Goal: Task Accomplishment & Management: Complete application form

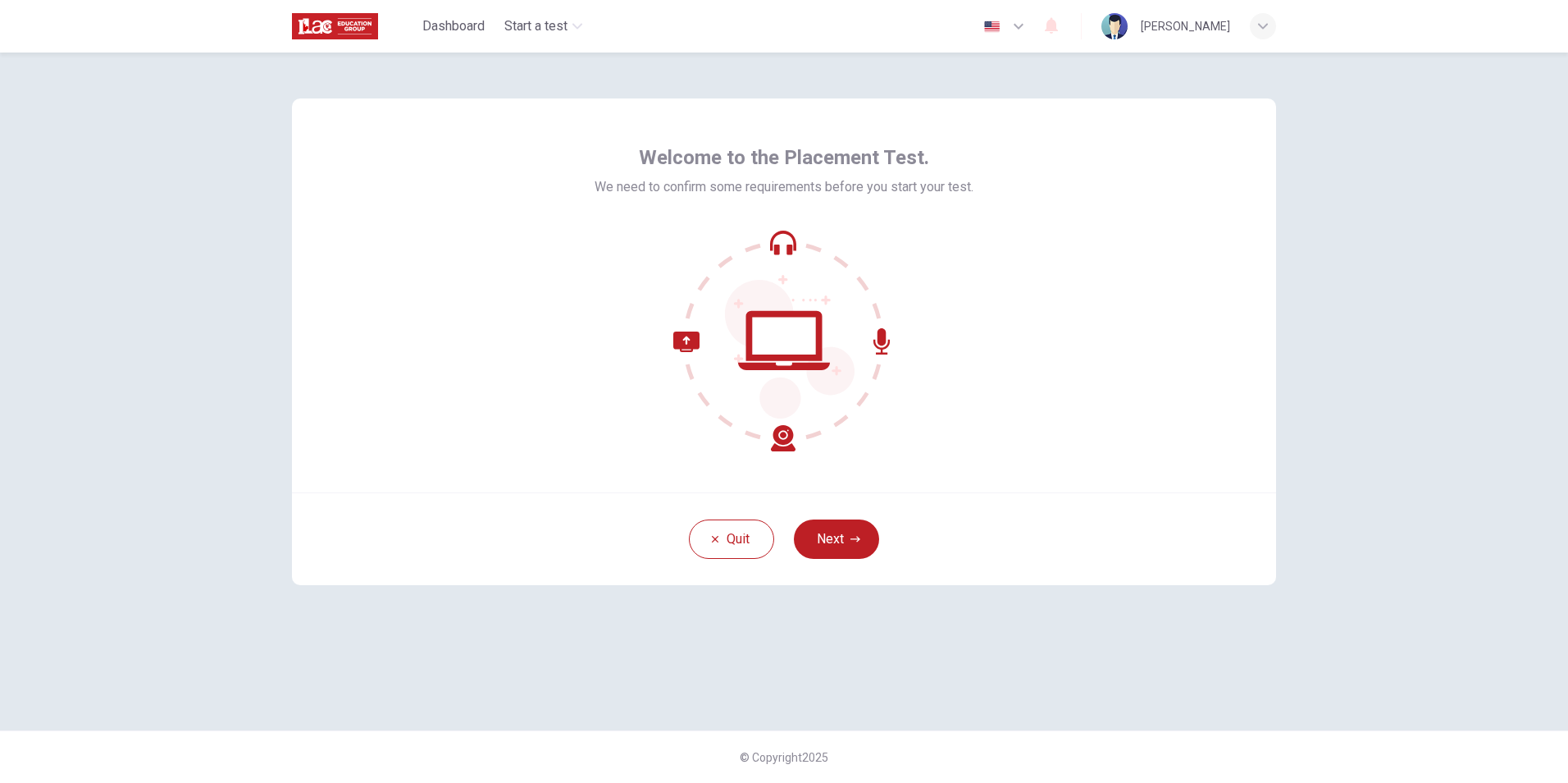
click at [844, 523] on button "Next" at bounding box center [836, 538] width 85 height 39
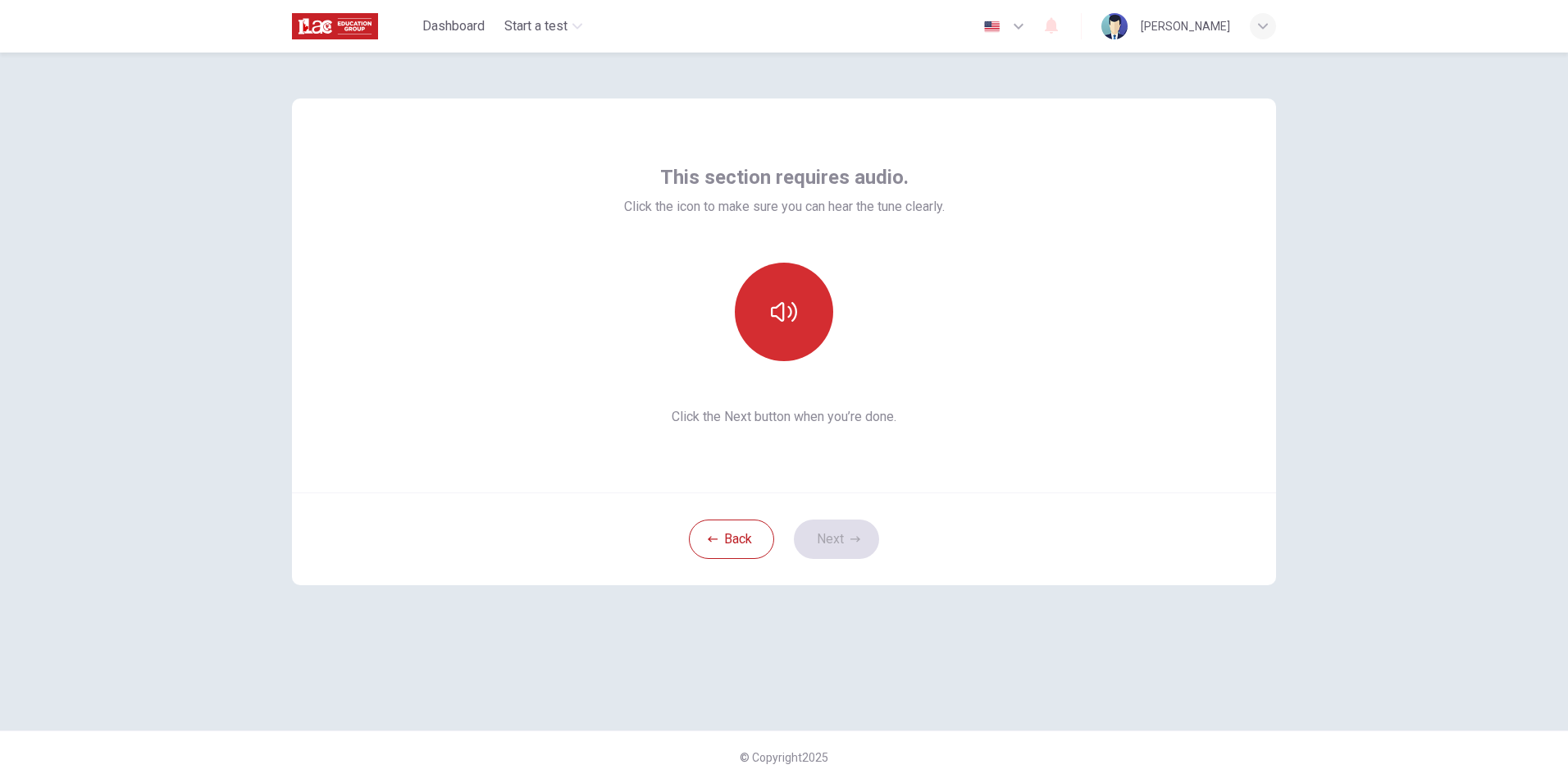
click at [806, 331] on button "button" at bounding box center [784, 312] width 98 height 98
click at [832, 550] on button "Next" at bounding box center [836, 538] width 85 height 39
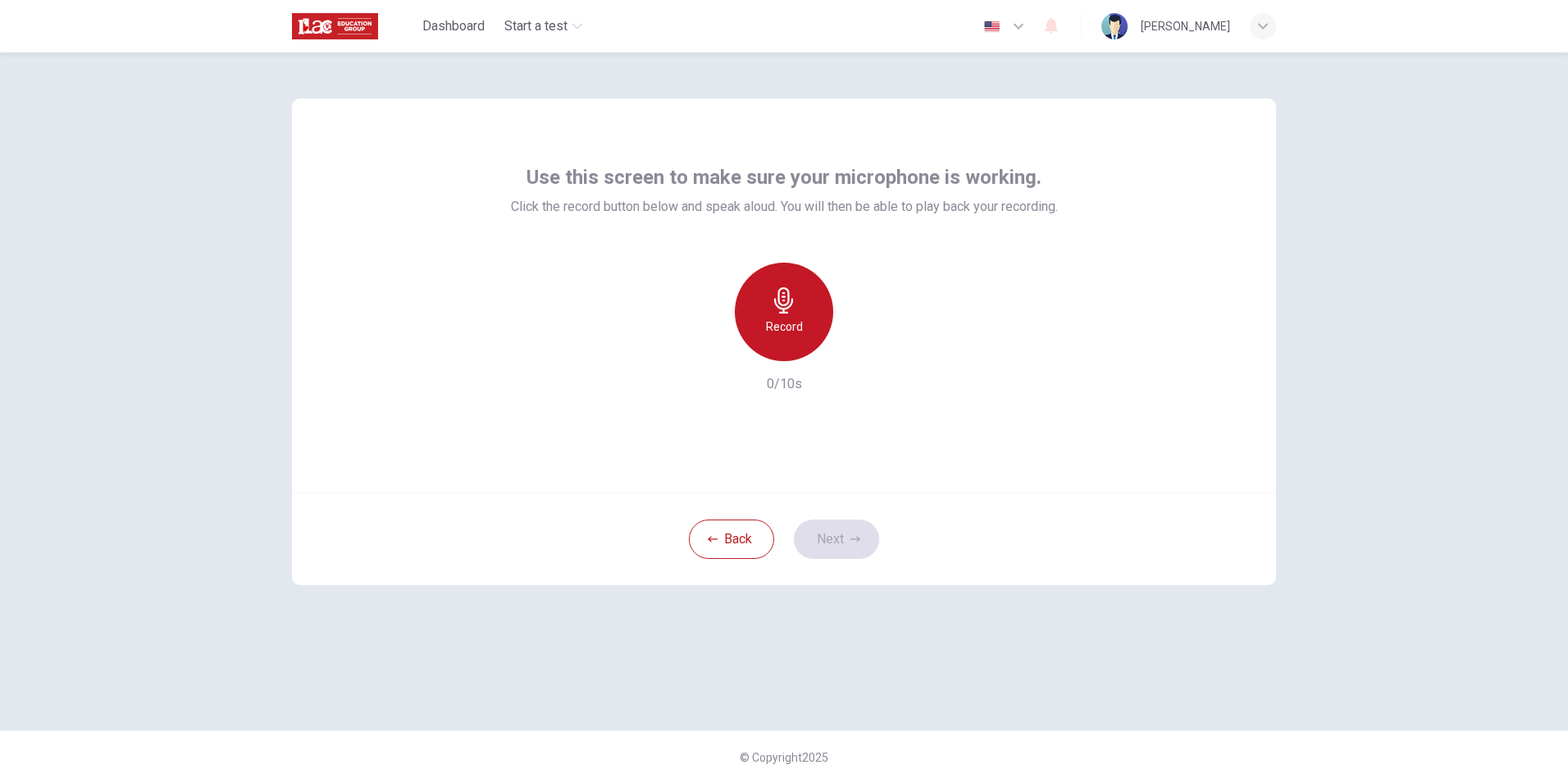
click at [769, 298] on div "Record" at bounding box center [784, 312] width 98 height 98
click at [863, 517] on div "Back Next" at bounding box center [784, 538] width 984 height 93
click at [857, 519] on button "Next" at bounding box center [836, 538] width 85 height 39
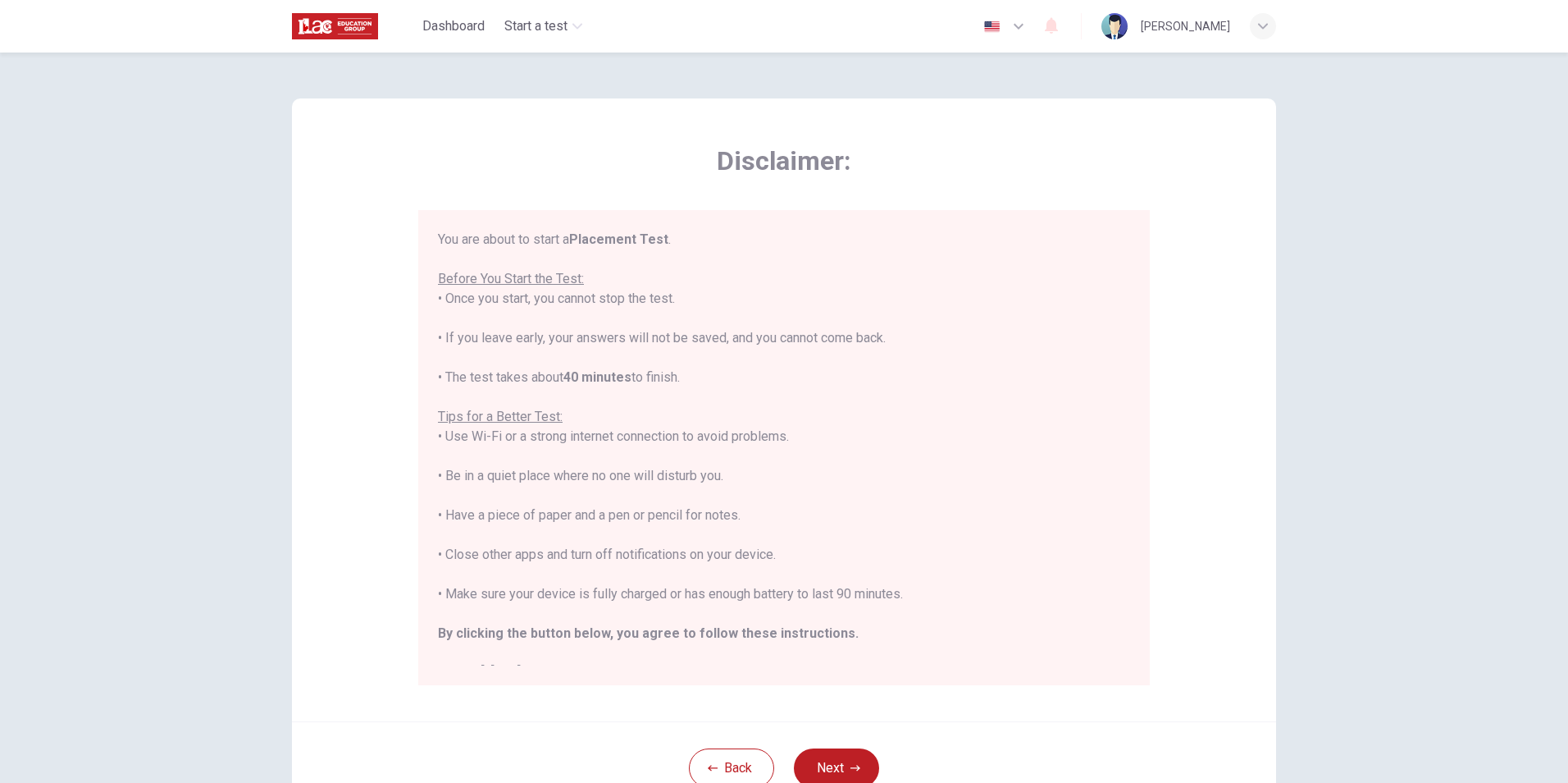
scroll to position [19, 0]
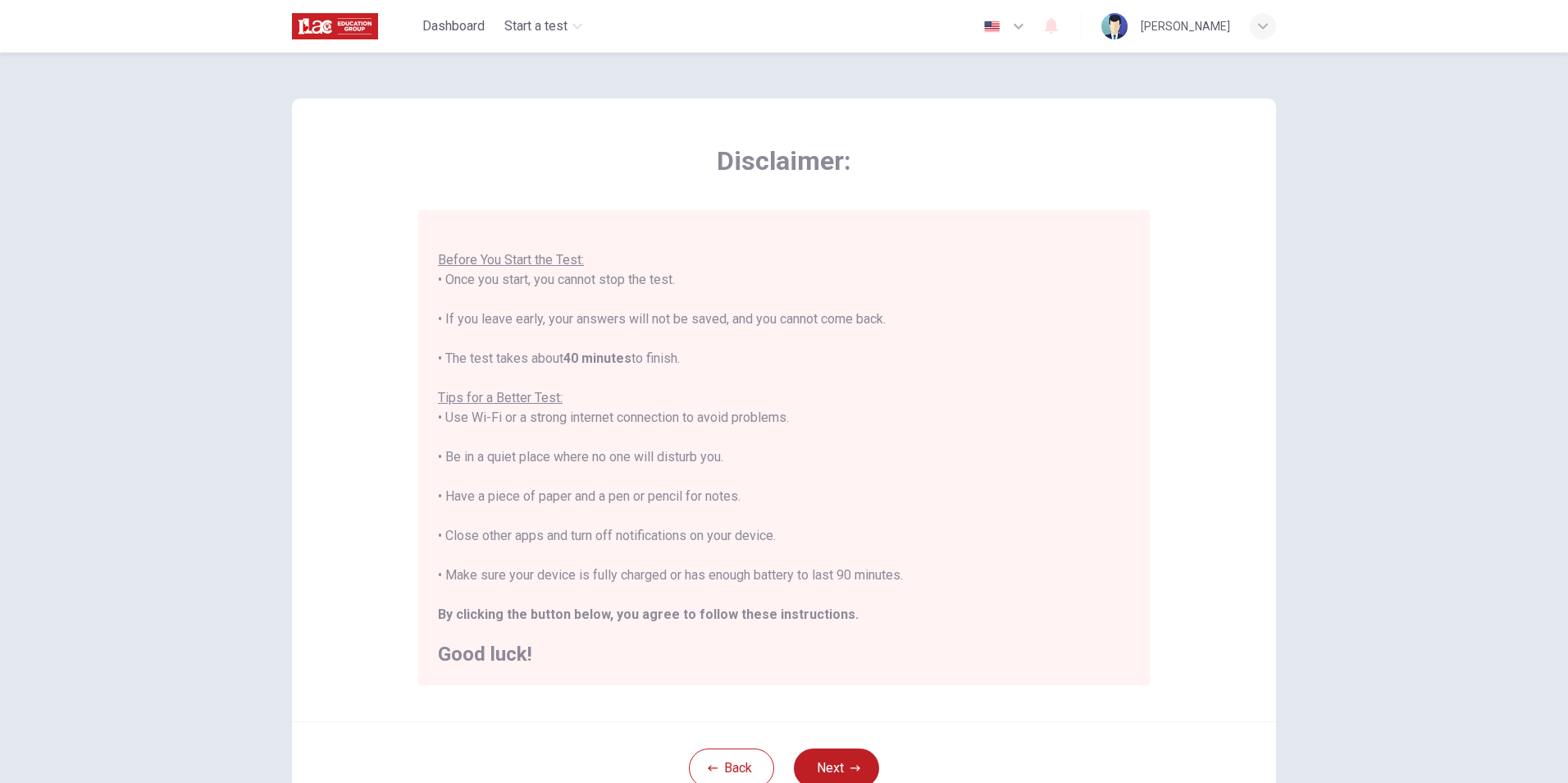
drag, startPoint x: 846, startPoint y: 766, endPoint x: 854, endPoint y: 755, distance: 13.6
click at [851, 766] on icon "button" at bounding box center [855, 768] width 10 height 10
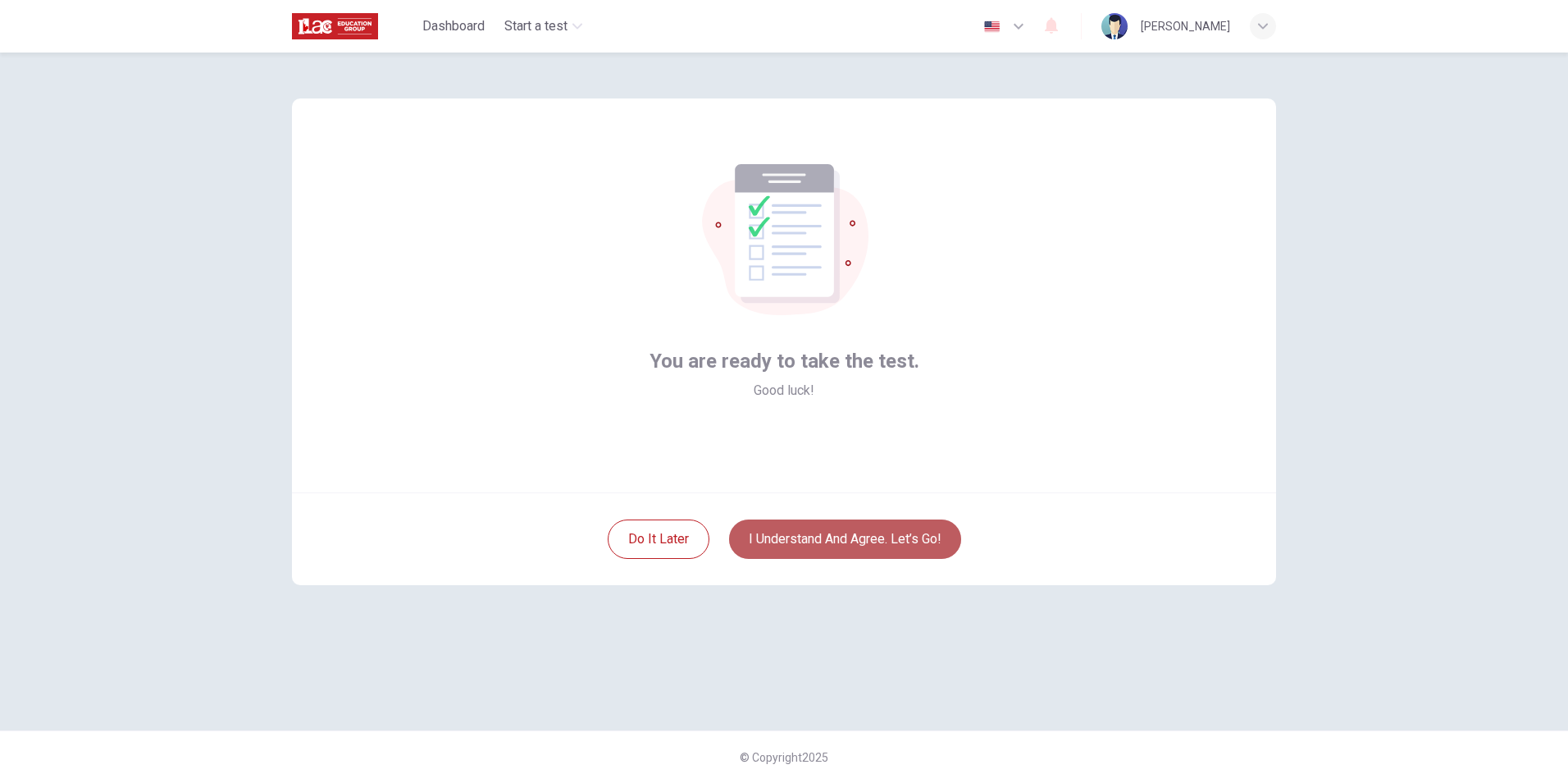
click at [912, 537] on button "I understand and agree. Let’s go!" at bounding box center [844, 538] width 232 height 39
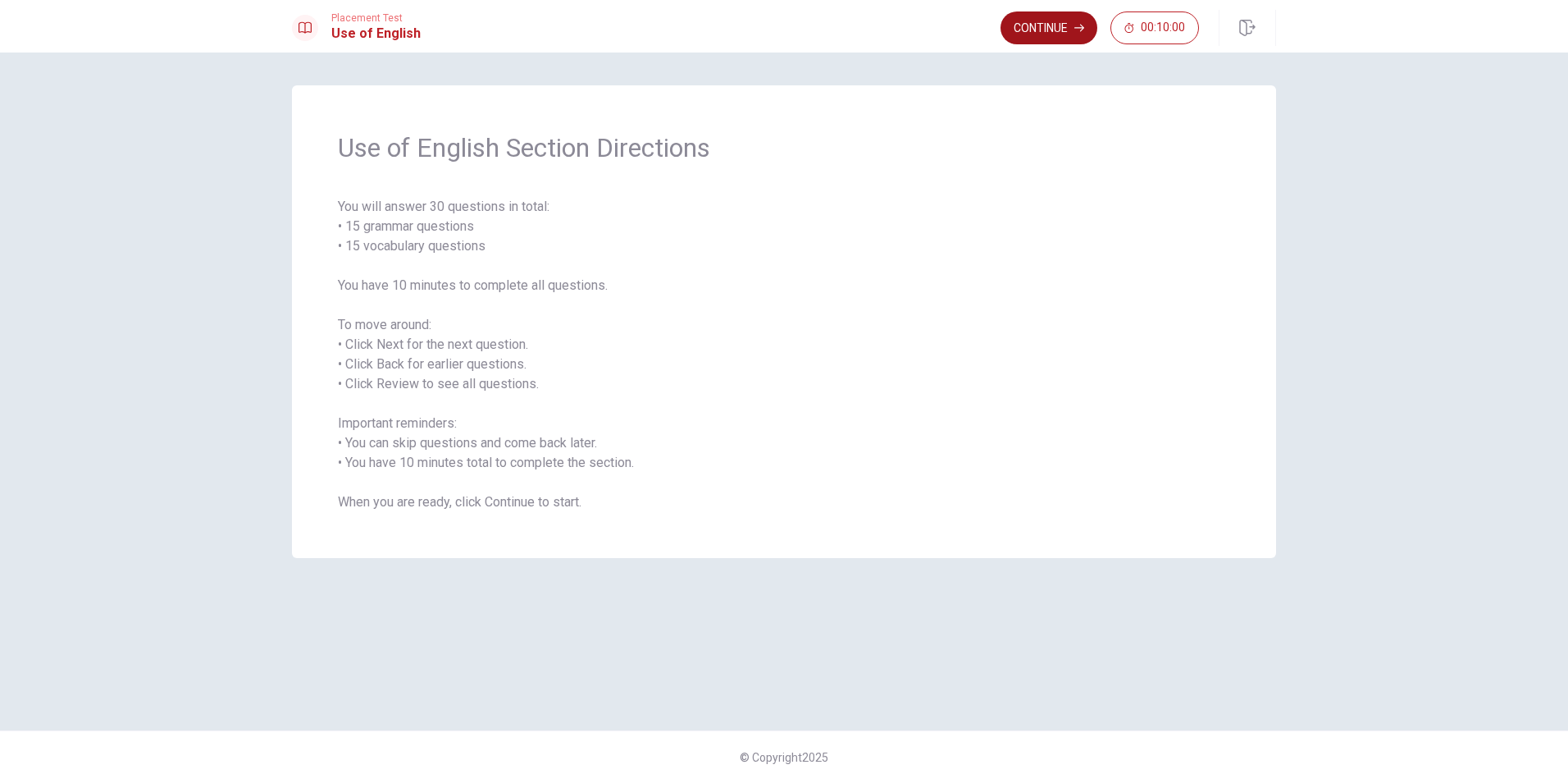
click at [1058, 33] on button "Continue" at bounding box center [1049, 28] width 96 height 33
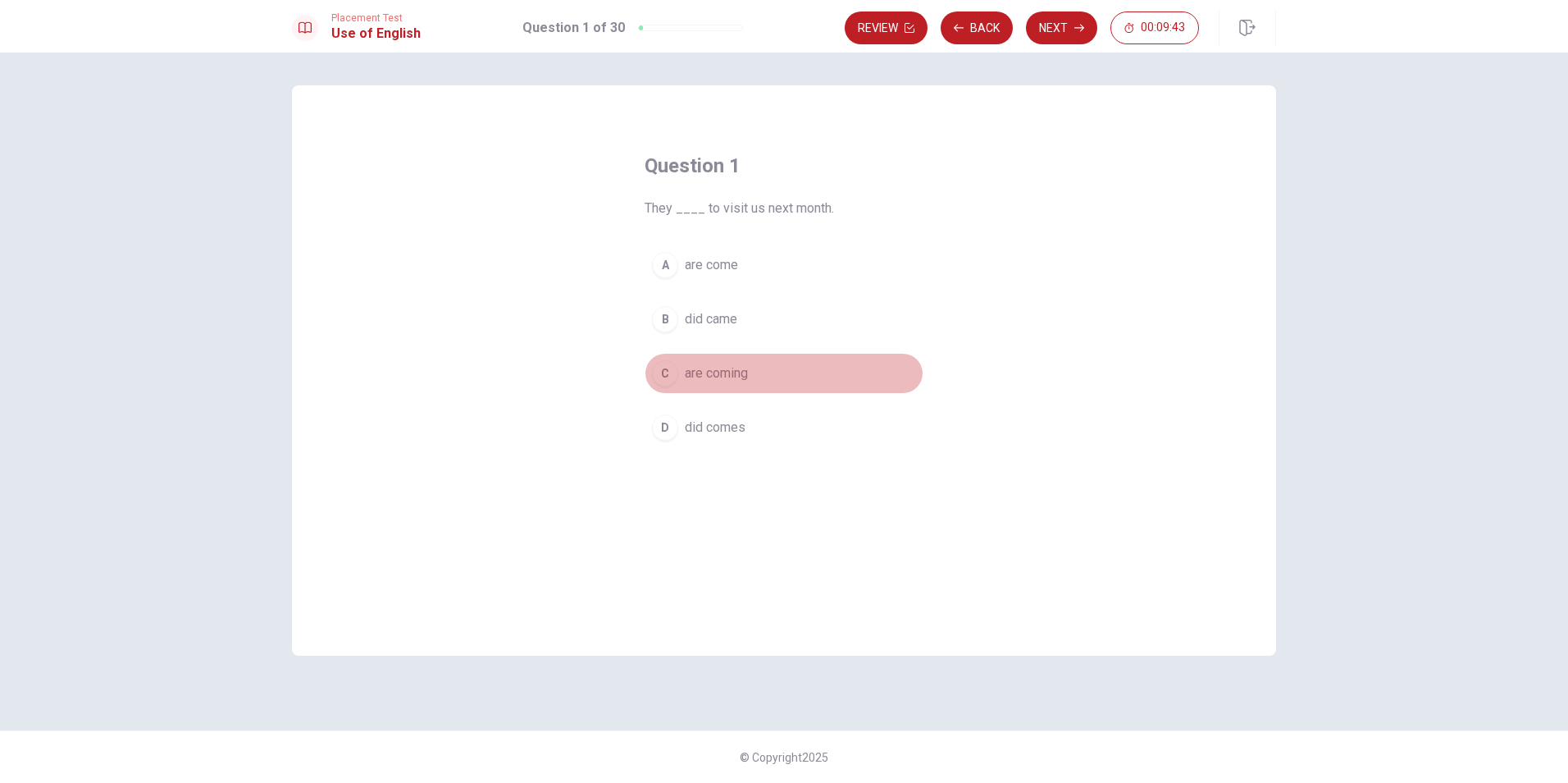
click at [659, 367] on div "C" at bounding box center [664, 373] width 26 height 26
drag, startPoint x: 1047, startPoint y: 44, endPoint x: 1088, endPoint y: 38, distance: 41.4
click at [1070, 39] on button "Next" at bounding box center [1062, 28] width 71 height 33
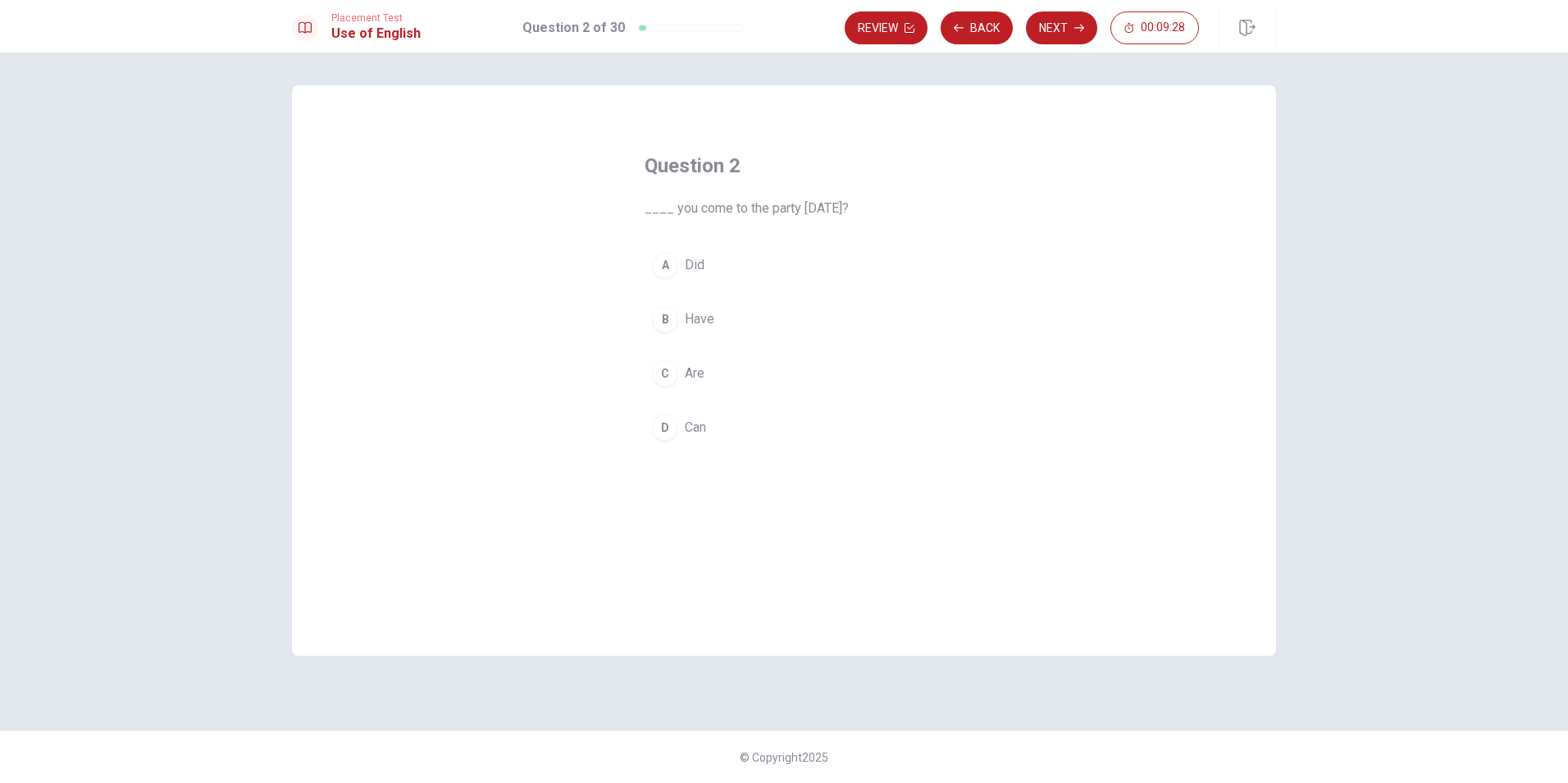
drag, startPoint x: 671, startPoint y: 264, endPoint x: 655, endPoint y: 256, distance: 17.9
click at [671, 261] on div "A" at bounding box center [664, 265] width 26 height 26
click at [774, 256] on button "A Did" at bounding box center [784, 265] width 279 height 41
click at [780, 265] on button "A Did" at bounding box center [784, 265] width 279 height 41
drag, startPoint x: 780, startPoint y: 265, endPoint x: 676, endPoint y: 209, distance: 118.1
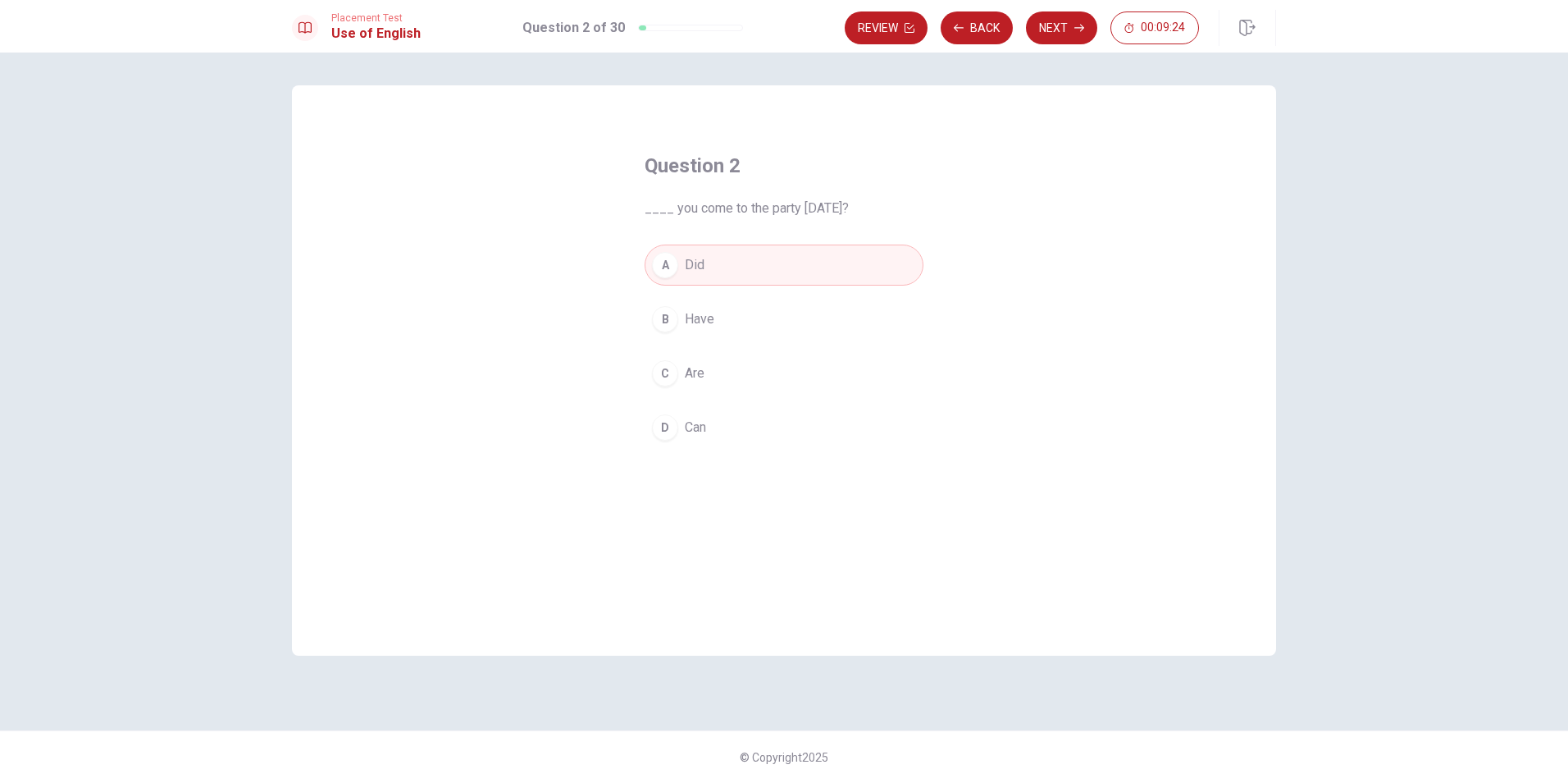
click at [676, 217] on div "Question 2 ____ you come to the party [DATE]? A Did B Have C Are D Can" at bounding box center [784, 300] width 345 height 348
click at [1090, 29] on button "Next" at bounding box center [1062, 28] width 71 height 33
click at [1074, 21] on button "Next" at bounding box center [1062, 28] width 71 height 33
click at [1074, 20] on button "Next" at bounding box center [1062, 28] width 71 height 33
click at [1074, 18] on button "Next" at bounding box center [1062, 28] width 71 height 33
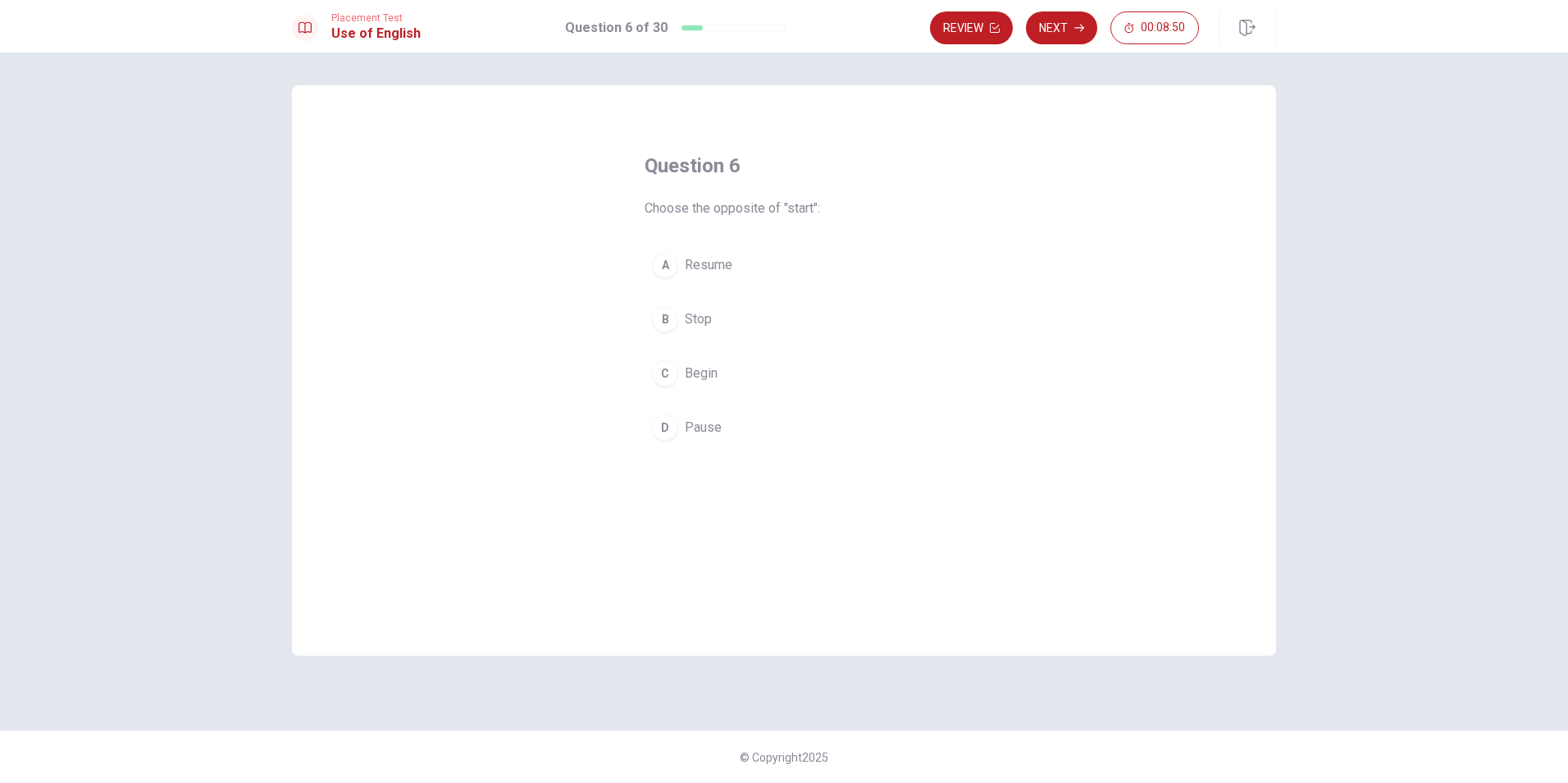
click at [1074, 18] on button "Next" at bounding box center [1062, 28] width 71 height 33
click at [1076, 19] on button "Next" at bounding box center [1062, 28] width 71 height 33
click at [1077, 19] on button "Next" at bounding box center [1062, 28] width 71 height 33
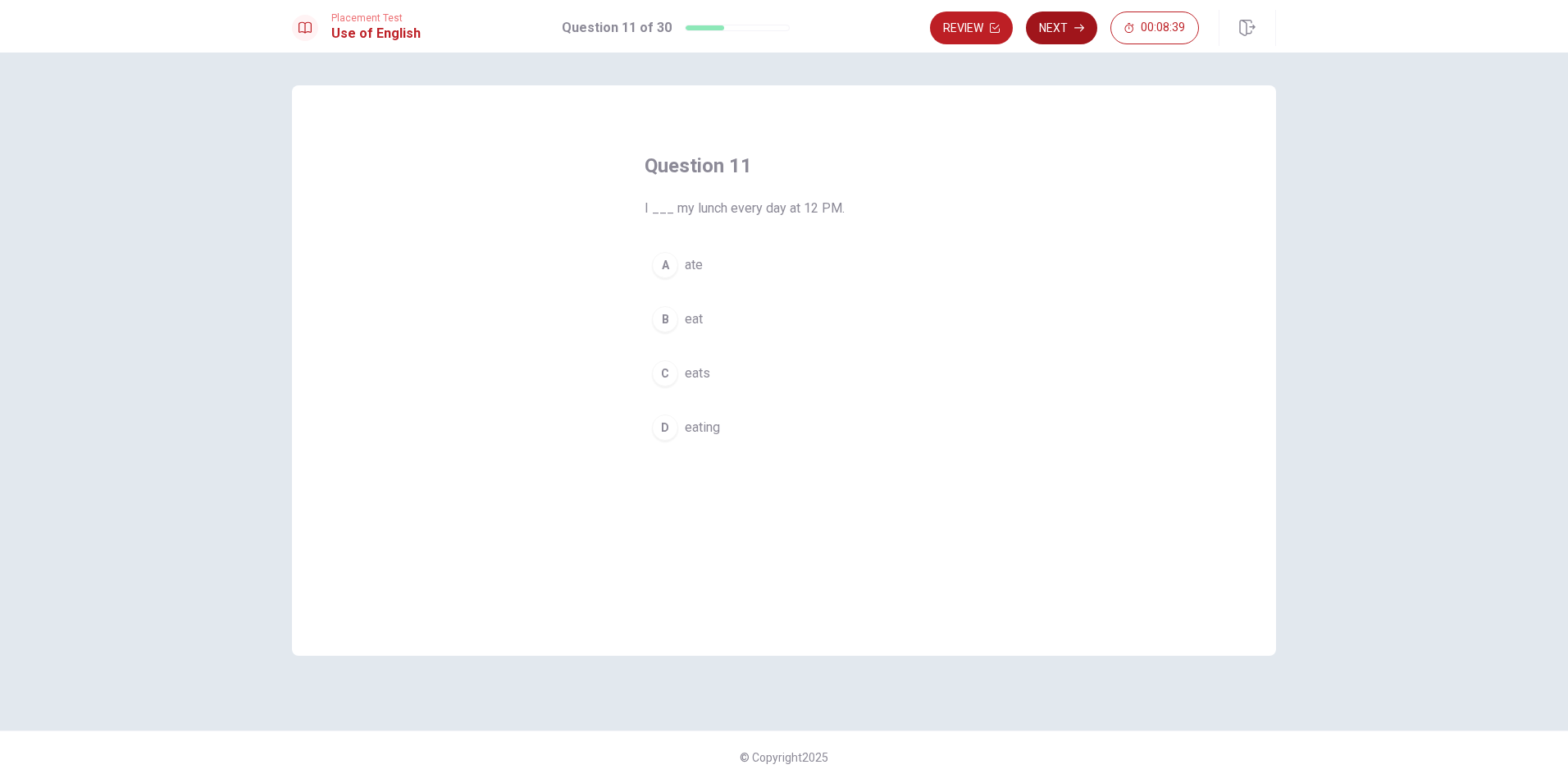
click at [1078, 19] on button "Next" at bounding box center [1062, 28] width 71 height 33
click at [1083, 32] on icon "button" at bounding box center [1079, 27] width 10 height 10
click at [1116, 29] on button "00:08:33" at bounding box center [1154, 28] width 88 height 33
click at [1116, 29] on button "Next" at bounding box center [1117, 28] width 71 height 33
click at [1131, 43] on button "Next" at bounding box center [1117, 28] width 71 height 33
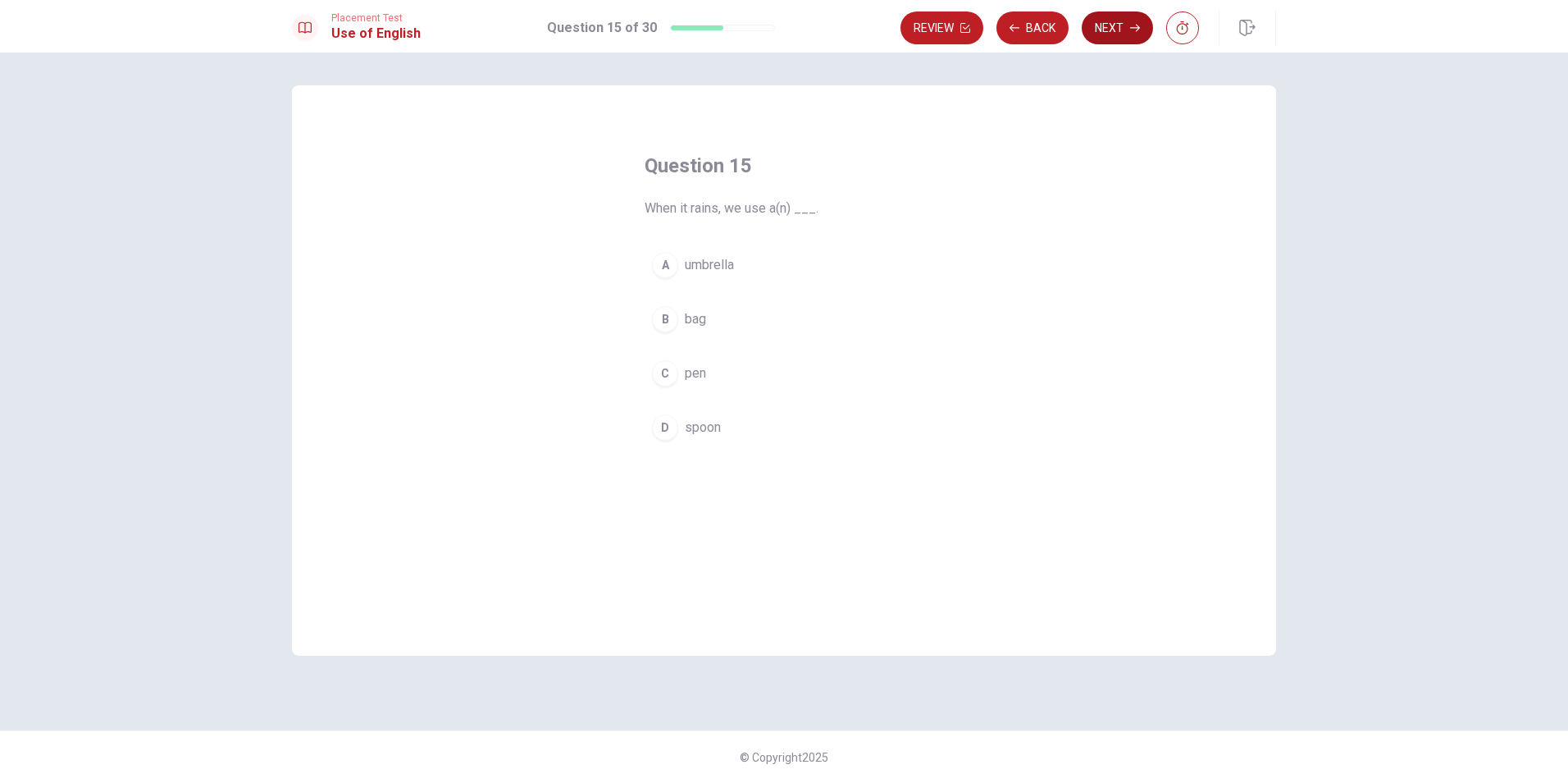
click at [1127, 16] on button "Next" at bounding box center [1117, 28] width 71 height 33
click at [1053, 21] on button "Next" at bounding box center [1062, 28] width 71 height 33
click at [1070, 27] on button "Next" at bounding box center [1062, 28] width 71 height 33
click at [1070, 25] on button "Next" at bounding box center [1062, 28] width 71 height 33
click at [1062, 105] on div "Question 19 She is very ____. A tree B chair C pen D happy" at bounding box center [784, 370] width 984 height 570
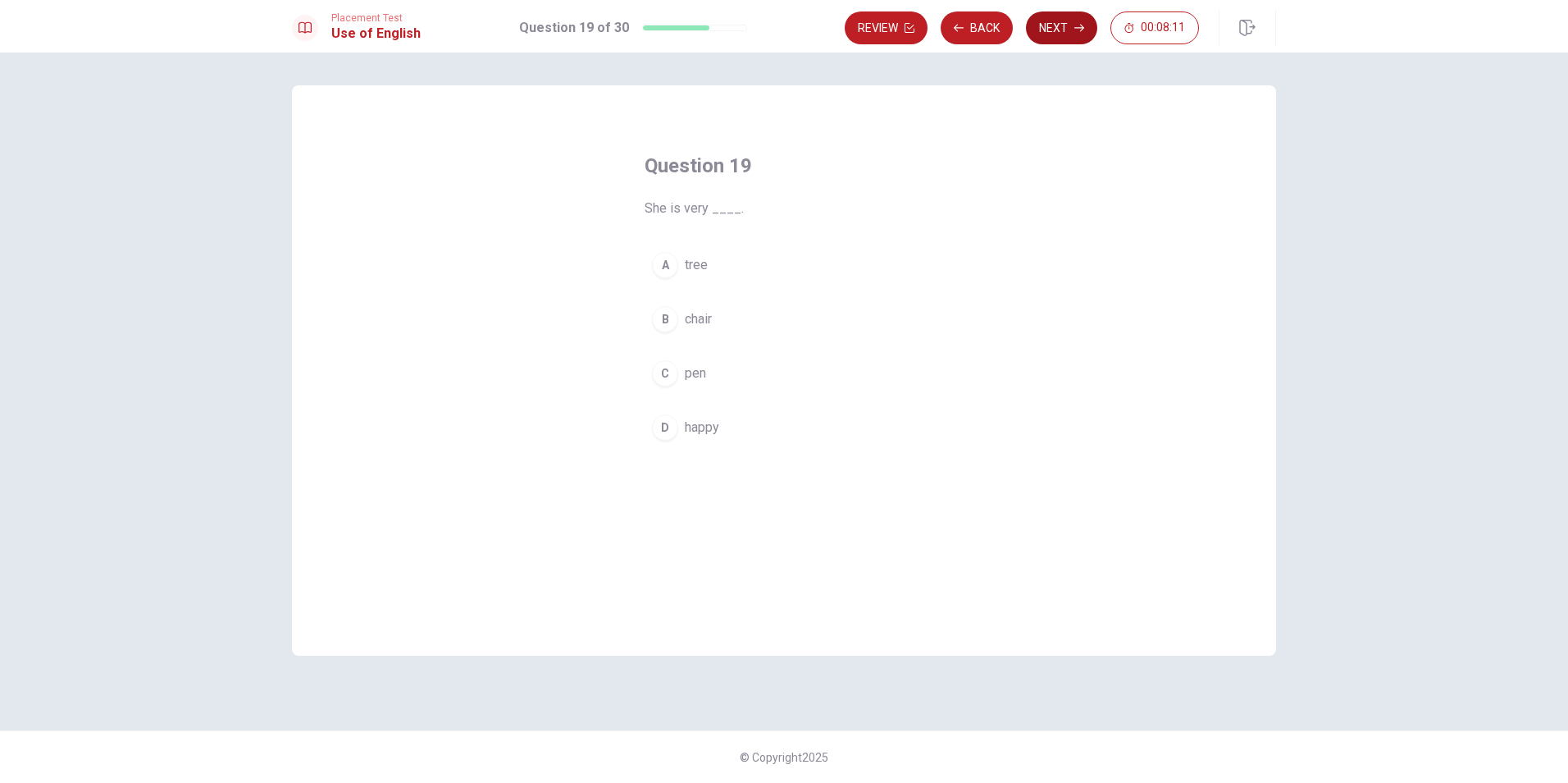
click at [1069, 40] on button "Next" at bounding box center [1062, 28] width 71 height 33
click at [984, 20] on button "Back" at bounding box center [976, 28] width 72 height 33
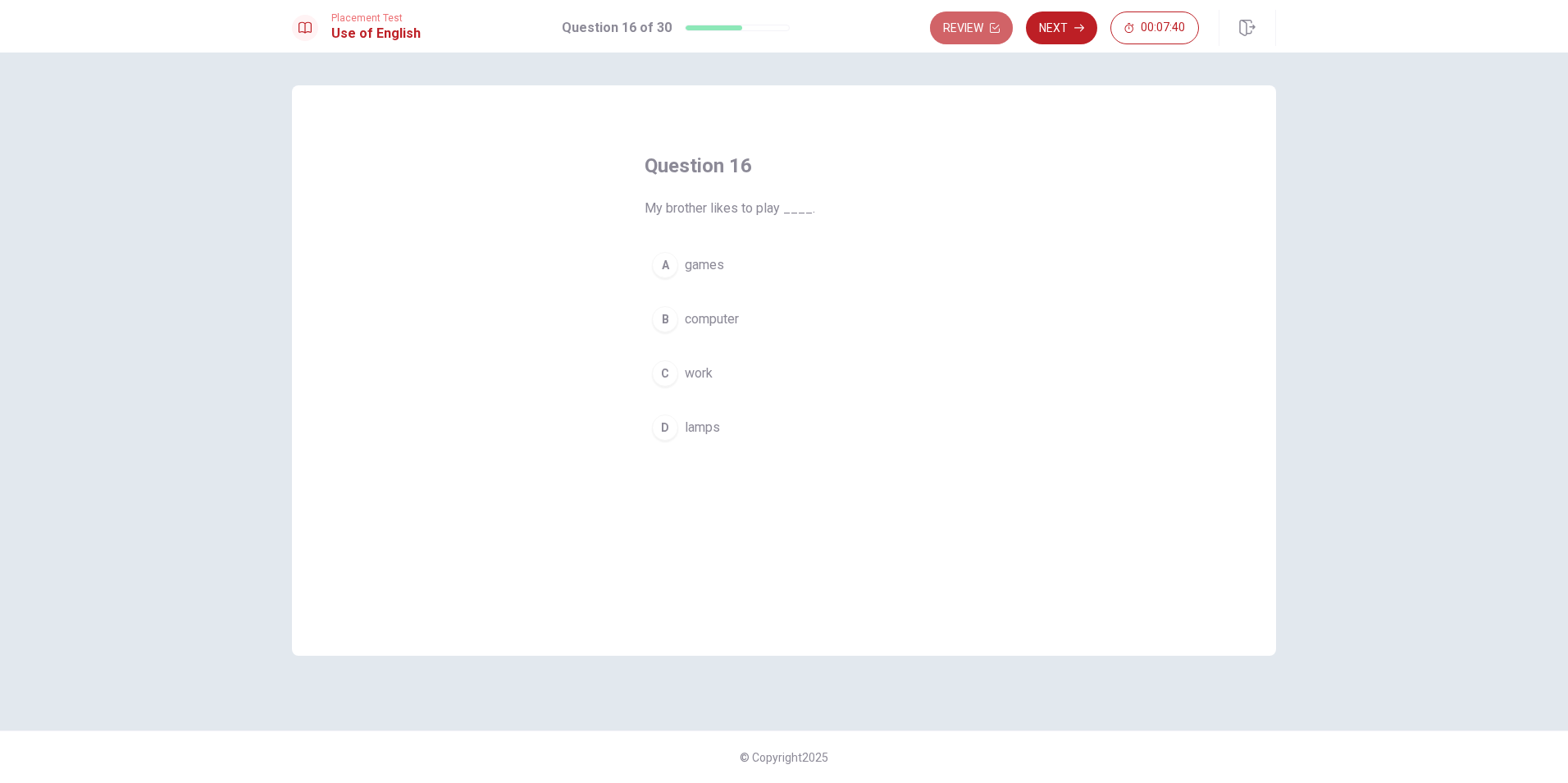
click at [984, 20] on button "Review" at bounding box center [971, 28] width 83 height 33
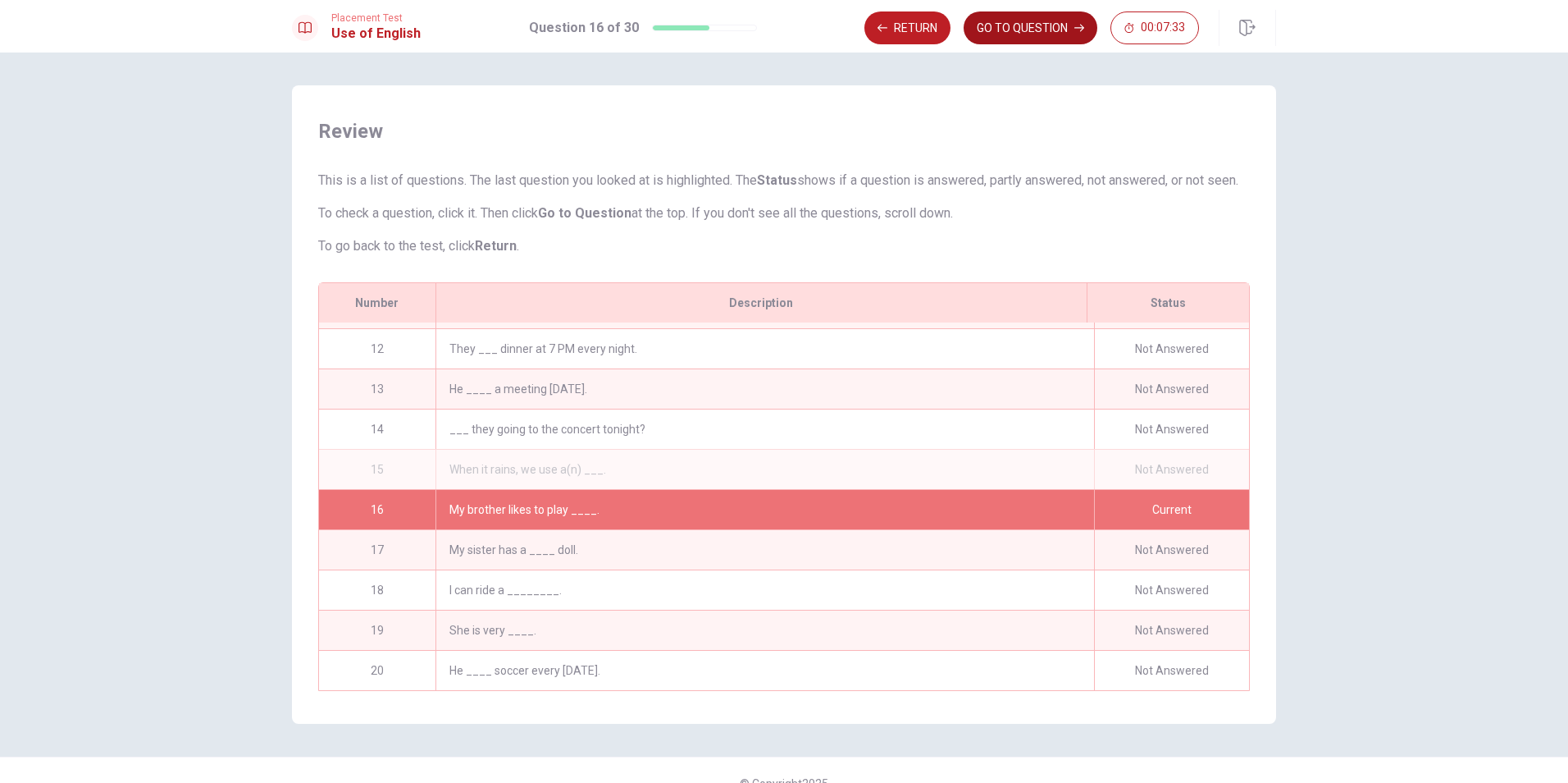
click at [1009, 25] on button "GO TO QUESTION" at bounding box center [1030, 28] width 134 height 33
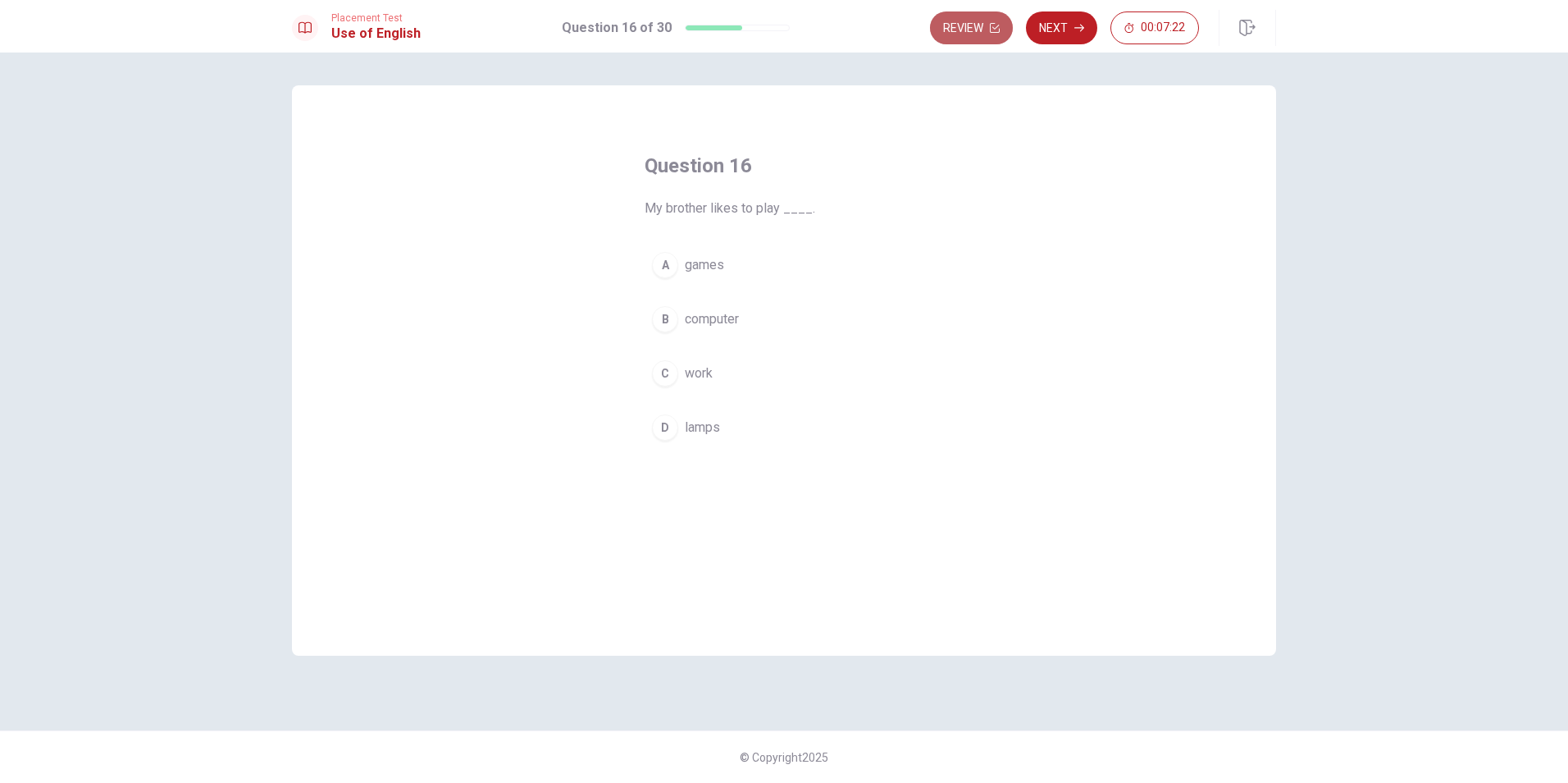
click at [967, 25] on button "Review" at bounding box center [971, 28] width 83 height 33
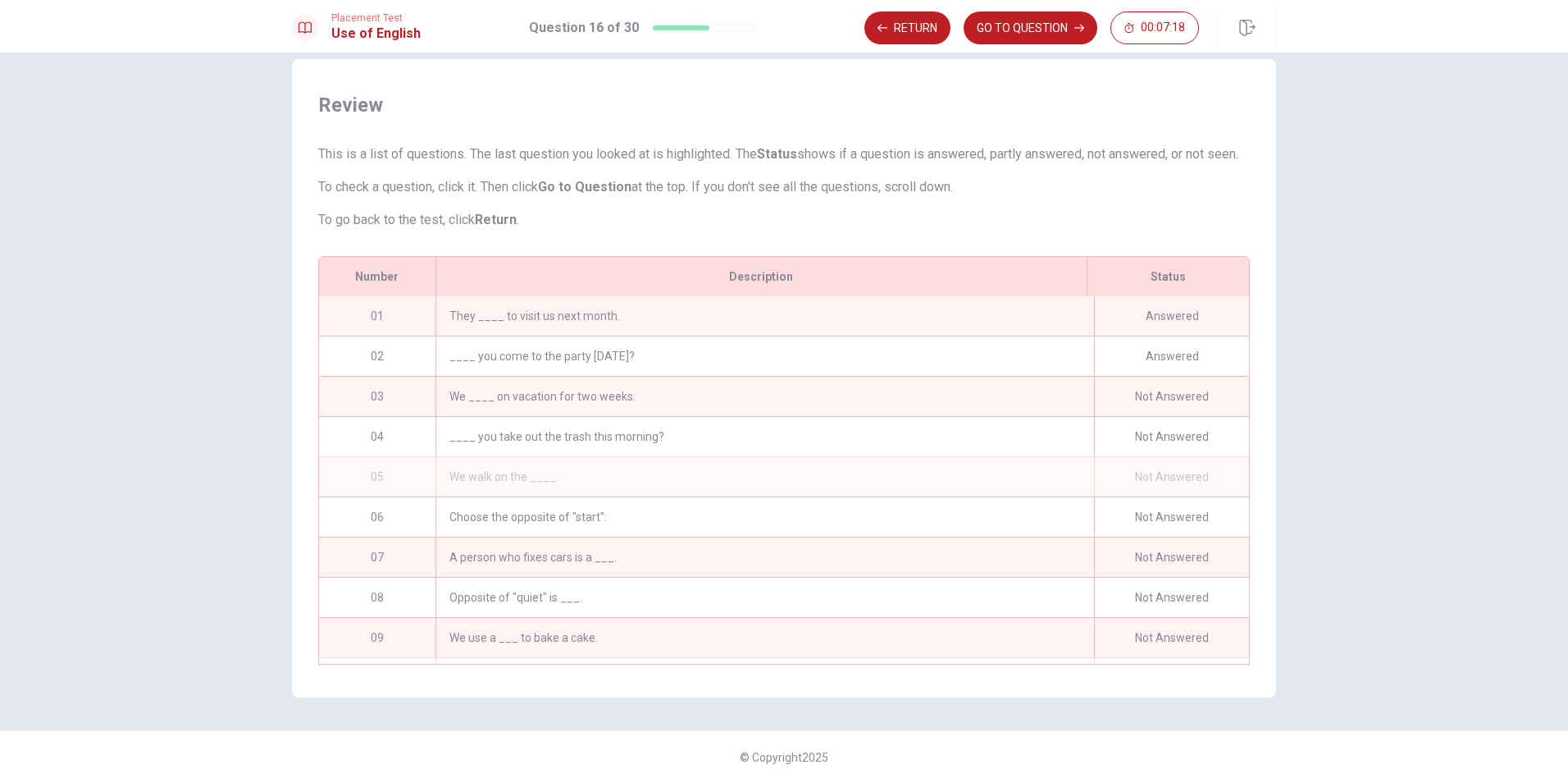
click at [1162, 403] on div "Not Answered" at bounding box center [1172, 396] width 155 height 39
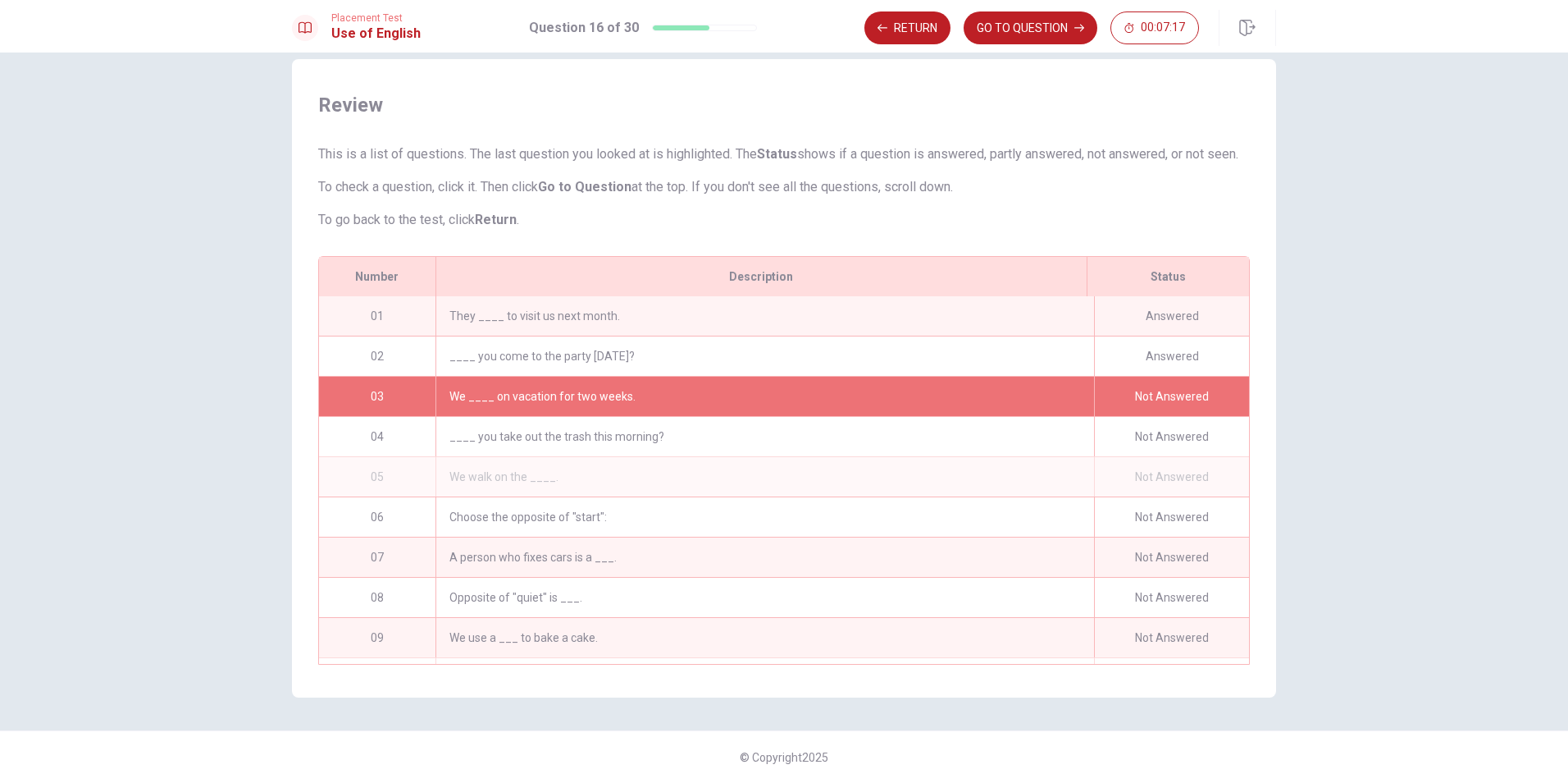
click at [490, 398] on div "We ____ on vacation for two weeks." at bounding box center [764, 396] width 659 height 39
click at [564, 437] on div "____ you take out the trash this morning?" at bounding box center [764, 436] width 659 height 39
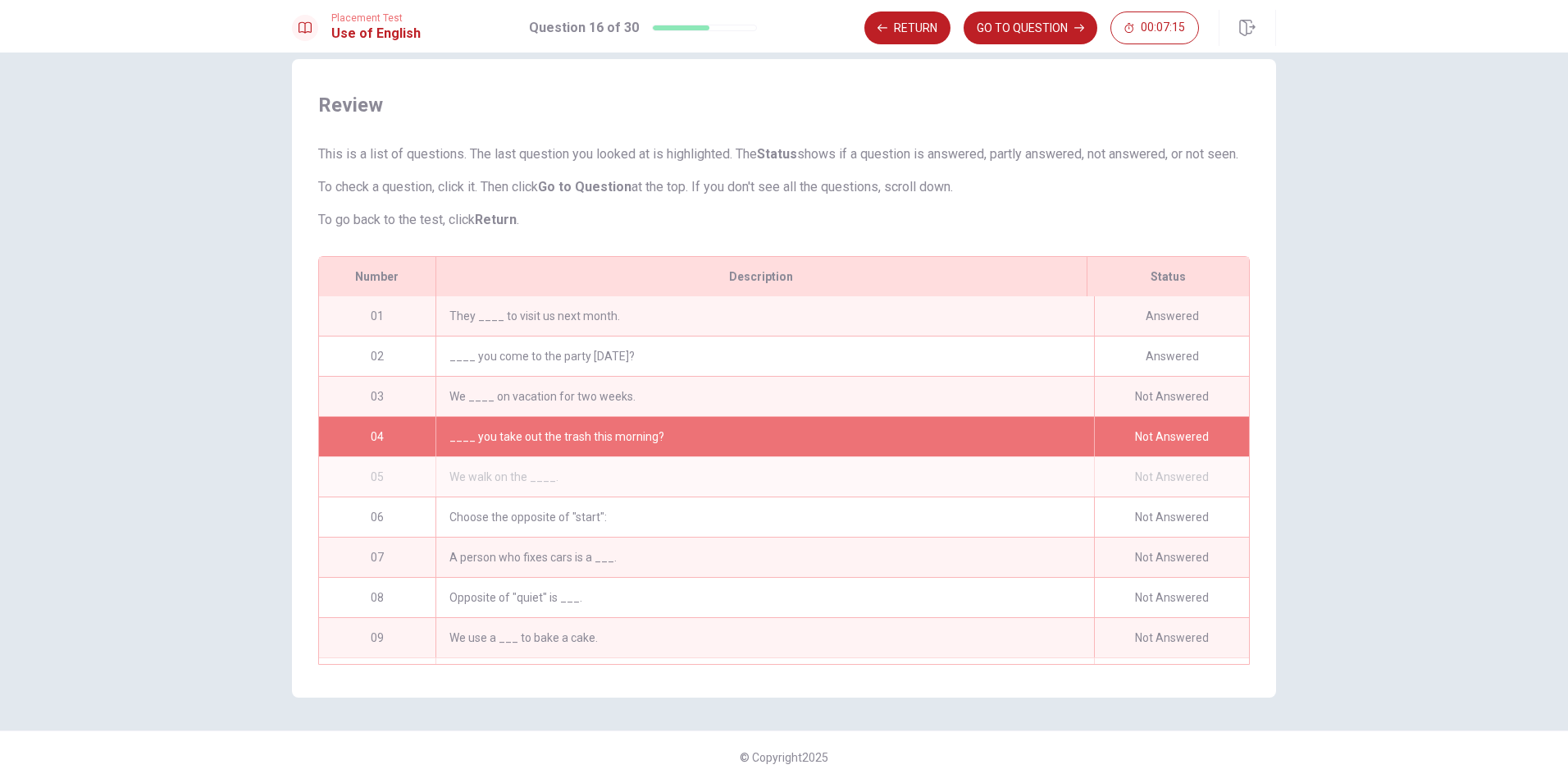
click at [565, 437] on div "____ you take out the trash this morning?" at bounding box center [764, 436] width 659 height 39
click at [934, 29] on button "Return" at bounding box center [907, 28] width 86 height 33
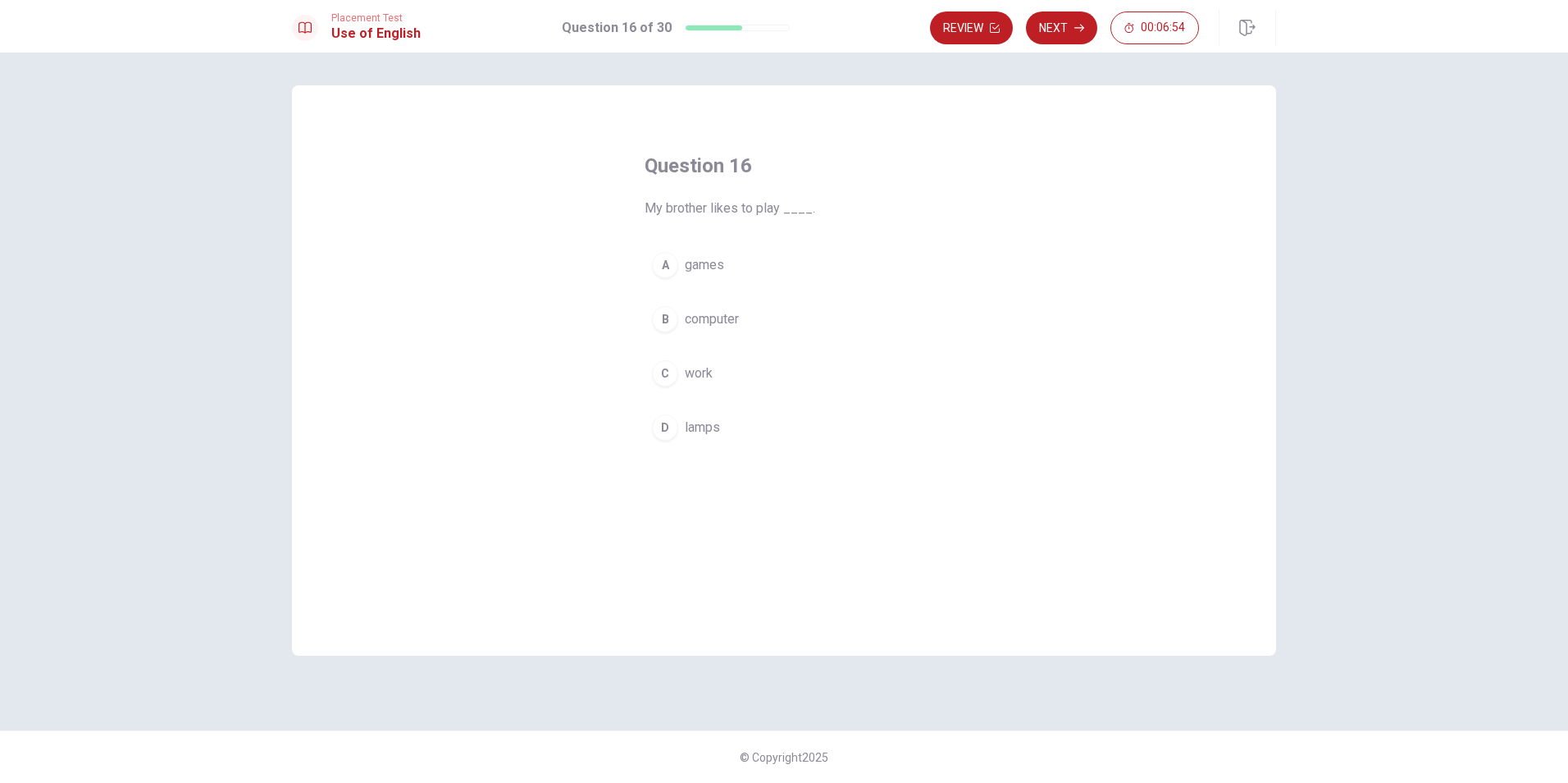
drag, startPoint x: 671, startPoint y: 266, endPoint x: 677, endPoint y: 259, distance: 9.2
click at [670, 265] on div "A" at bounding box center [664, 265] width 26 height 26
click at [1078, 29] on icon "button" at bounding box center [1079, 27] width 10 height 10
click at [985, 28] on button "Back" at bounding box center [976, 28] width 72 height 33
click at [1044, 19] on button "Next" at bounding box center [1062, 28] width 71 height 33
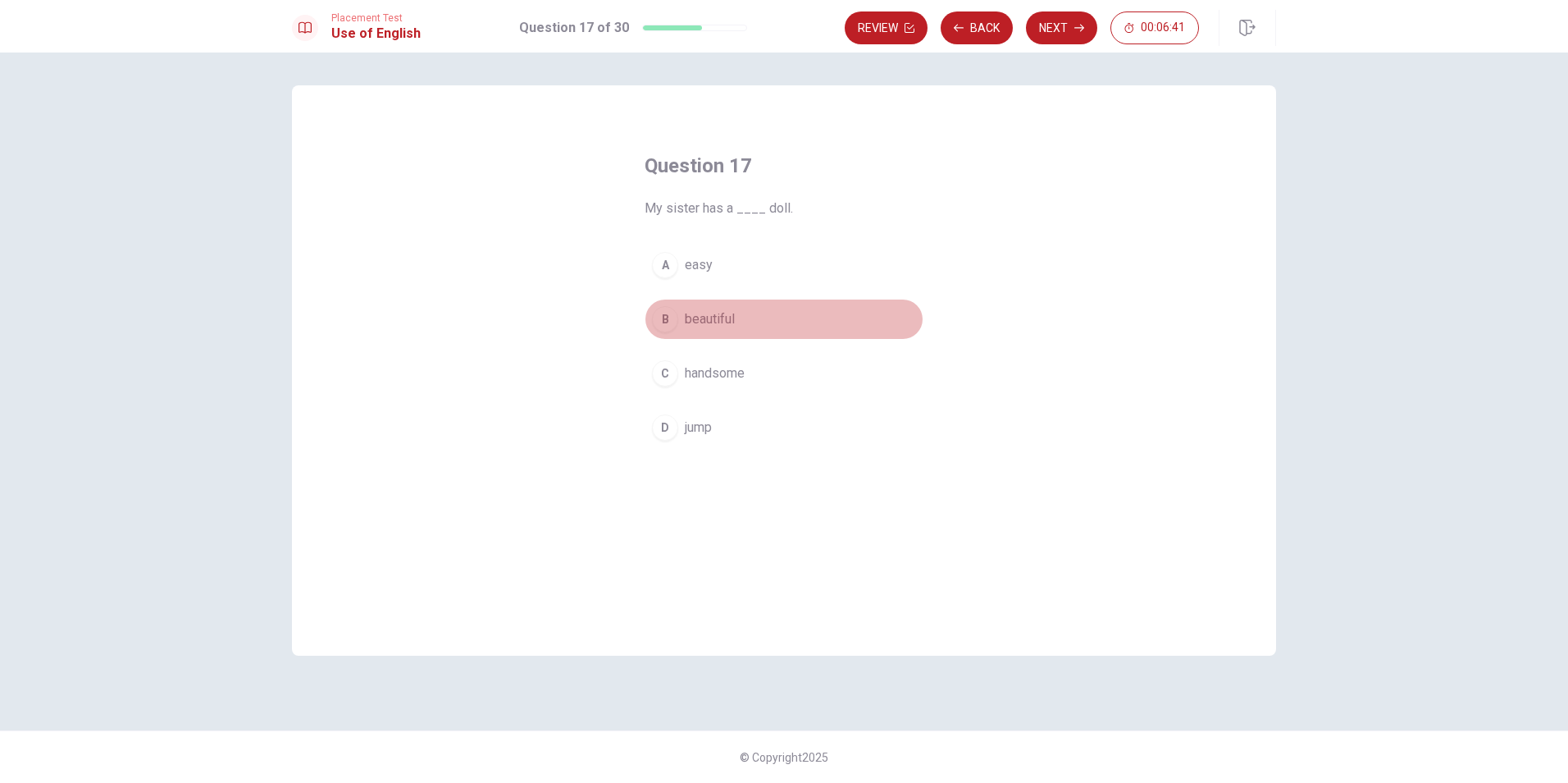
click at [693, 320] on span "beautiful" at bounding box center [709, 319] width 50 height 20
click at [1046, 34] on button "Next" at bounding box center [1062, 28] width 71 height 33
drag, startPoint x: 674, startPoint y: 376, endPoint x: 701, endPoint y: 344, distance: 41.9
click at [680, 364] on button "C bike" at bounding box center [784, 373] width 279 height 41
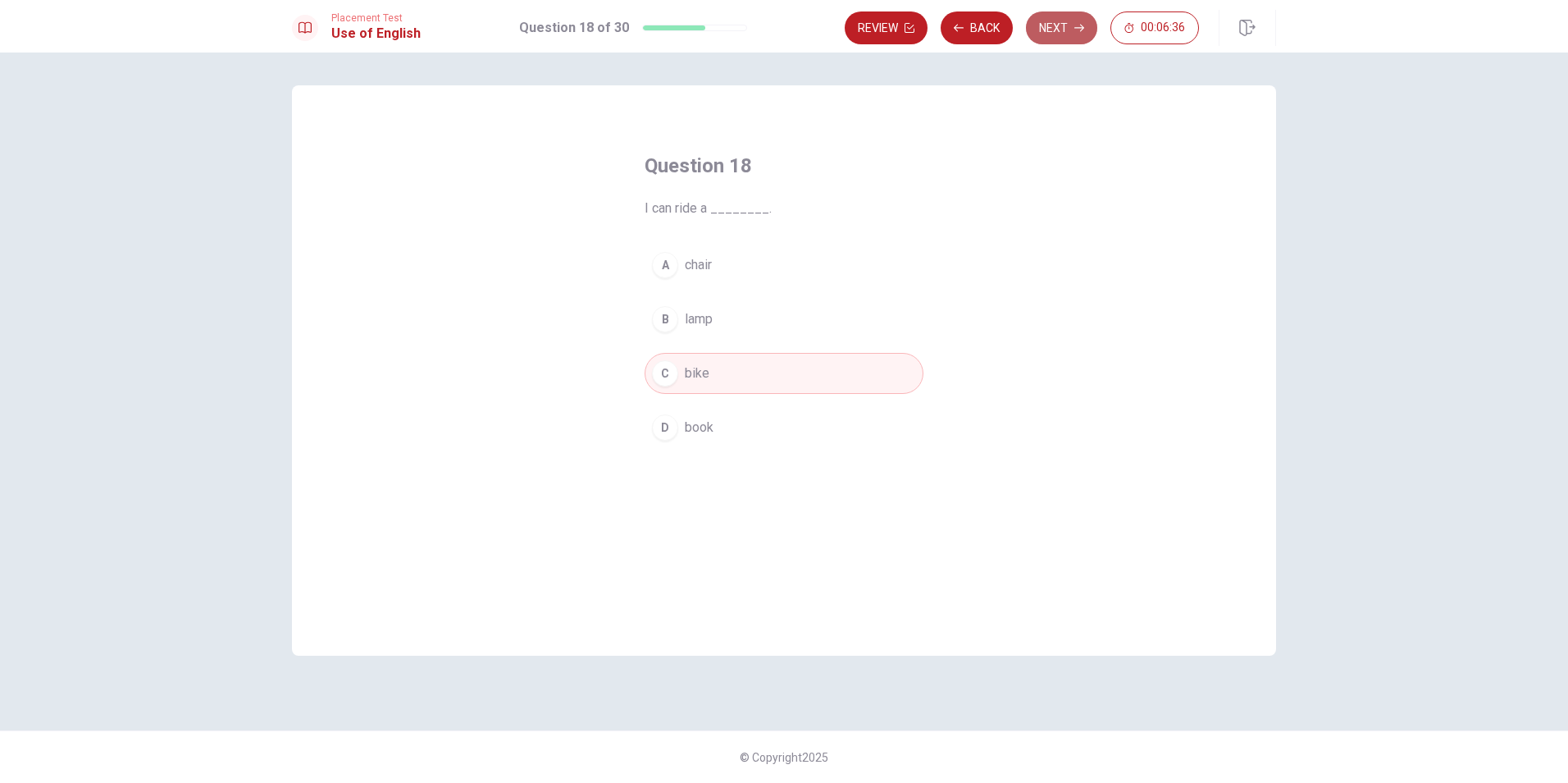
click at [1052, 24] on button "Next" at bounding box center [1062, 28] width 71 height 33
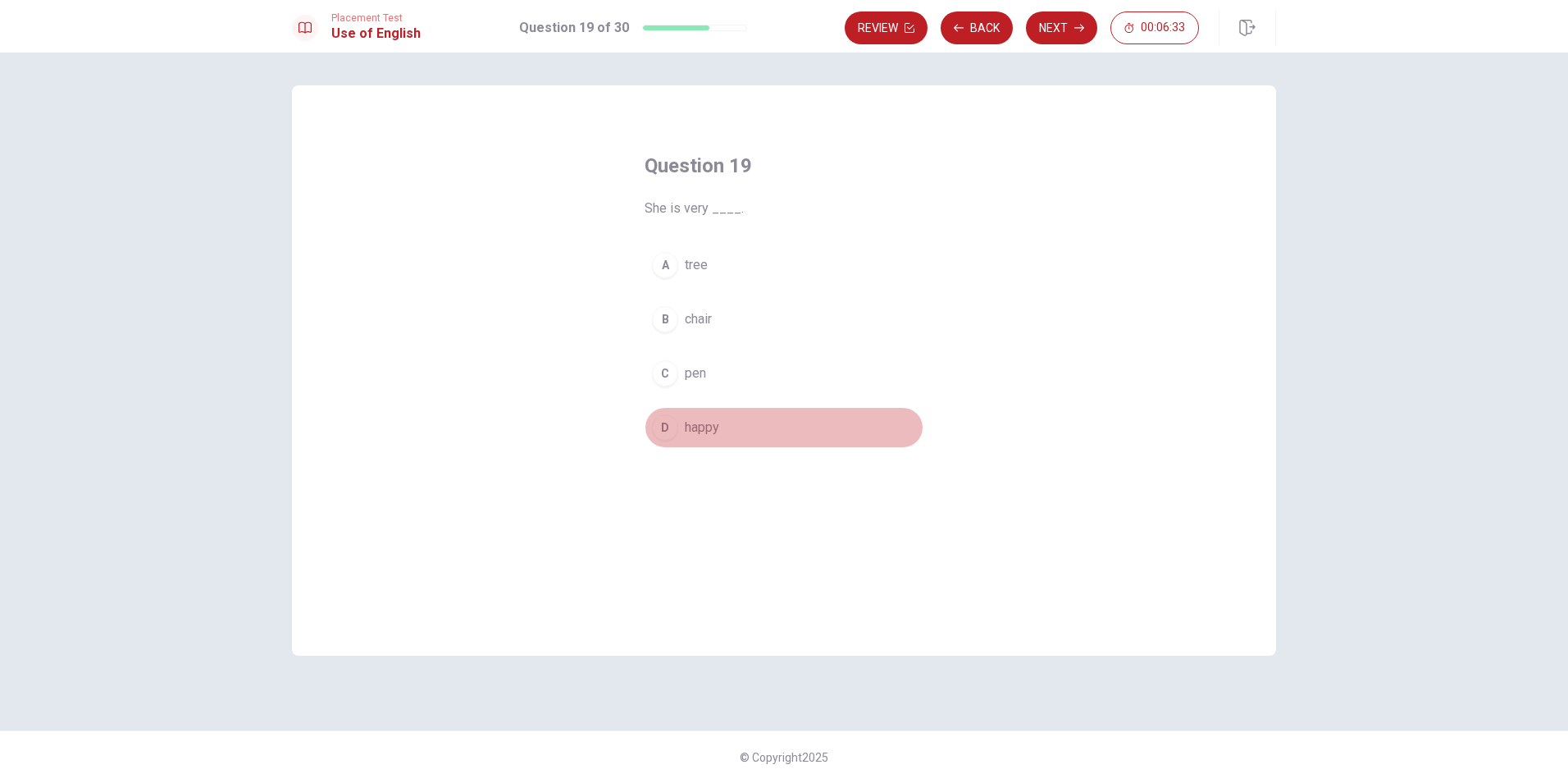
click at [671, 427] on div "D" at bounding box center [664, 427] width 26 height 26
click at [1052, 41] on button "Next" at bounding box center [1062, 28] width 71 height 33
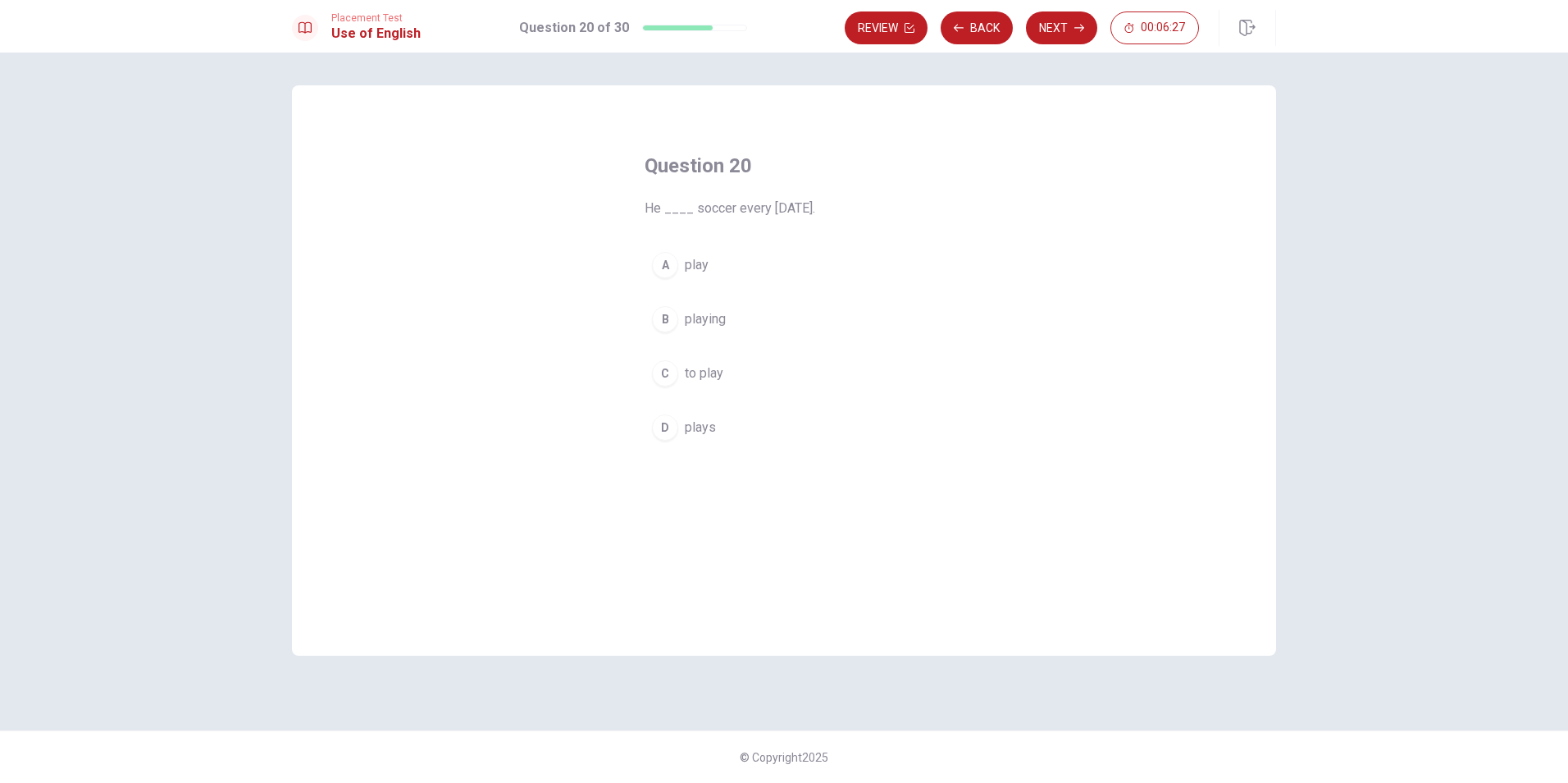
click at [664, 424] on div "D" at bounding box center [664, 427] width 26 height 26
click at [1079, 14] on button "Next" at bounding box center [1062, 28] width 71 height 33
click at [673, 419] on div "D" at bounding box center [664, 427] width 26 height 26
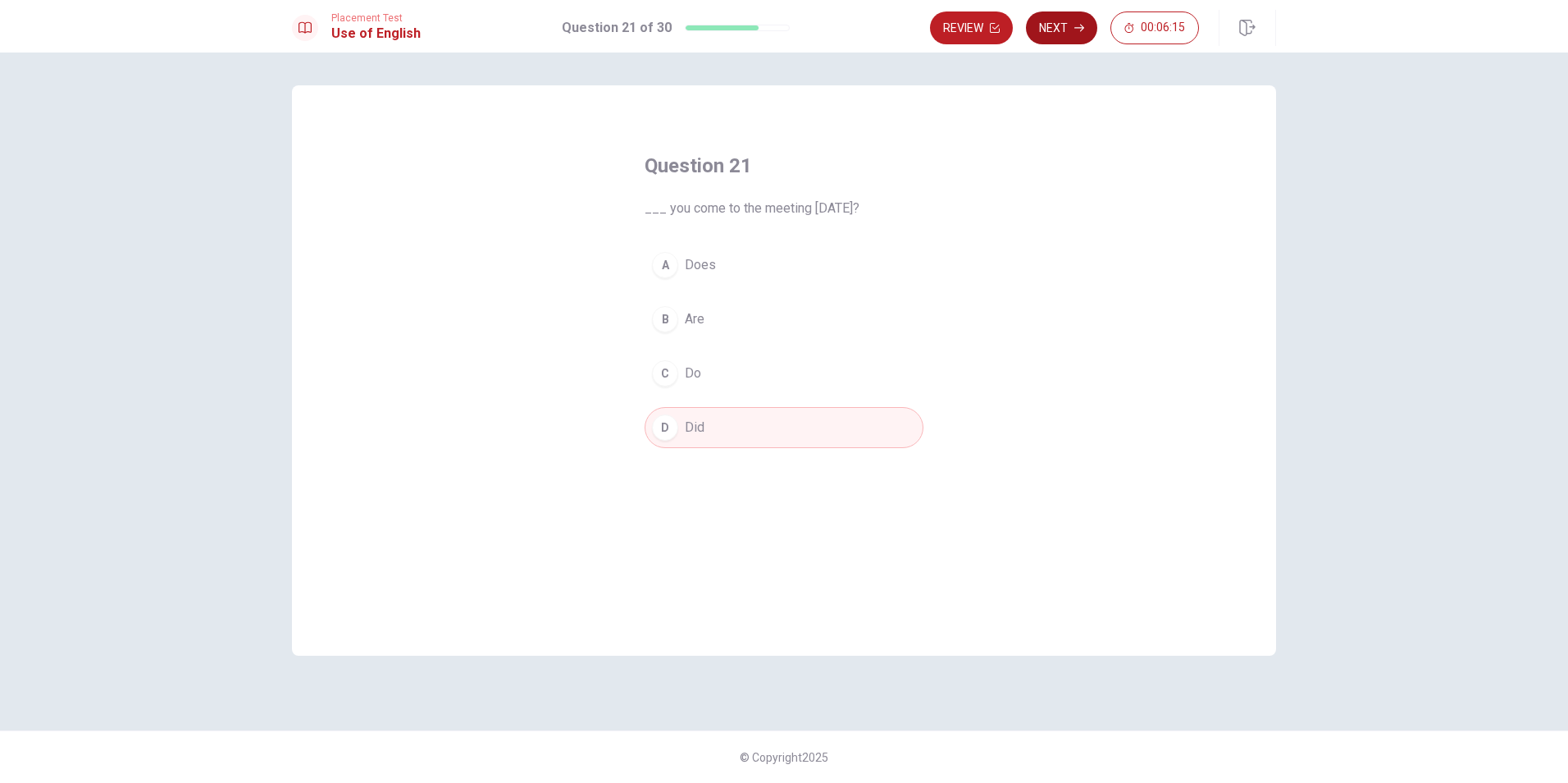
click at [1074, 18] on button "Next" at bounding box center [1062, 28] width 71 height 33
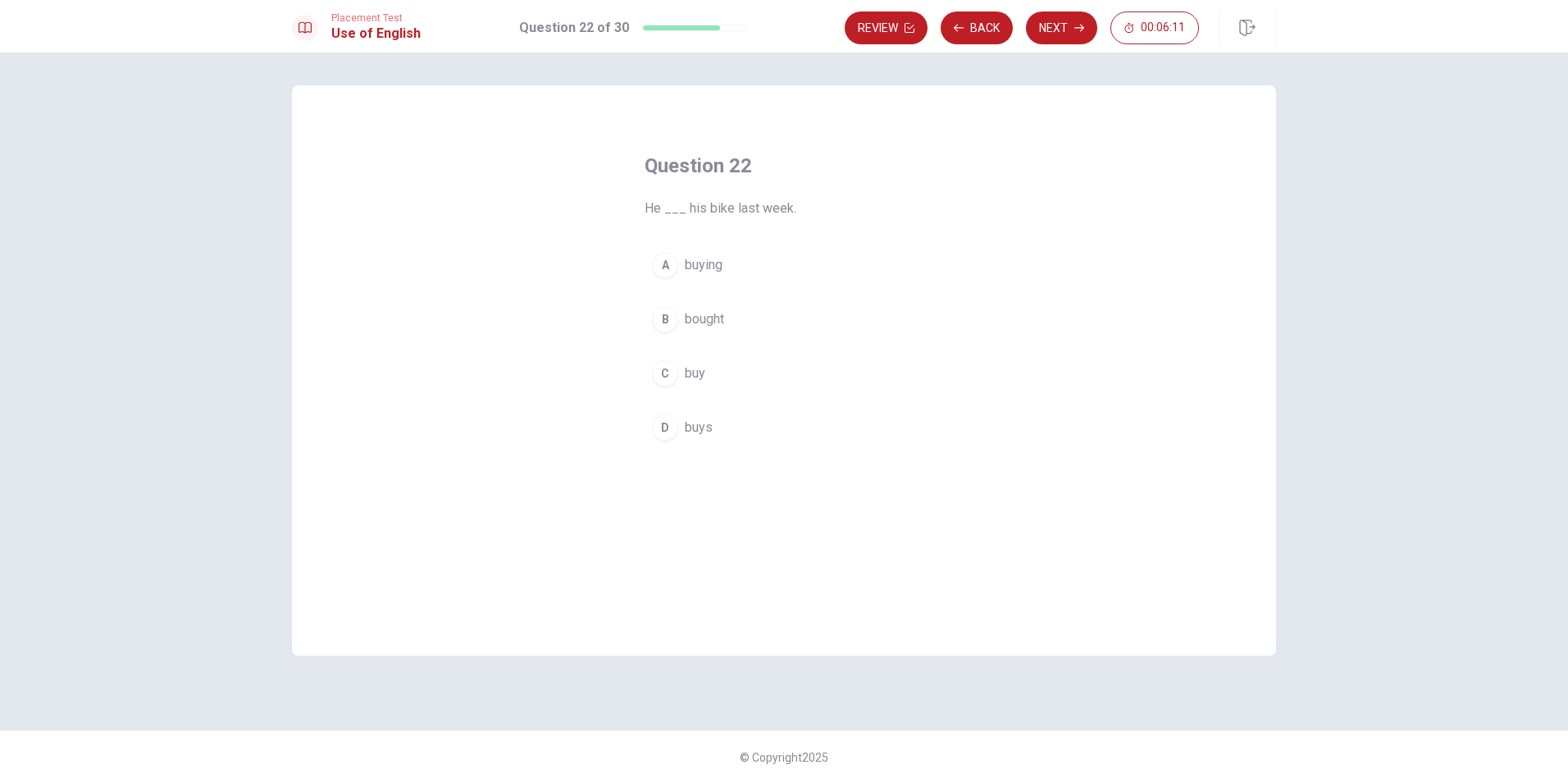
click at [677, 312] on button "B bought" at bounding box center [784, 318] width 279 height 41
click at [1074, 20] on button "Next" at bounding box center [1062, 28] width 71 height 33
click at [667, 306] on div "B" at bounding box center [664, 319] width 26 height 26
click at [1079, 14] on button "Next" at bounding box center [1062, 28] width 71 height 33
click at [674, 323] on div "B" at bounding box center [664, 319] width 26 height 26
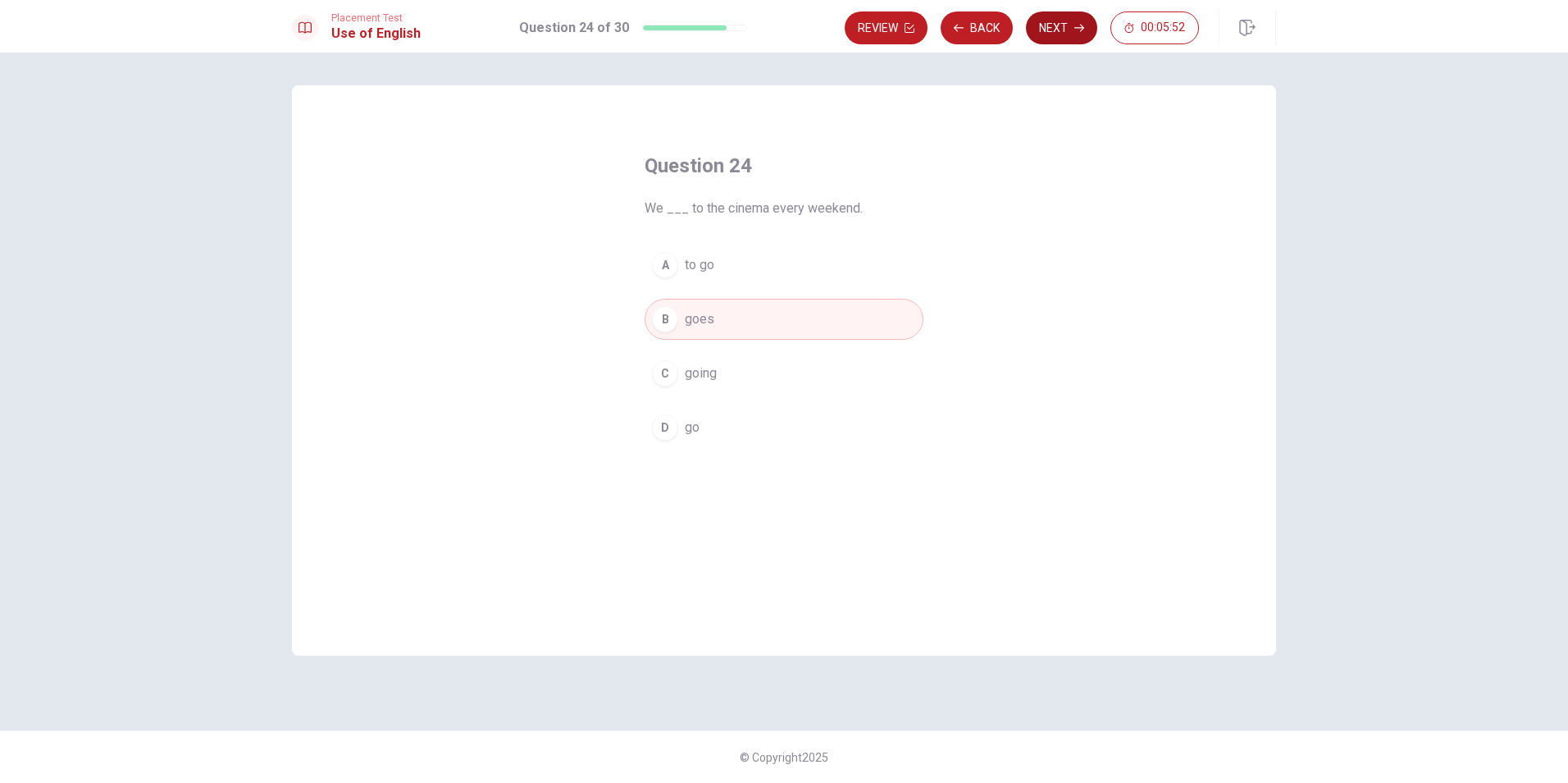
click at [1086, 20] on button "Next" at bounding box center [1062, 28] width 71 height 33
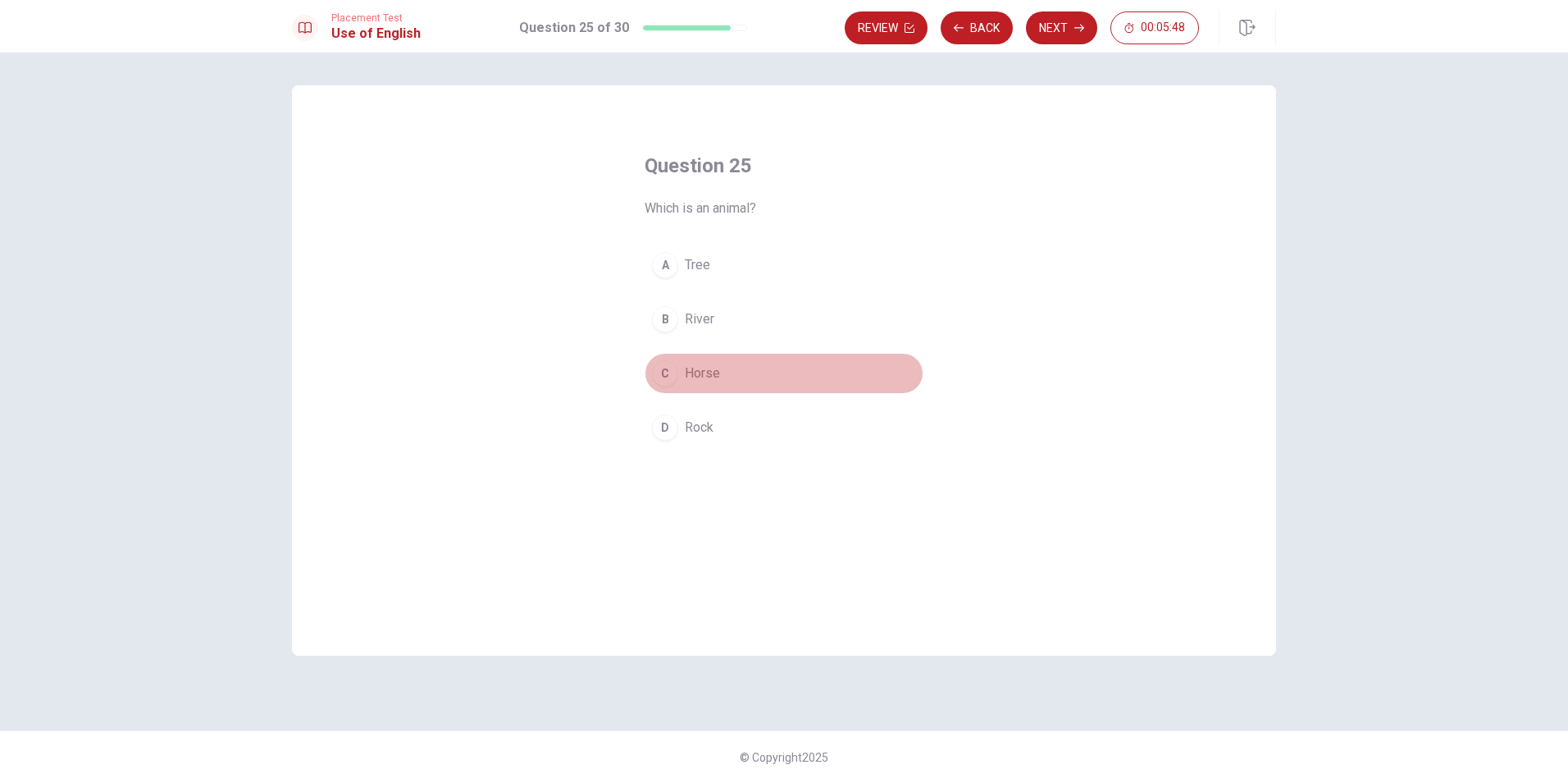
click at [689, 376] on span "Horse" at bounding box center [702, 374] width 35 height 20
click at [1053, 28] on button "Next" at bounding box center [1062, 28] width 71 height 33
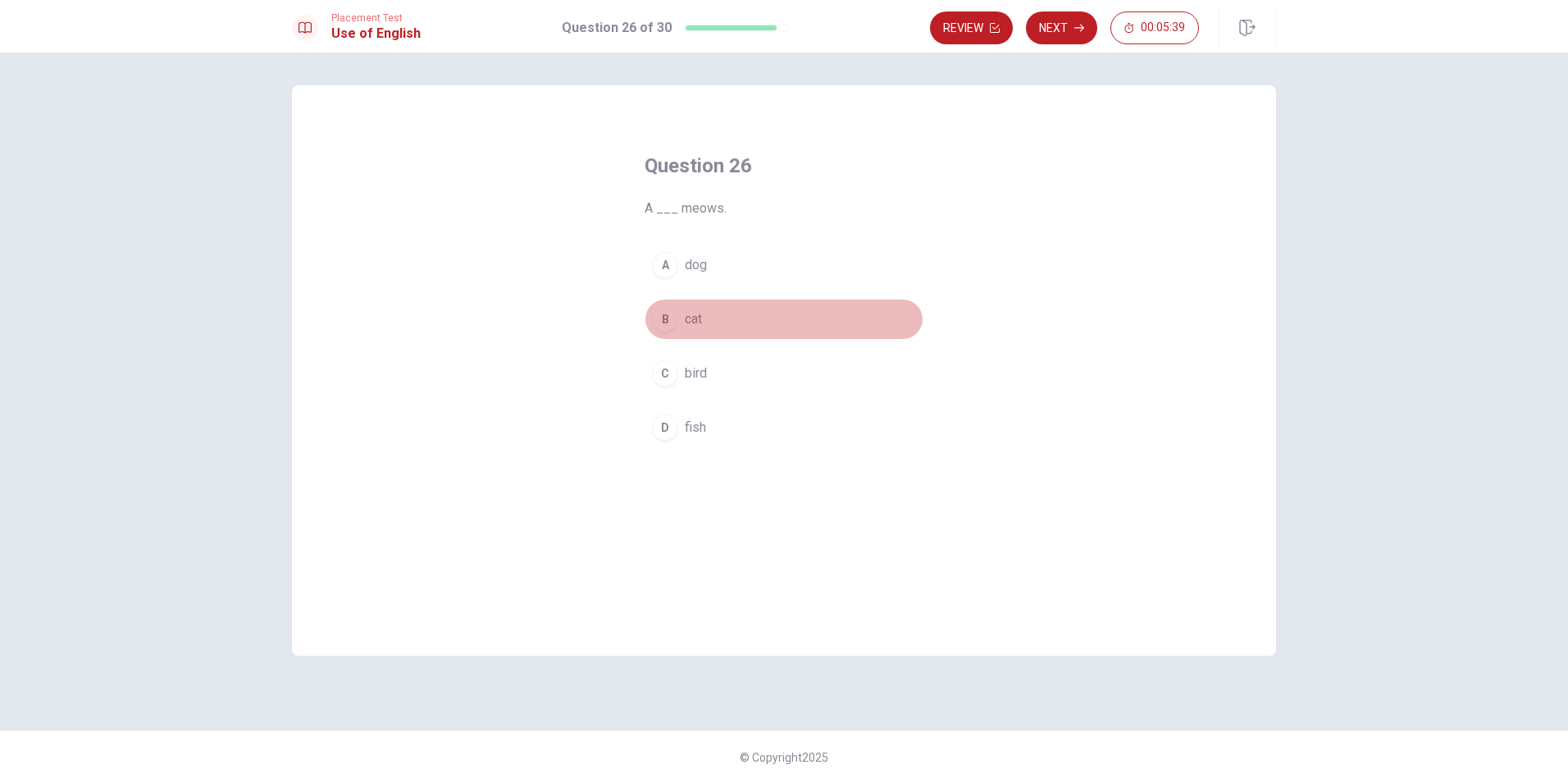
drag, startPoint x: 671, startPoint y: 313, endPoint x: 674, endPoint y: 294, distance: 19.2
click at [672, 301] on button "B cat" at bounding box center [784, 318] width 279 height 41
click at [1044, 33] on button "Next" at bounding box center [1062, 28] width 71 height 33
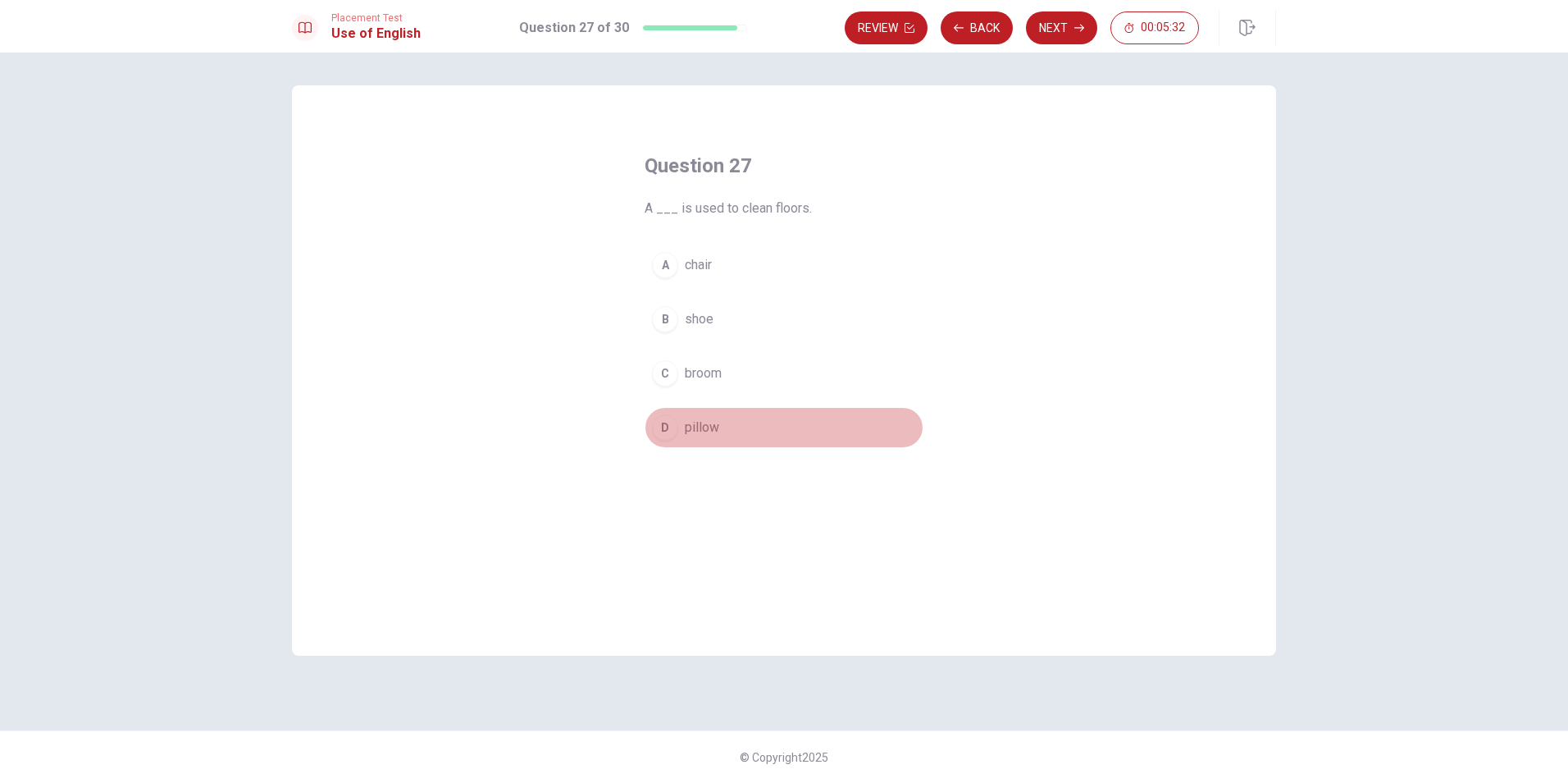
drag, startPoint x: 664, startPoint y: 425, endPoint x: 696, endPoint y: 400, distance: 40.6
click at [664, 424] on div "D" at bounding box center [664, 427] width 26 height 26
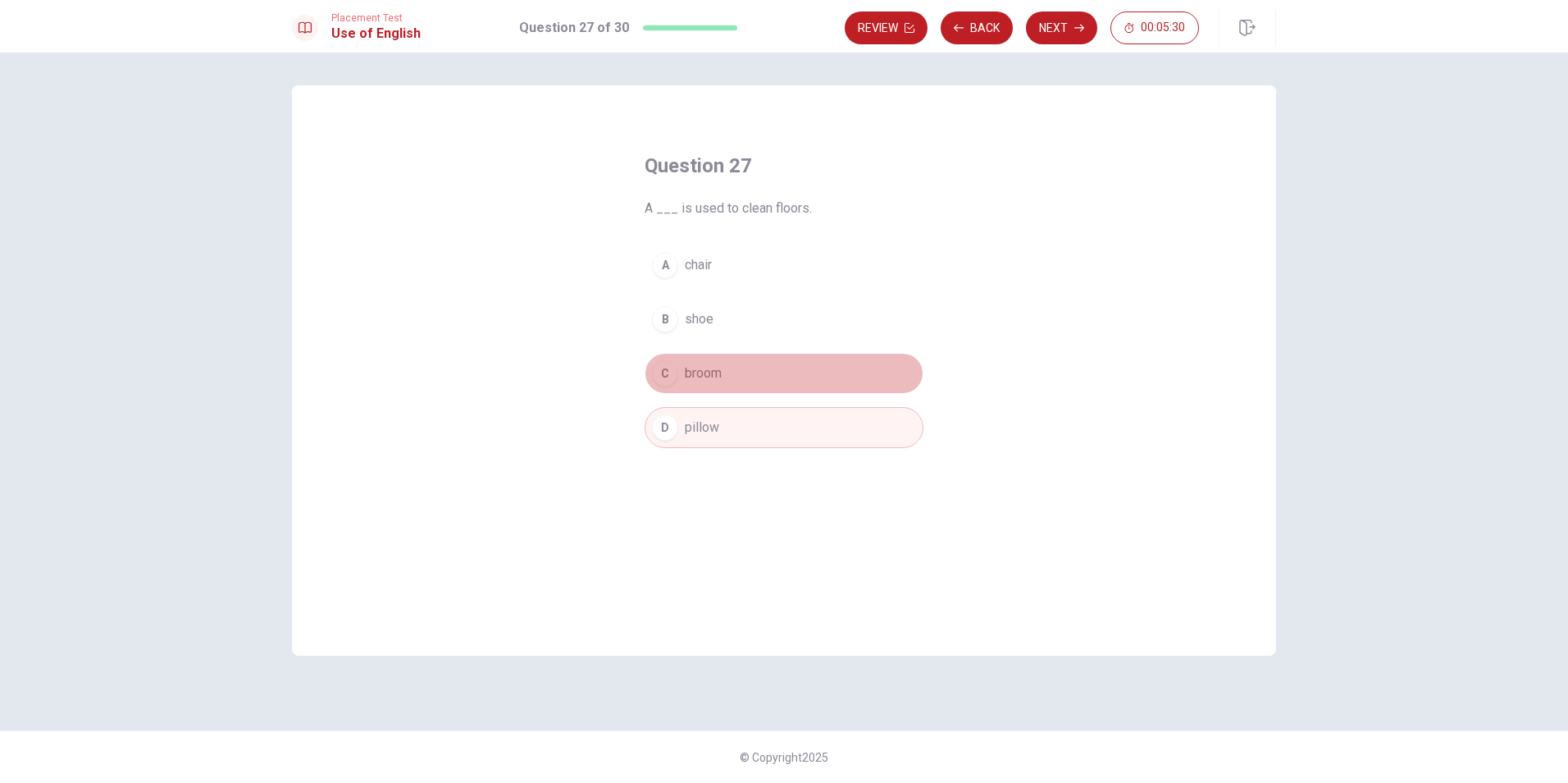
click at [688, 373] on span "broom" at bounding box center [703, 374] width 37 height 20
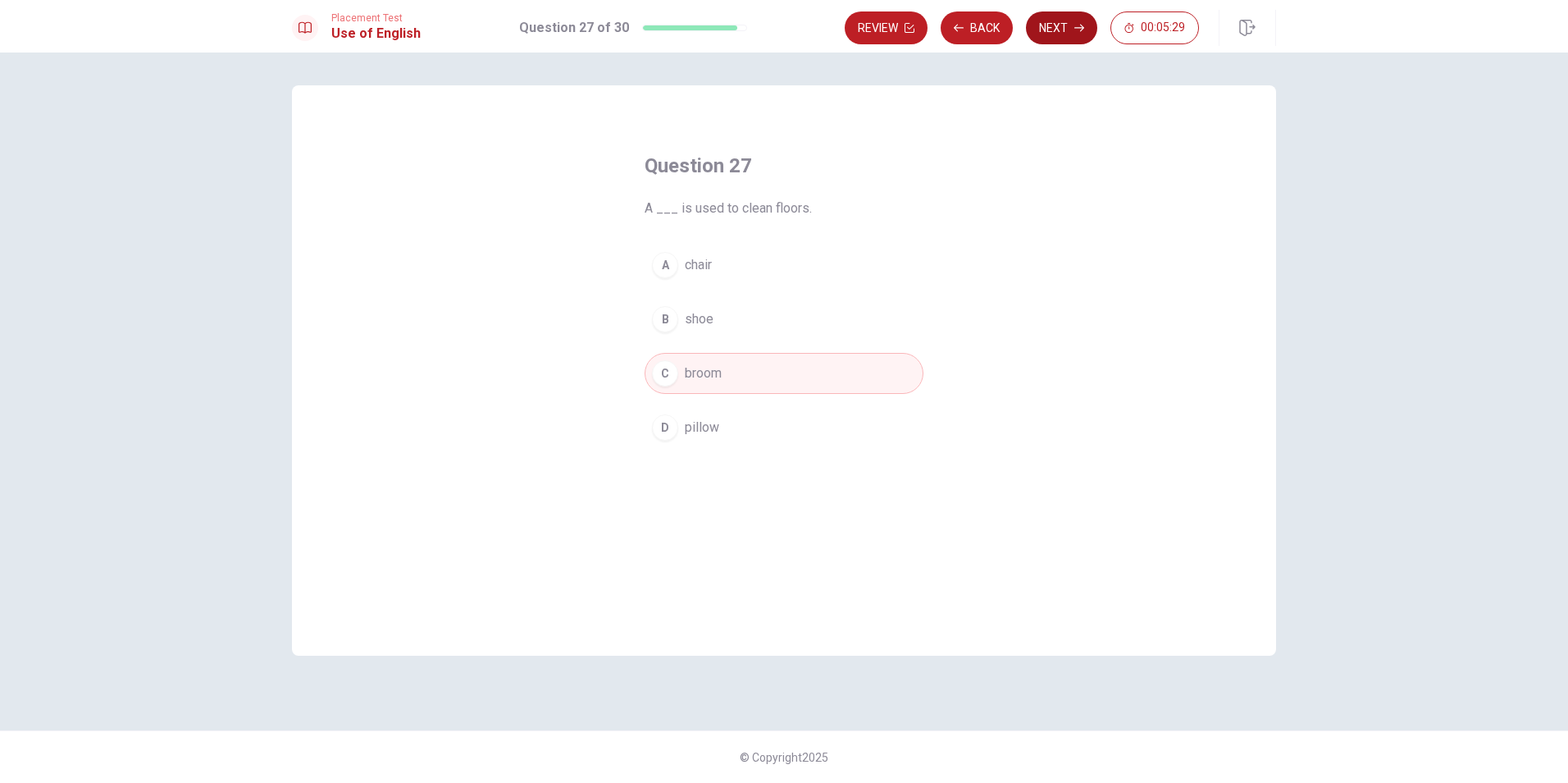
click at [1057, 32] on button "Next" at bounding box center [1062, 28] width 71 height 33
drag, startPoint x: 676, startPoint y: 374, endPoint x: 766, endPoint y: 329, distance: 100.6
click at [676, 374] on div "C" at bounding box center [664, 373] width 26 height 26
click at [1048, 38] on button "Next" at bounding box center [1062, 28] width 71 height 33
click at [673, 308] on div "B" at bounding box center [664, 319] width 26 height 26
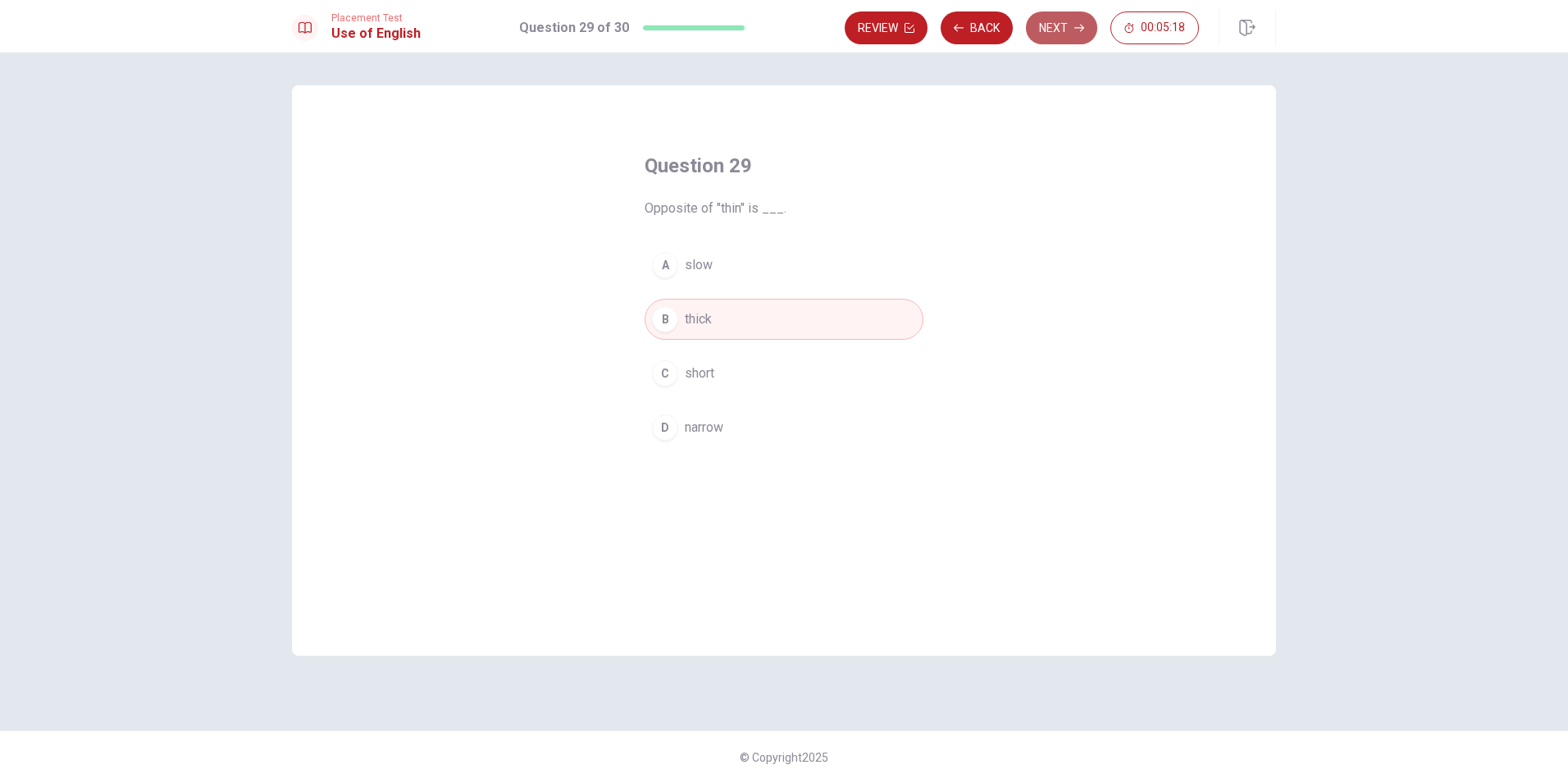
click at [1044, 19] on button "Next" at bounding box center [1062, 28] width 71 height 33
click at [667, 425] on div "D" at bounding box center [664, 427] width 26 height 26
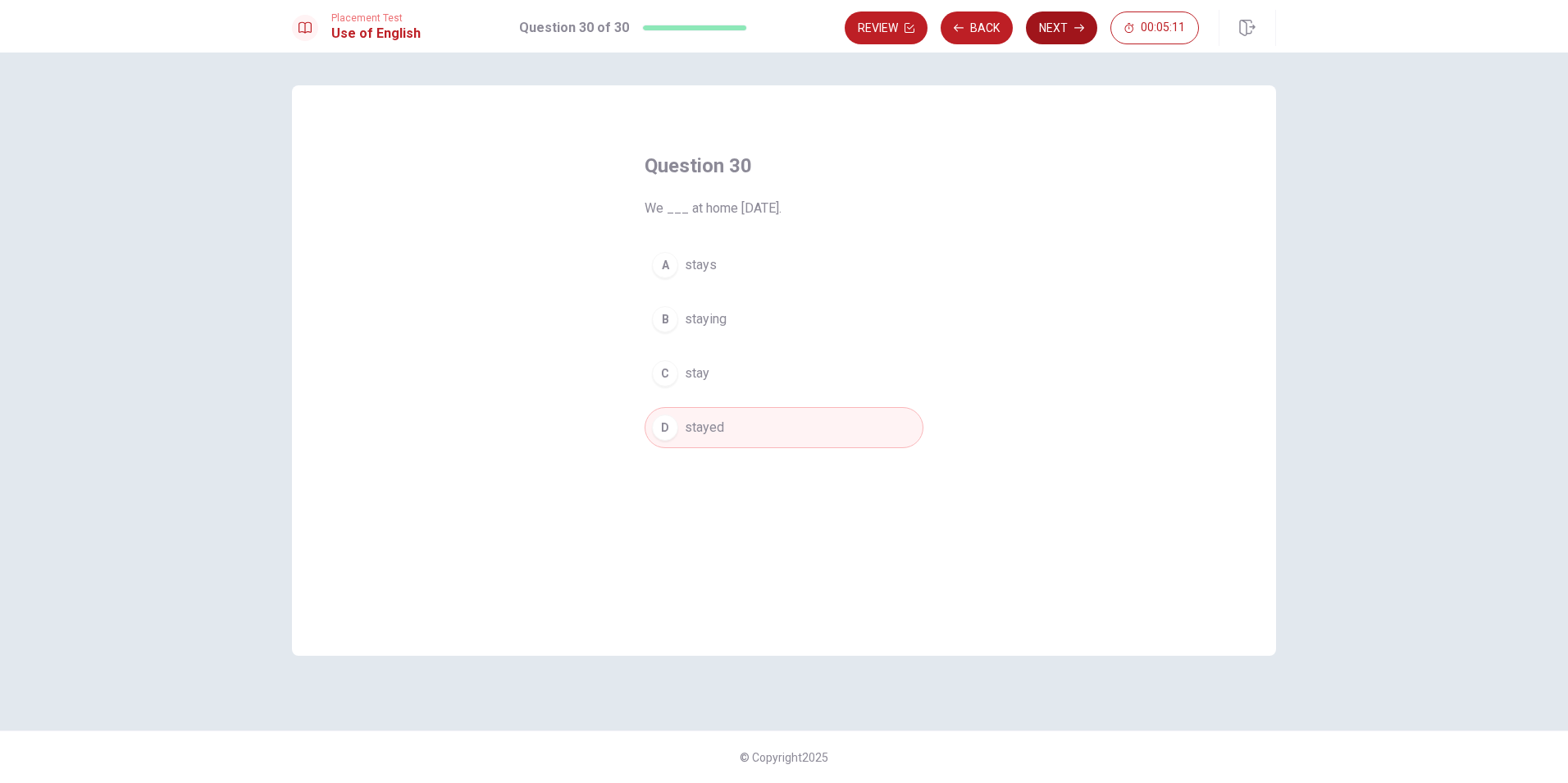
click at [1068, 31] on button "Next" at bounding box center [1062, 28] width 71 height 33
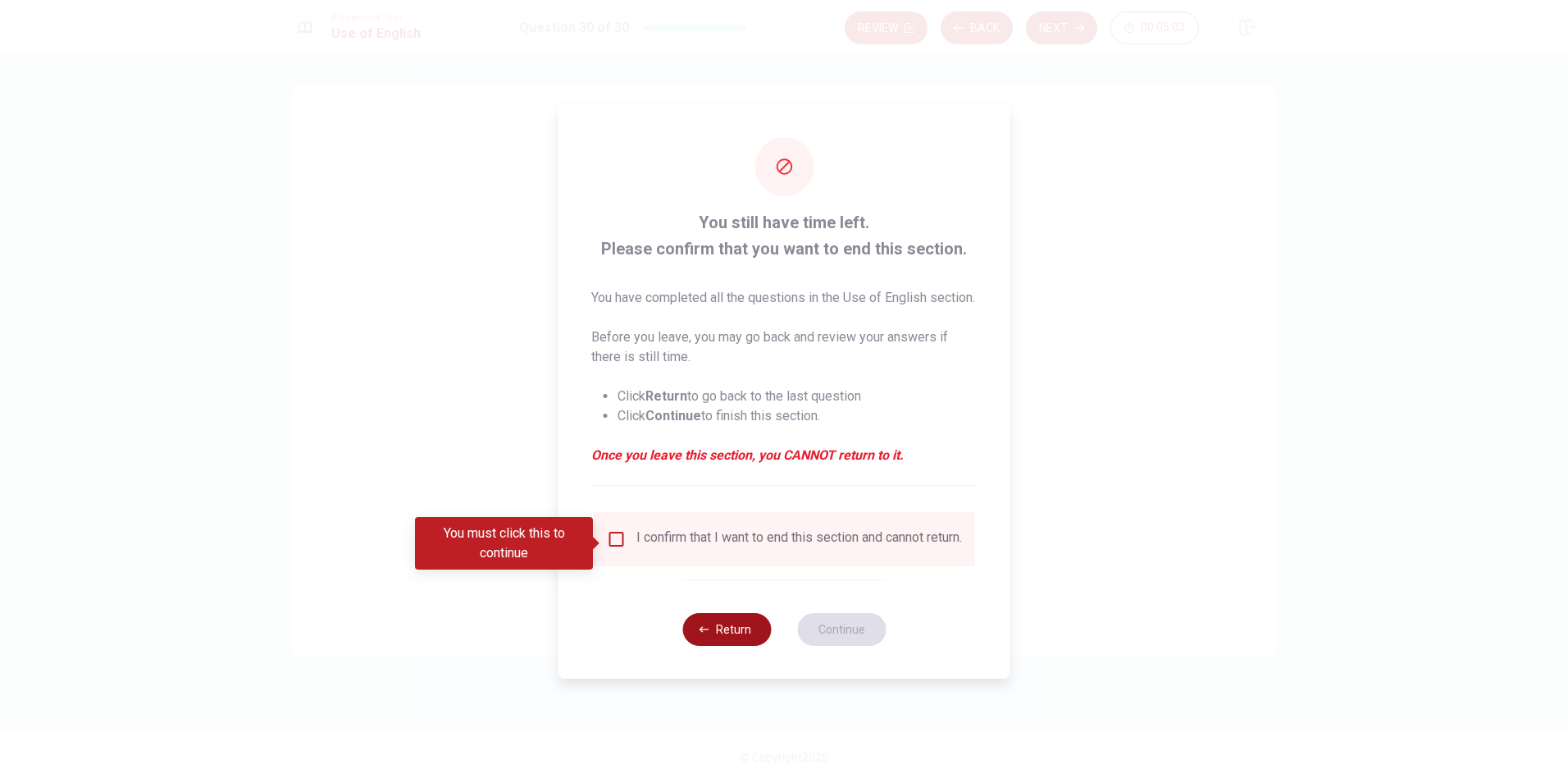
click at [752, 642] on button "Return" at bounding box center [726, 629] width 88 height 33
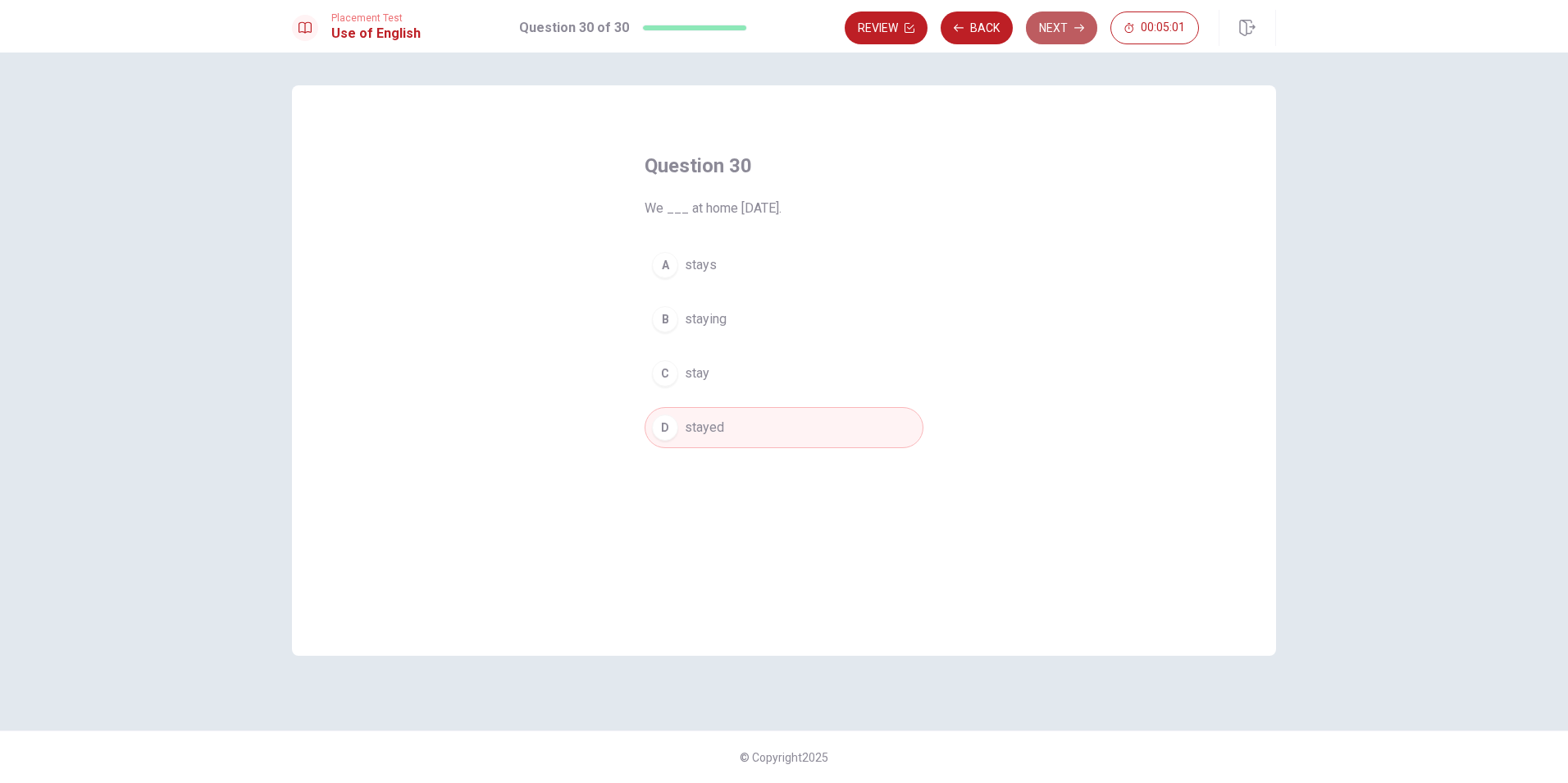
click at [1077, 31] on icon "button" at bounding box center [1079, 27] width 10 height 10
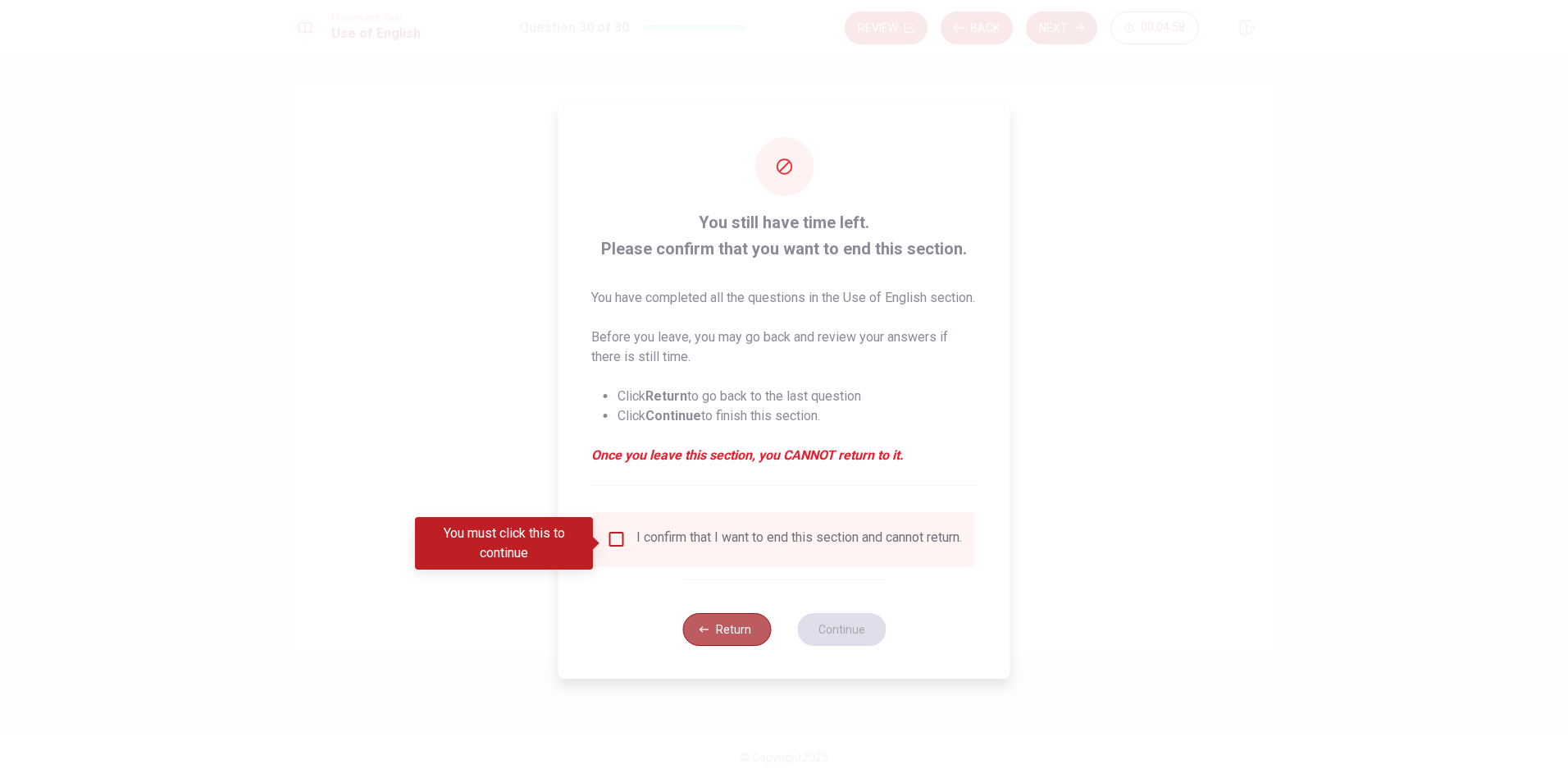
click at [725, 638] on button "Return" at bounding box center [726, 629] width 88 height 33
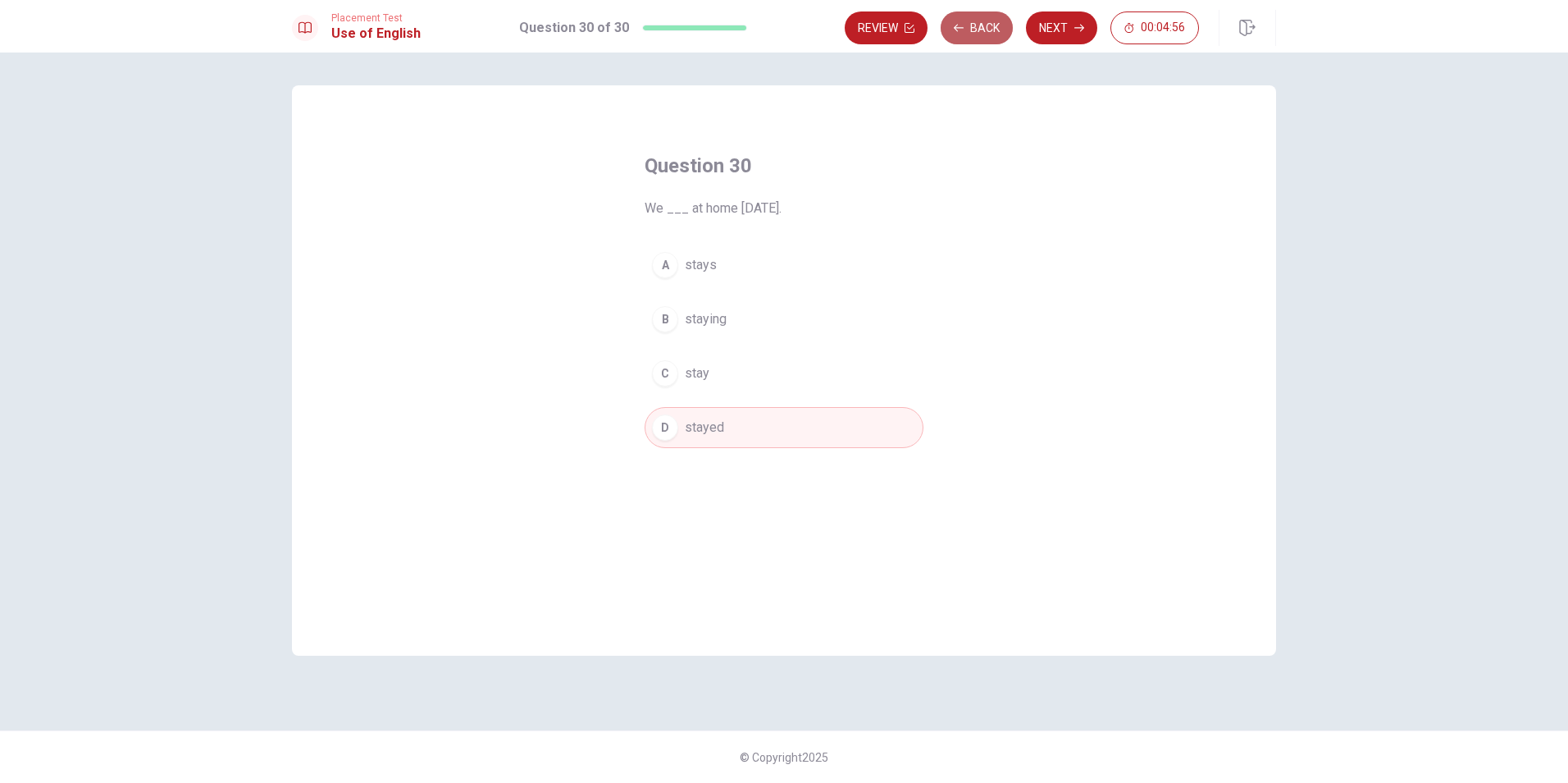
click at [993, 21] on button "Back" at bounding box center [976, 28] width 72 height 33
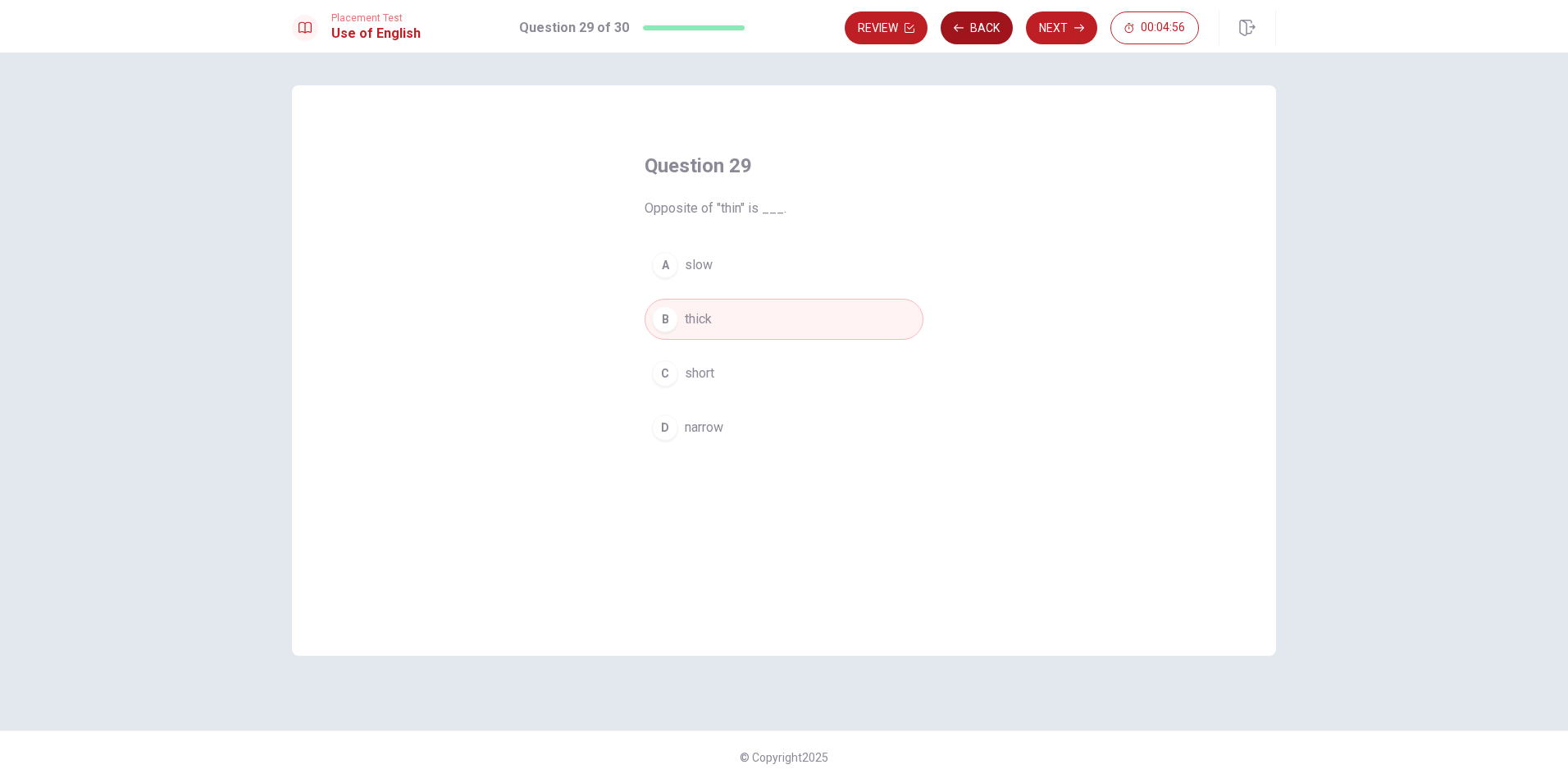
click at [993, 21] on button "Back" at bounding box center [976, 28] width 72 height 33
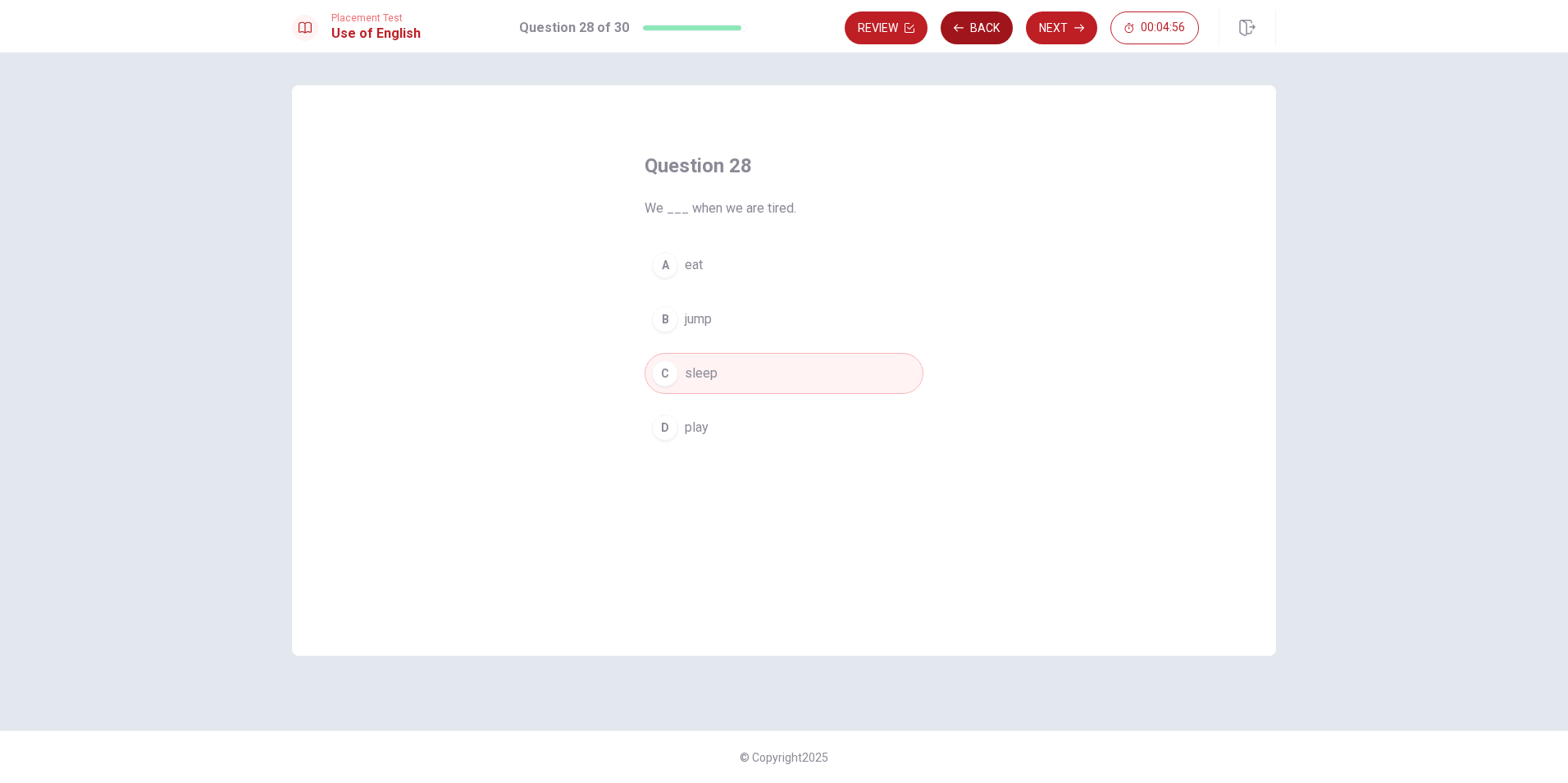
click at [993, 21] on button "Back" at bounding box center [976, 28] width 72 height 33
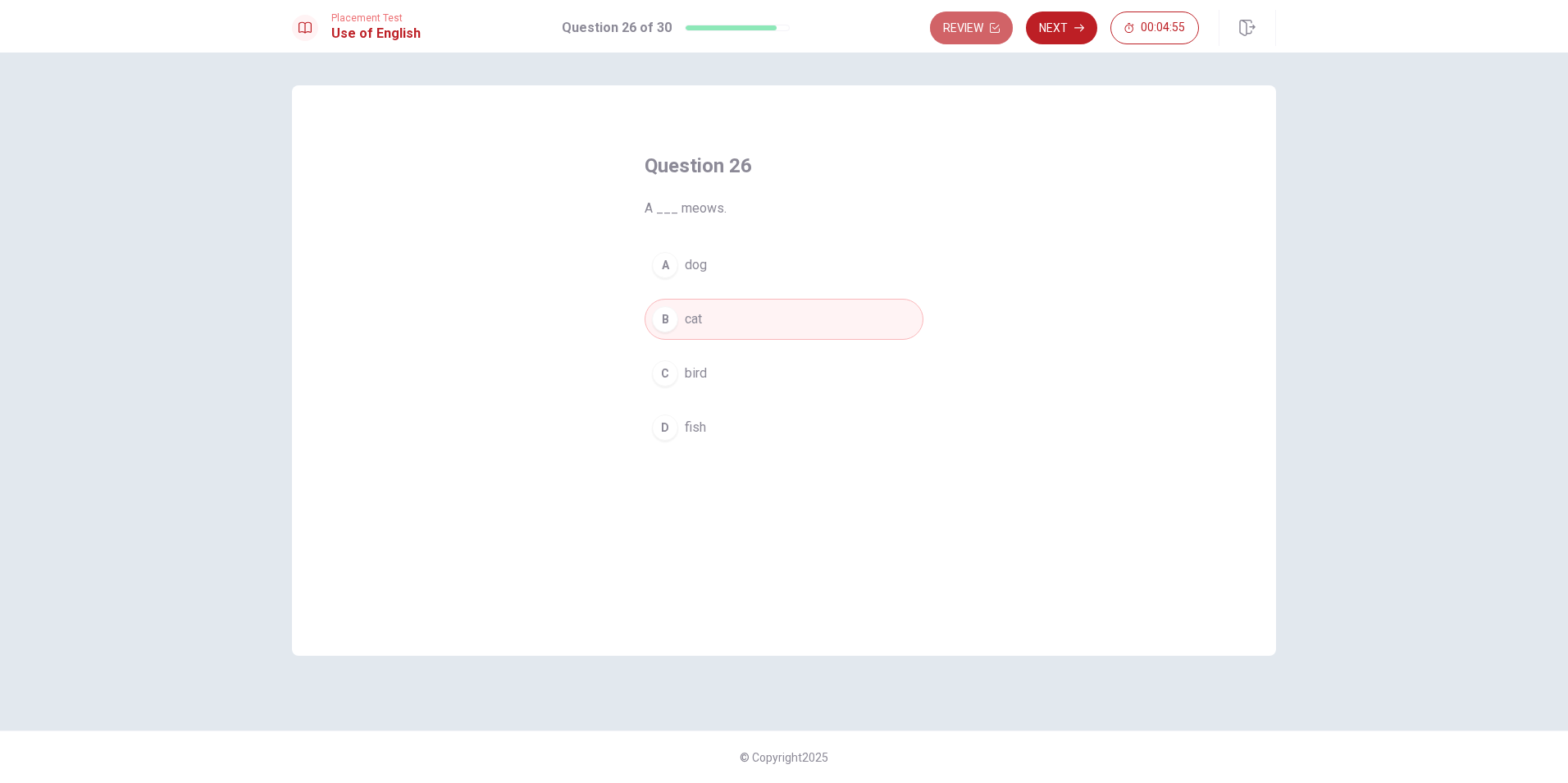
click at [993, 21] on button "Review" at bounding box center [971, 28] width 83 height 33
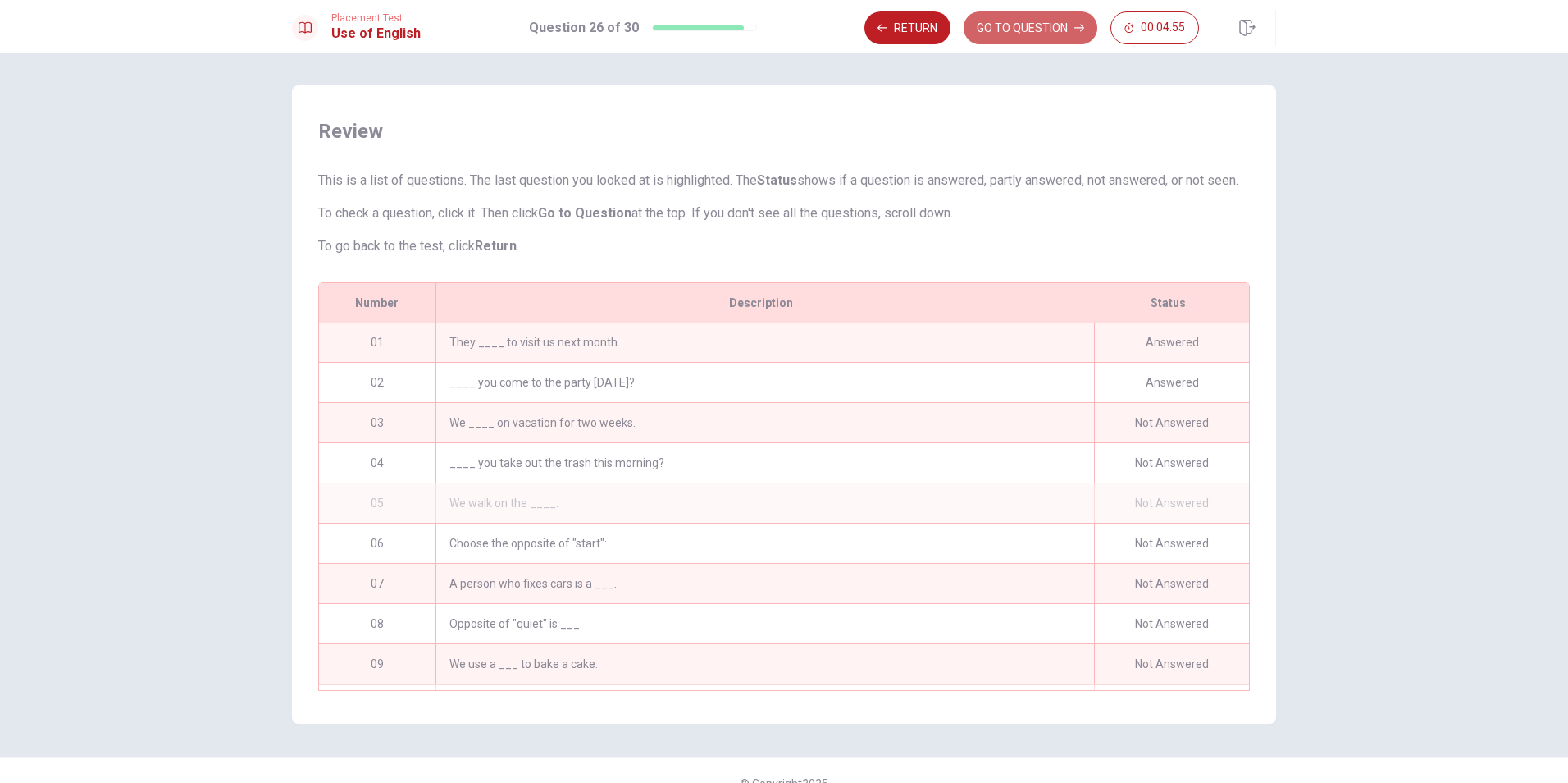
click at [993, 21] on button "GO TO QUESTION" at bounding box center [1030, 28] width 134 height 33
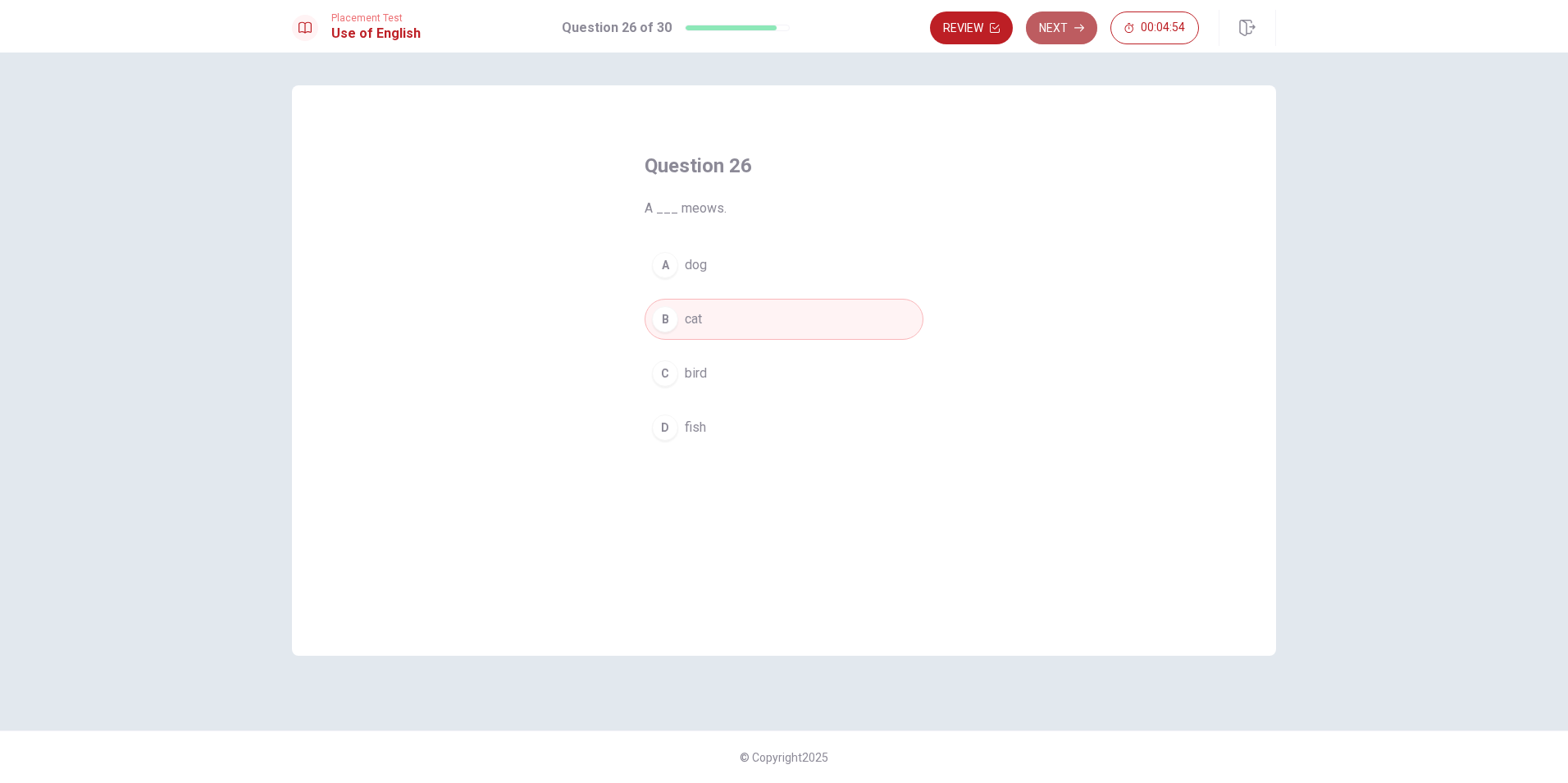
click at [1052, 27] on button "Next" at bounding box center [1062, 28] width 71 height 33
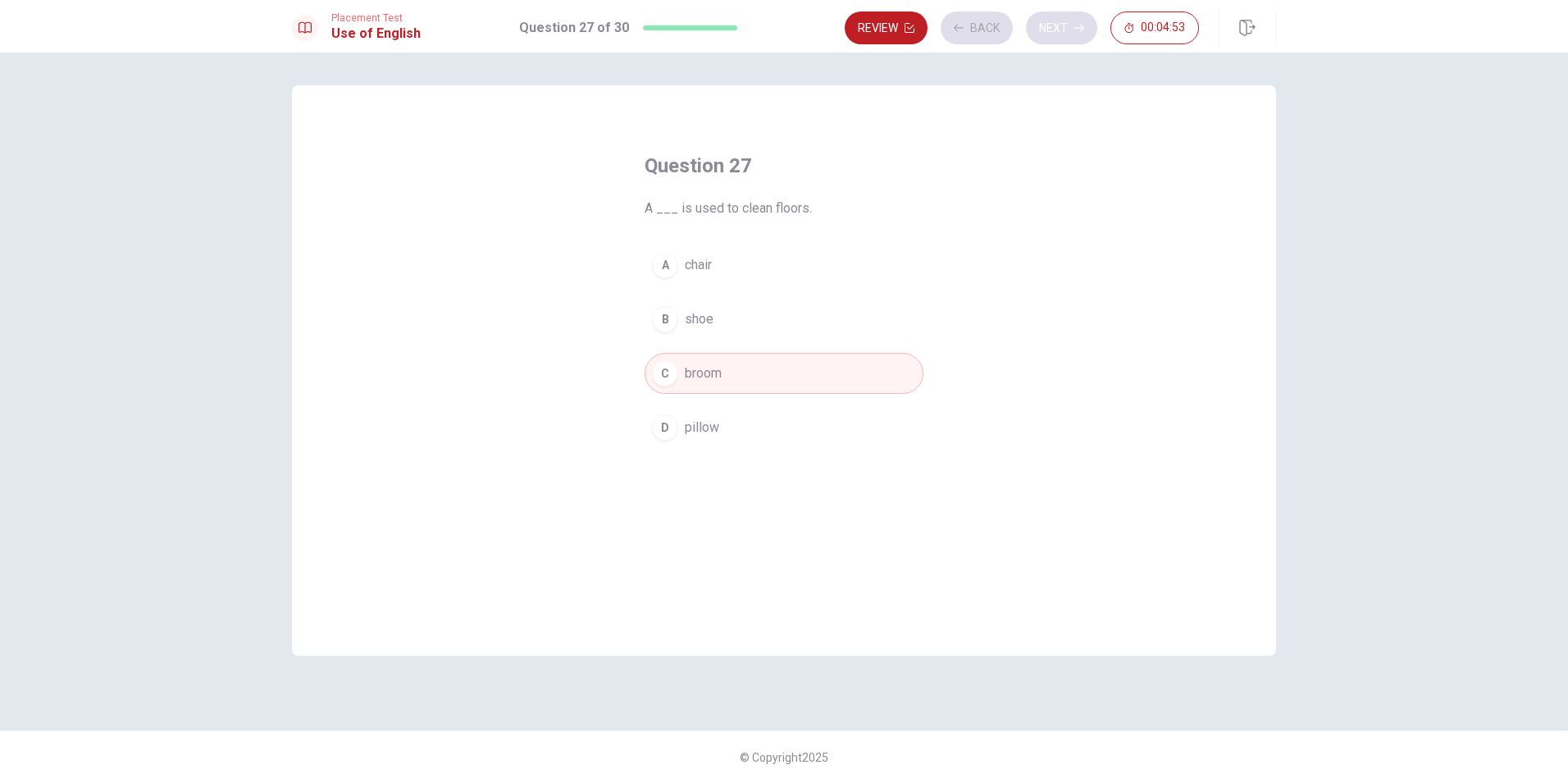
click at [1052, 27] on div "Review Back Next 00:04:53" at bounding box center [1022, 28] width 355 height 33
click at [1052, 27] on button "Next" at bounding box center [1062, 28] width 71 height 33
click at [1052, 27] on div "Review Back Next 00:04:52" at bounding box center [1022, 28] width 355 height 33
click at [1052, 27] on div "Review Back Next 00:04:51" at bounding box center [1022, 28] width 355 height 33
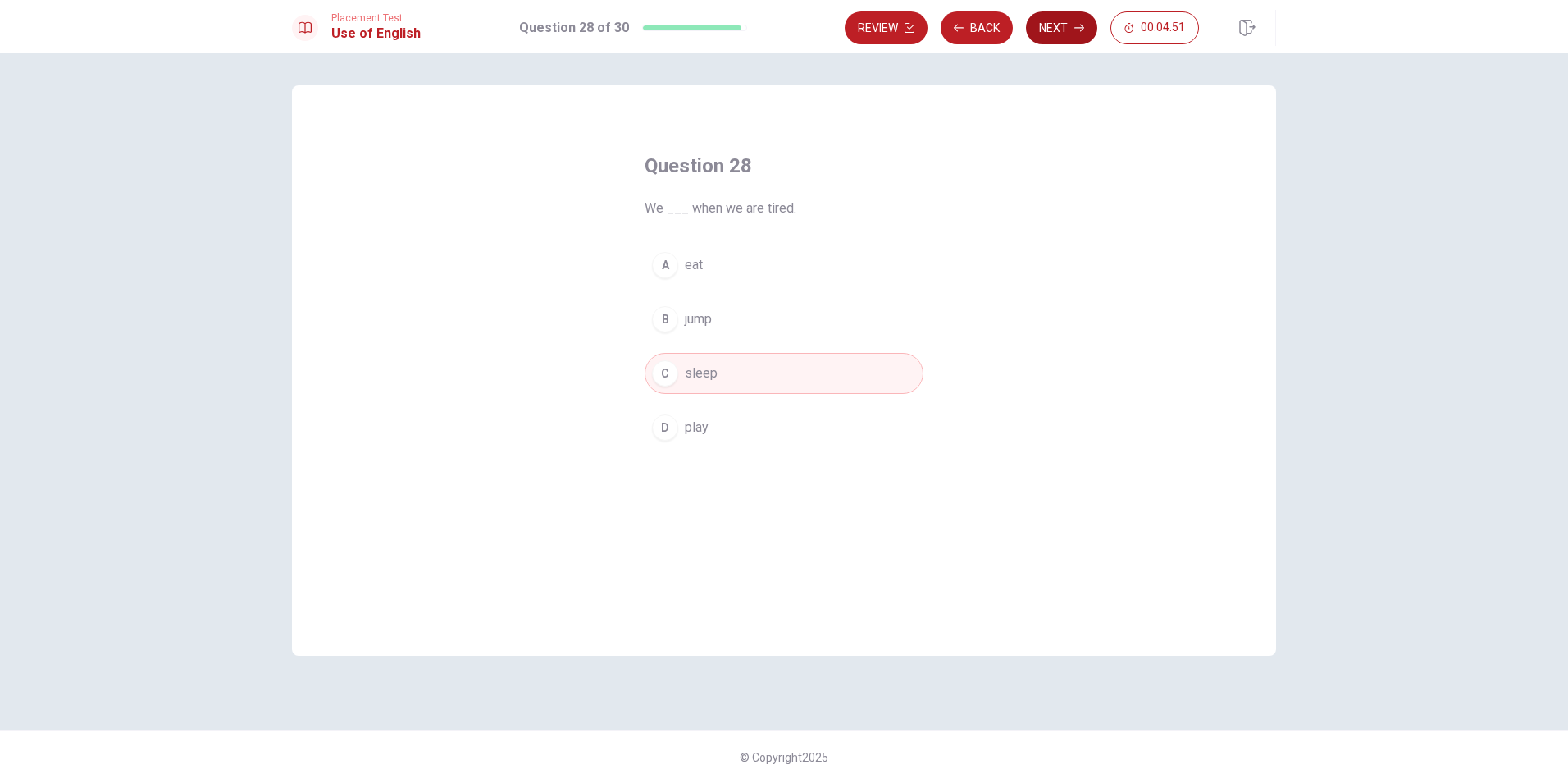
click at [1052, 27] on button "Next" at bounding box center [1062, 28] width 71 height 33
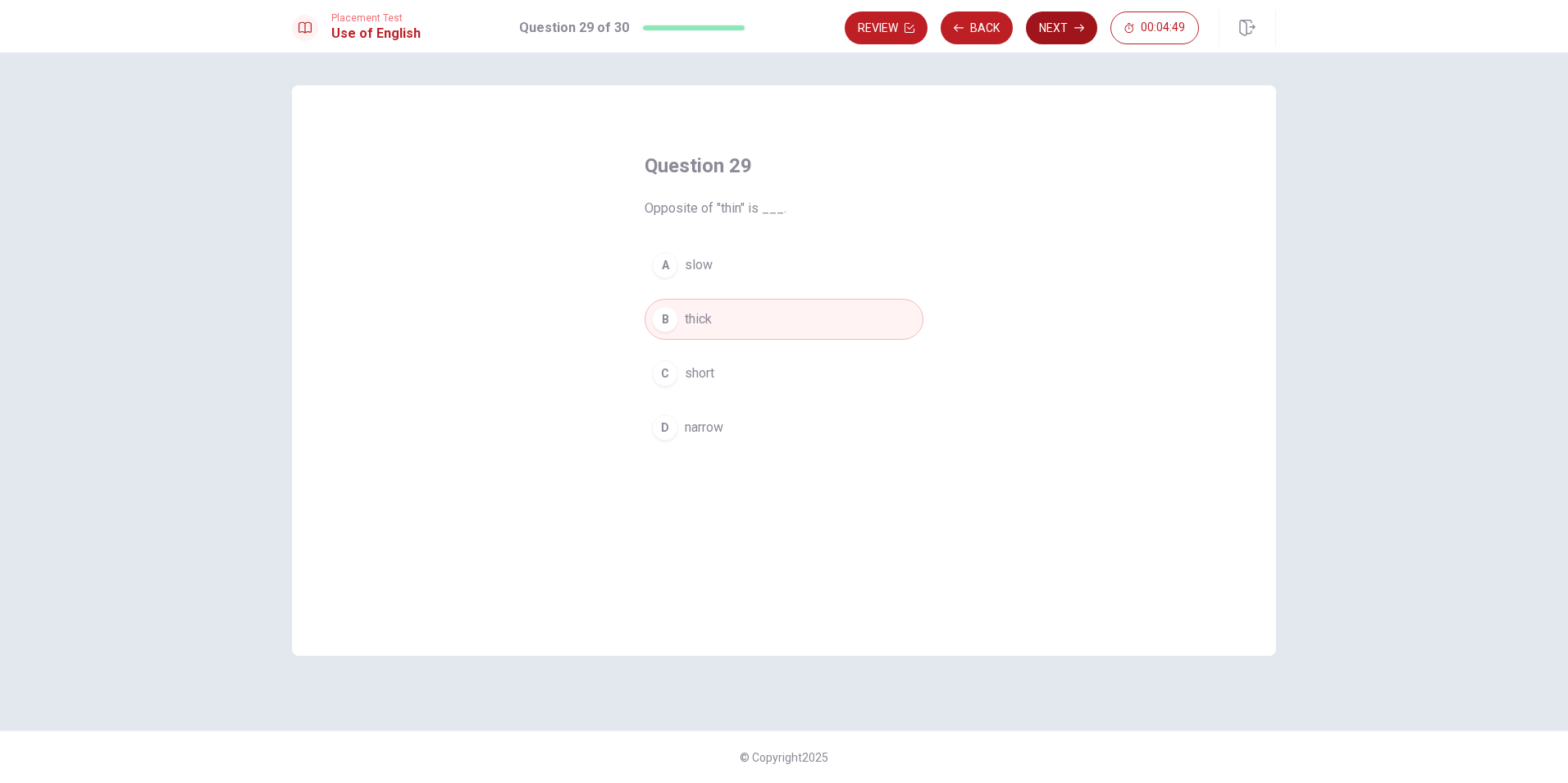
click at [1052, 27] on button "Next" at bounding box center [1062, 28] width 71 height 33
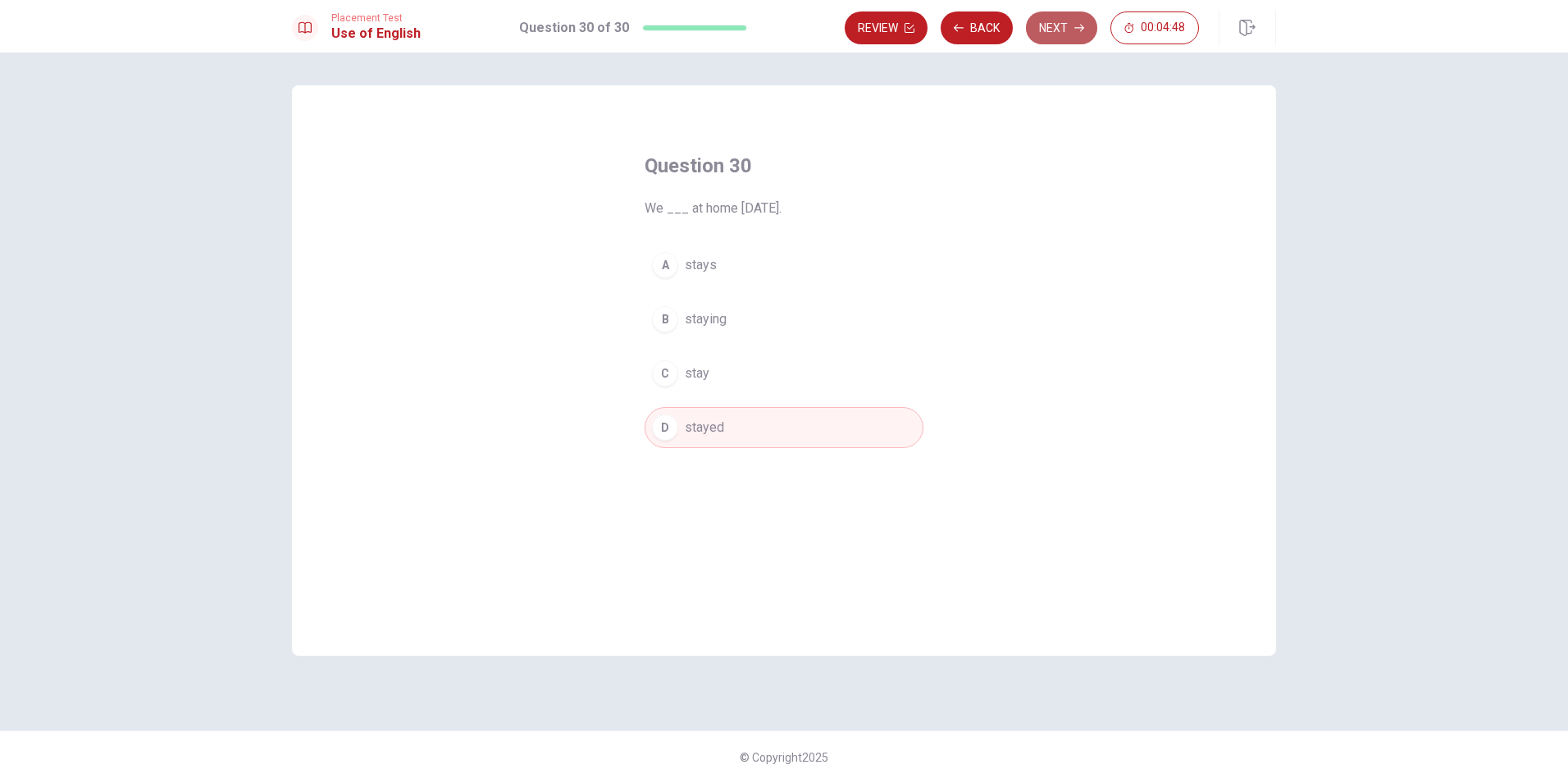
click at [1052, 27] on button "Next" at bounding box center [1062, 28] width 71 height 33
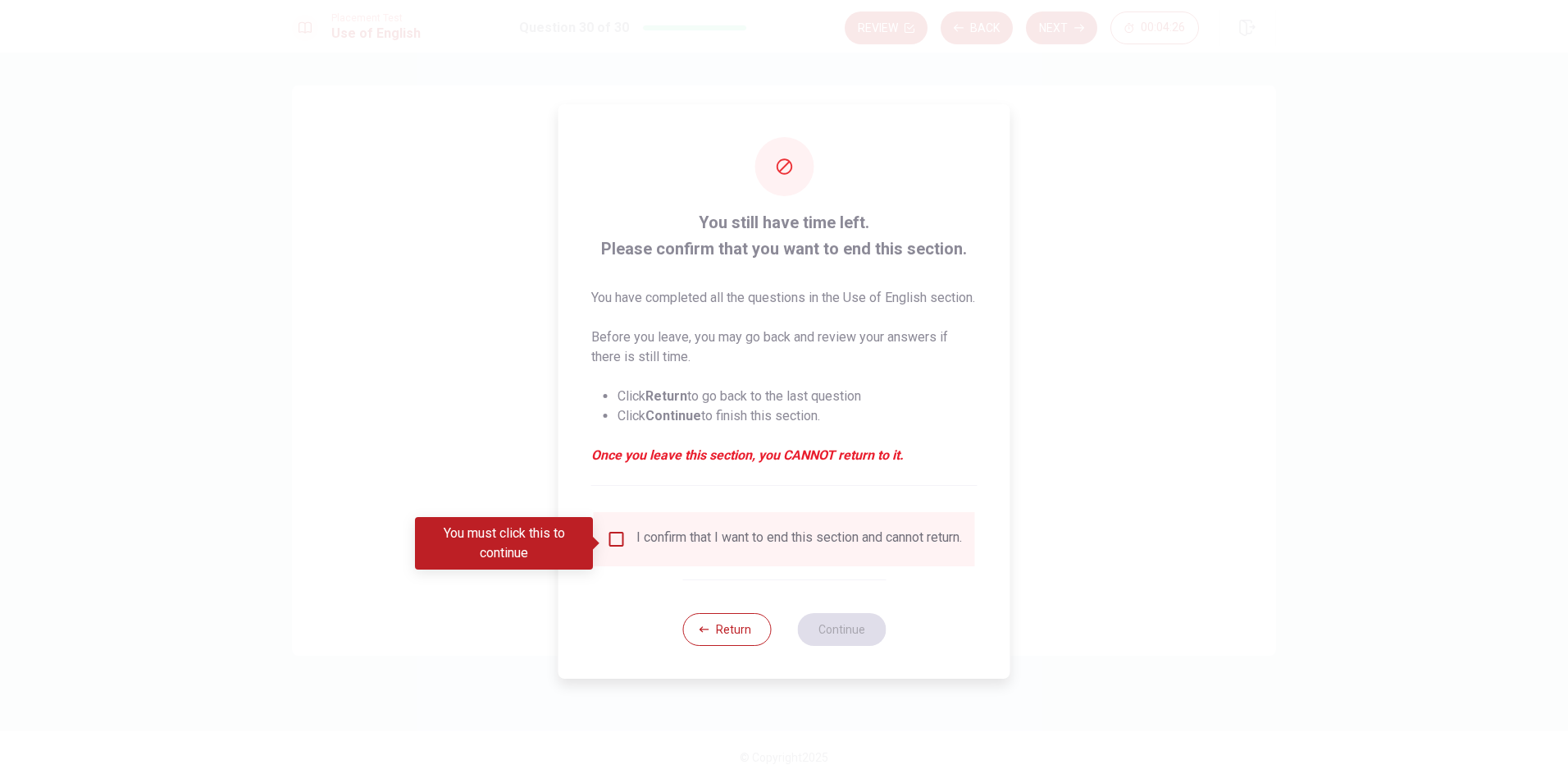
click at [772, 646] on div "Return Continue" at bounding box center [784, 628] width 204 height 99
click at [766, 639] on button "Return" at bounding box center [726, 629] width 88 height 33
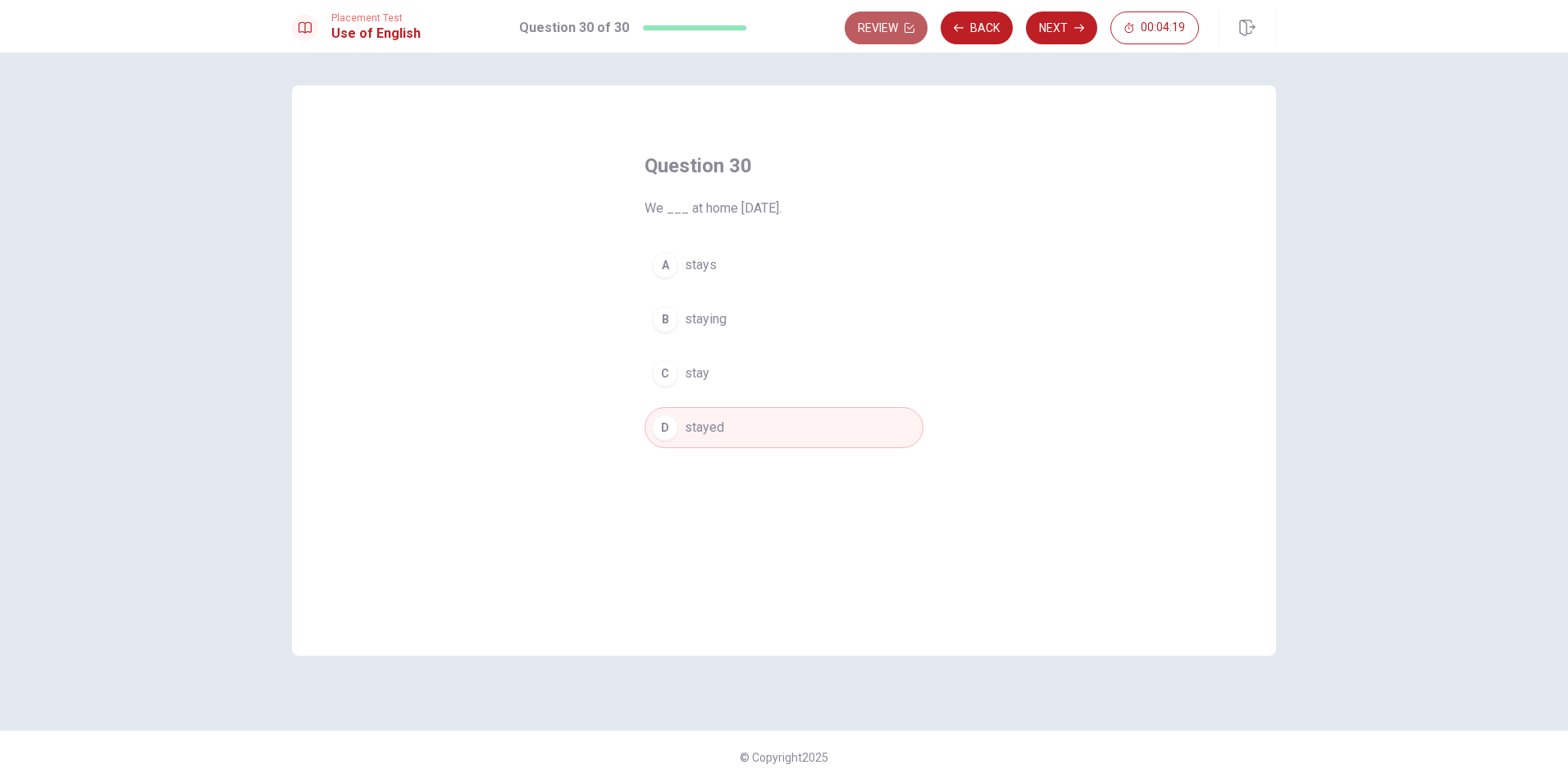
click at [902, 32] on button "Review" at bounding box center [885, 28] width 83 height 33
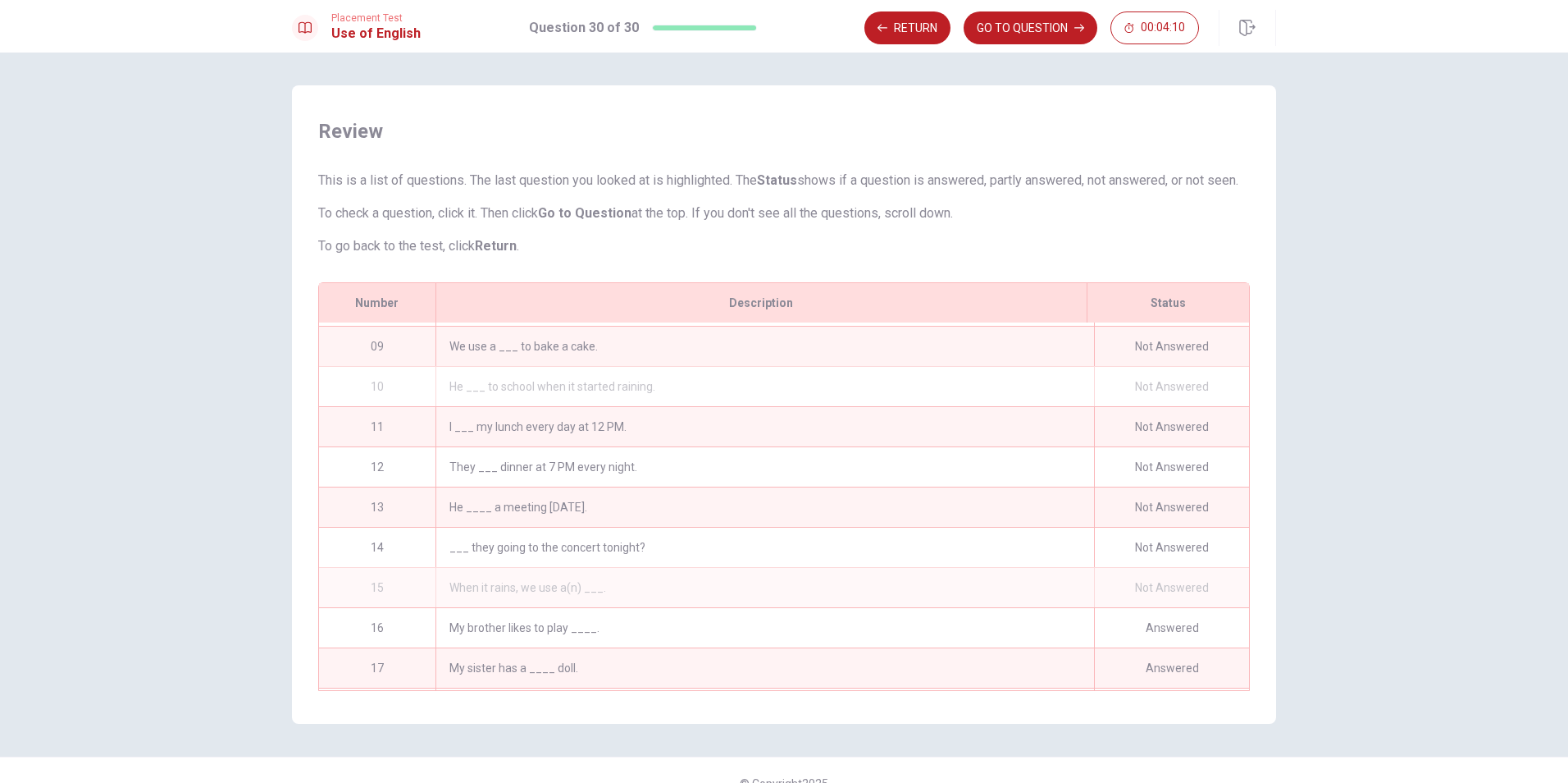
scroll to position [328, 0]
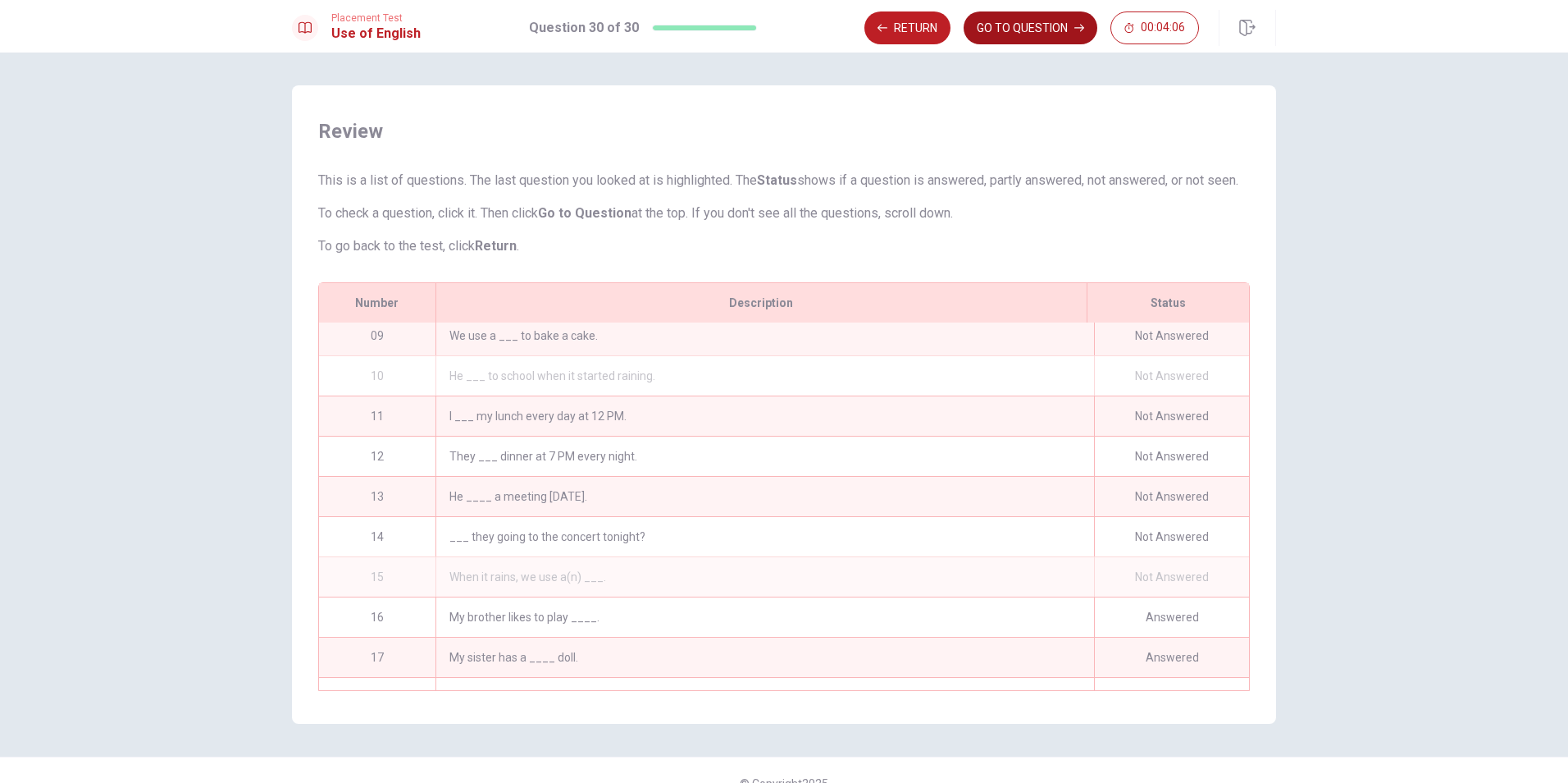
click at [1024, 32] on button "GO TO QUESTION" at bounding box center [1030, 28] width 134 height 33
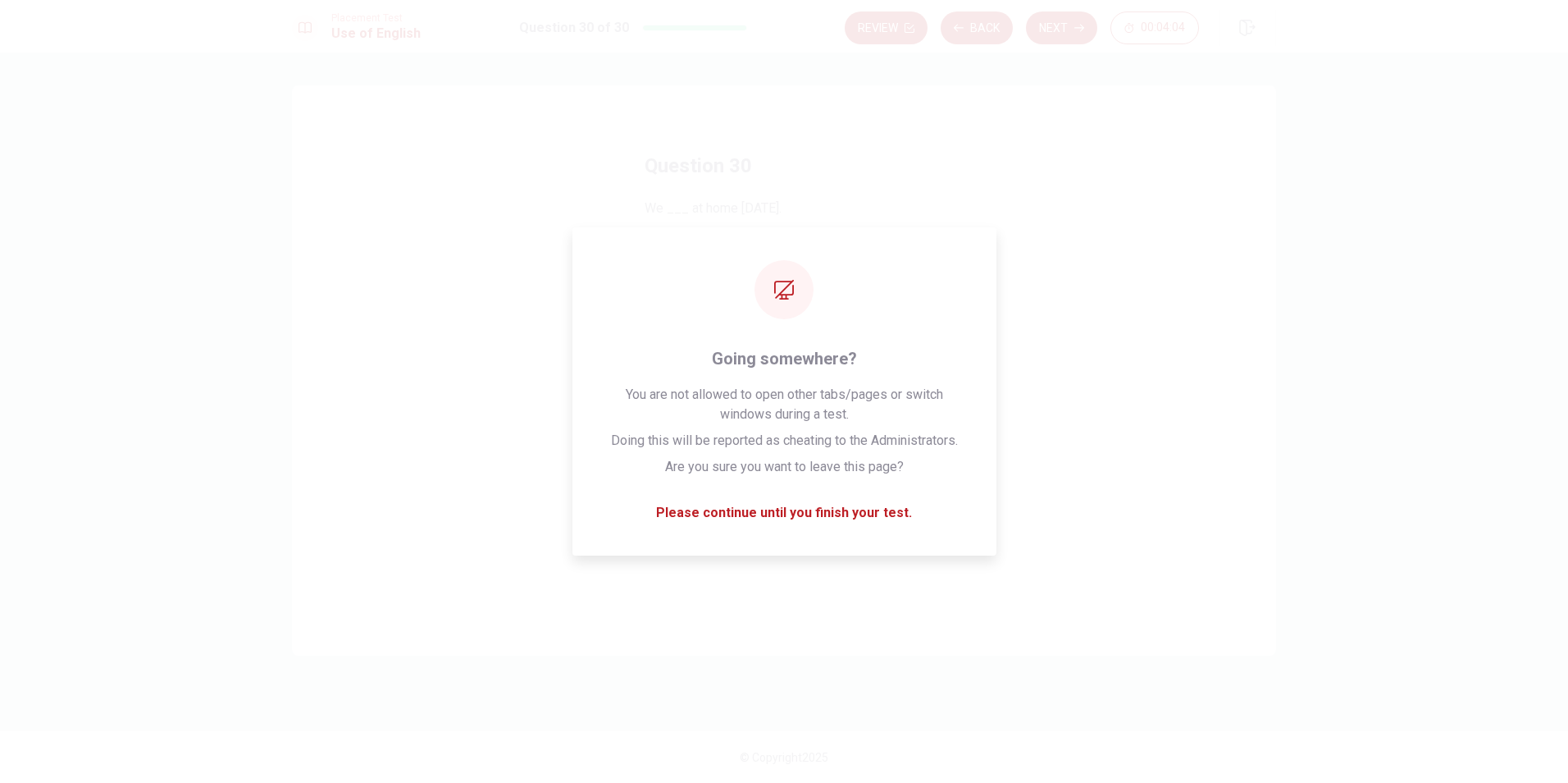
click at [894, 153] on h4 "Question 30" at bounding box center [784, 166] width 279 height 26
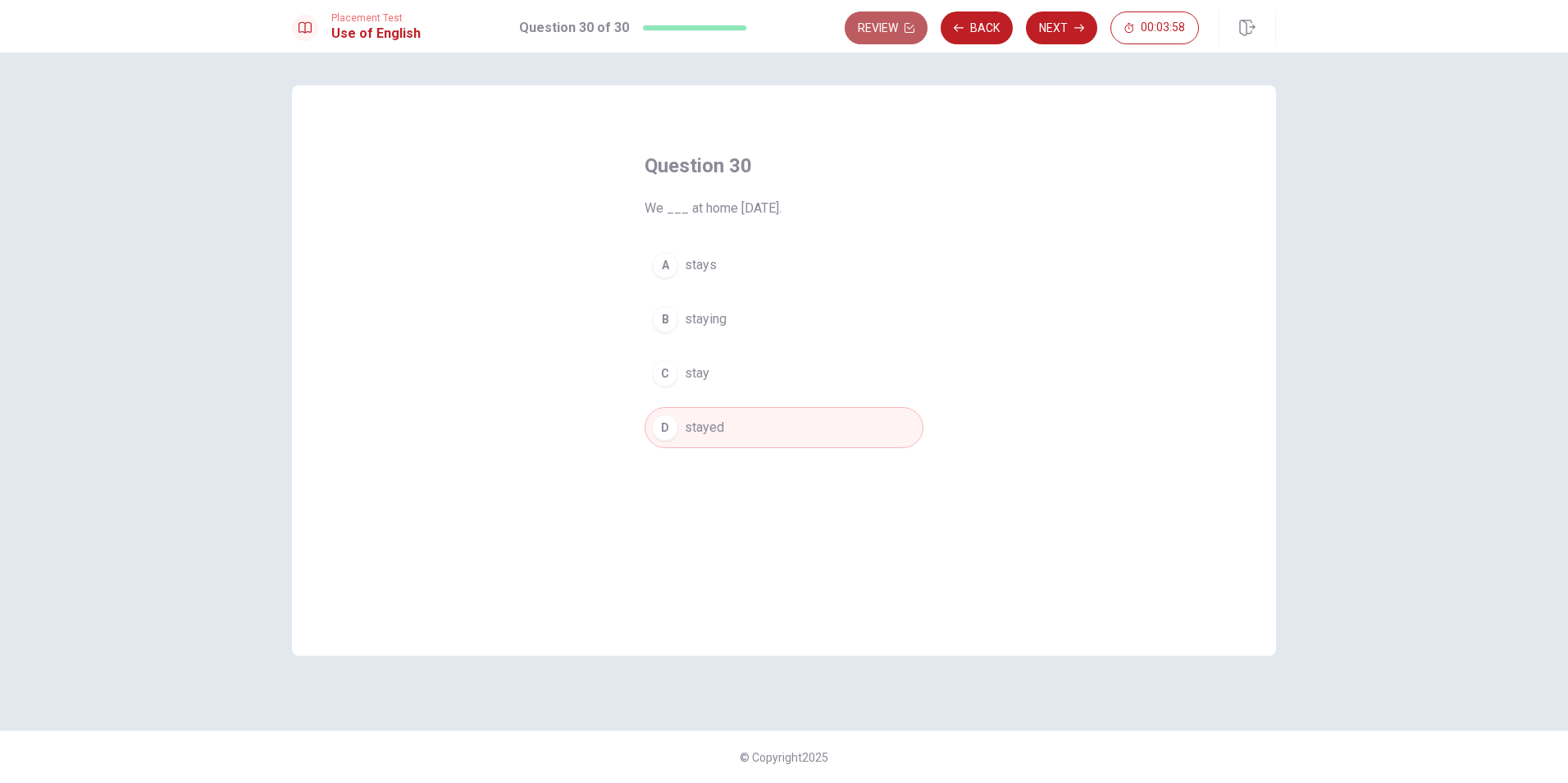
click at [893, 31] on button "Review" at bounding box center [885, 28] width 83 height 33
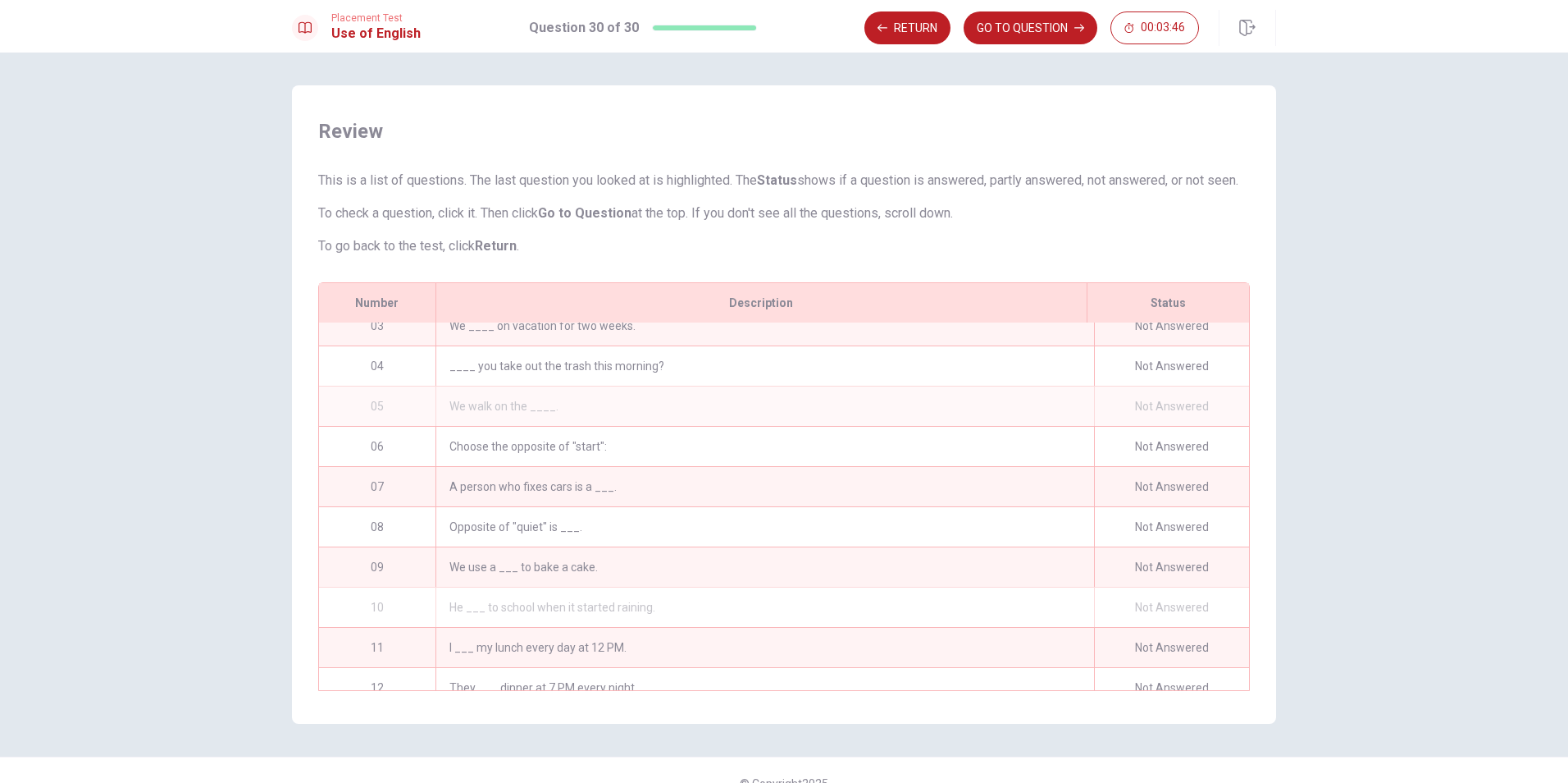
scroll to position [0, 0]
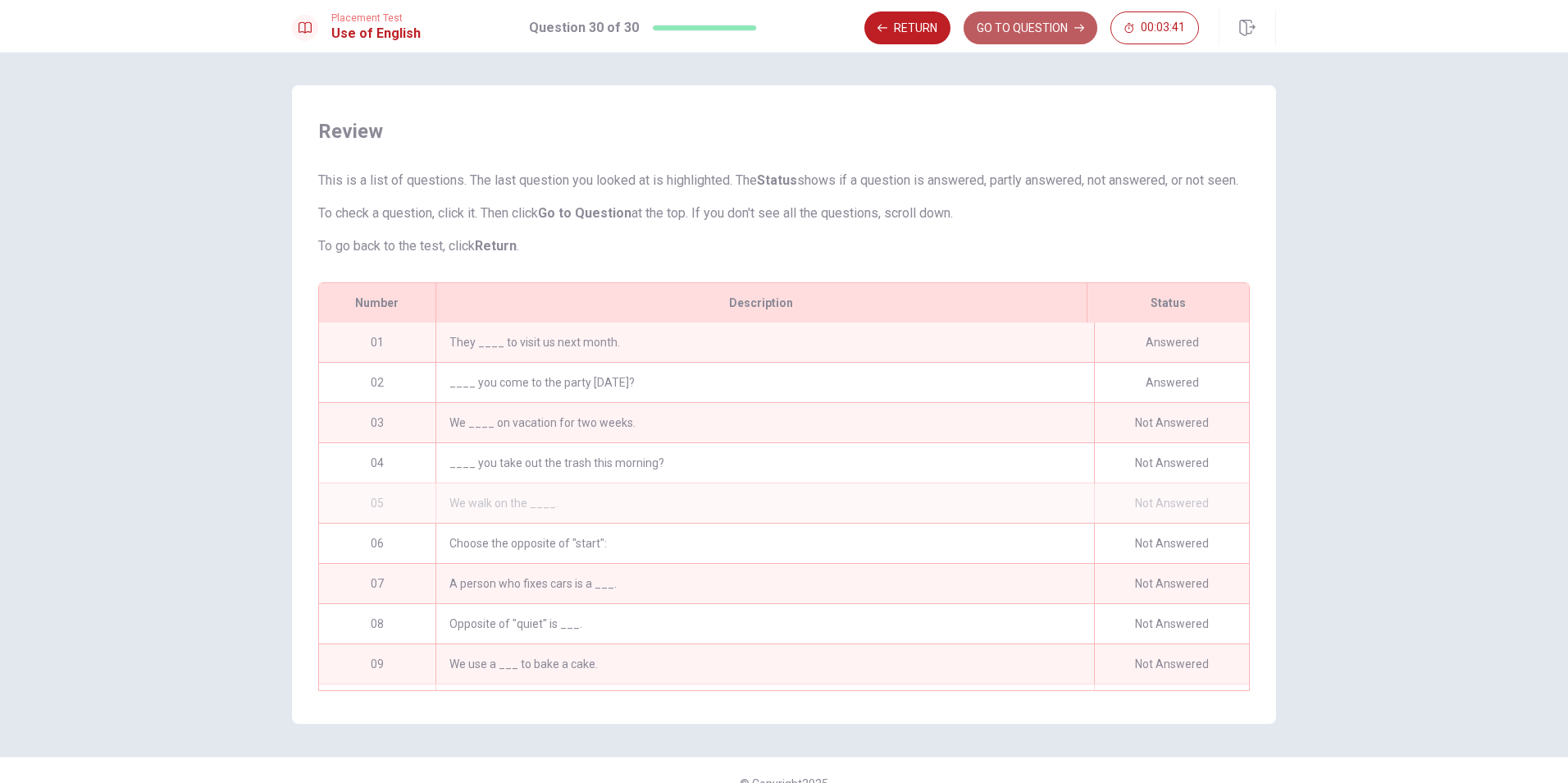
click at [1050, 34] on button "GO TO QUESTION" at bounding box center [1030, 28] width 134 height 33
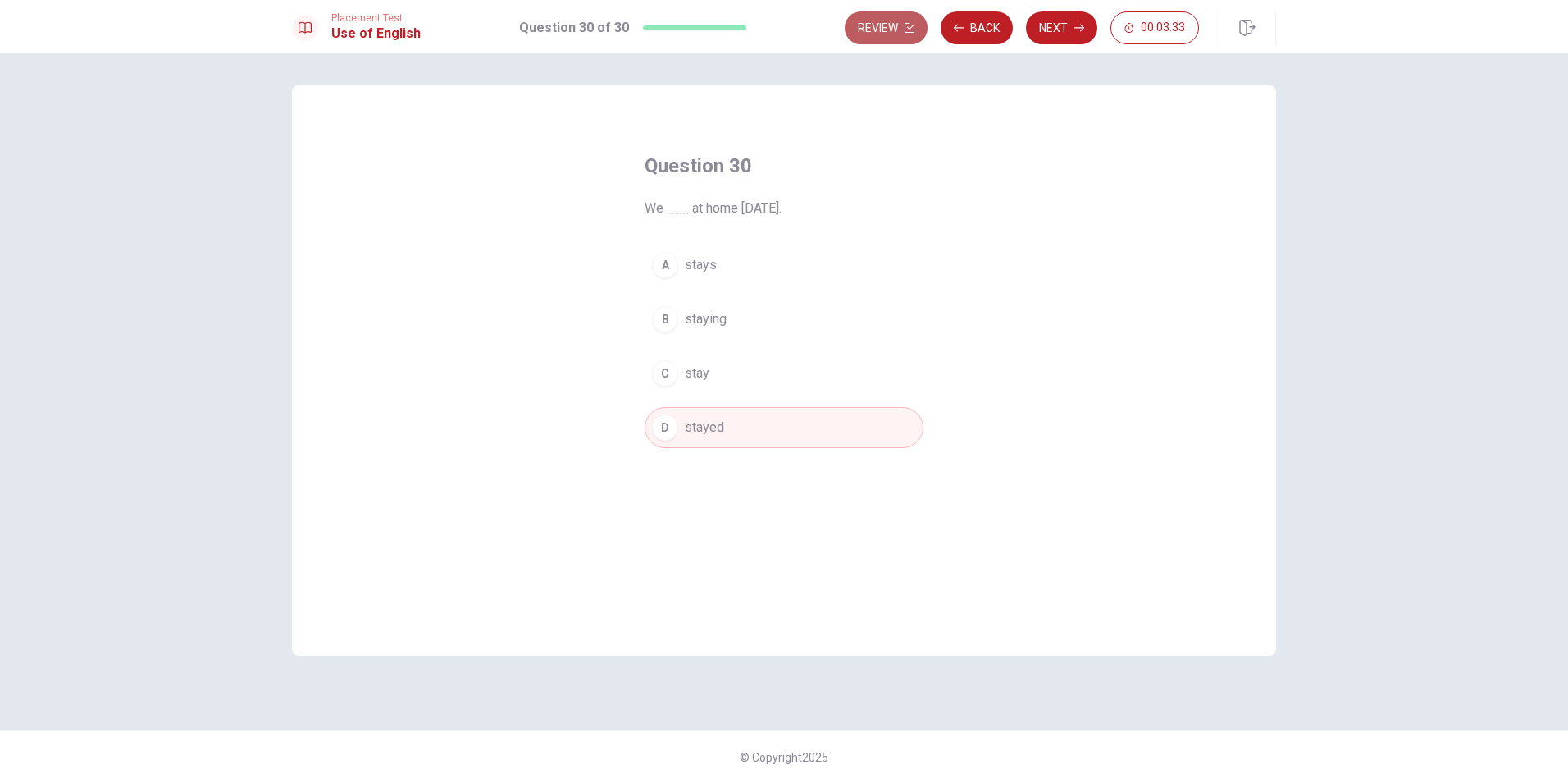
click at [904, 27] on icon "button" at bounding box center [909, 27] width 10 height 10
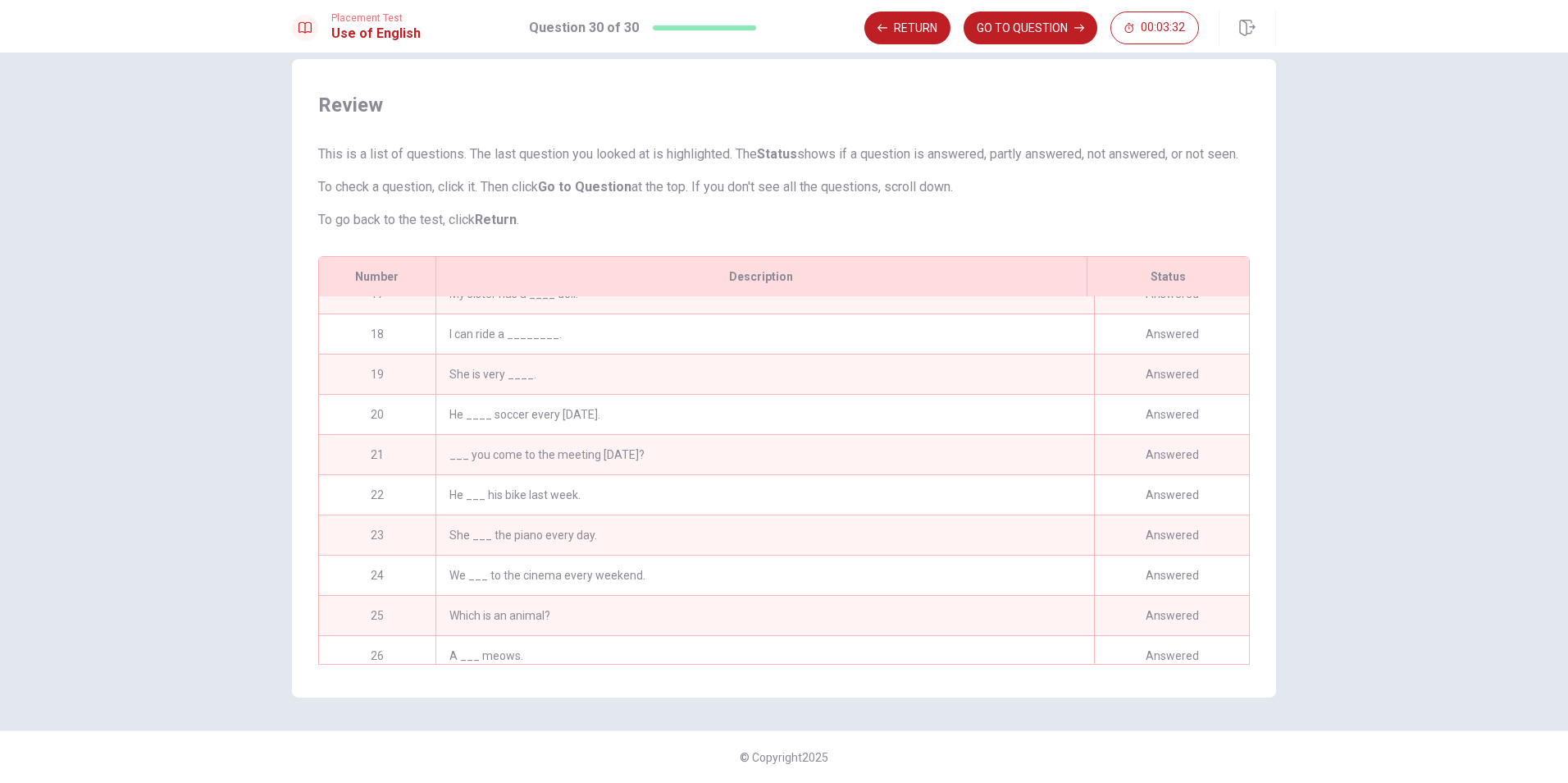
scroll to position [501, 0]
click at [1134, 376] on div "Not Answered" at bounding box center [1172, 376] width 155 height 39
click at [1137, 325] on div "Not Answered" at bounding box center [1172, 336] width 155 height 39
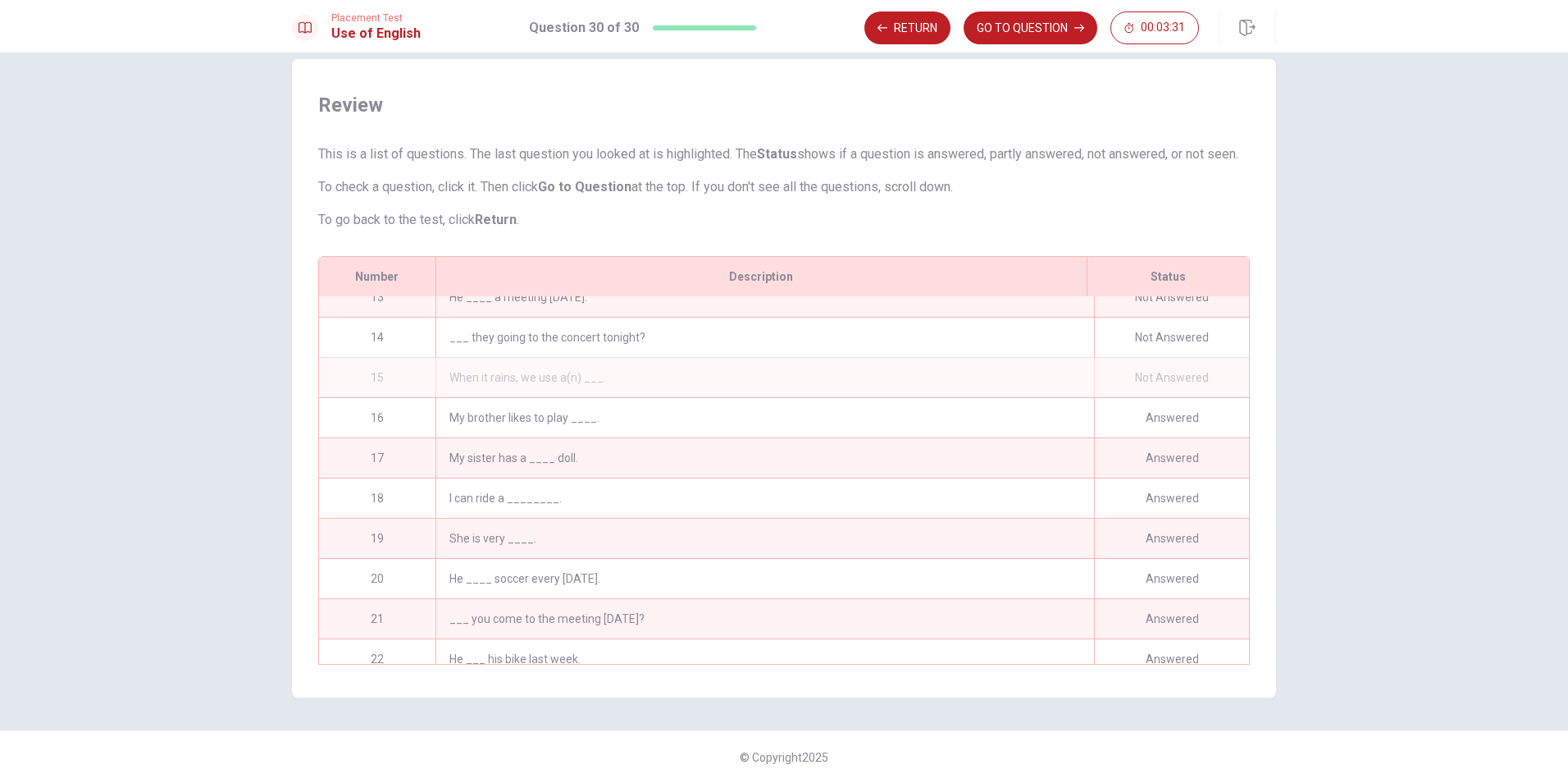
click at [1137, 325] on div "Not Answered" at bounding box center [1172, 336] width 155 height 39
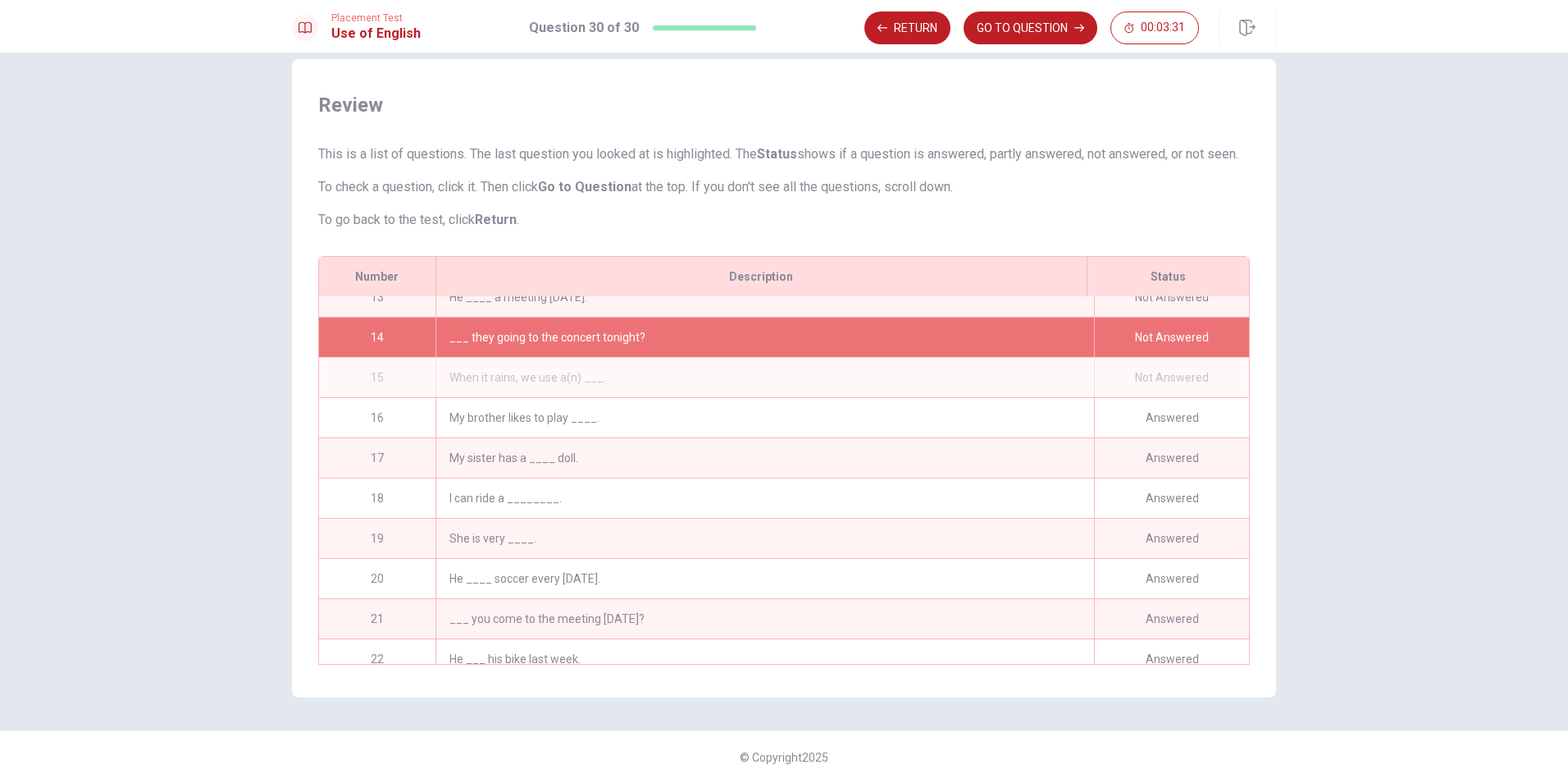
click at [900, 333] on div "___ they going to the concert tonight?" at bounding box center [764, 336] width 659 height 39
click at [442, 333] on div "___ they going to the concert tonight?" at bounding box center [764, 336] width 659 height 39
click at [444, 332] on div "___ they going to the concert tonight?" at bounding box center [764, 336] width 659 height 39
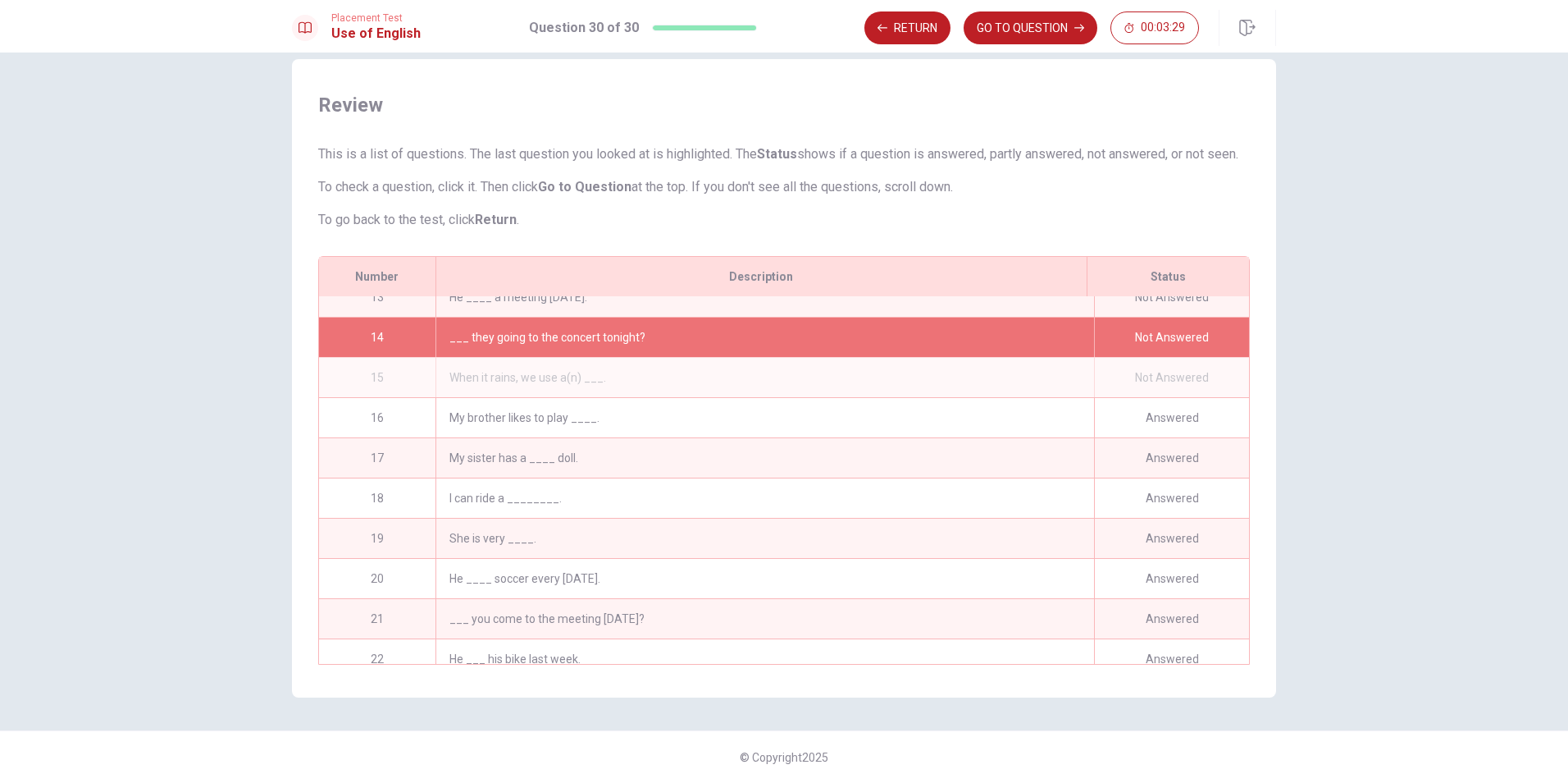
click at [444, 332] on div "___ they going to the concert tonight?" at bounding box center [764, 336] width 659 height 39
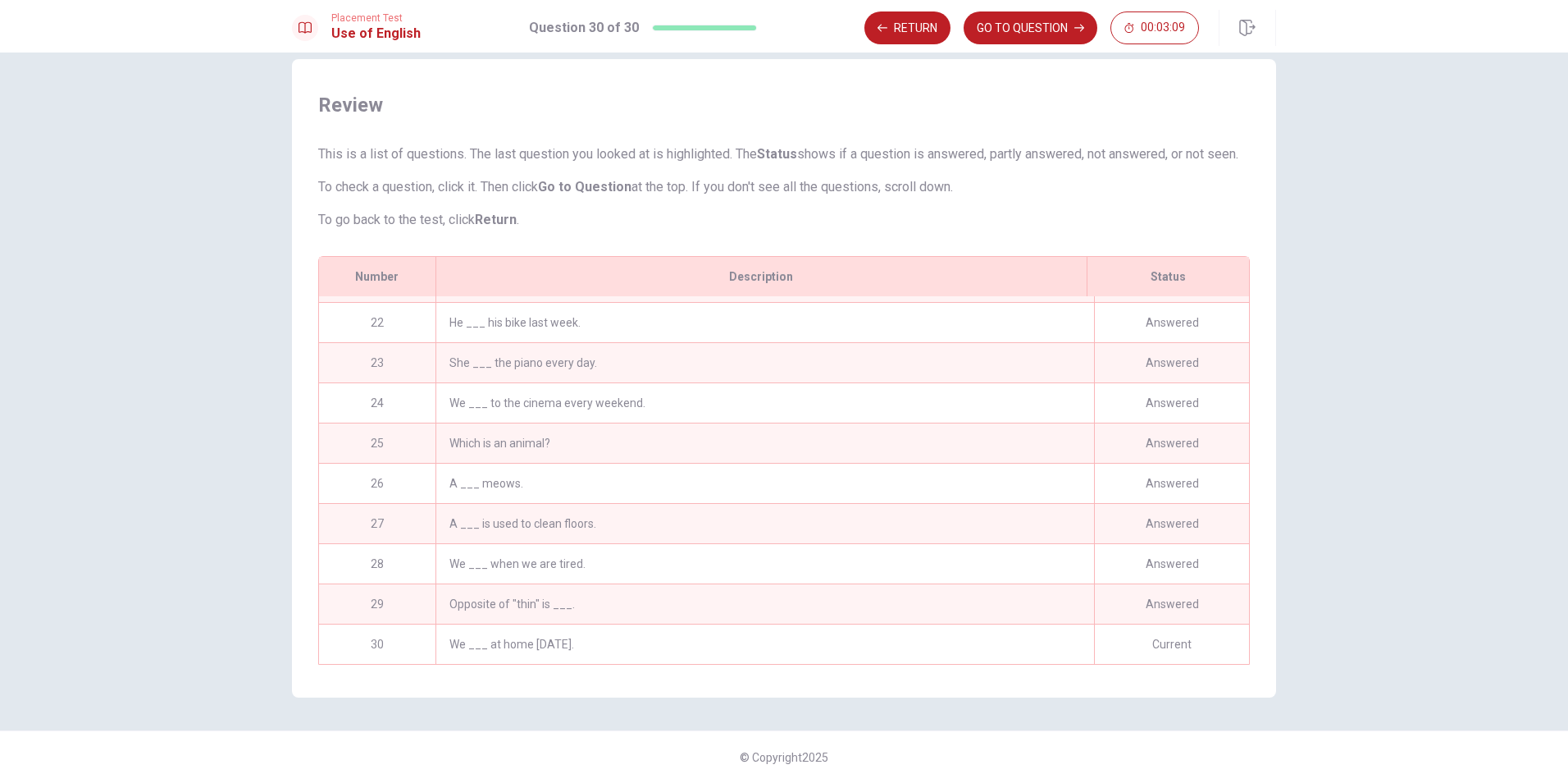
scroll to position [846, 0]
click at [1041, 29] on button "GO TO QUESTION" at bounding box center [1030, 28] width 134 height 33
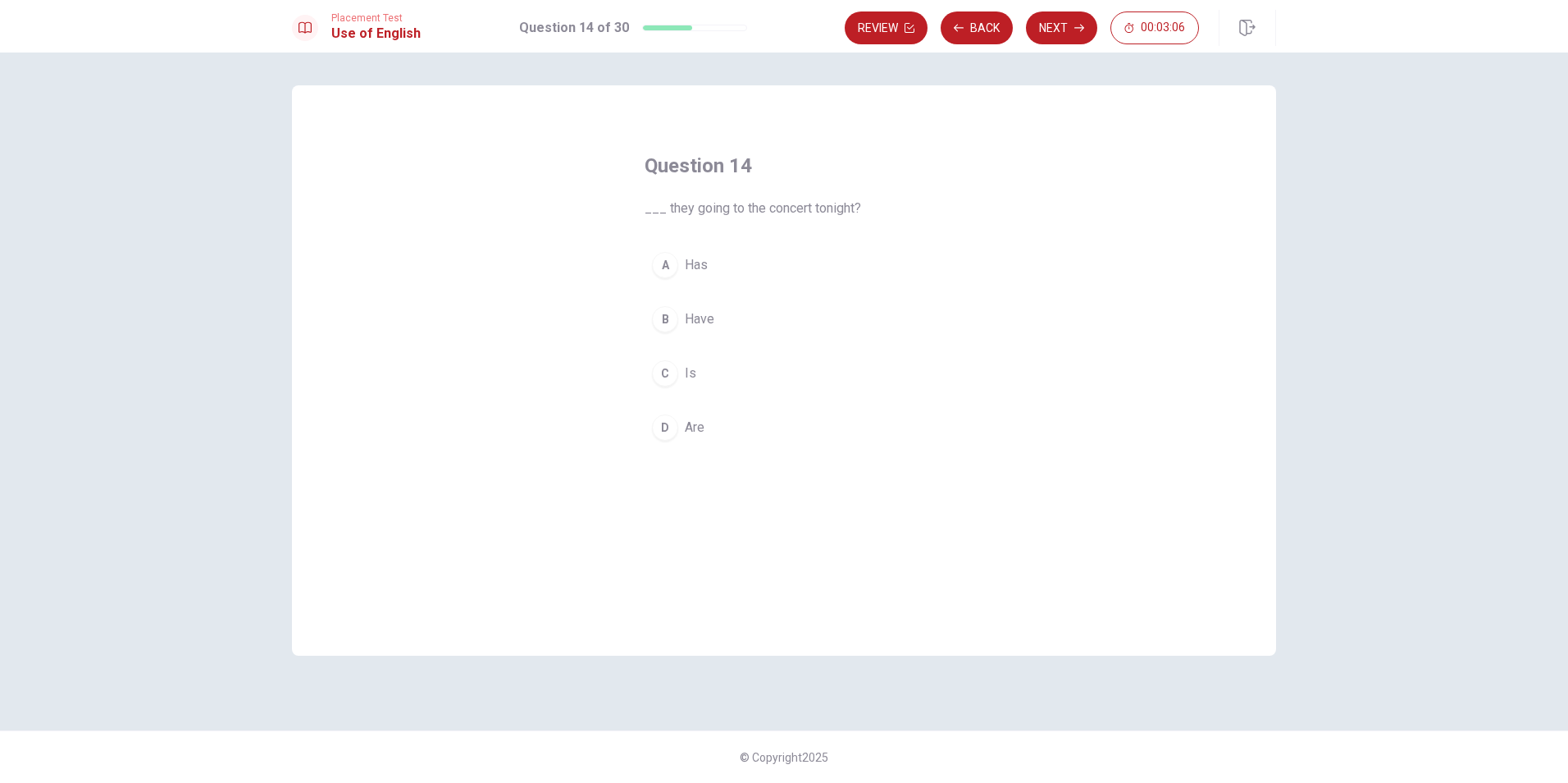
scroll to position [0, 0]
click at [672, 424] on div "D" at bounding box center [664, 427] width 26 height 26
click at [982, 25] on button "Back" at bounding box center [976, 28] width 72 height 33
click at [675, 306] on button "B had" at bounding box center [784, 318] width 279 height 41
click at [961, 26] on icon "button" at bounding box center [958, 27] width 10 height 10
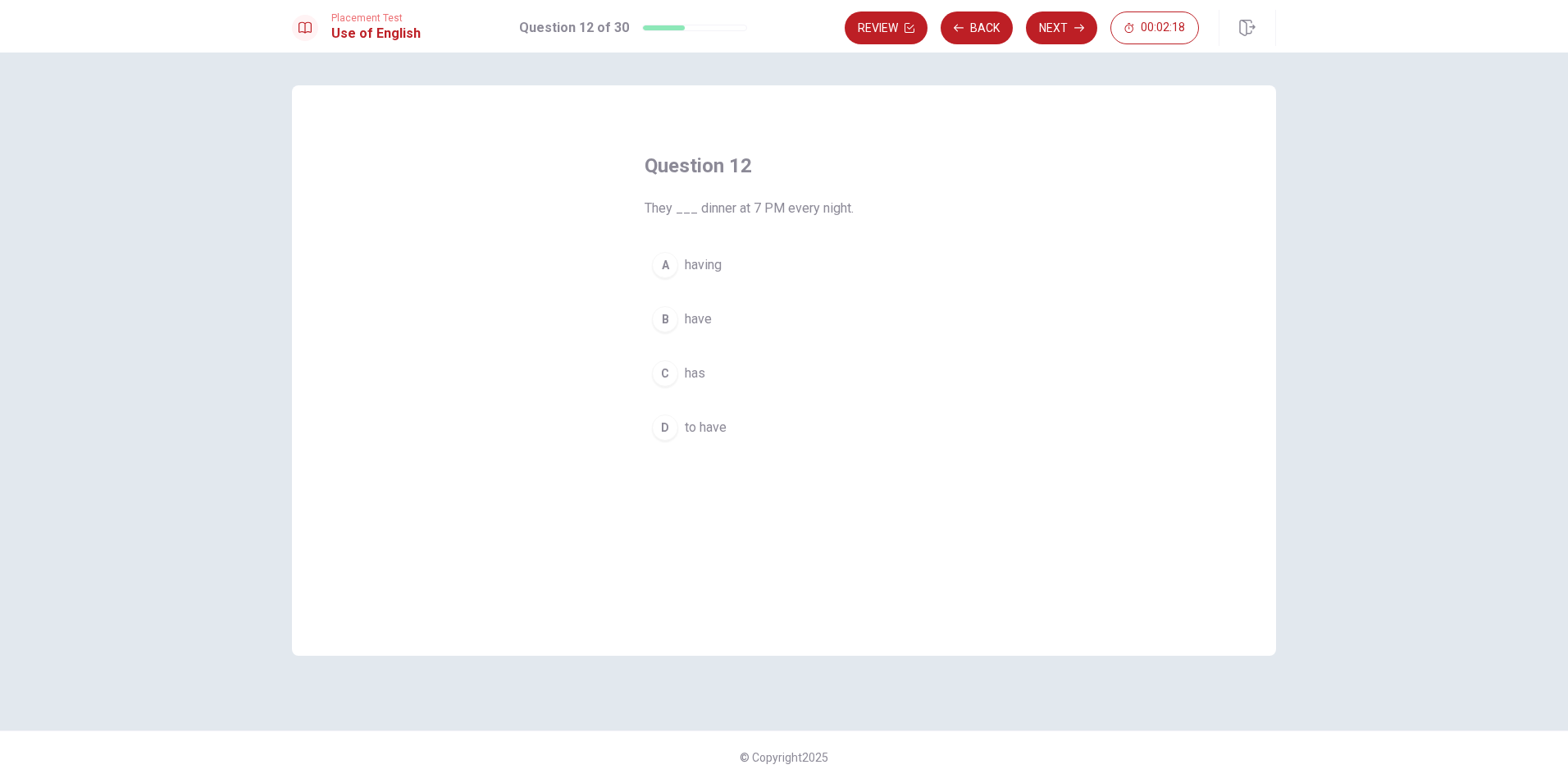
click at [673, 374] on div "C" at bounding box center [664, 373] width 26 height 26
click at [965, 18] on button "Back" at bounding box center [976, 28] width 72 height 33
click at [667, 263] on div "A" at bounding box center [664, 265] width 26 height 26
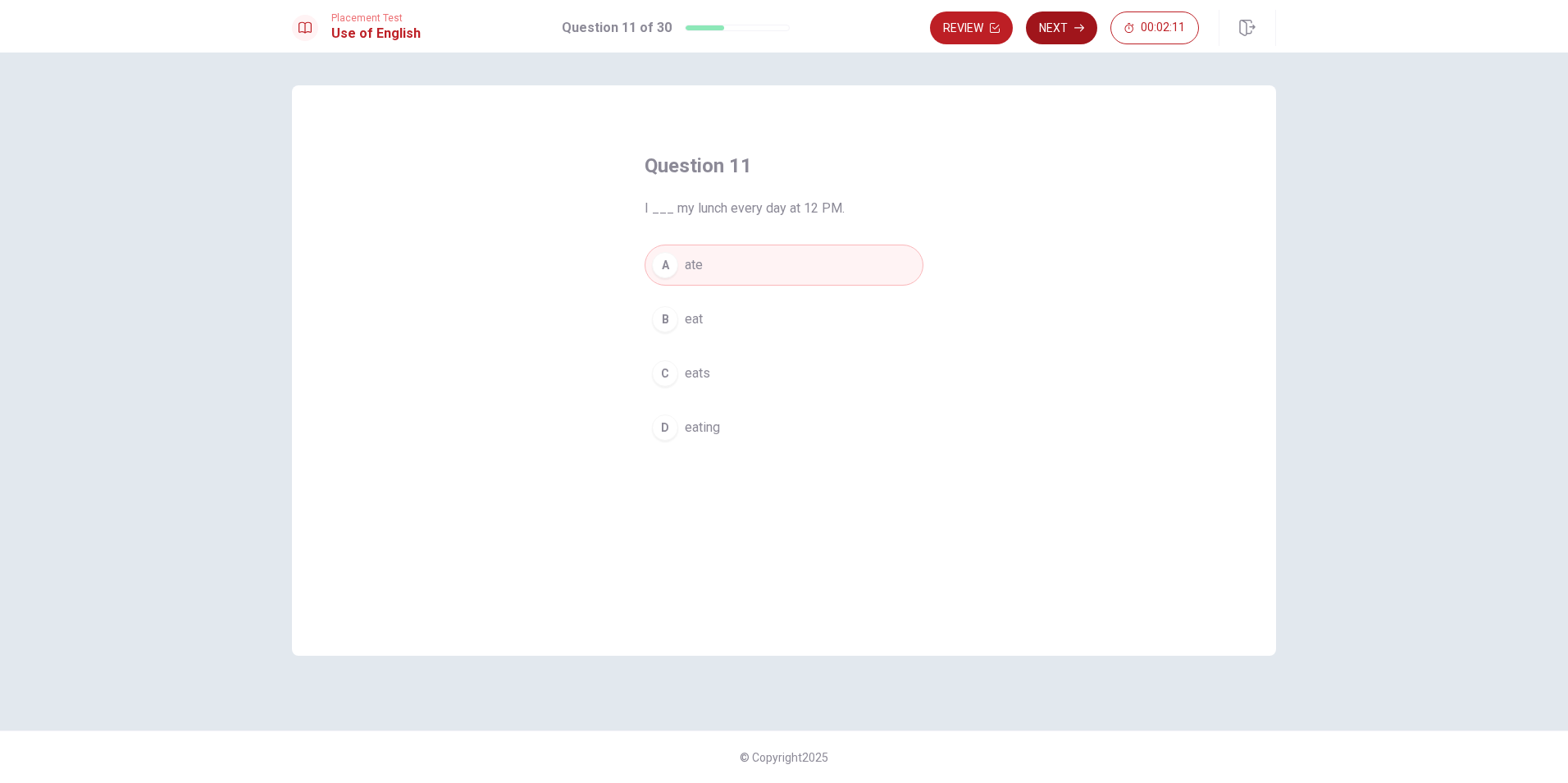
click at [1041, 23] on button "Next" at bounding box center [1062, 28] width 71 height 33
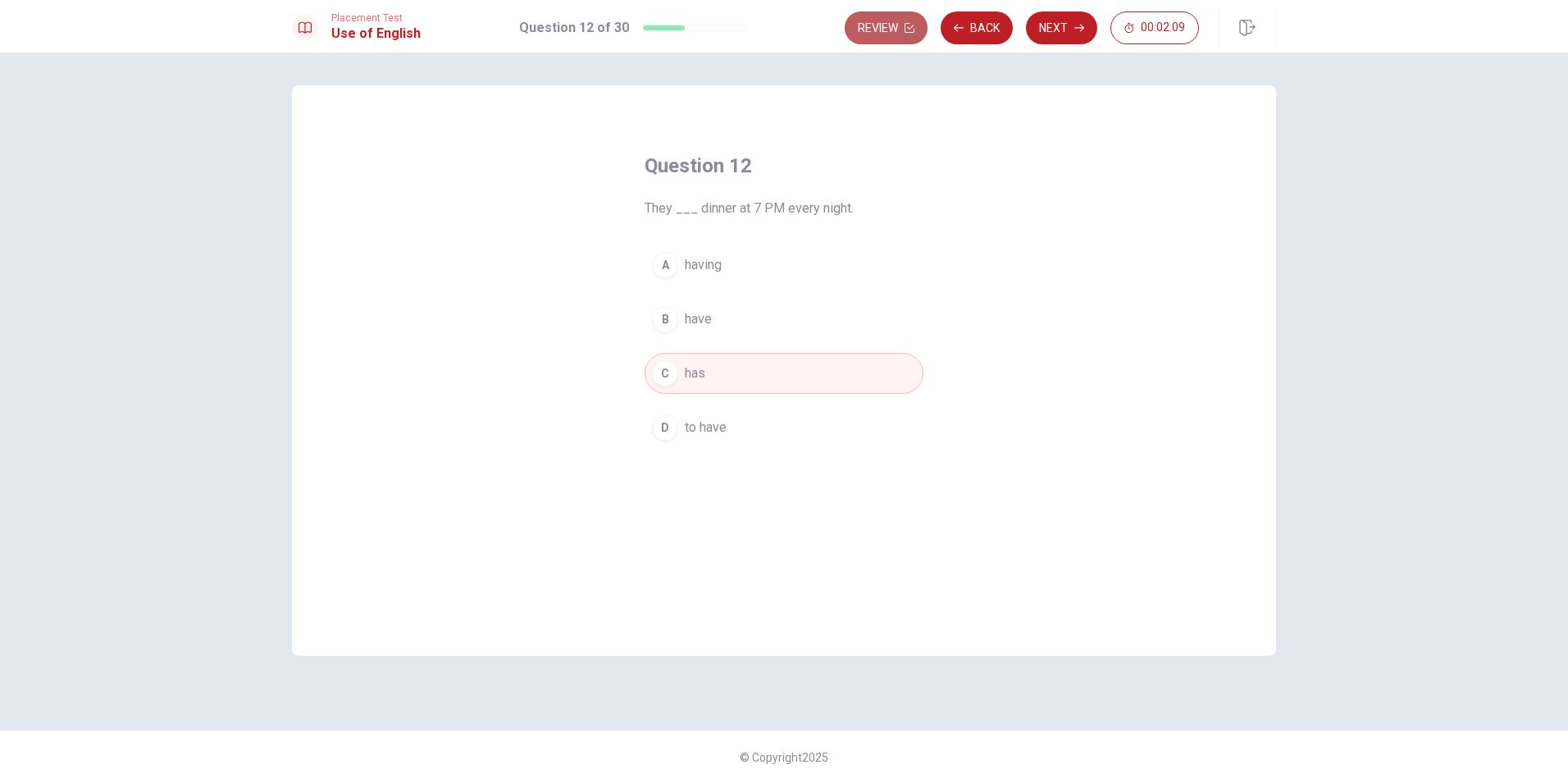
click at [893, 29] on button "Review" at bounding box center [885, 28] width 83 height 33
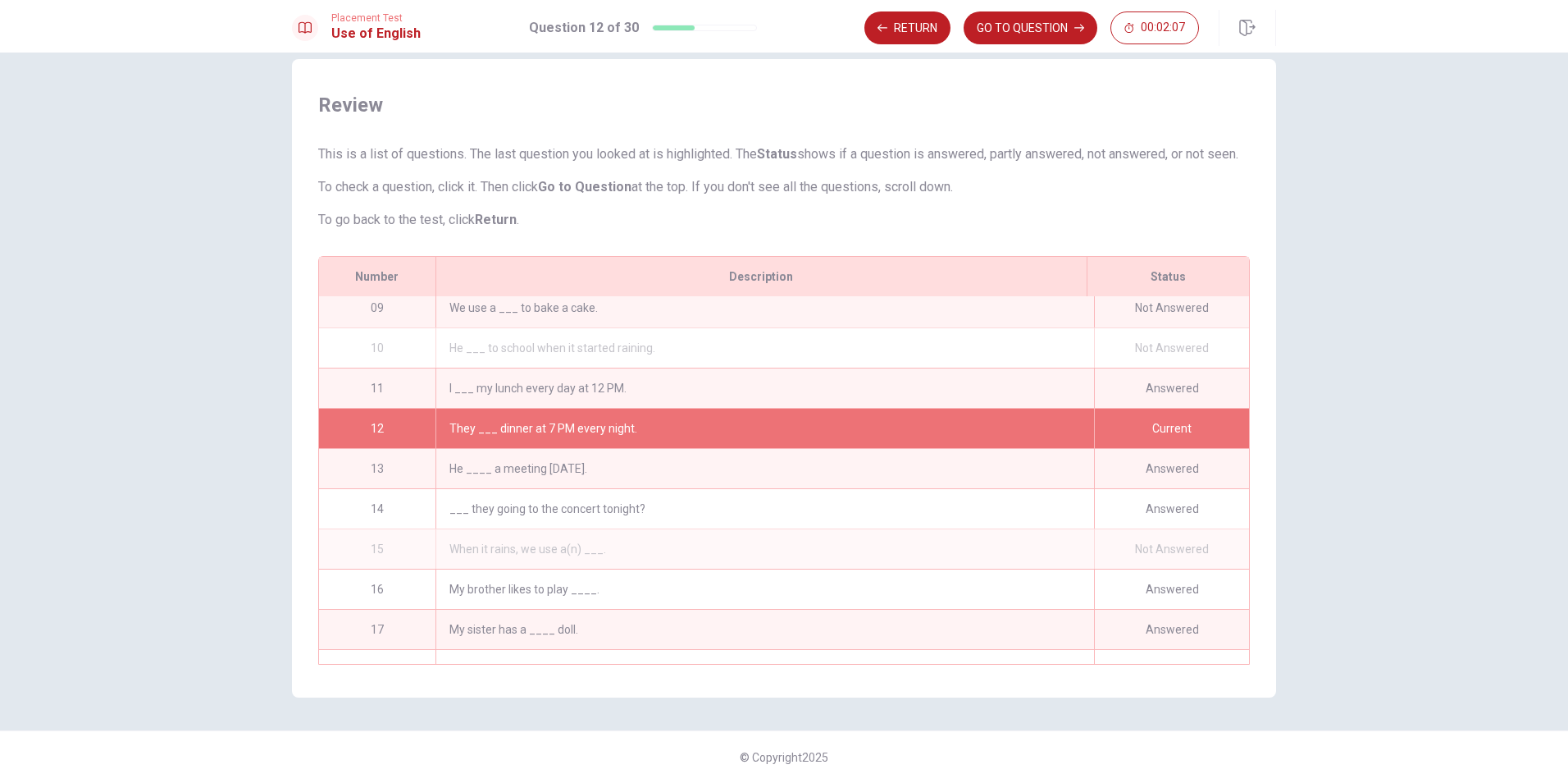
scroll to position [359, 0]
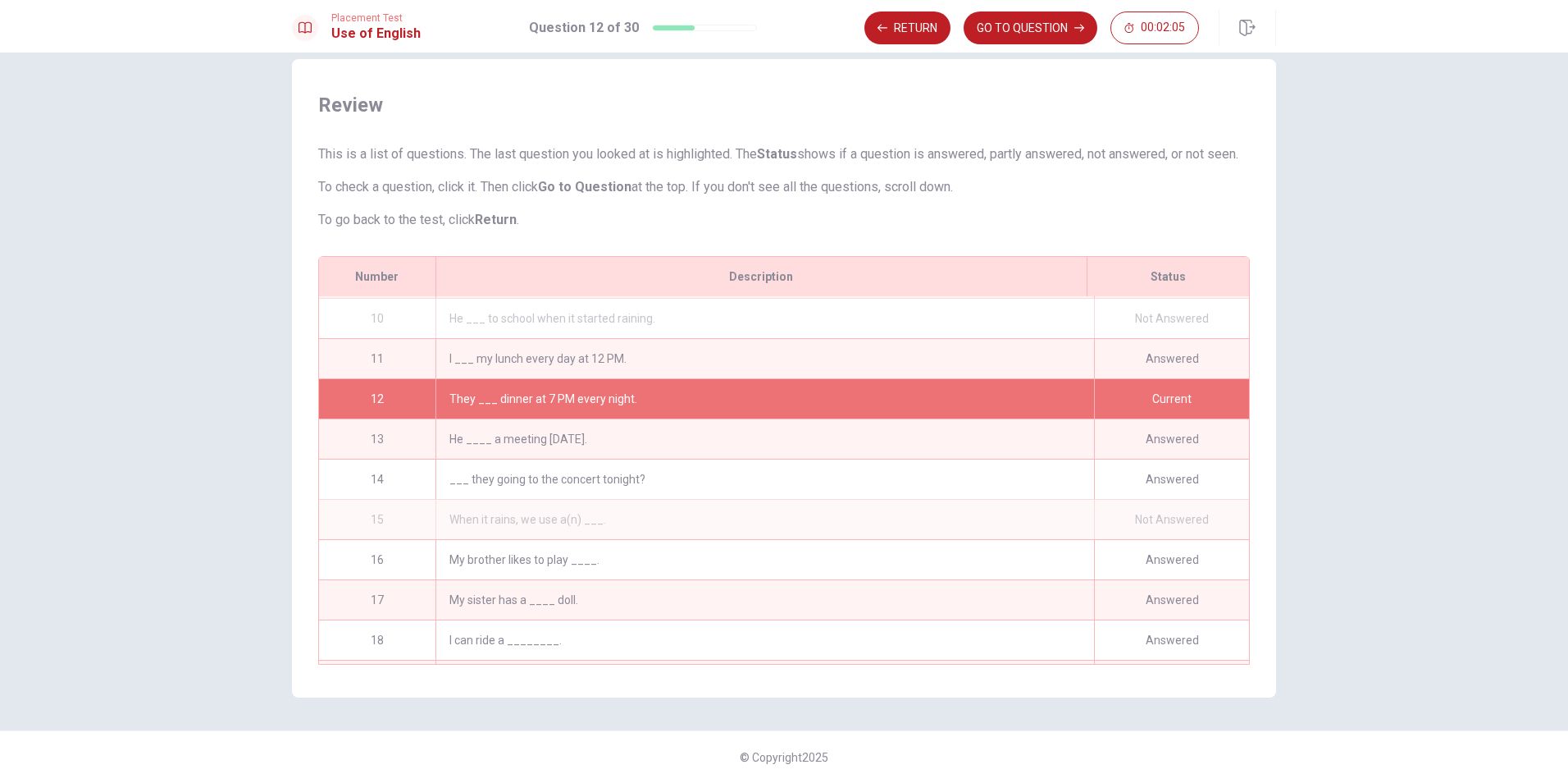
click at [1127, 507] on div "Not Answered" at bounding box center [1172, 518] width 155 height 39
click at [1129, 507] on div "Not Answered" at bounding box center [1172, 518] width 155 height 39
click at [894, 517] on div "When it rains, we use a(n) ___." at bounding box center [764, 518] width 659 height 39
drag, startPoint x: 901, startPoint y: 516, endPoint x: 917, endPoint y: 507, distance: 18.4
click at [909, 512] on div "When it rains, we use a(n) ___." at bounding box center [764, 518] width 659 height 39
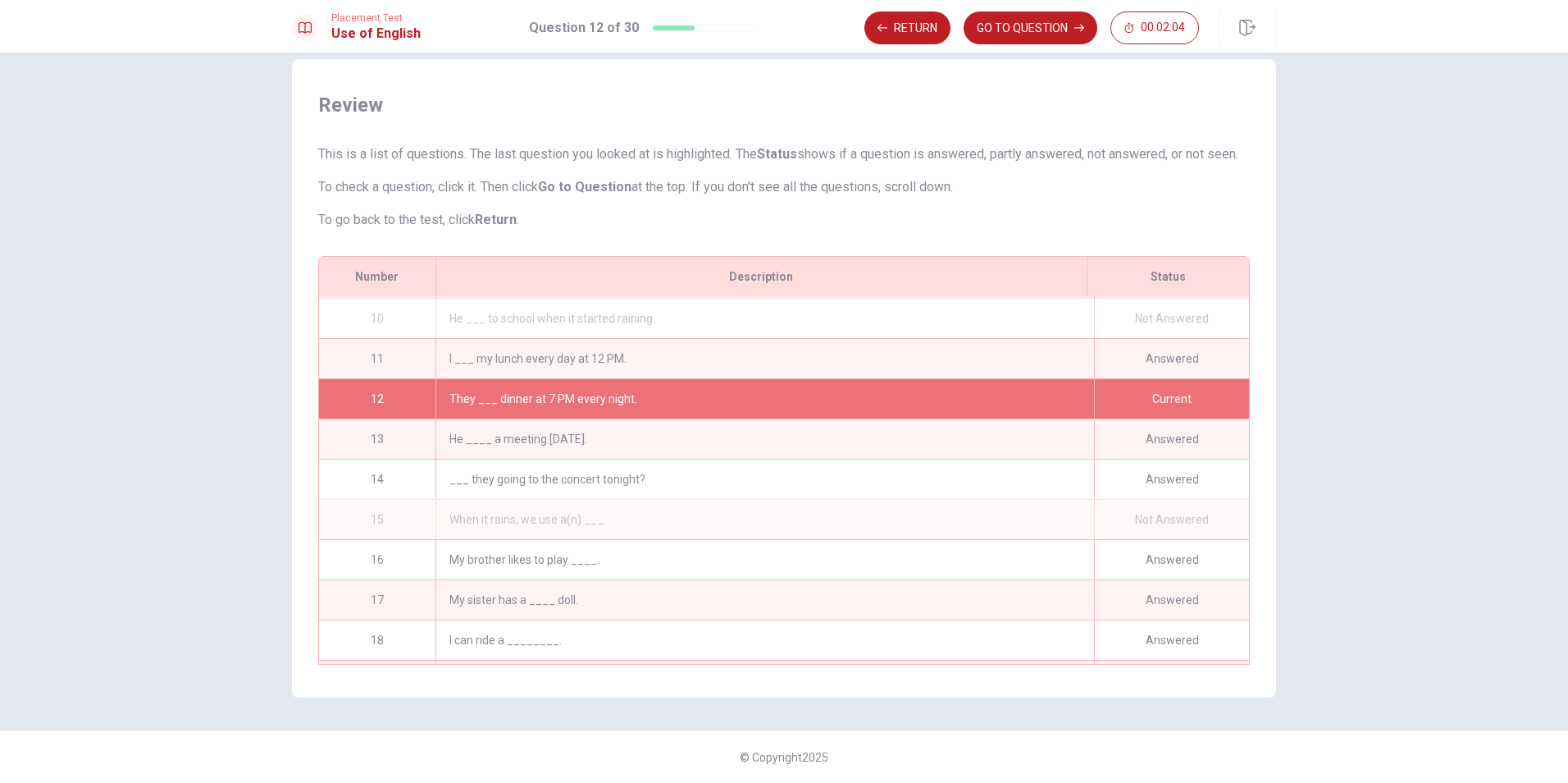
click at [917, 507] on div "When it rains, we use a(n) ___." at bounding box center [764, 518] width 659 height 39
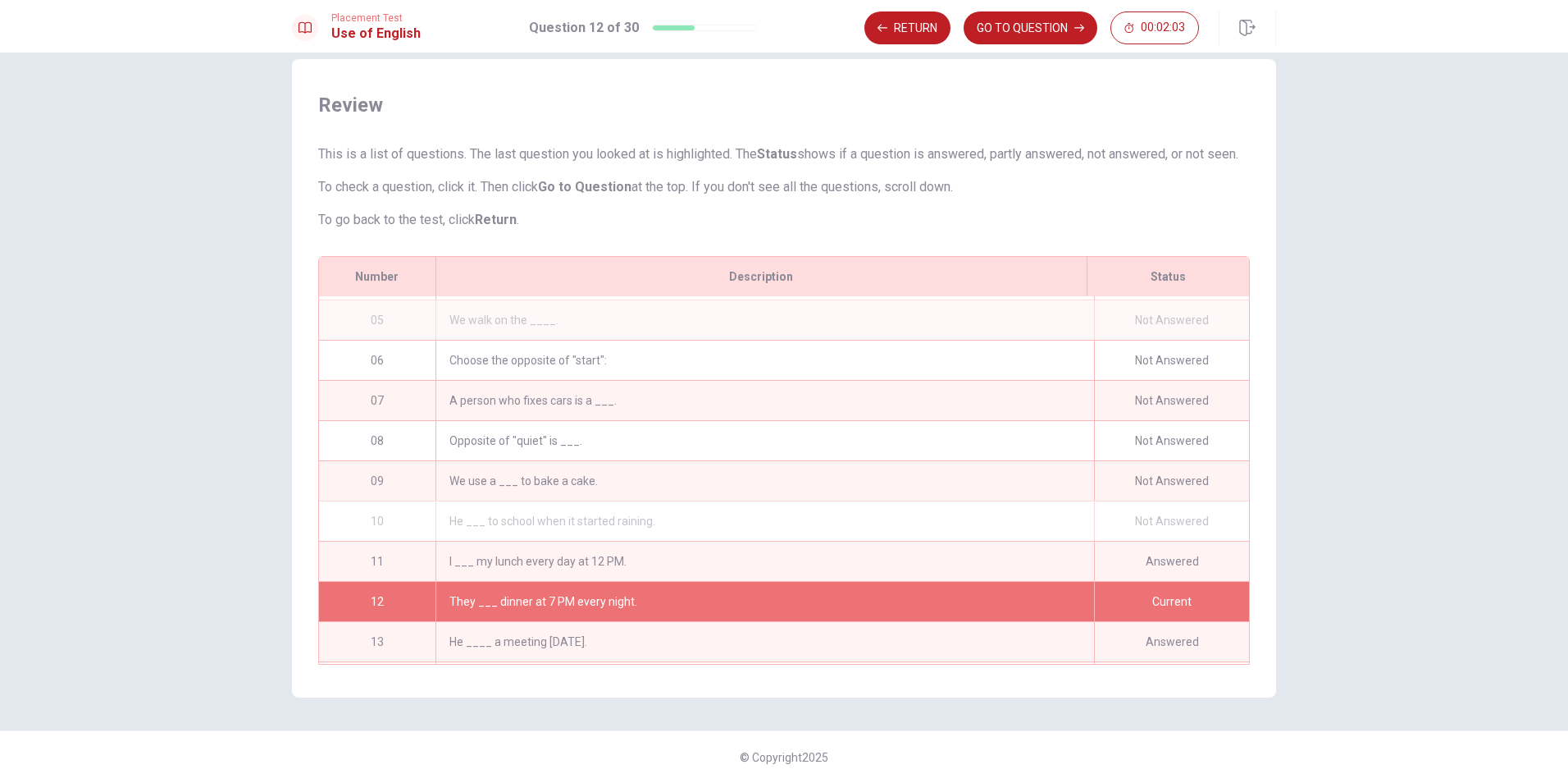
scroll to position [114, 0]
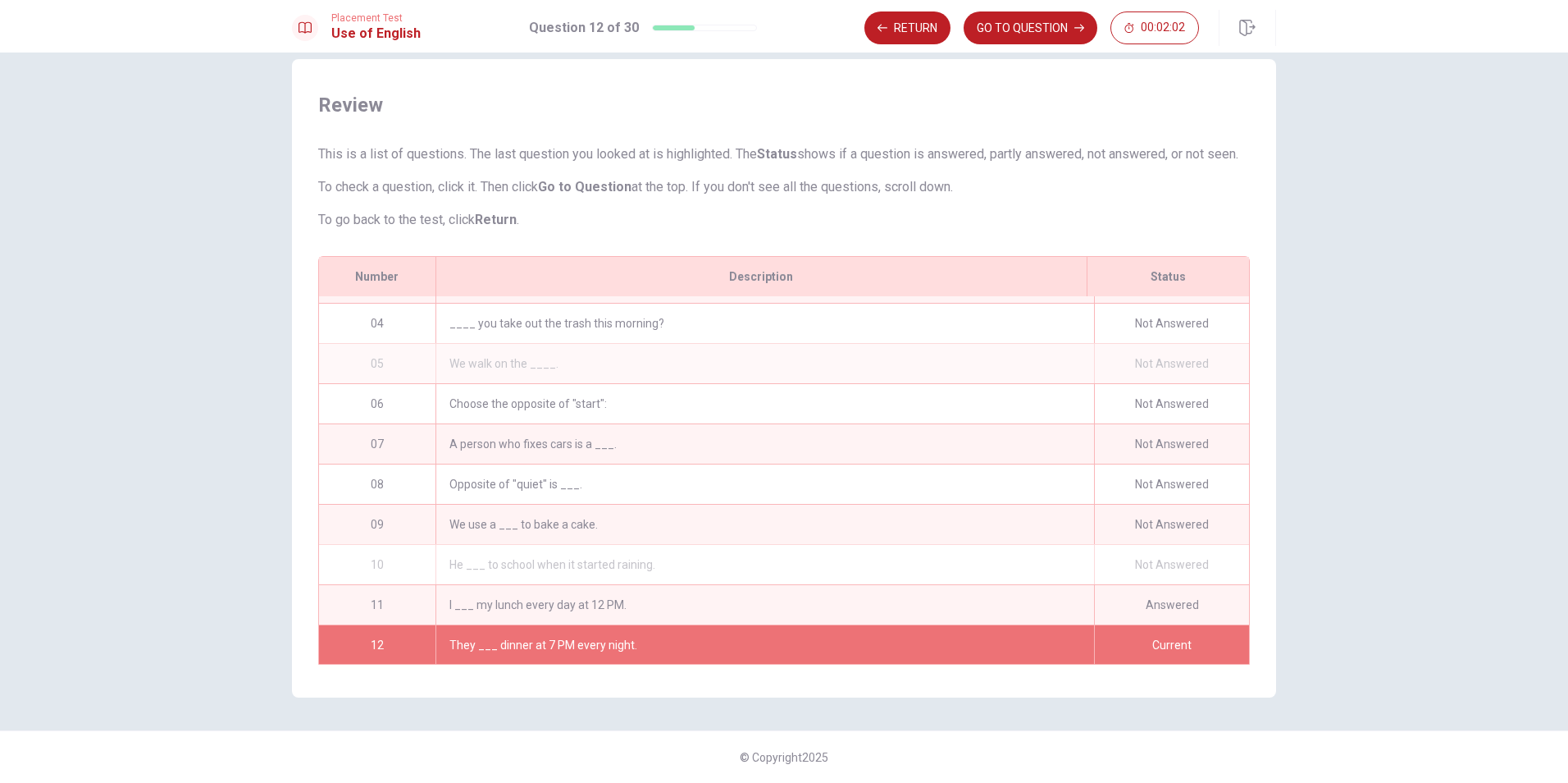
click at [1019, 430] on div "A person who fixes cars is a ___." at bounding box center [764, 443] width 659 height 39
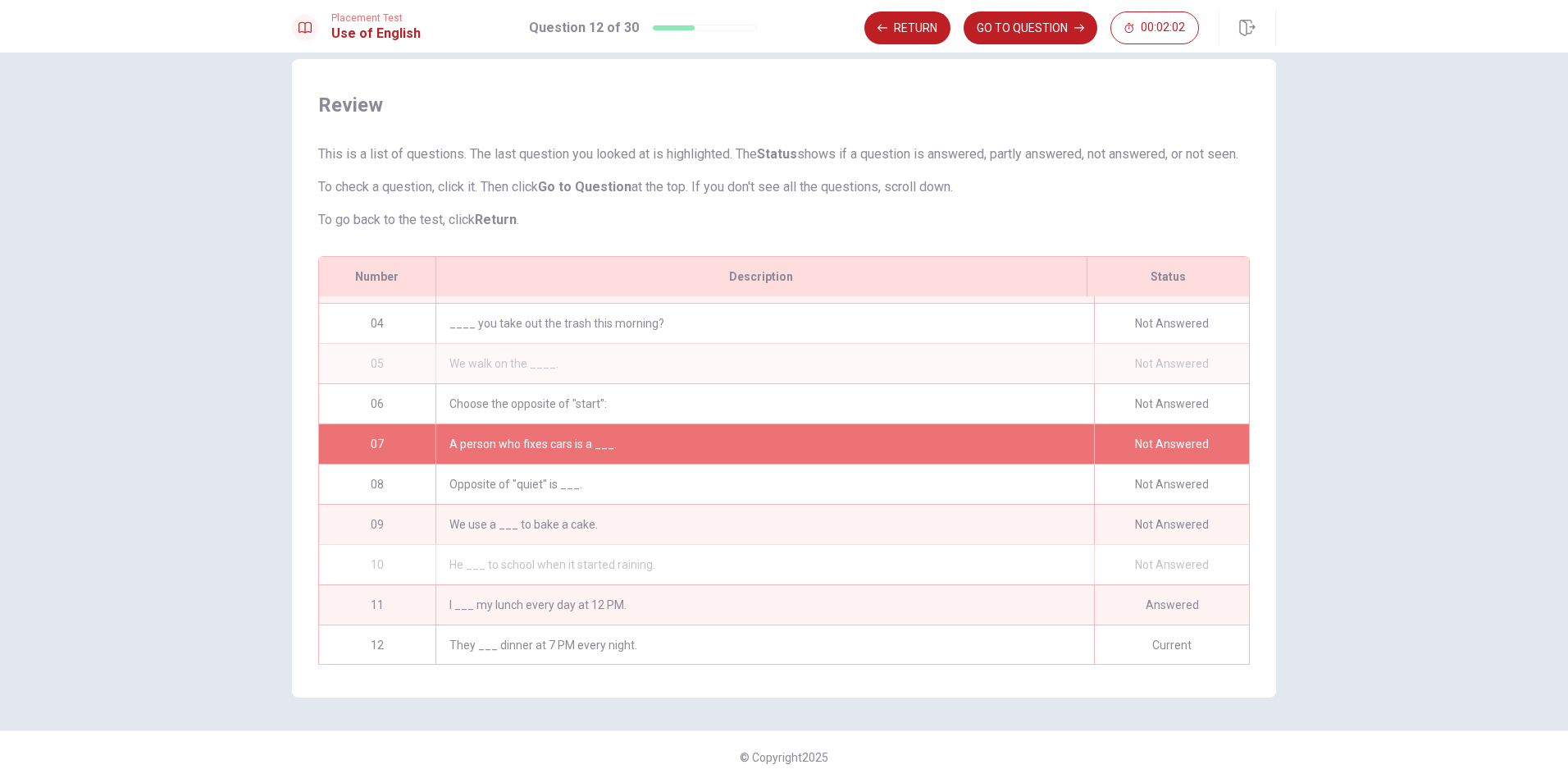
click at [1019, 430] on div "A person who fixes cars is a ___." at bounding box center [764, 443] width 659 height 39
click at [1017, 533] on div "We use a ___ to bake a cake." at bounding box center [764, 524] width 659 height 39
click at [1015, 530] on div "We use a ___ to bake a cake." at bounding box center [764, 524] width 659 height 39
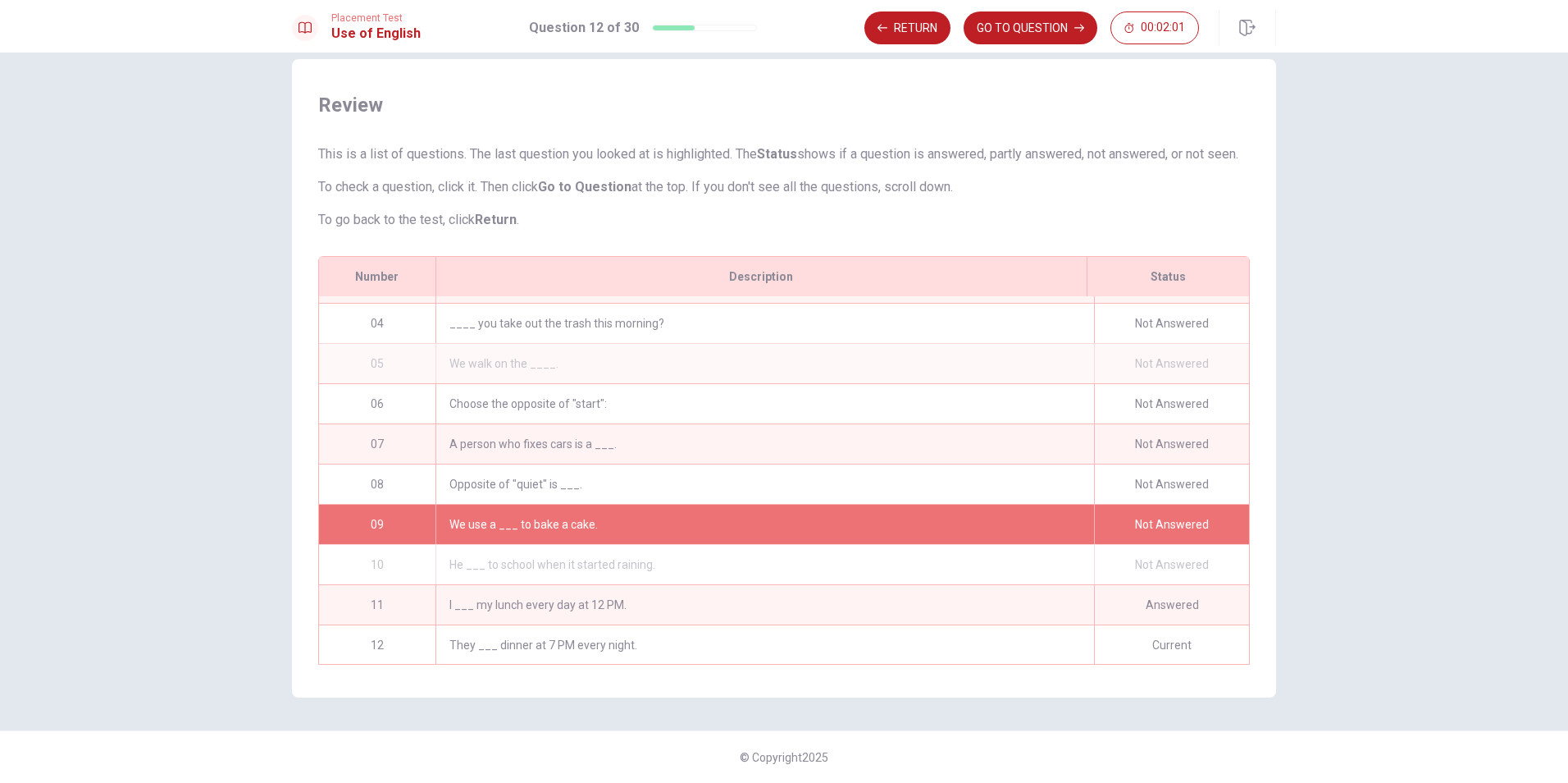
click at [1015, 526] on div "We use a ___ to bake a cake." at bounding box center [764, 524] width 659 height 39
click at [1014, 525] on div "We use a ___ to bake a cake." at bounding box center [764, 524] width 659 height 39
click at [474, 516] on div "We use a ___ to bake a cake." at bounding box center [764, 524] width 659 height 39
drag, startPoint x: 473, startPoint y: 514, endPoint x: 424, endPoint y: 520, distance: 49.4
click at [463, 517] on div "We use a ___ to bake a cake." at bounding box center [764, 524] width 659 height 39
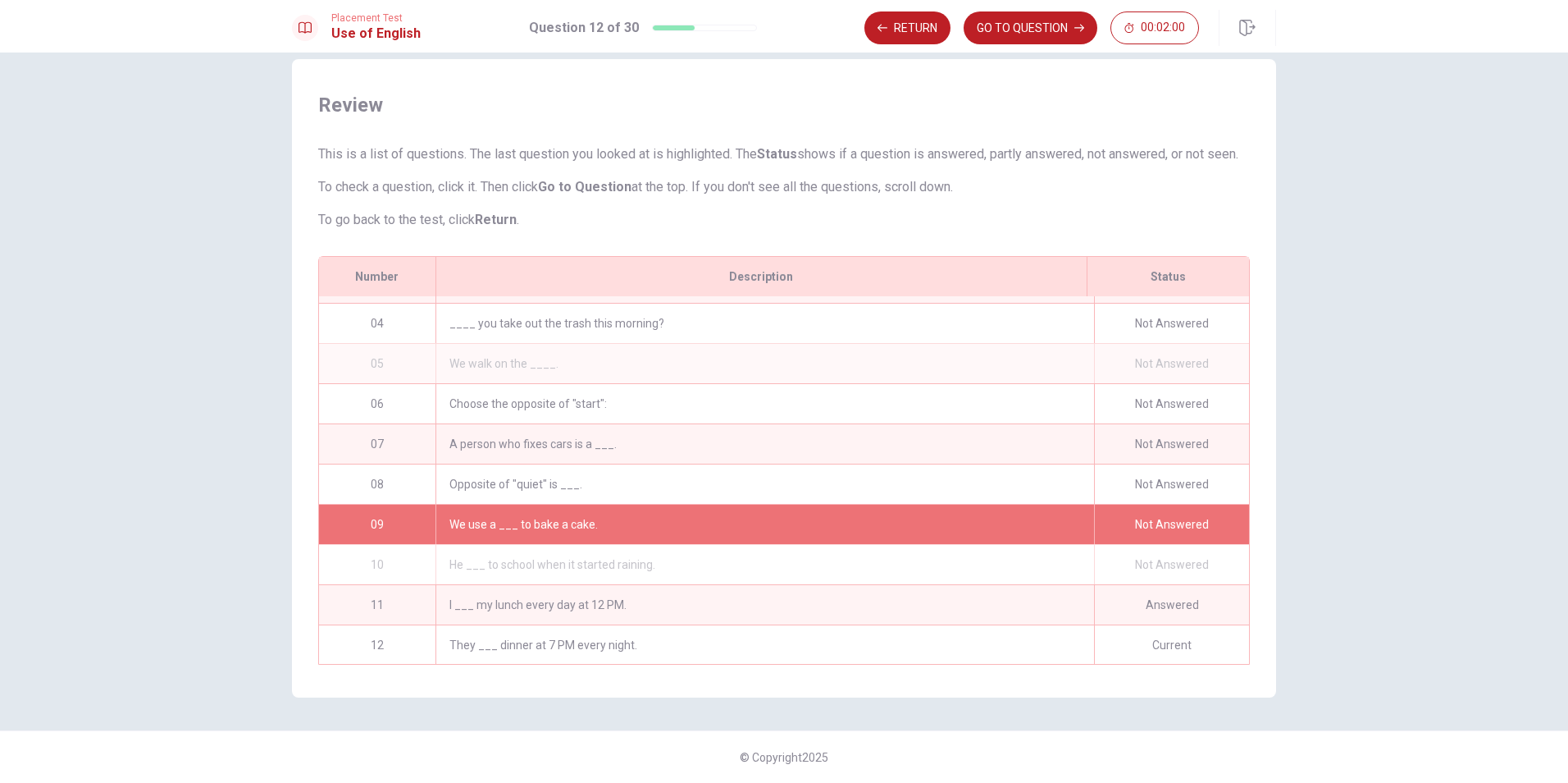
click at [366, 525] on div "09" at bounding box center [377, 524] width 116 height 39
click at [368, 523] on div "09" at bounding box center [377, 524] width 116 height 39
drag, startPoint x: 368, startPoint y: 523, endPoint x: 386, endPoint y: 518, distance: 18.7
click at [375, 522] on div "09" at bounding box center [377, 524] width 116 height 39
click at [387, 518] on div "09" at bounding box center [377, 524] width 116 height 39
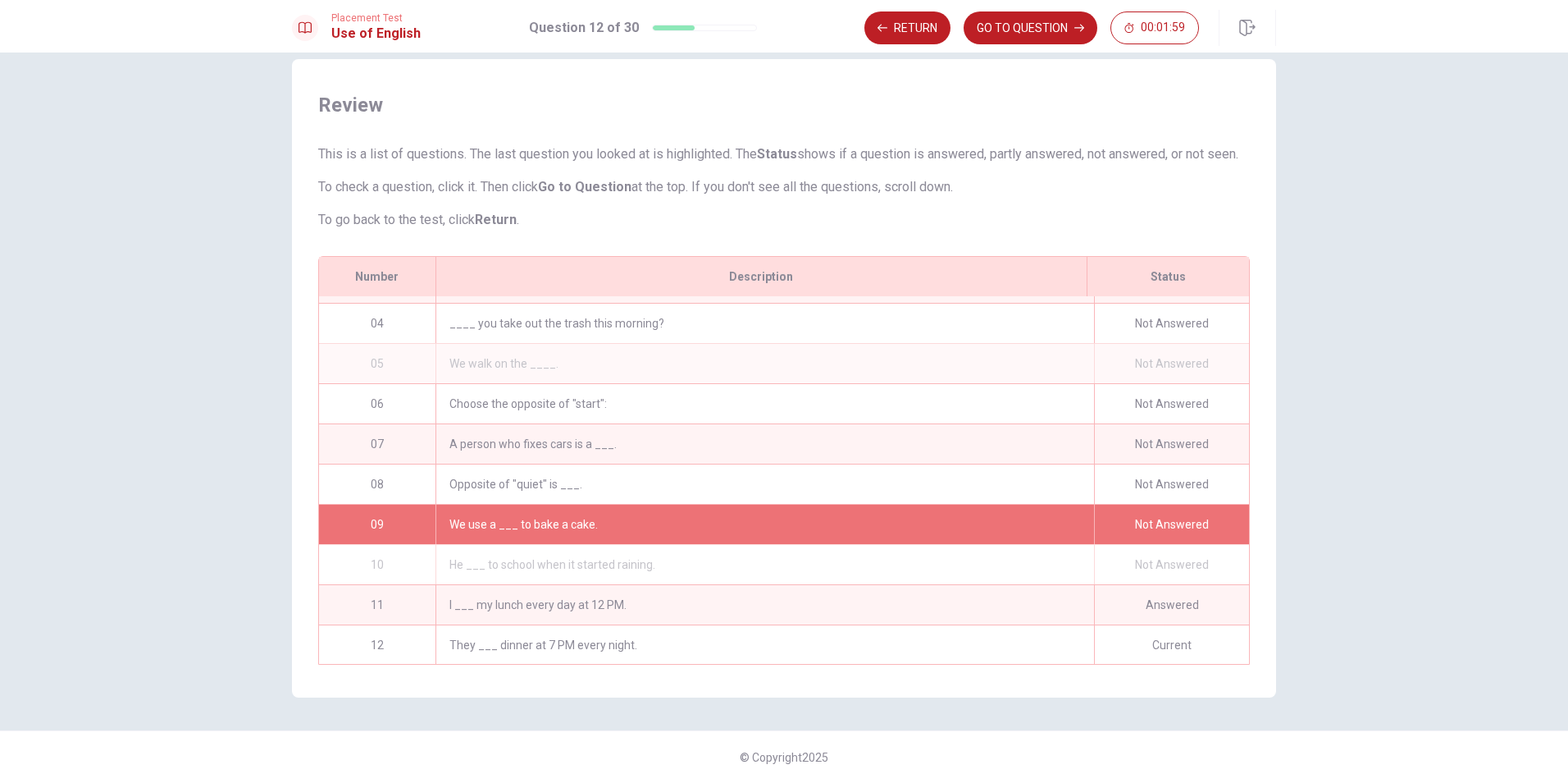
click at [391, 520] on div "09" at bounding box center [377, 524] width 116 height 39
drag, startPoint x: 391, startPoint y: 520, endPoint x: 425, endPoint y: 509, distance: 35.7
click at [399, 519] on div "09" at bounding box center [377, 524] width 116 height 39
click at [907, 31] on button "Return" at bounding box center [907, 28] width 86 height 33
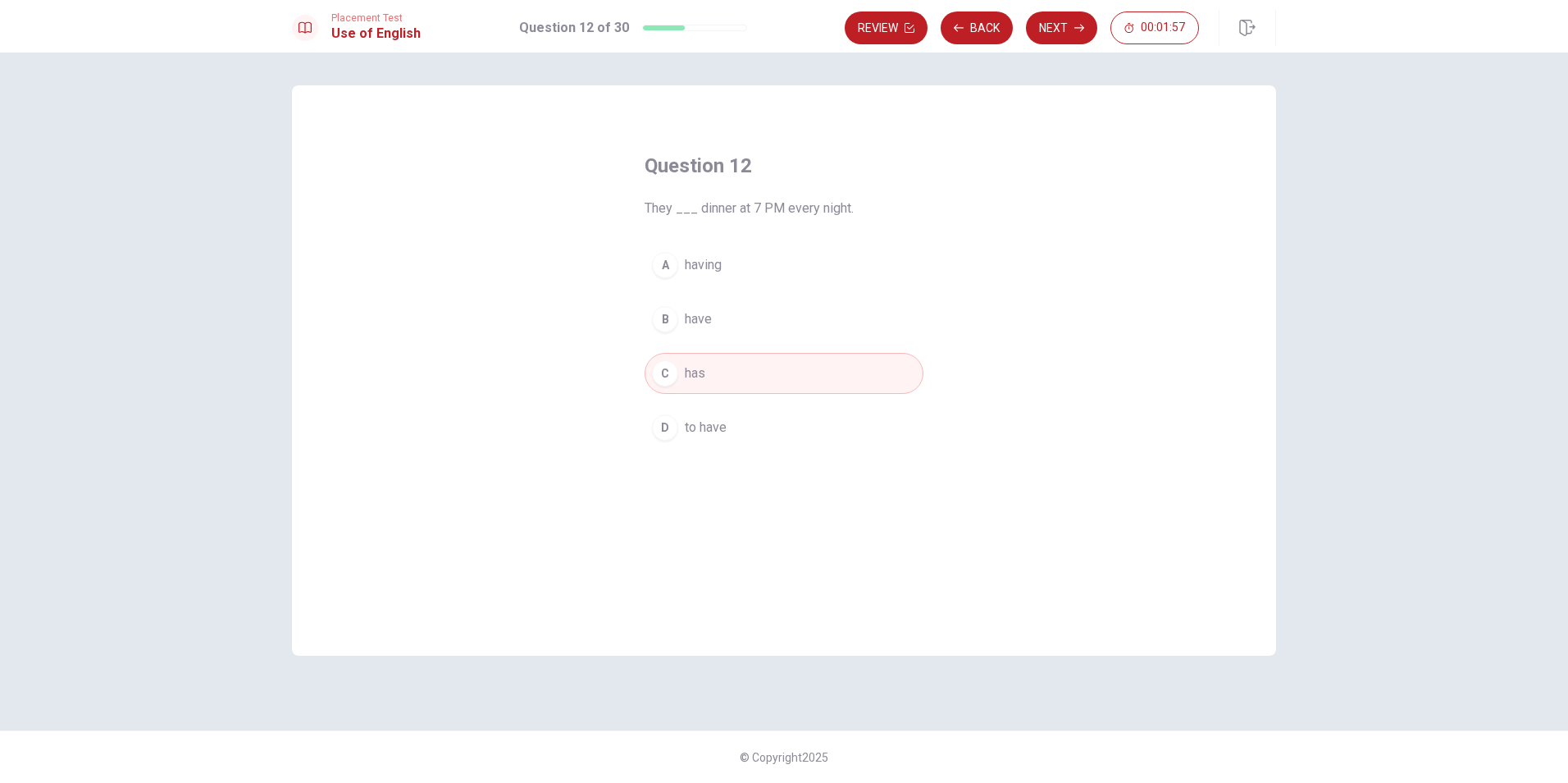
scroll to position [0, 0]
click at [994, 33] on button "Back" at bounding box center [976, 28] width 72 height 33
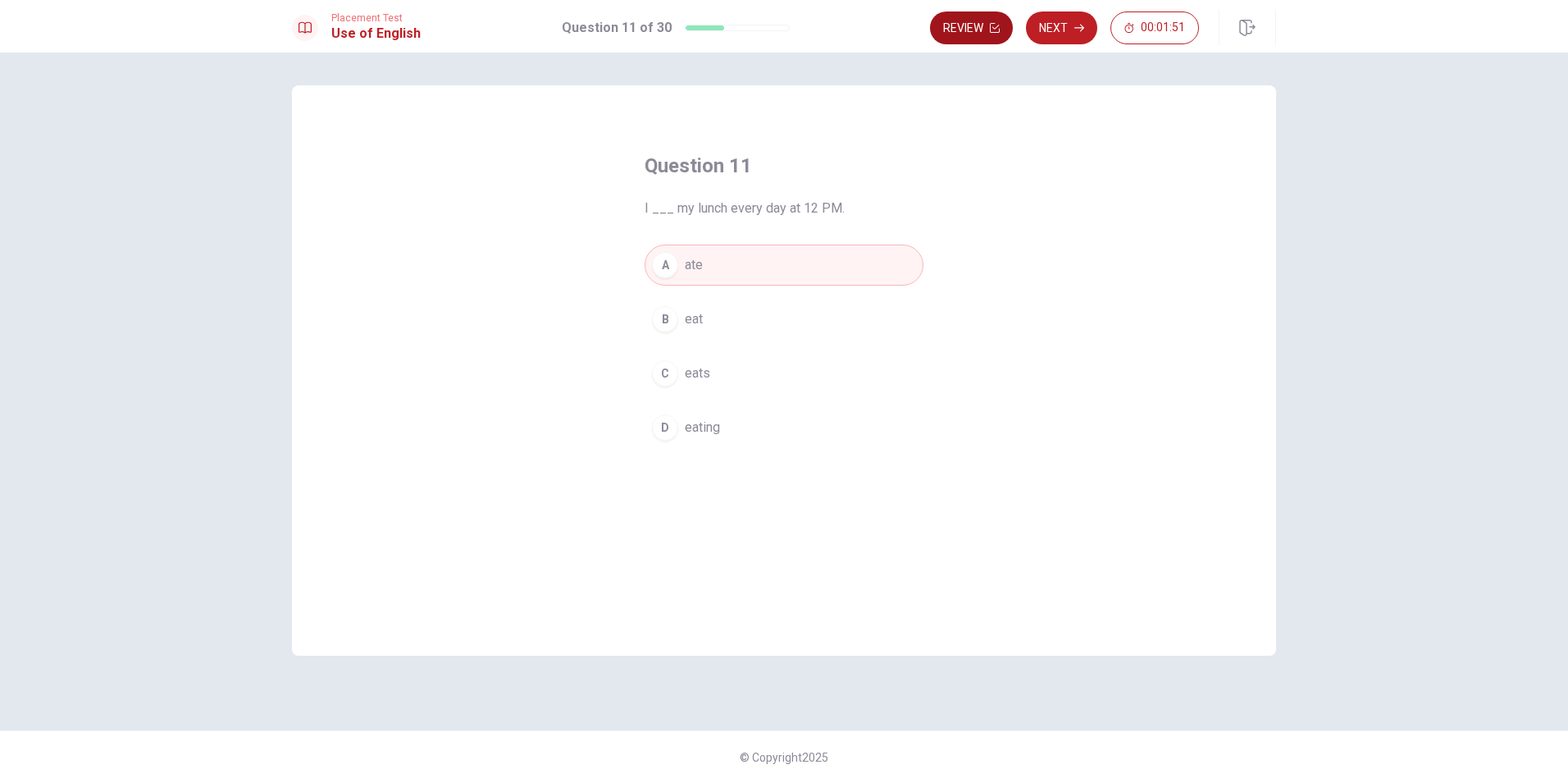
click at [982, 19] on button "Review" at bounding box center [971, 28] width 83 height 33
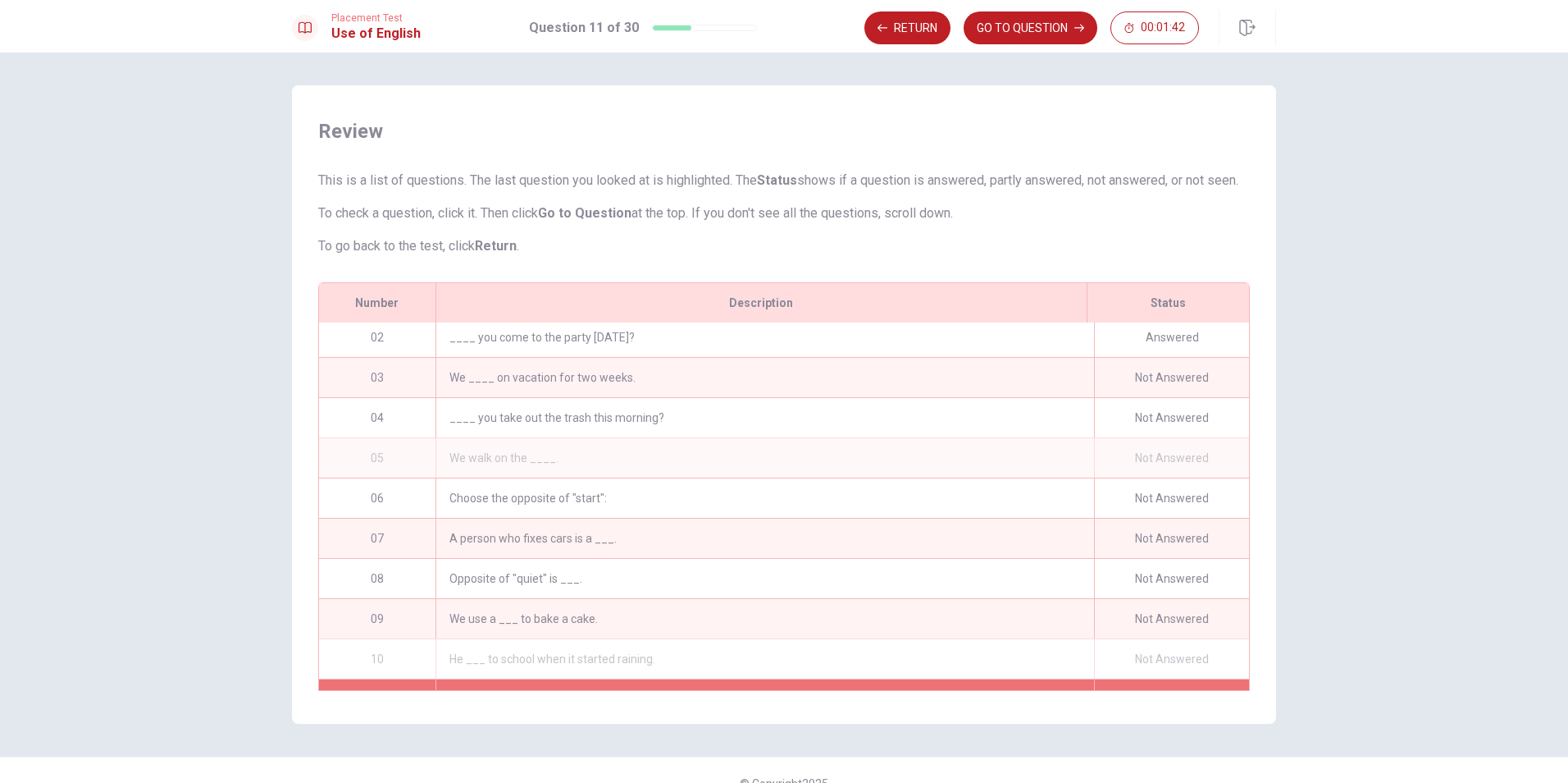
scroll to position [82, 0]
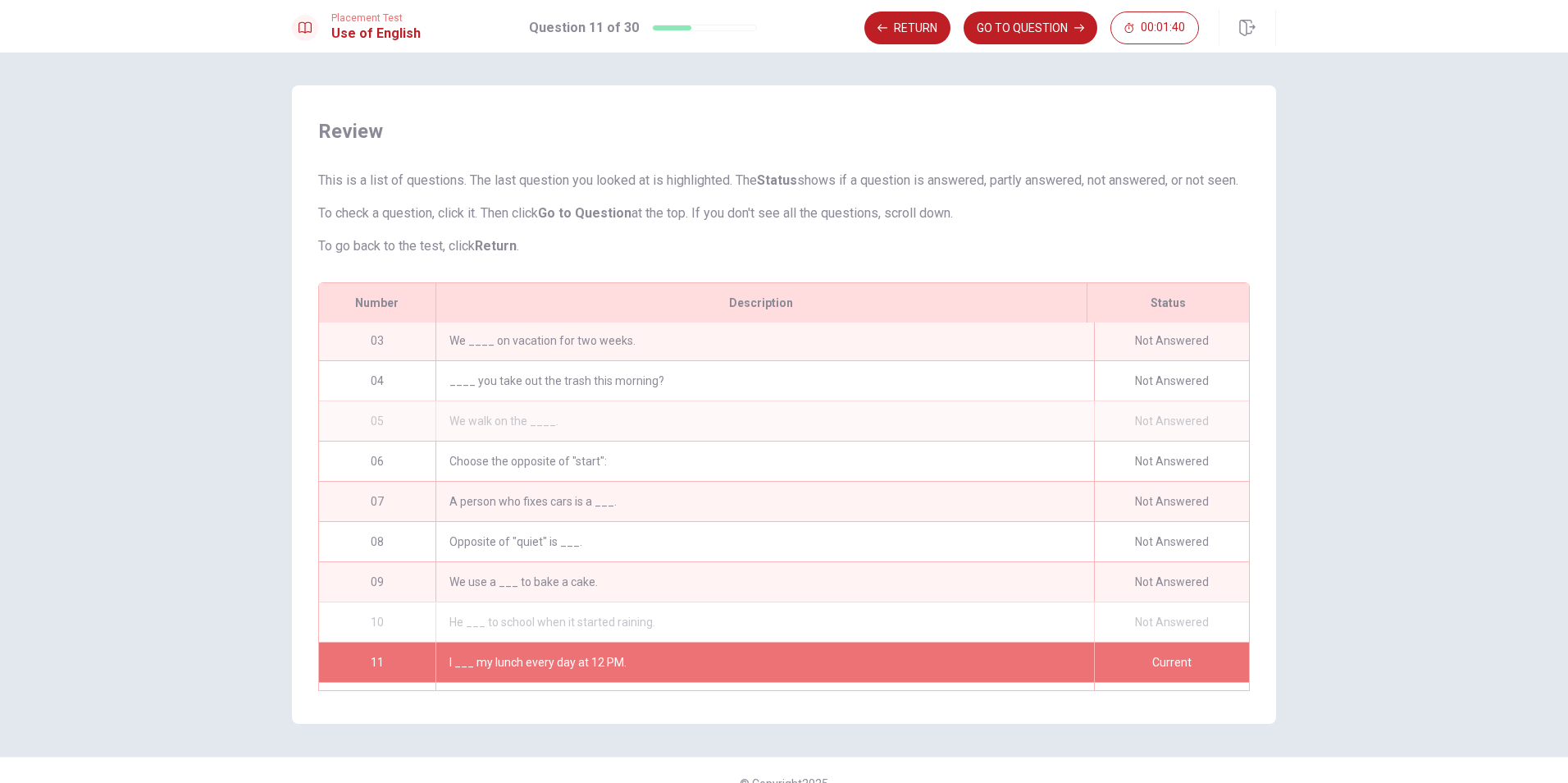
click at [1027, 358] on div "We ____ on vacation for two weeks." at bounding box center [764, 340] width 659 height 39
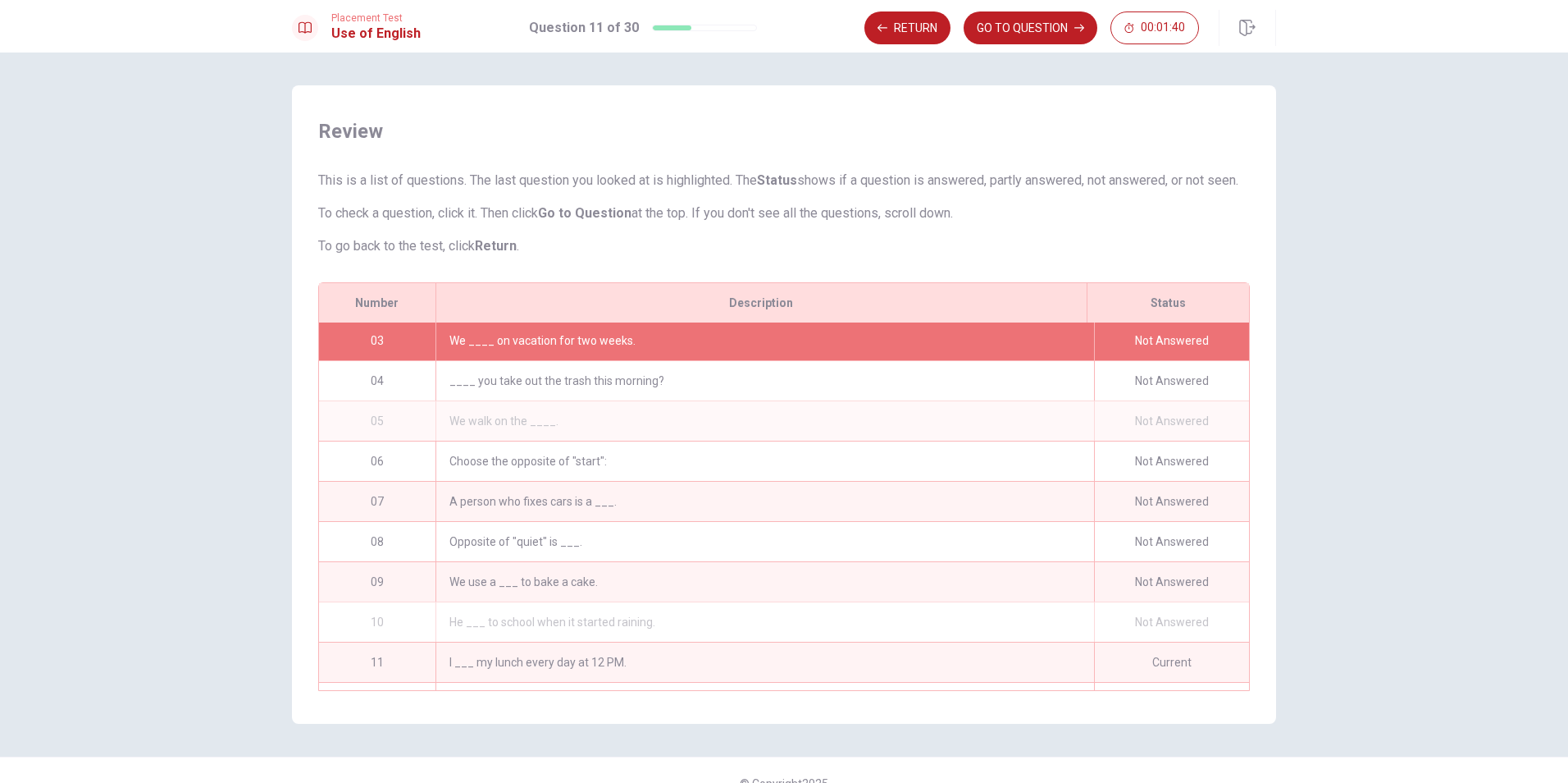
click at [1027, 358] on div "We ____ on vacation for two weeks." at bounding box center [764, 340] width 659 height 39
click at [1134, 397] on div "Not Answered" at bounding box center [1172, 380] width 155 height 39
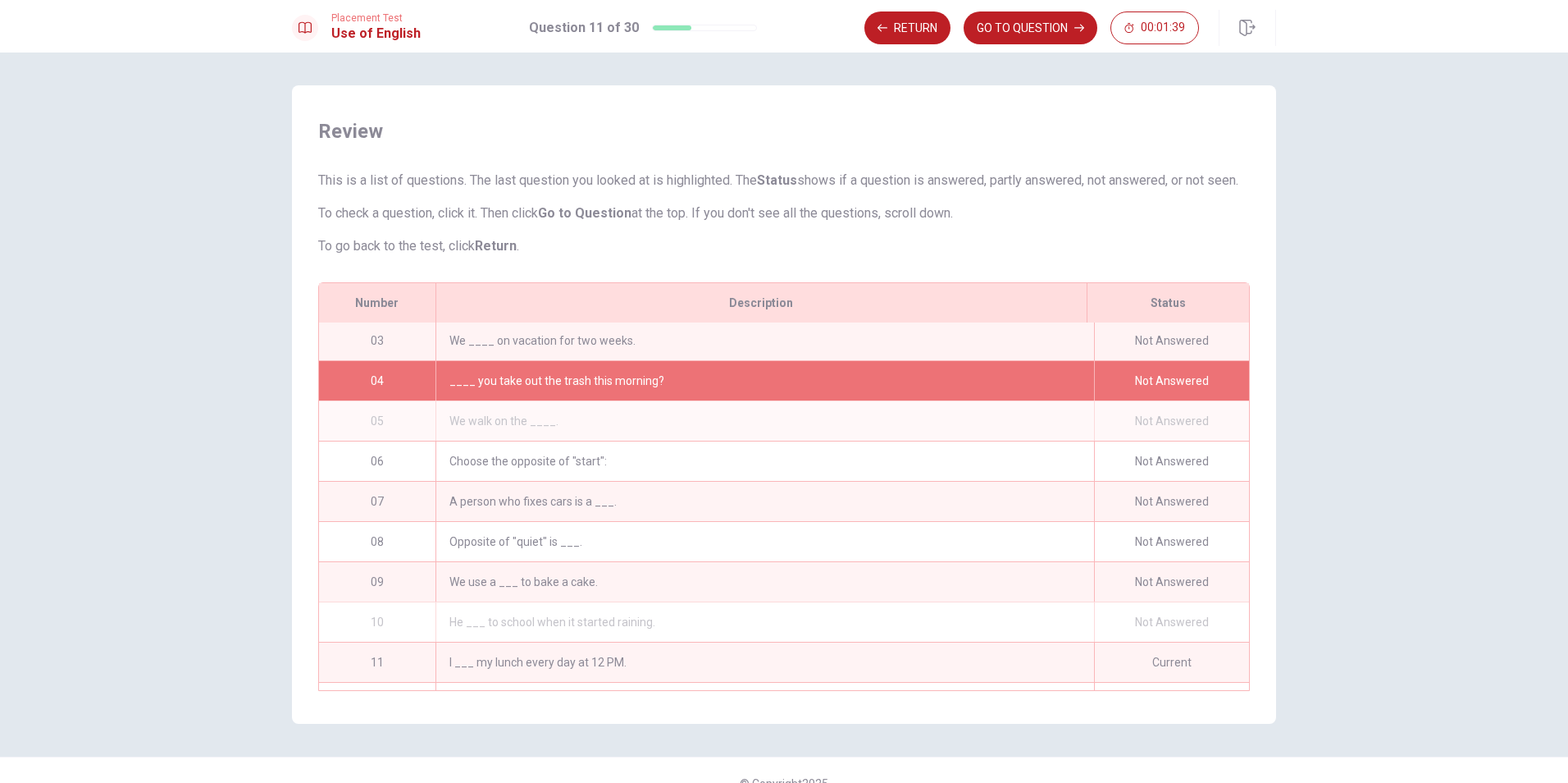
click at [1134, 397] on div "Not Answered" at bounding box center [1172, 380] width 155 height 39
drag, startPoint x: 1134, startPoint y: 397, endPoint x: 885, endPoint y: 402, distance: 249.1
click at [974, 399] on div "04 ____ you take out the trash this morning? Not Answered" at bounding box center [784, 380] width 930 height 40
click at [828, 391] on div "____ you take out the trash this morning?" at bounding box center [764, 380] width 659 height 39
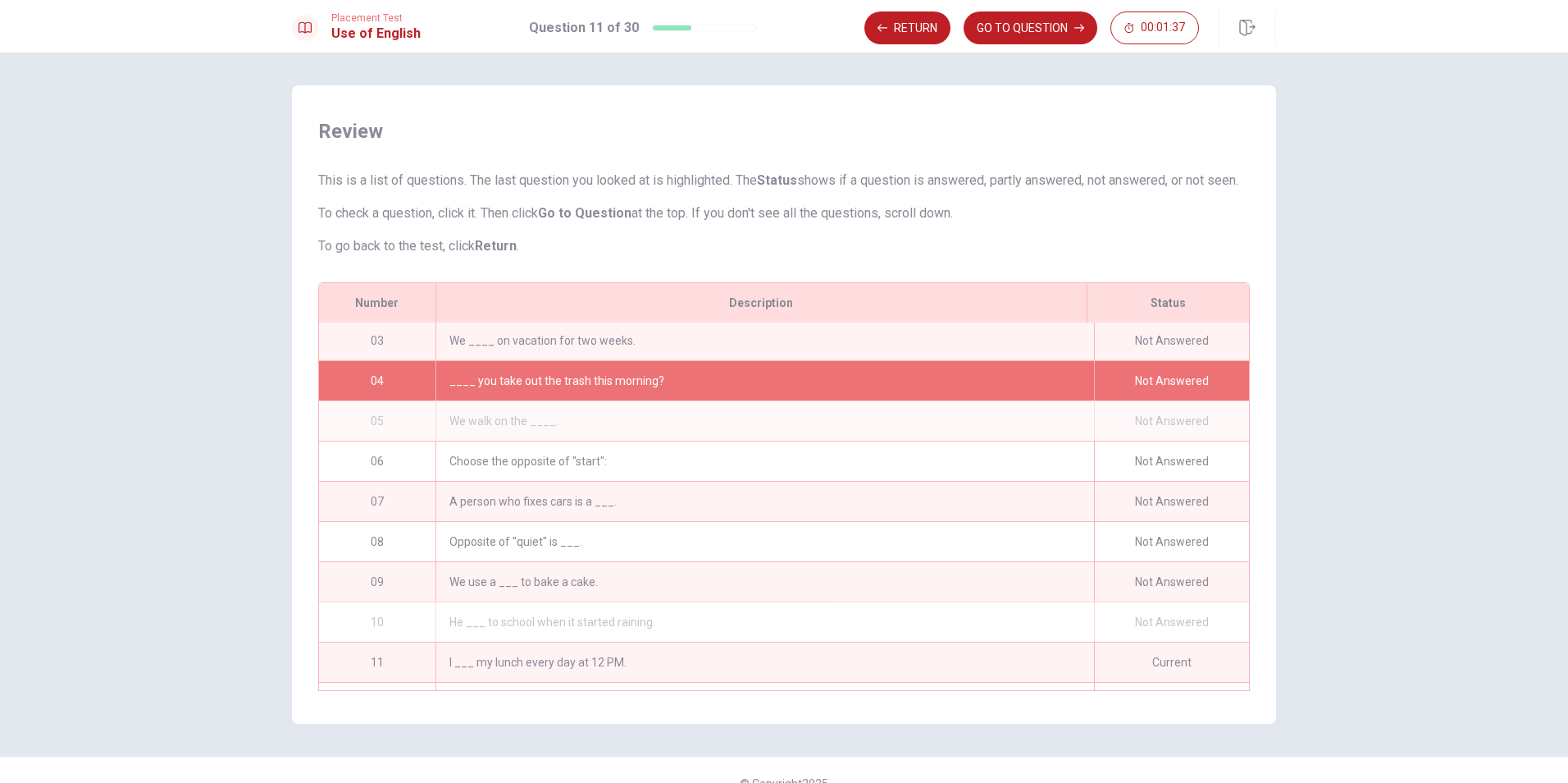
click at [824, 388] on div "____ you take out the trash this morning?" at bounding box center [764, 380] width 659 height 39
drag, startPoint x: 824, startPoint y: 387, endPoint x: 774, endPoint y: 380, distance: 50.5
click at [821, 386] on div "____ you take out the trash this morning?" at bounding box center [764, 380] width 659 height 39
drag, startPoint x: 774, startPoint y: 380, endPoint x: 634, endPoint y: 385, distance: 140.1
click at [703, 386] on div "04 ____ you take out the trash this morning? Not Answered" at bounding box center [784, 380] width 930 height 40
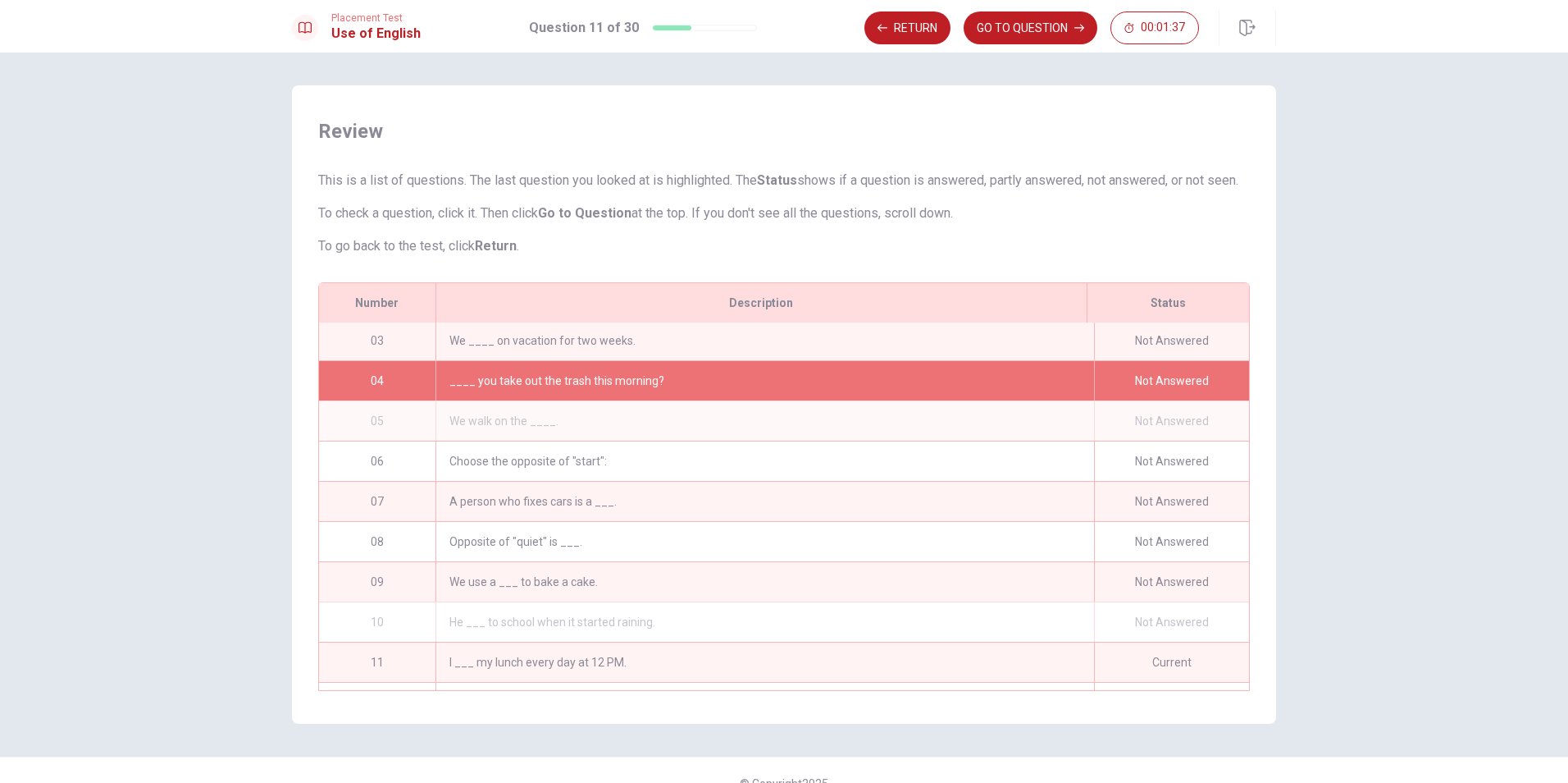
drag, startPoint x: 560, startPoint y: 383, endPoint x: 432, endPoint y: 392, distance: 128.3
click at [549, 383] on div "____ you take out the trash this morning?" at bounding box center [764, 380] width 659 height 39
click at [370, 400] on div "04" at bounding box center [377, 380] width 116 height 39
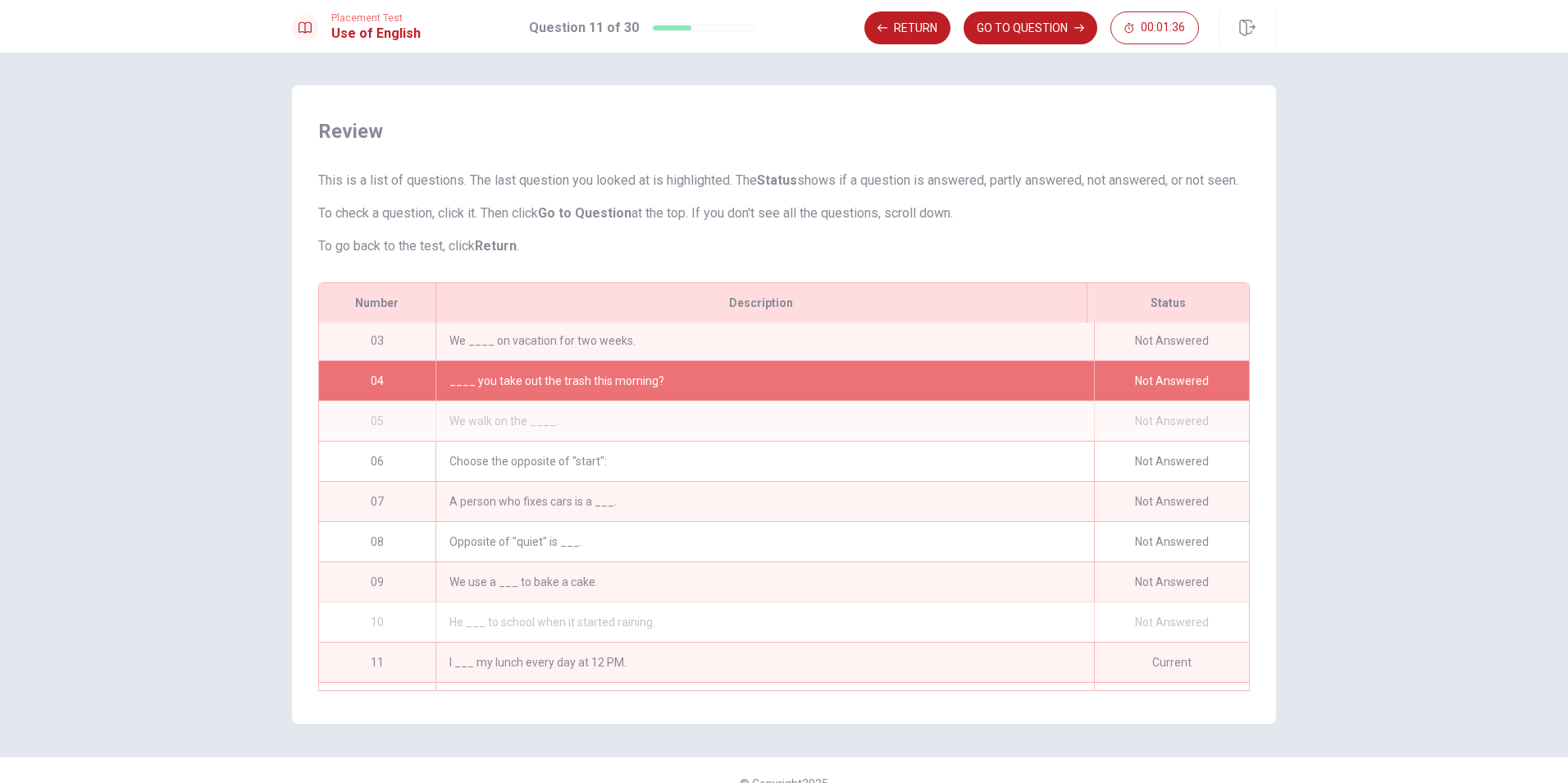
drag, startPoint x: 370, startPoint y: 400, endPoint x: 429, endPoint y: 380, distance: 62.3
click at [372, 400] on div "04" at bounding box center [377, 380] width 116 height 39
click at [516, 223] on p "To check a question, click it. Then click Go to Question at the top. If you don…" at bounding box center [784, 214] width 932 height 20
click at [995, 21] on button "GO TO QUESTION" at bounding box center [1030, 28] width 134 height 33
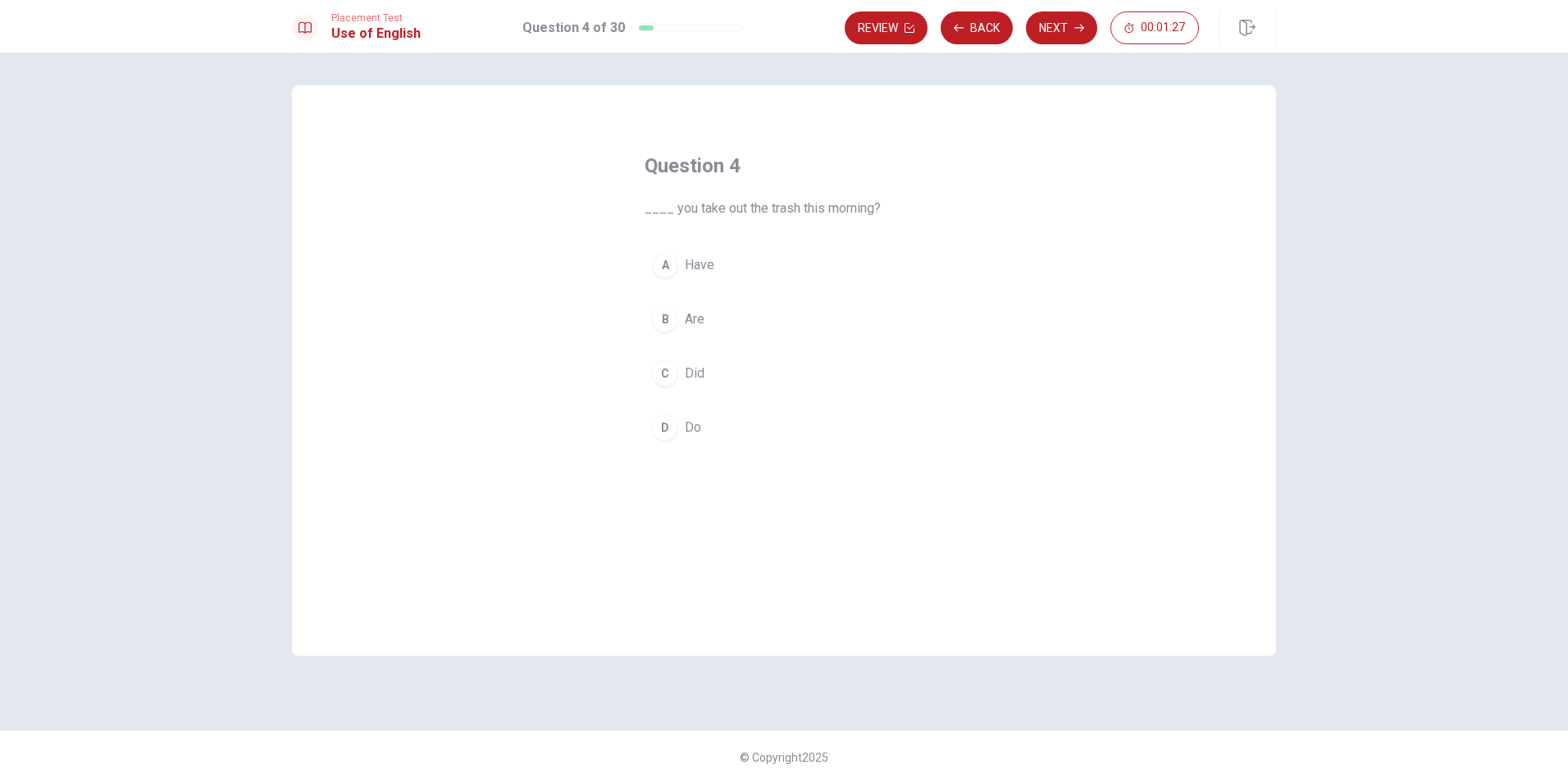
drag, startPoint x: 672, startPoint y: 368, endPoint x: 693, endPoint y: 352, distance: 26.4
click at [671, 367] on div "C" at bounding box center [664, 373] width 26 height 26
click at [1036, 29] on button "Next" at bounding box center [1062, 28] width 71 height 33
click at [668, 419] on div "D" at bounding box center [664, 427] width 26 height 26
click at [1065, 33] on button "Next" at bounding box center [1062, 28] width 71 height 33
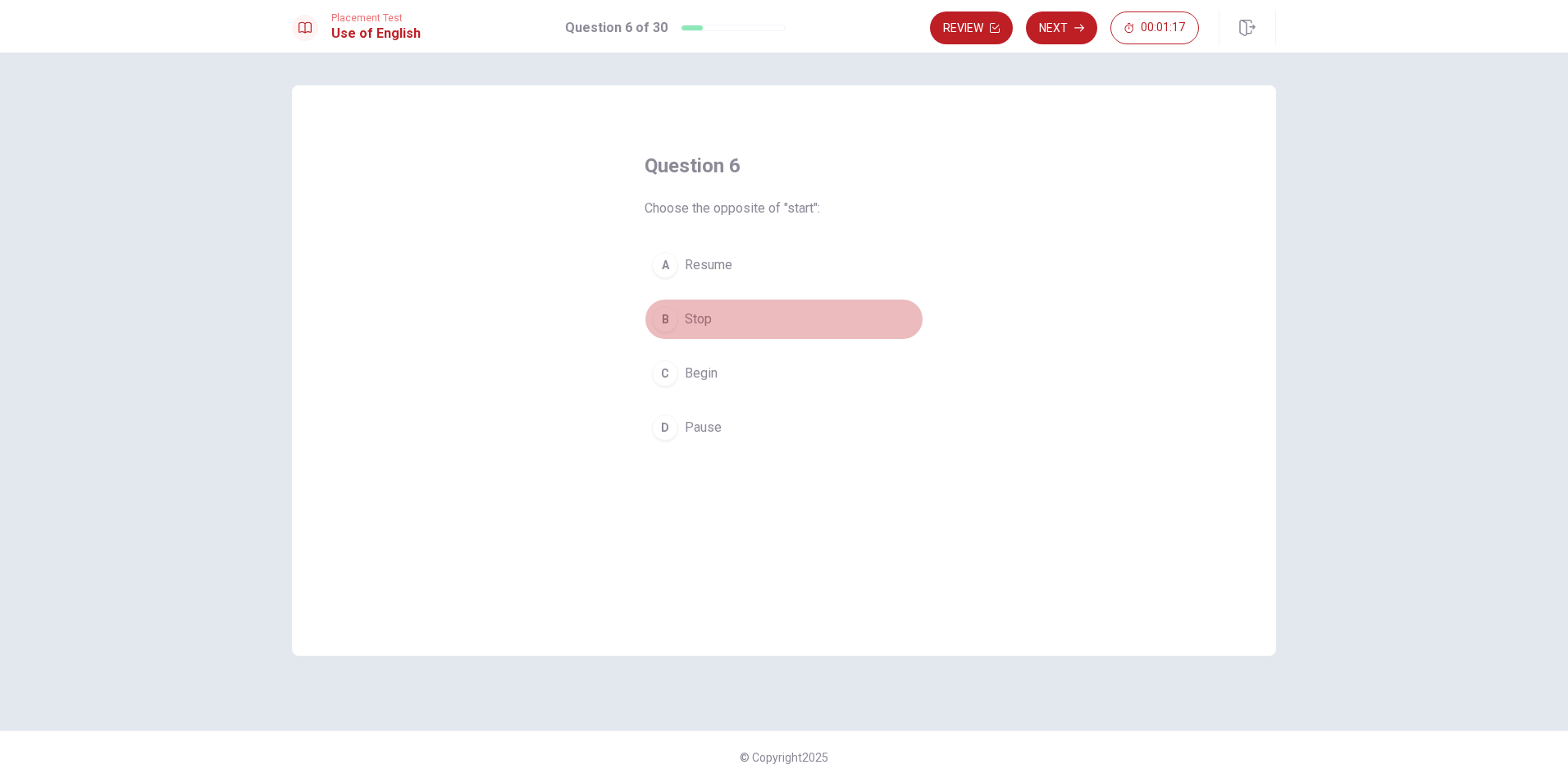
drag, startPoint x: 673, startPoint y: 316, endPoint x: 682, endPoint y: 375, distance: 59.7
click at [673, 316] on div "B" at bounding box center [664, 319] width 26 height 26
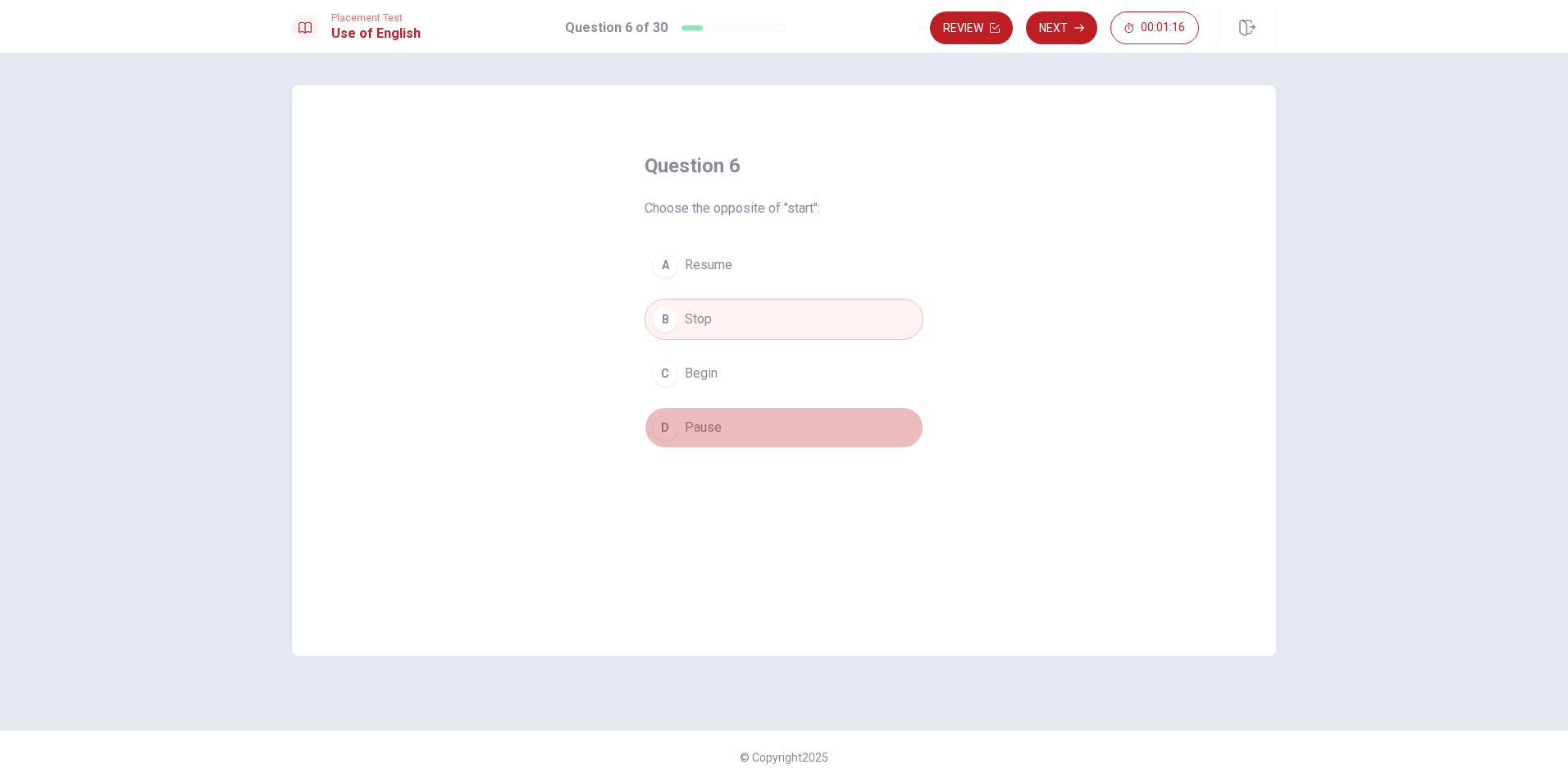
click at [675, 429] on div "D" at bounding box center [664, 427] width 26 height 26
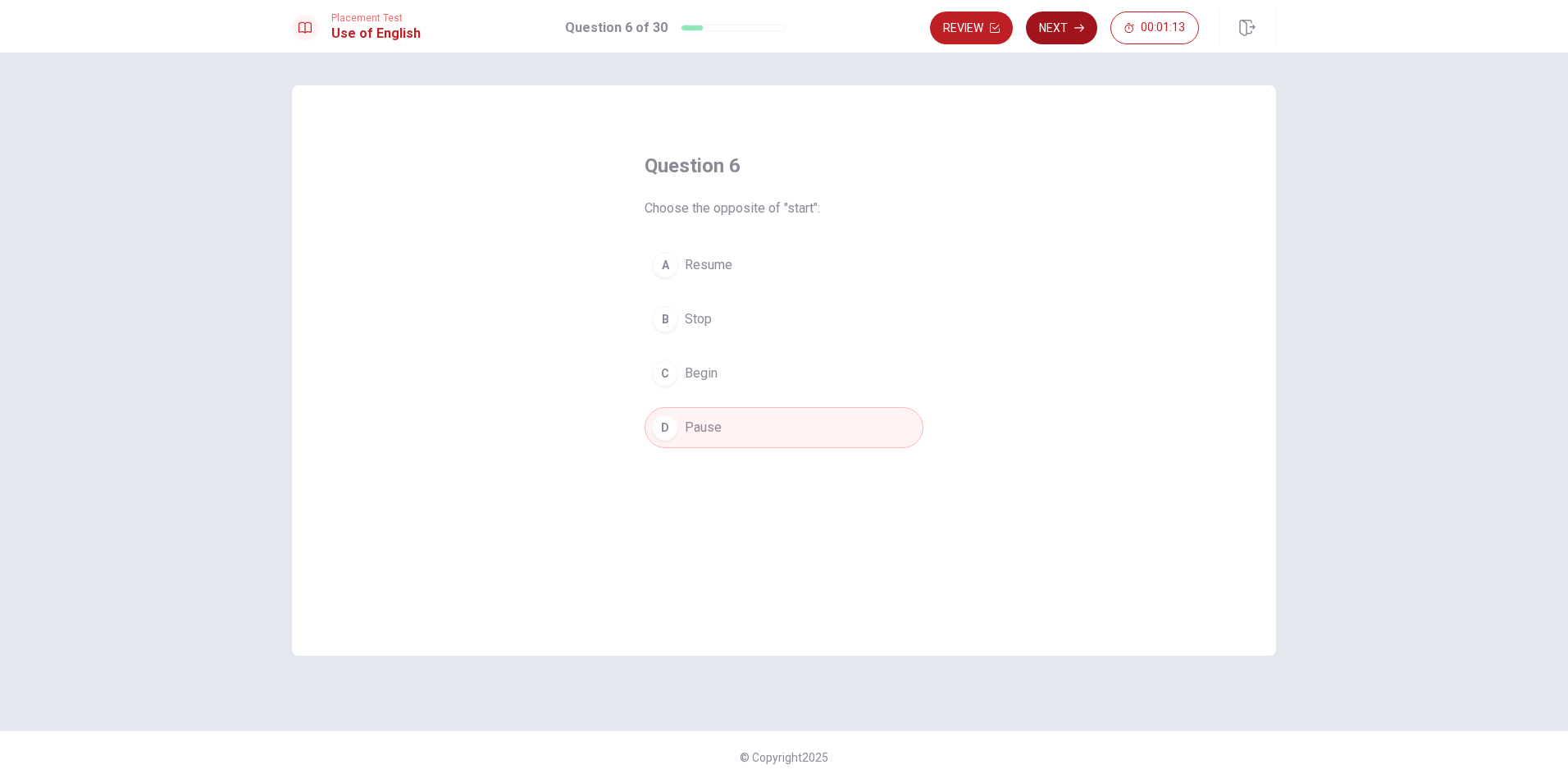
click at [1075, 33] on button "Next" at bounding box center [1062, 28] width 71 height 33
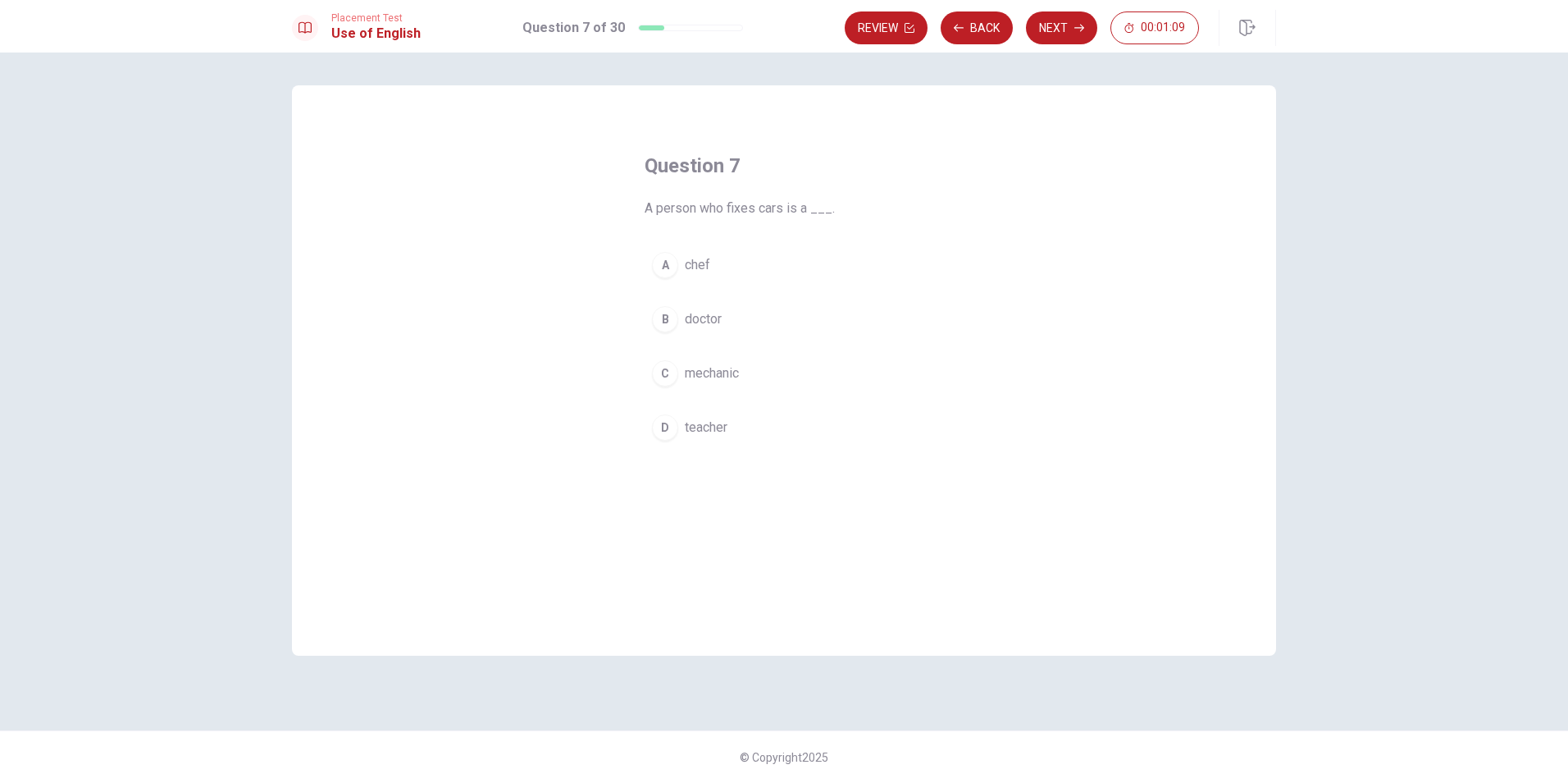
click at [675, 380] on div "C" at bounding box center [664, 373] width 26 height 26
click at [1054, 30] on button "Next" at bounding box center [1062, 28] width 71 height 33
click at [659, 247] on button "A loud" at bounding box center [784, 265] width 279 height 41
click at [1066, 26] on button "Next" at bounding box center [1062, 28] width 71 height 33
click at [674, 266] on div "A" at bounding box center [664, 265] width 26 height 26
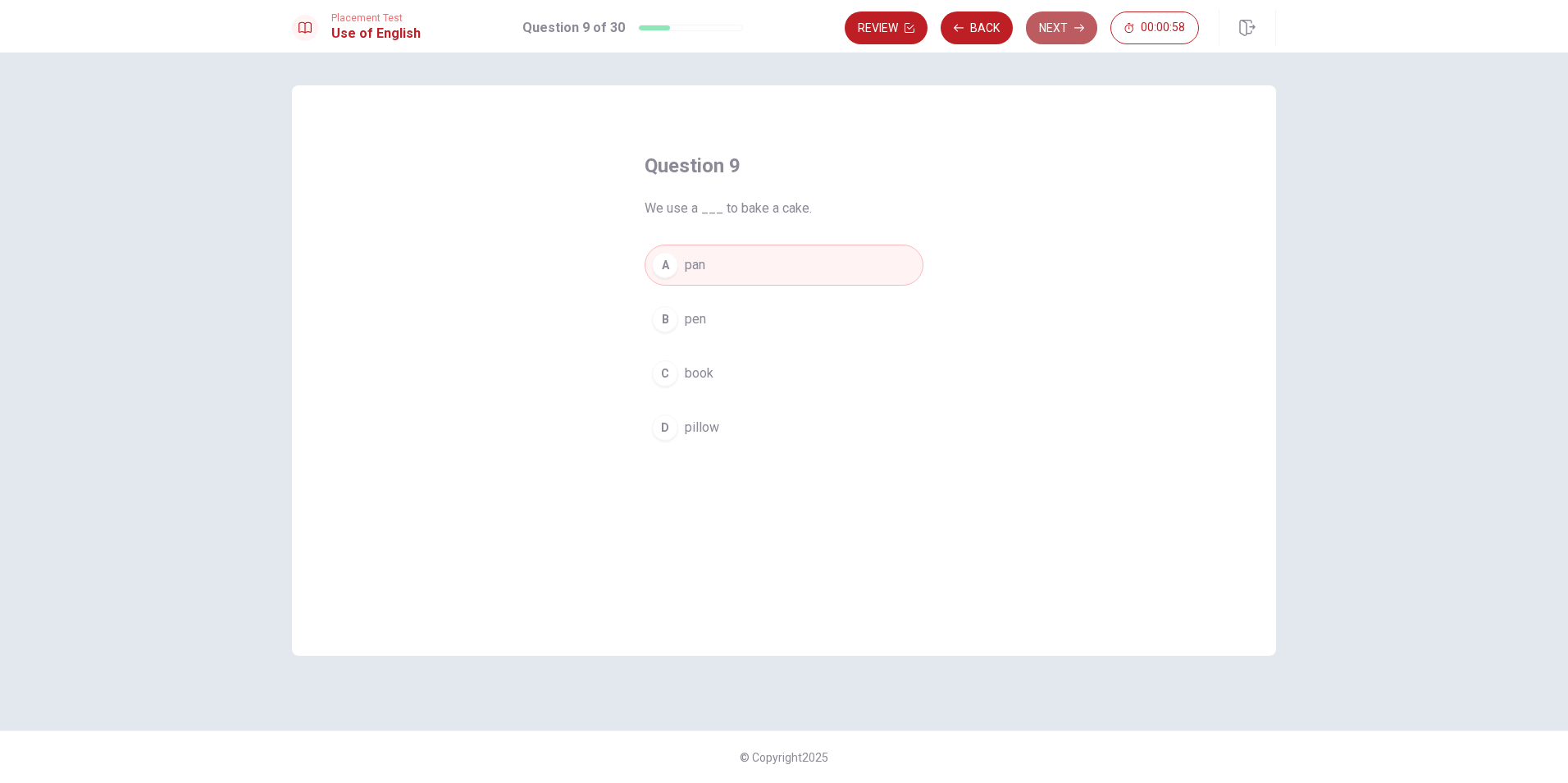
click at [1062, 25] on button "Next" at bounding box center [1062, 28] width 71 height 33
drag, startPoint x: 720, startPoint y: 256, endPoint x: 754, endPoint y: 246, distance: 35.4
click at [721, 256] on span "was walking" at bounding box center [720, 266] width 71 height 20
click at [1080, 19] on button "Next" at bounding box center [1062, 28] width 71 height 33
click at [1064, 31] on button "Next" at bounding box center [1062, 28] width 71 height 33
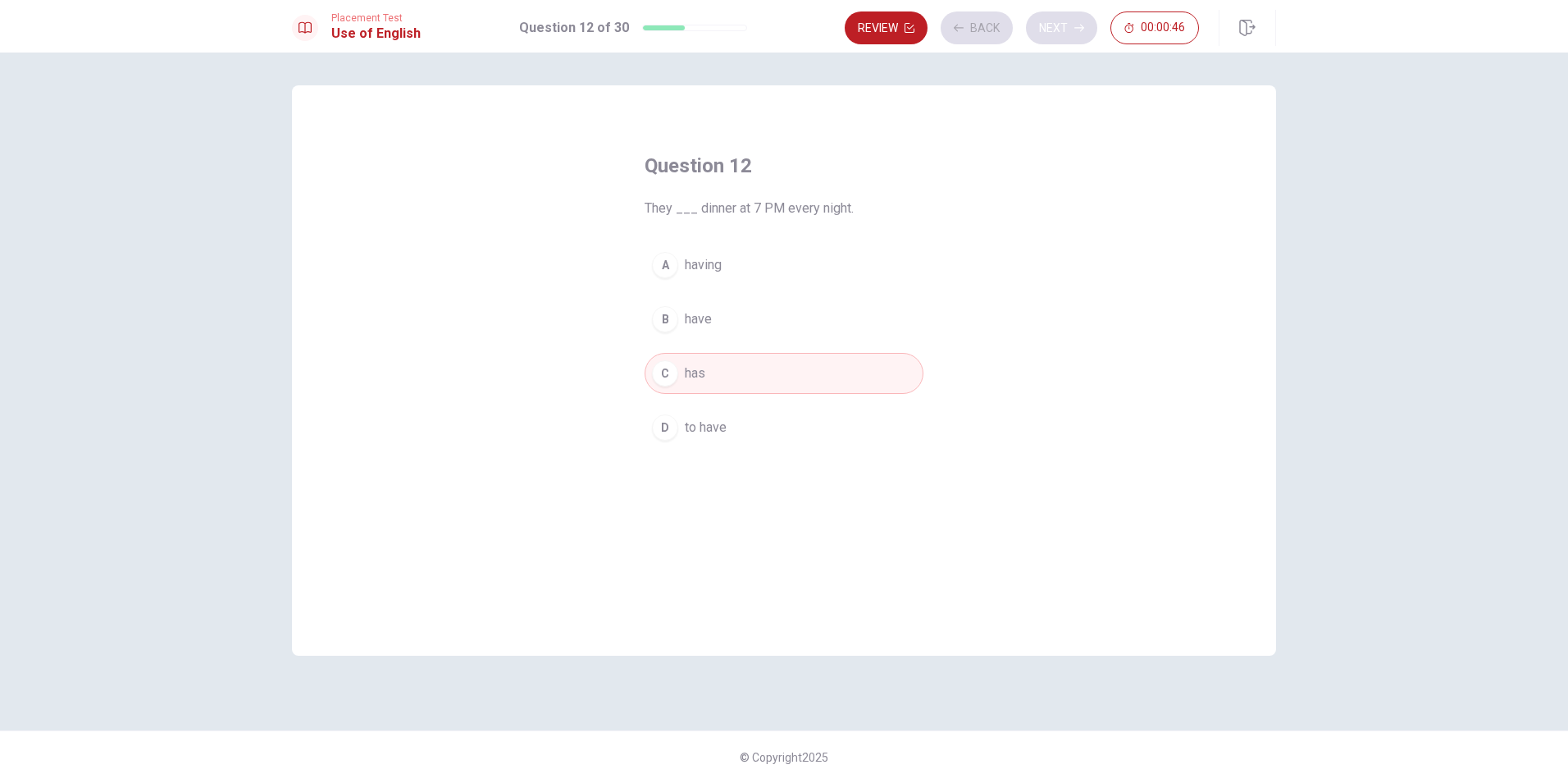
click at [1064, 31] on div "Review Back Next 00:00:46" at bounding box center [1022, 28] width 355 height 33
click at [1064, 31] on button "Next" at bounding box center [1062, 28] width 71 height 33
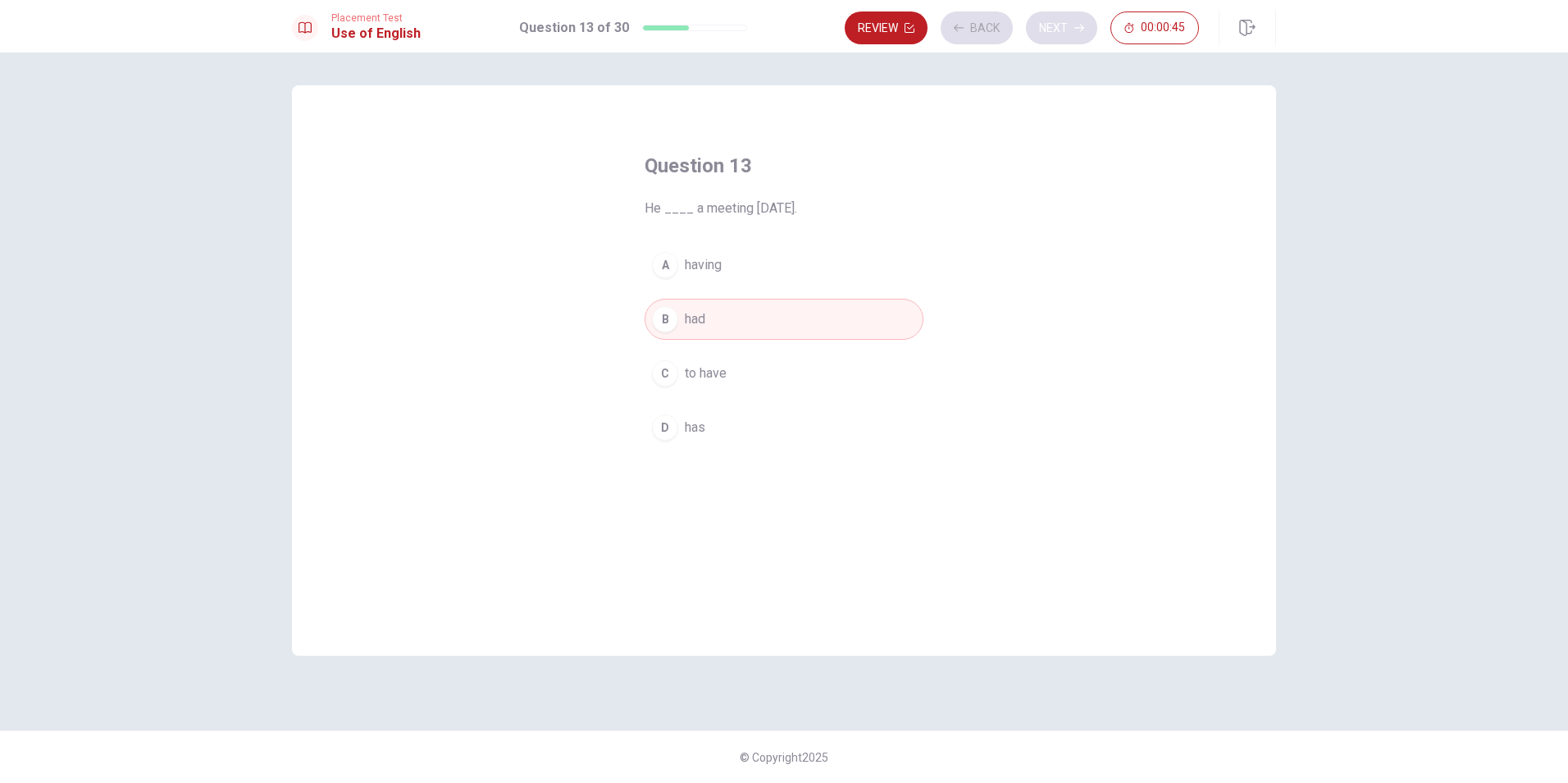
click at [1064, 31] on div "Review Back Next 00:00:45" at bounding box center [1022, 28] width 355 height 33
click at [1064, 31] on button "Next" at bounding box center [1062, 28] width 71 height 33
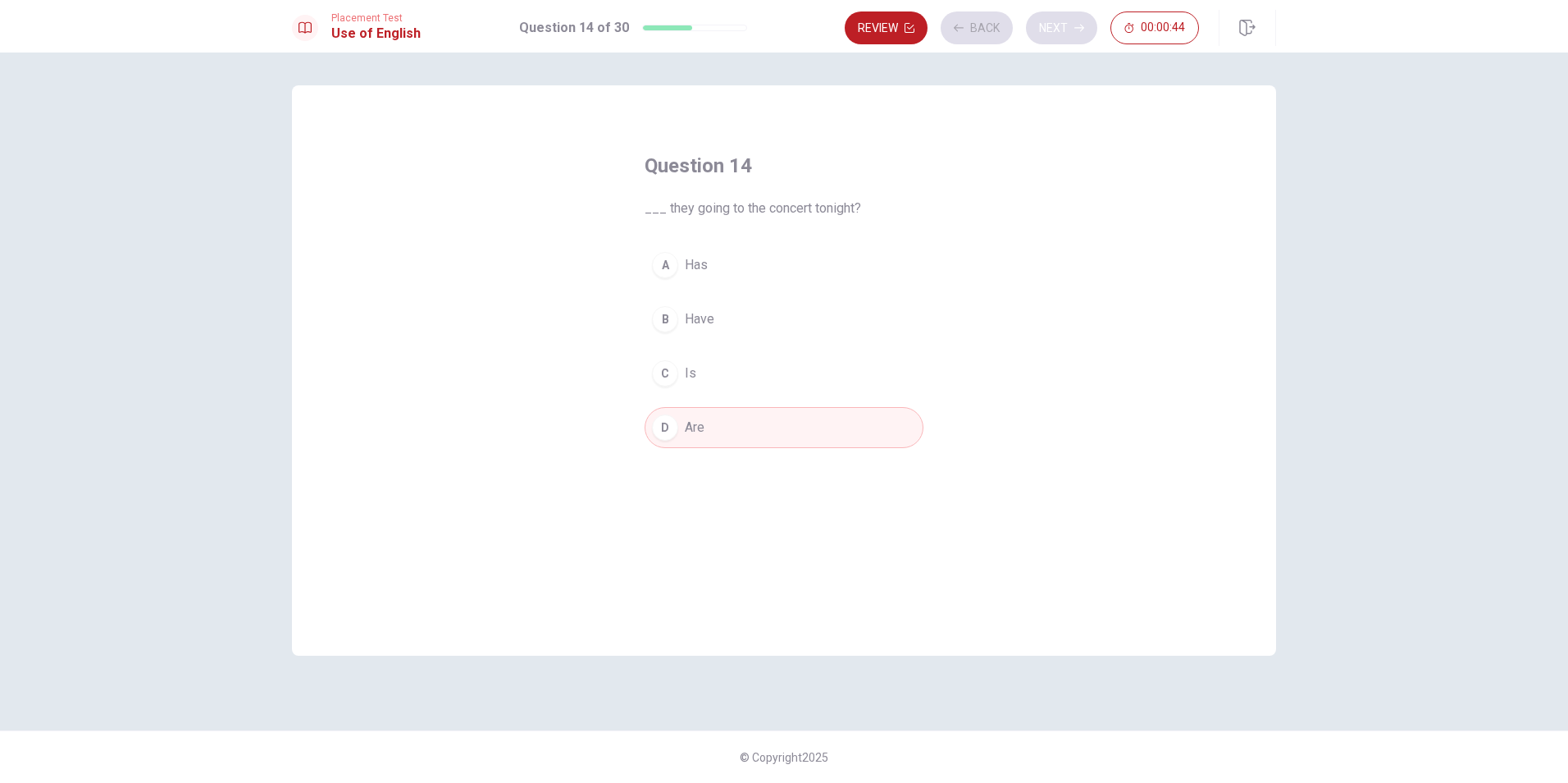
click at [1064, 31] on div "Review Back Next 00:00:44" at bounding box center [1022, 28] width 355 height 33
click at [1064, 31] on div "Review Back Next 00:00:43" at bounding box center [1022, 28] width 355 height 33
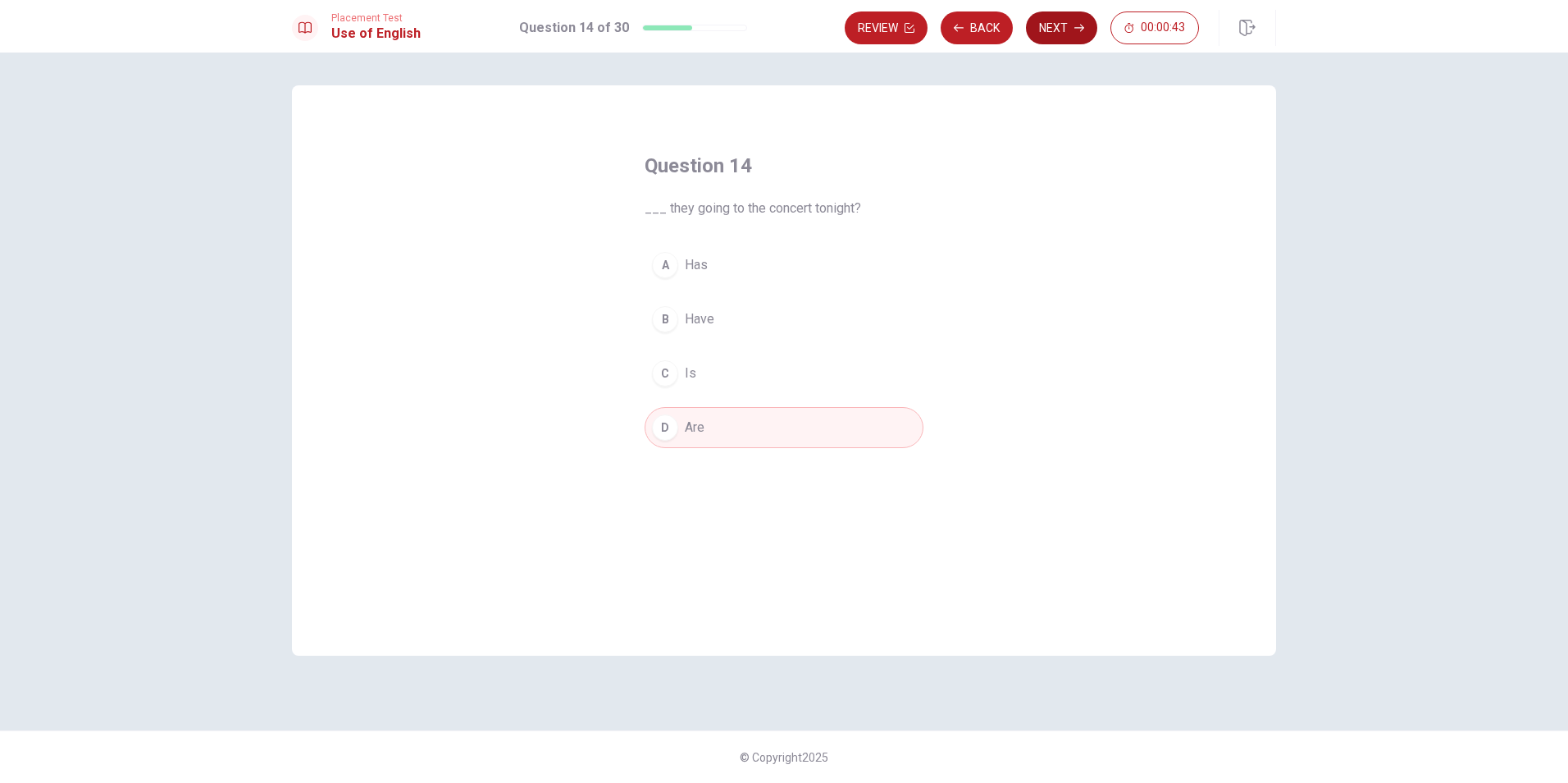
click at [1064, 31] on button "Next" at bounding box center [1062, 28] width 71 height 33
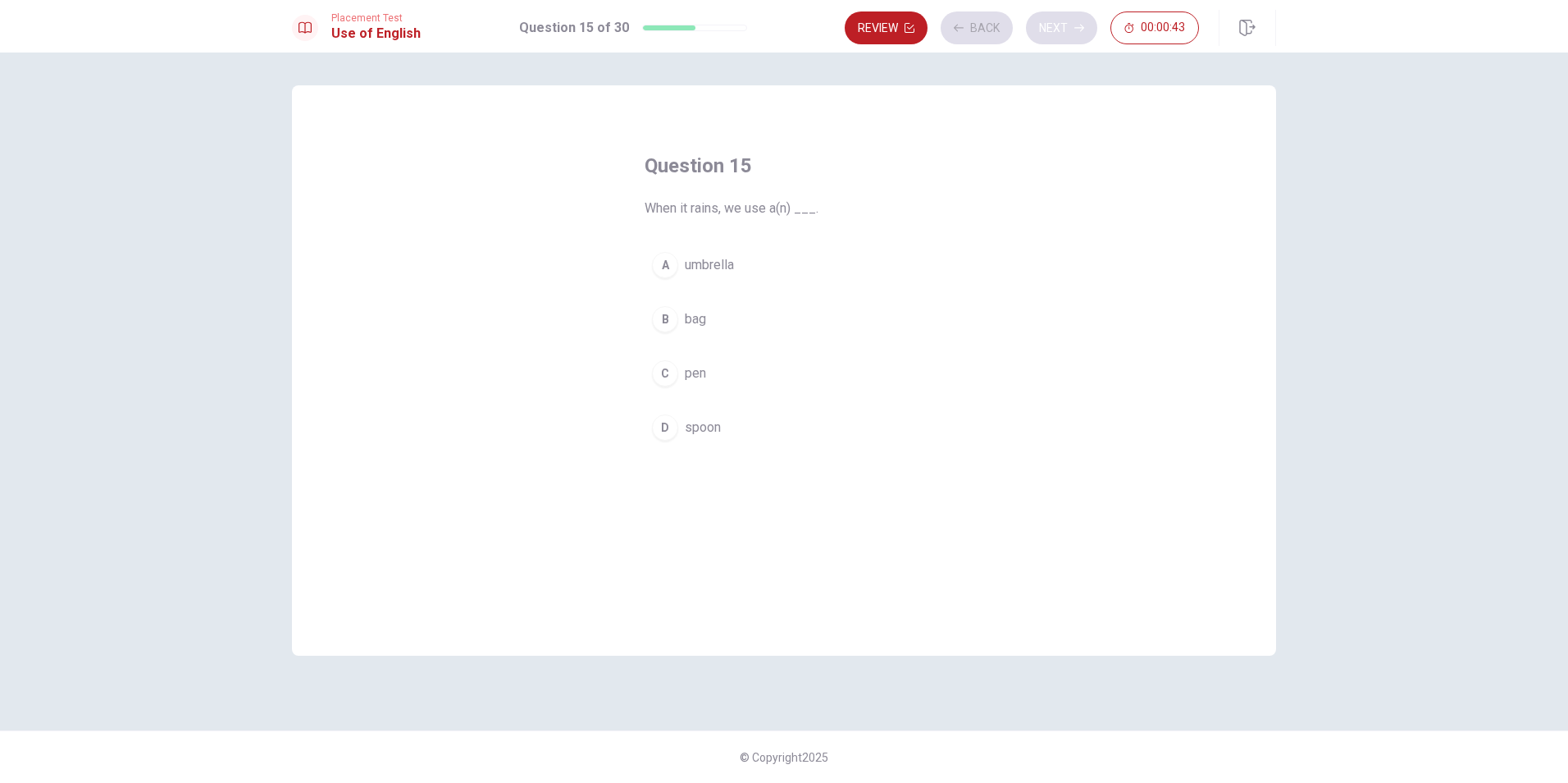
click at [1064, 31] on div "Review Back Next 00:00:43" at bounding box center [1022, 28] width 355 height 33
click at [709, 265] on span "umbrella" at bounding box center [709, 266] width 49 height 20
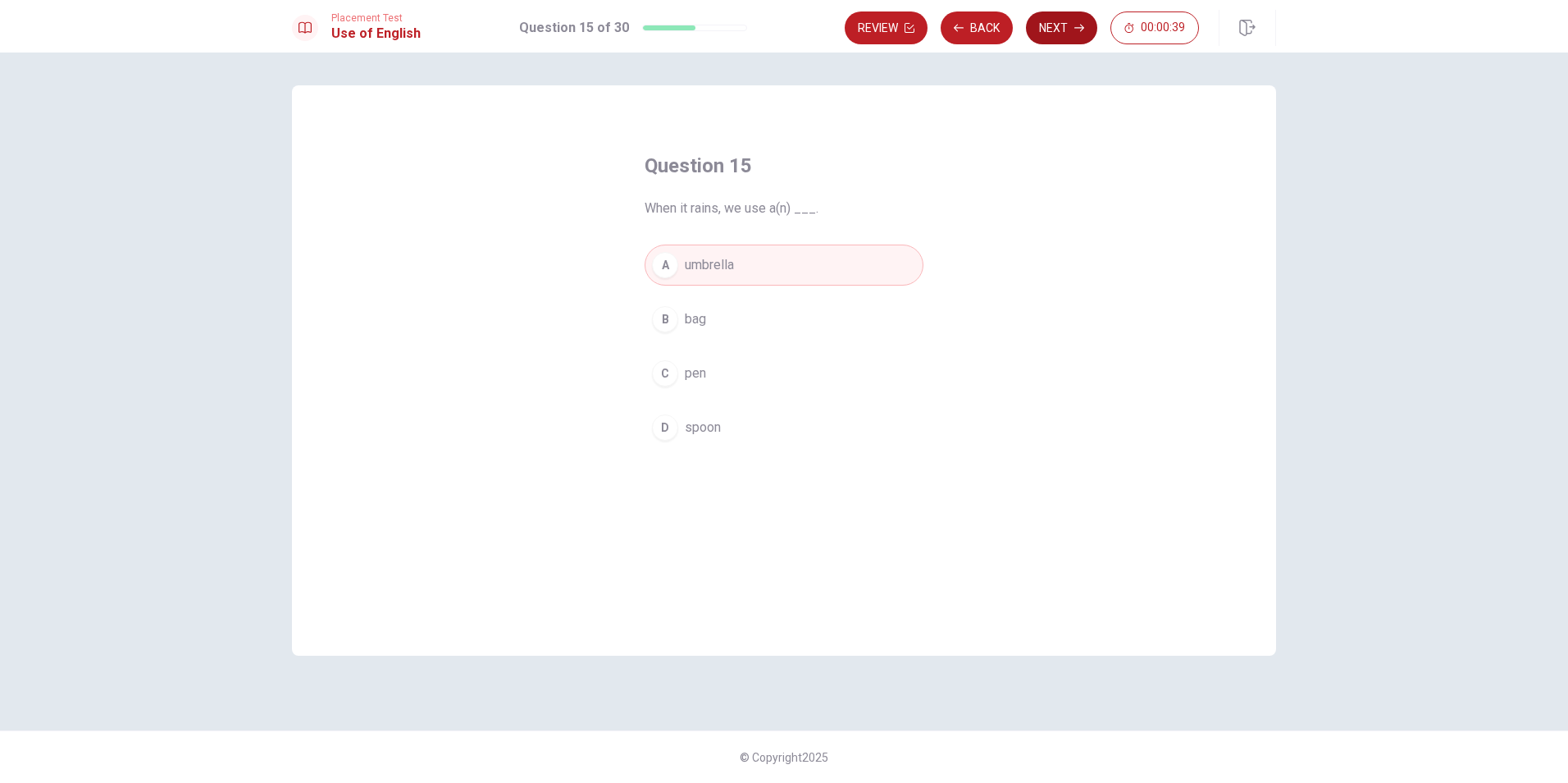
click at [1037, 24] on button "Next" at bounding box center [1062, 28] width 71 height 33
click at [1080, 19] on button "Next" at bounding box center [1062, 28] width 71 height 33
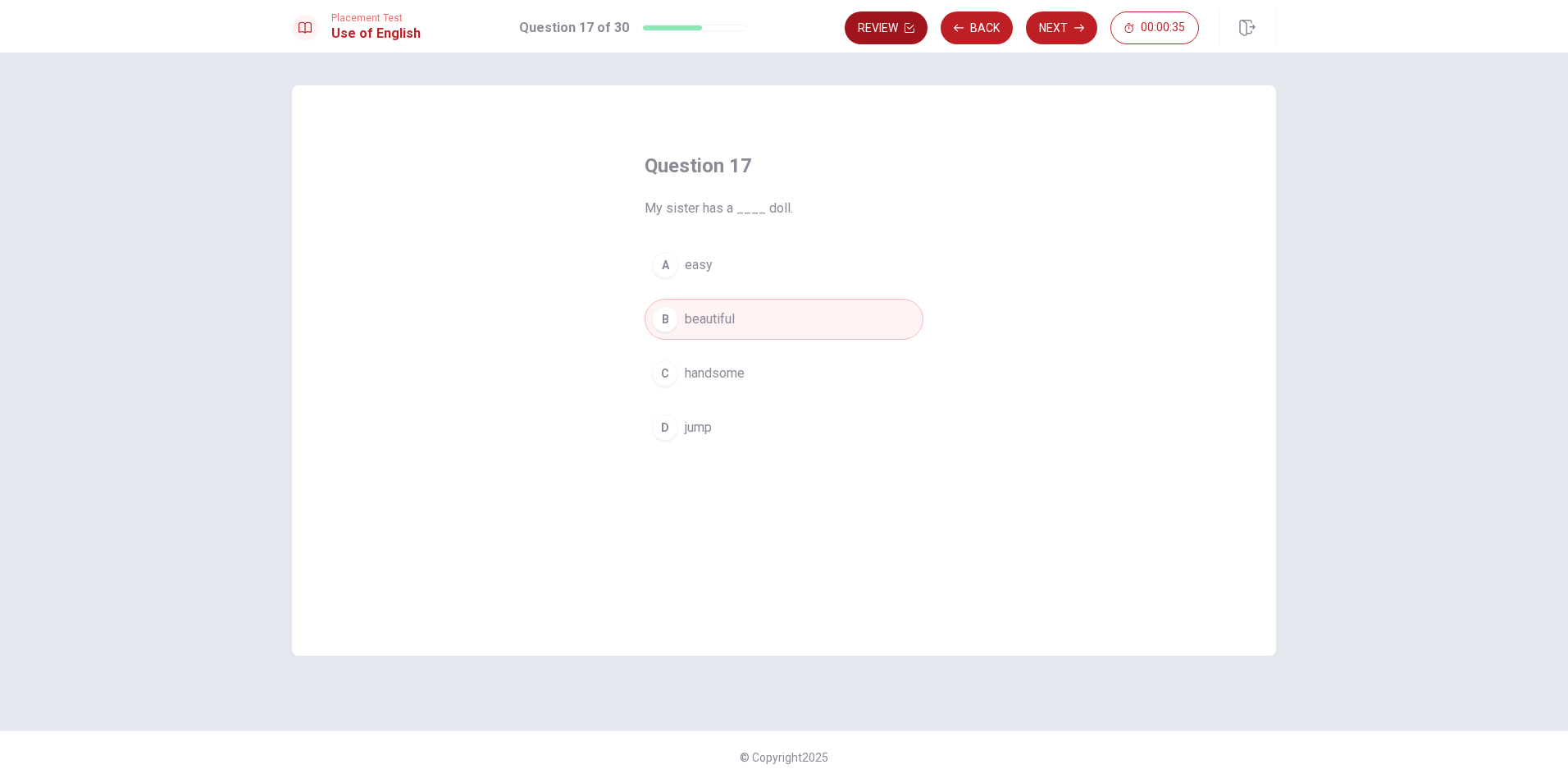
click at [905, 18] on button "Review" at bounding box center [885, 28] width 83 height 33
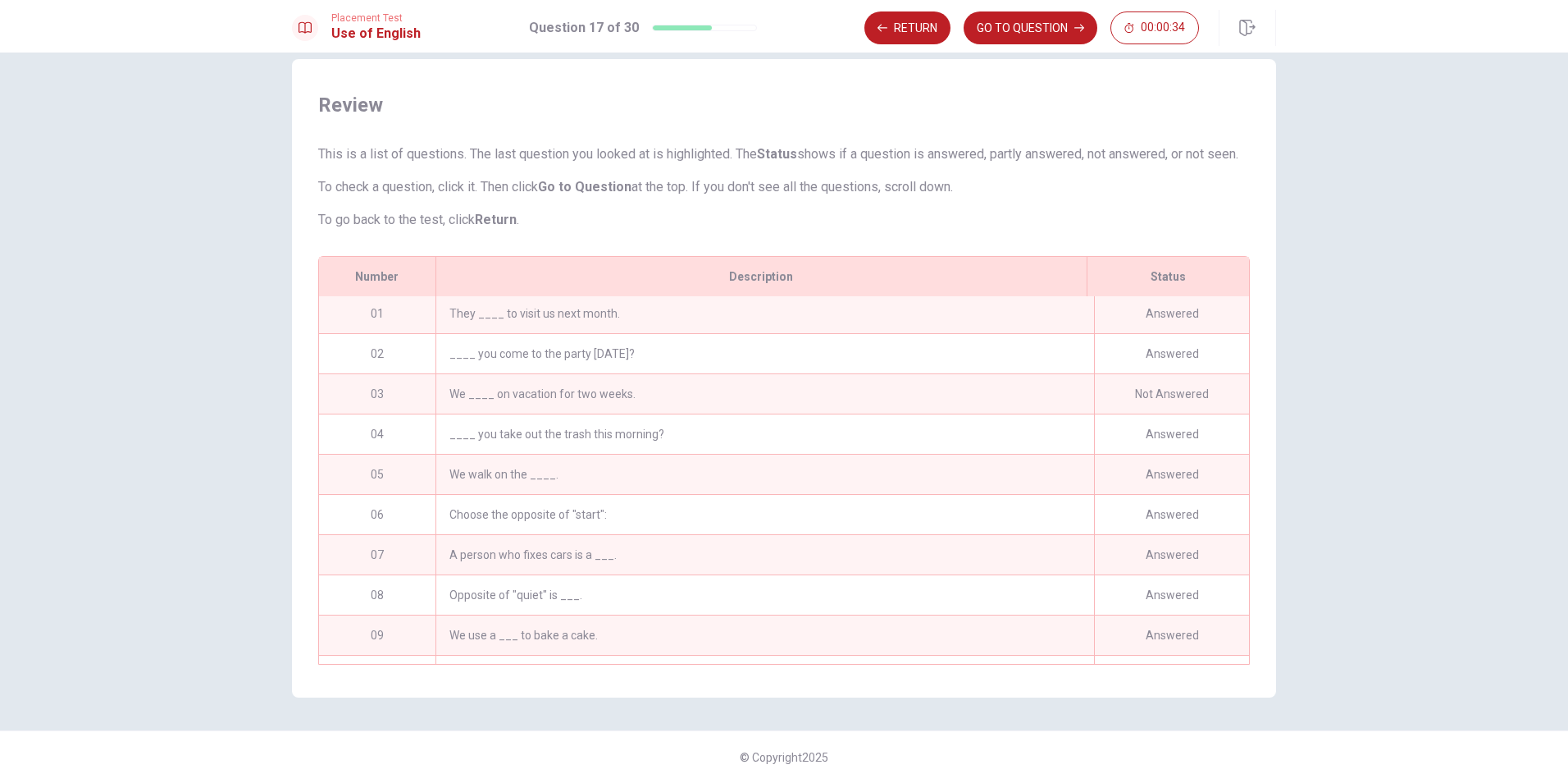
scroll to position [0, 0]
click at [1094, 390] on div "Not Answered" at bounding box center [1172, 396] width 155 height 39
drag, startPoint x: 1087, startPoint y: 390, endPoint x: 1084, endPoint y: 323, distance: 67.1
click at [1094, 390] on div "Not Answered" at bounding box center [1172, 396] width 155 height 39
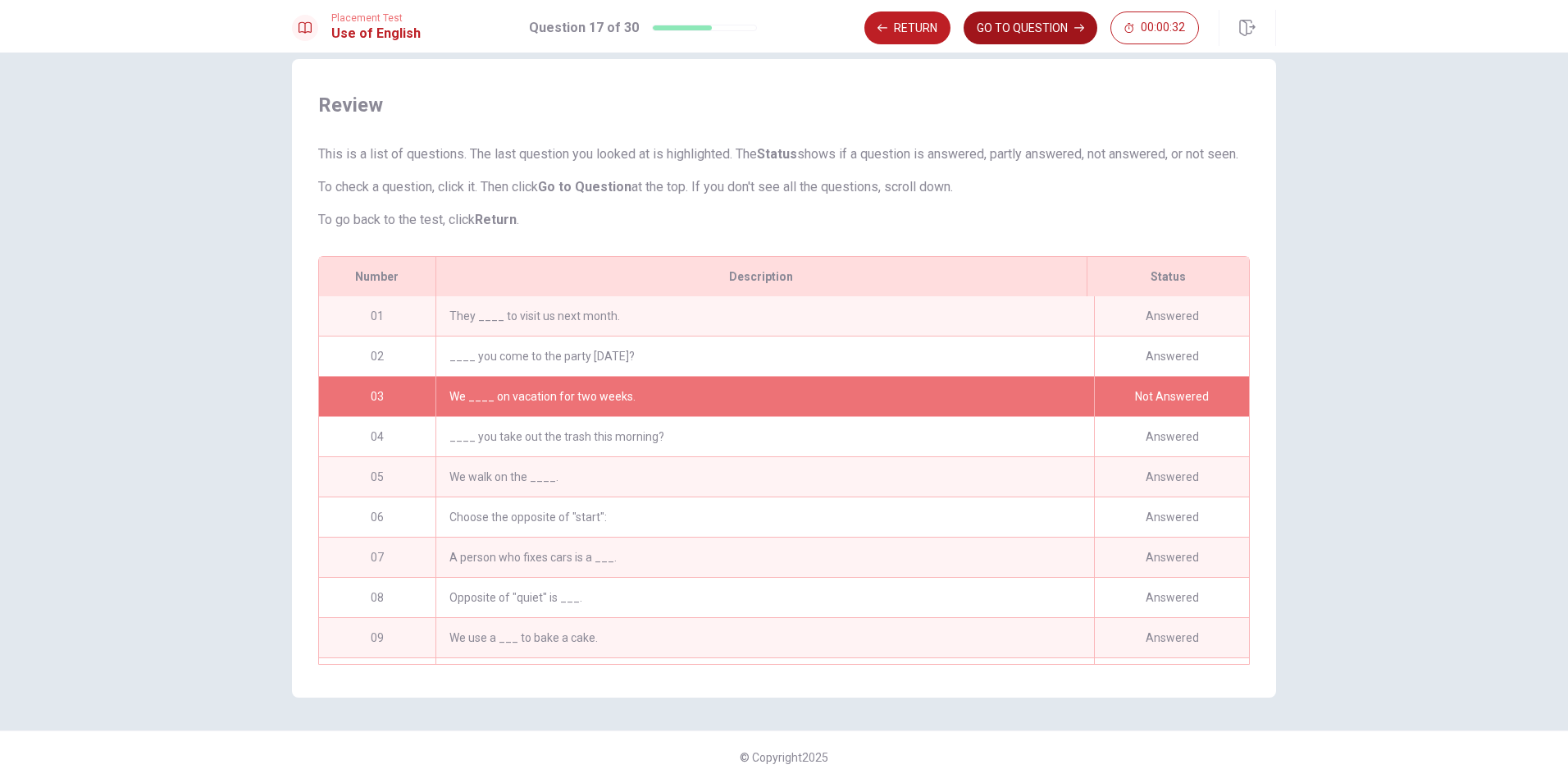
click at [1053, 32] on button "GO TO QUESTION" at bounding box center [1030, 28] width 134 height 33
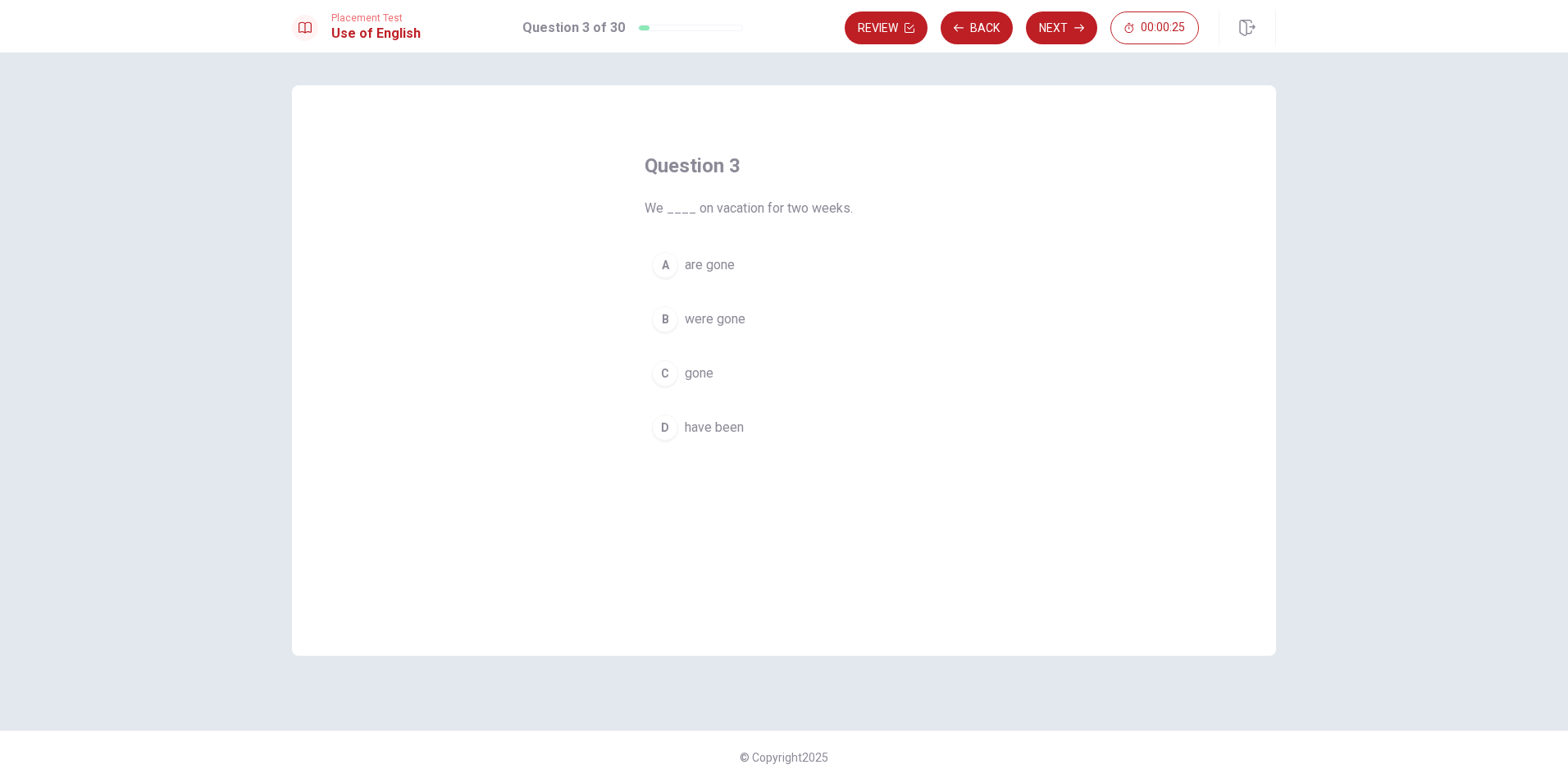
click at [709, 272] on span "are gone" at bounding box center [709, 266] width 50 height 20
click at [896, 26] on button "Review" at bounding box center [885, 28] width 83 height 33
click at [887, 19] on button "Review" at bounding box center [885, 28] width 83 height 33
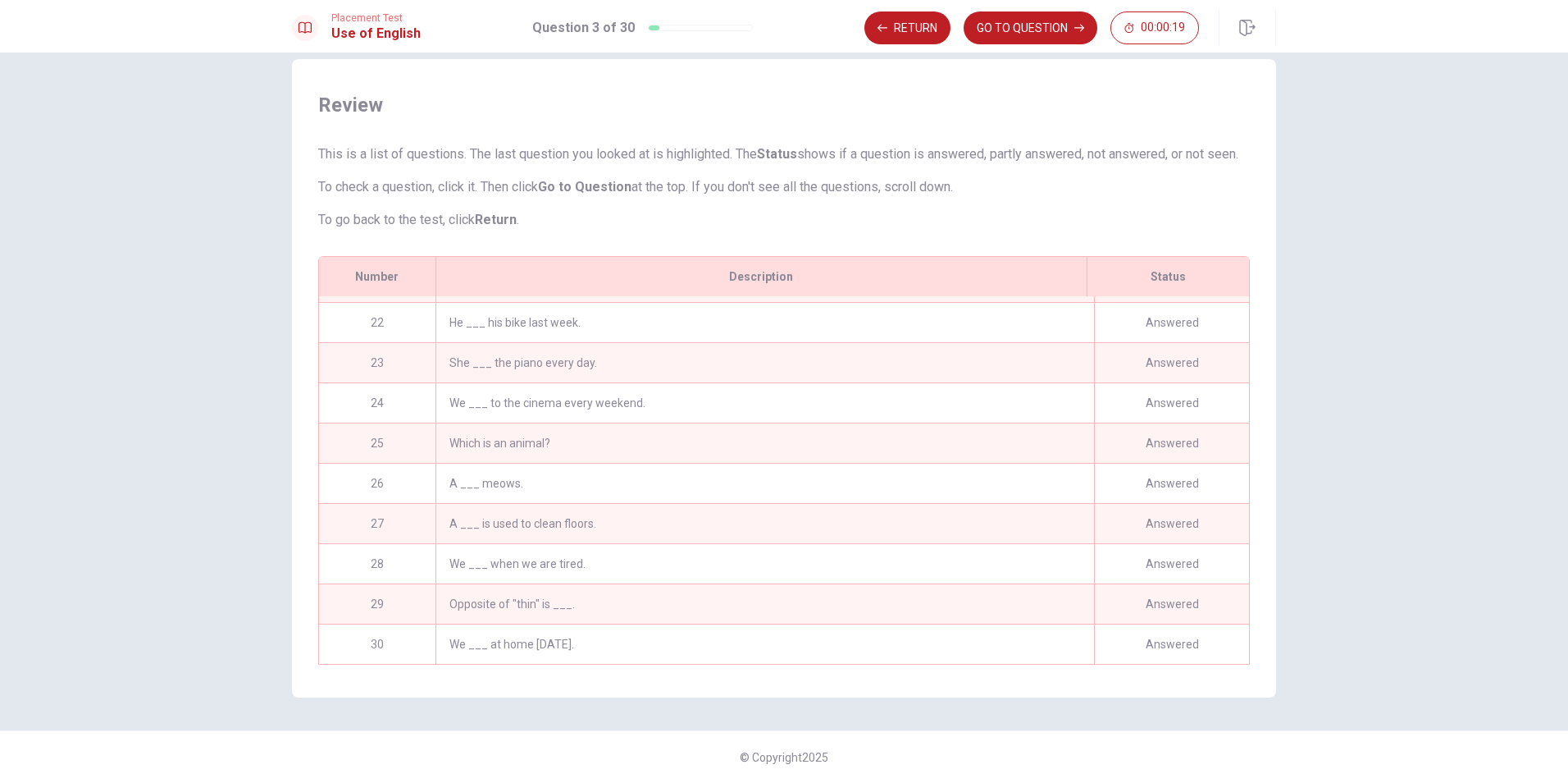
scroll to position [846, 0]
click at [1045, 625] on div "We ___ at home [DATE]." at bounding box center [764, 644] width 659 height 39
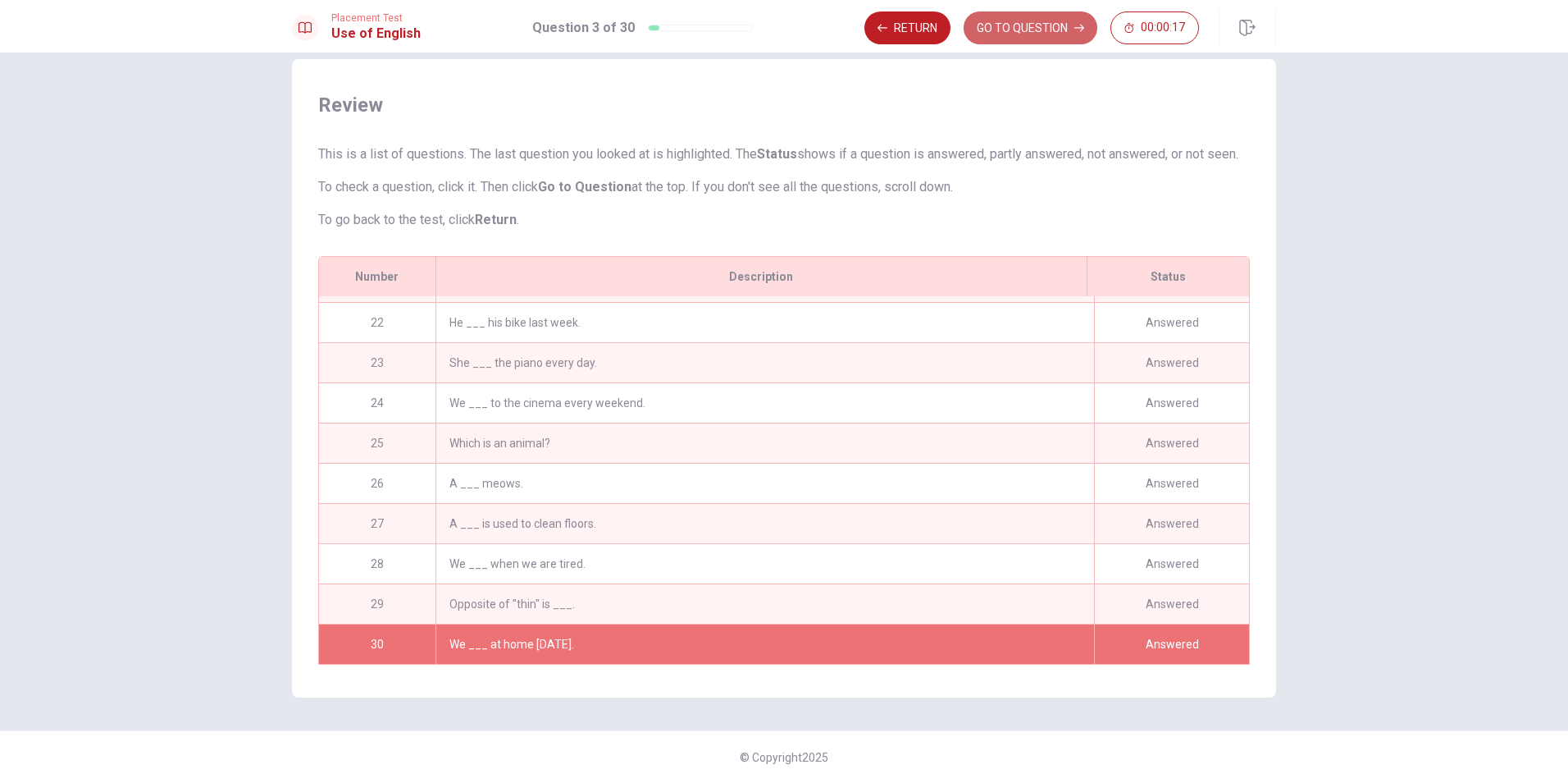
drag, startPoint x: 1046, startPoint y: 32, endPoint x: 1051, endPoint y: 45, distance: 13.9
click at [1045, 30] on button "GO TO QUESTION" at bounding box center [1030, 28] width 134 height 33
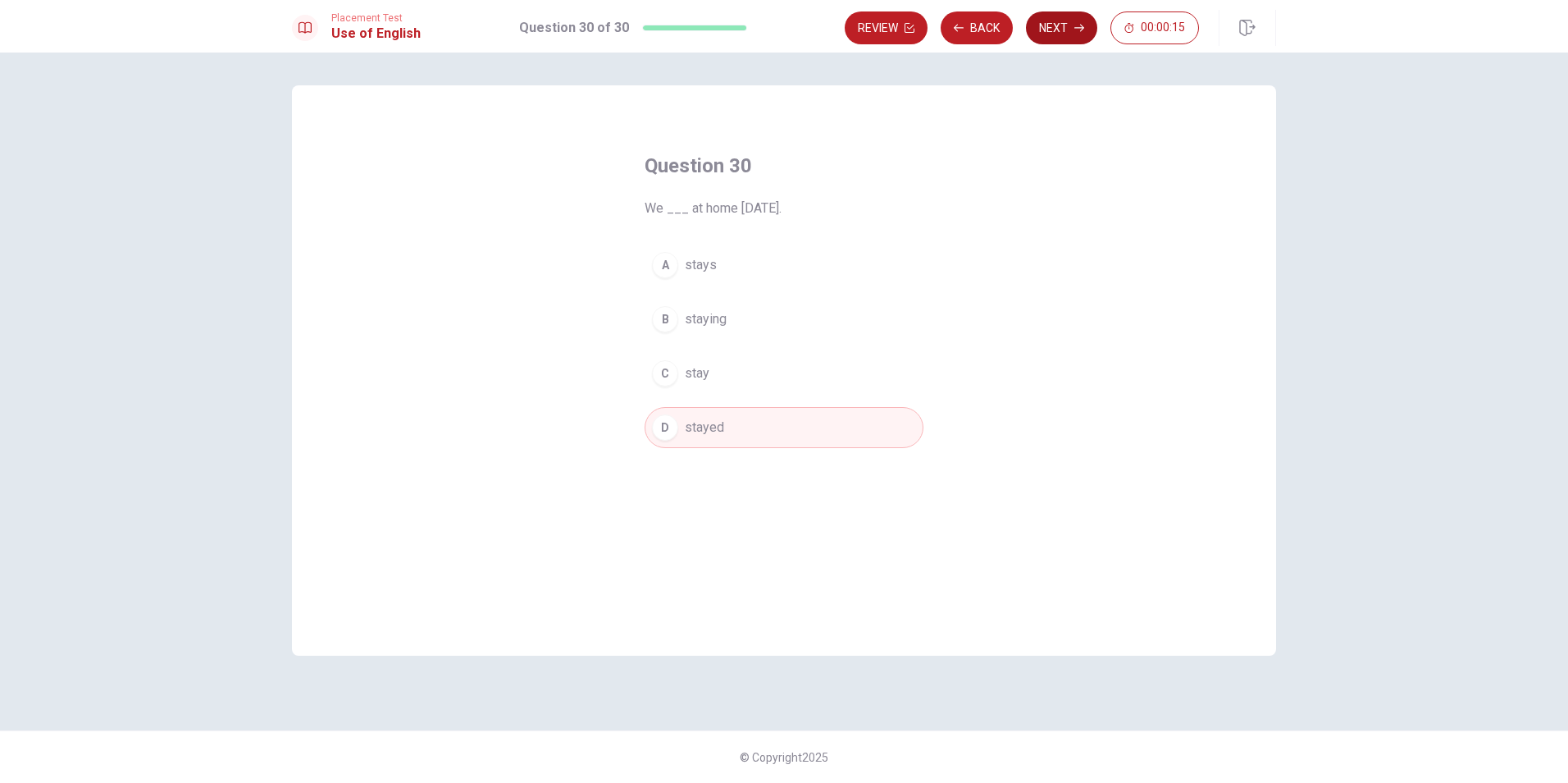
click at [1044, 29] on button "Next" at bounding box center [1062, 28] width 71 height 33
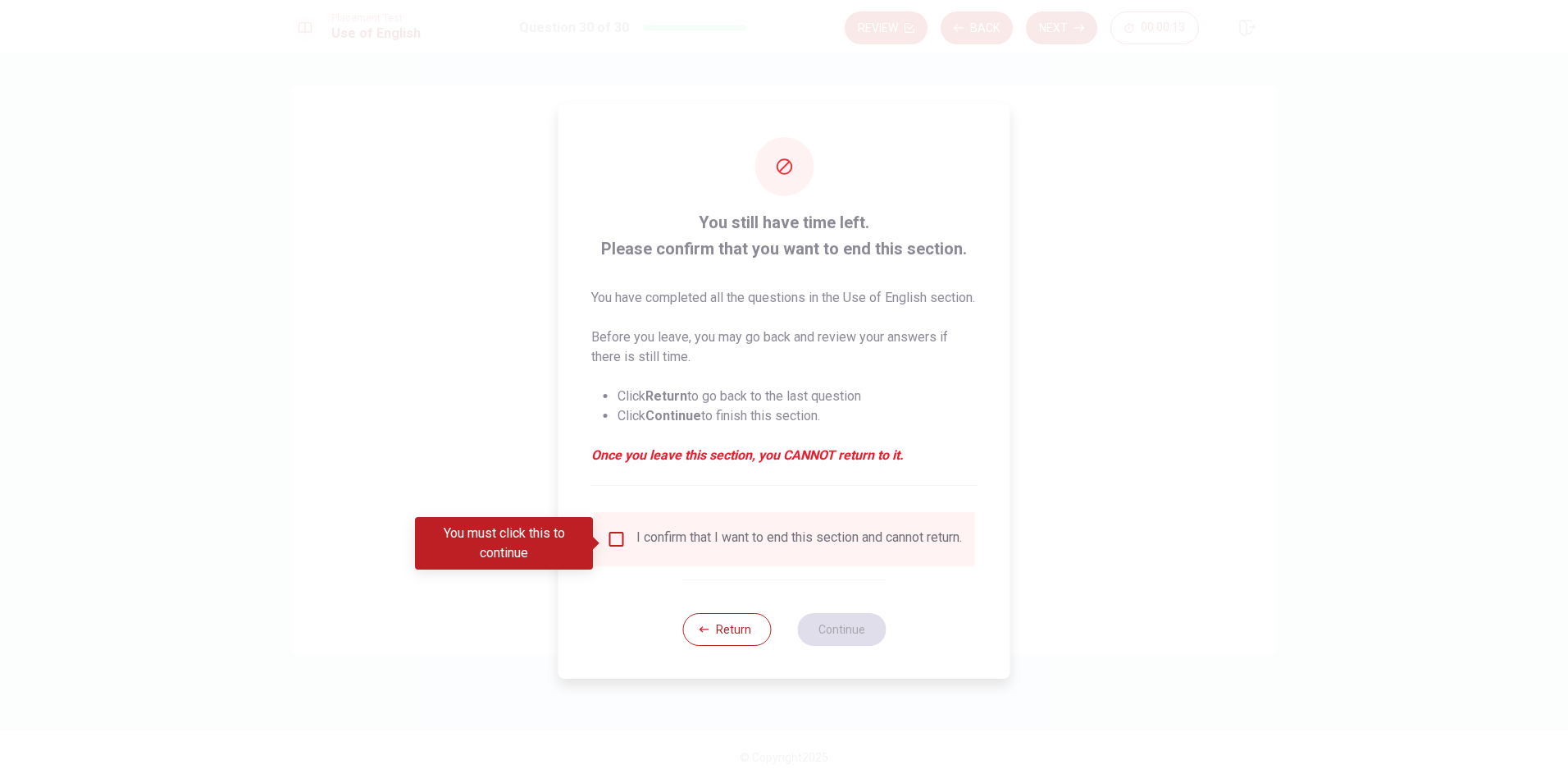
click at [613, 547] on input "You must click this to continue" at bounding box center [617, 539] width 20 height 20
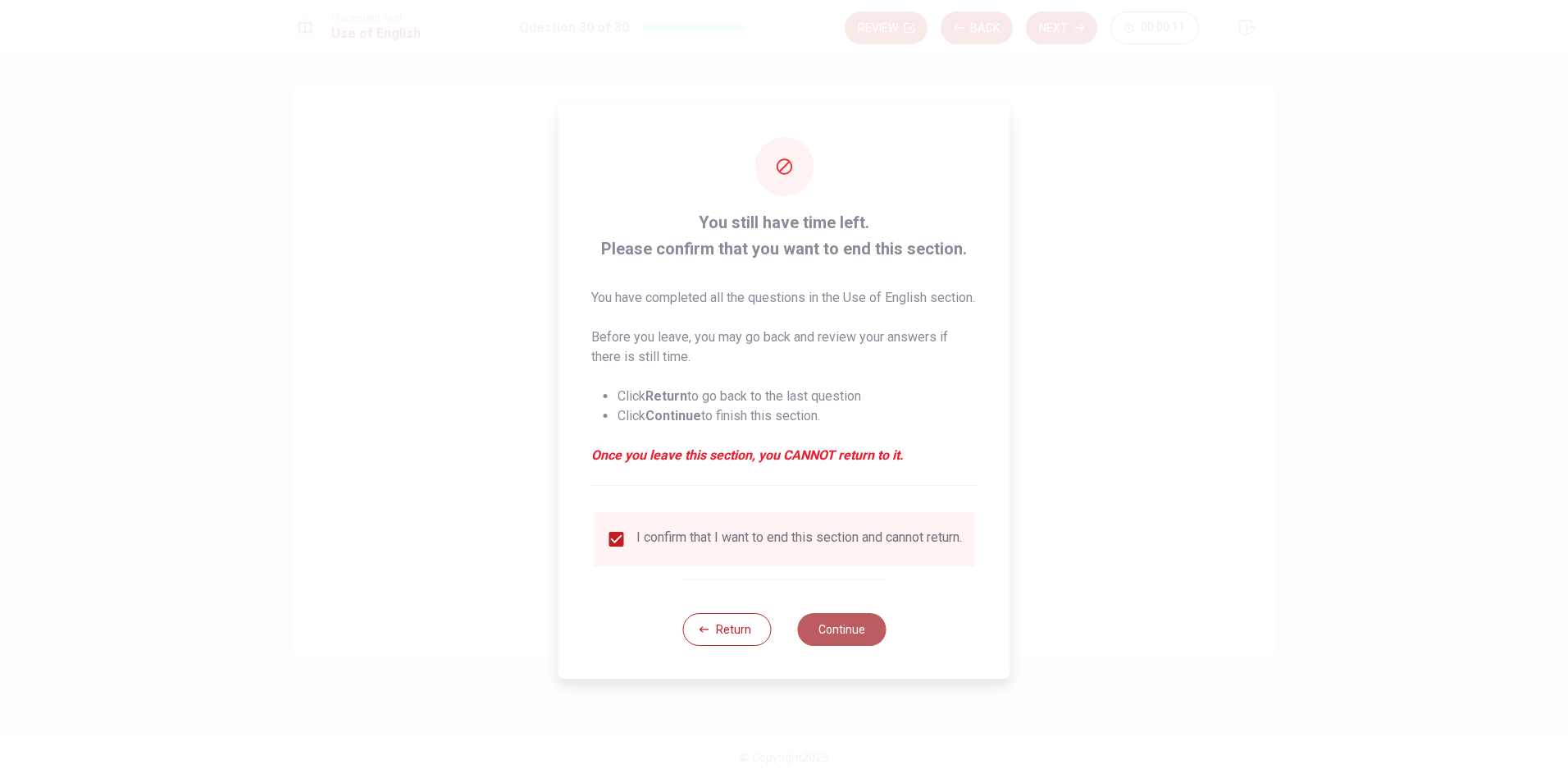
click at [854, 640] on button "Continue" at bounding box center [841, 629] width 88 height 33
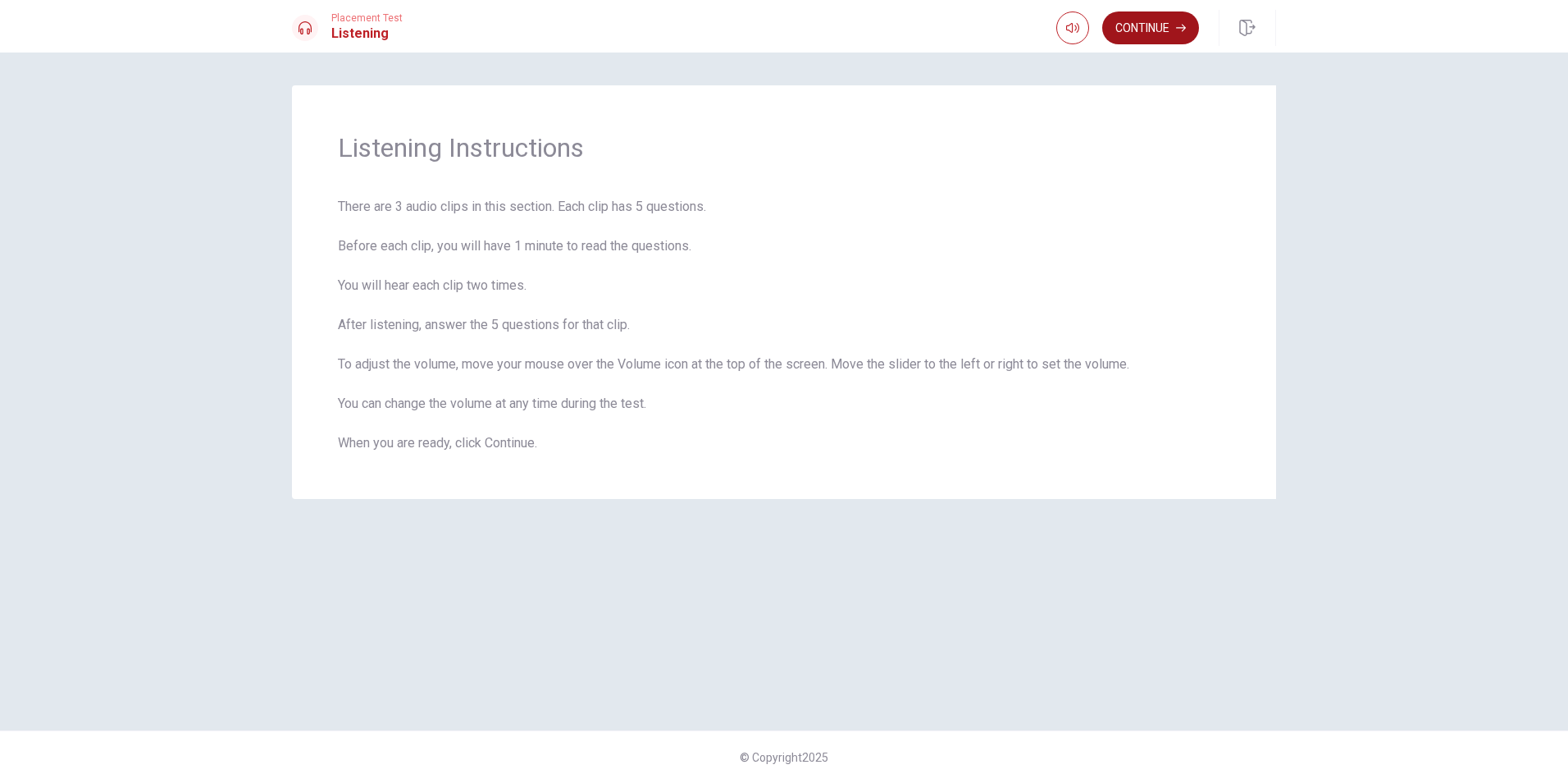
click at [1154, 26] on button "Continue" at bounding box center [1151, 28] width 96 height 33
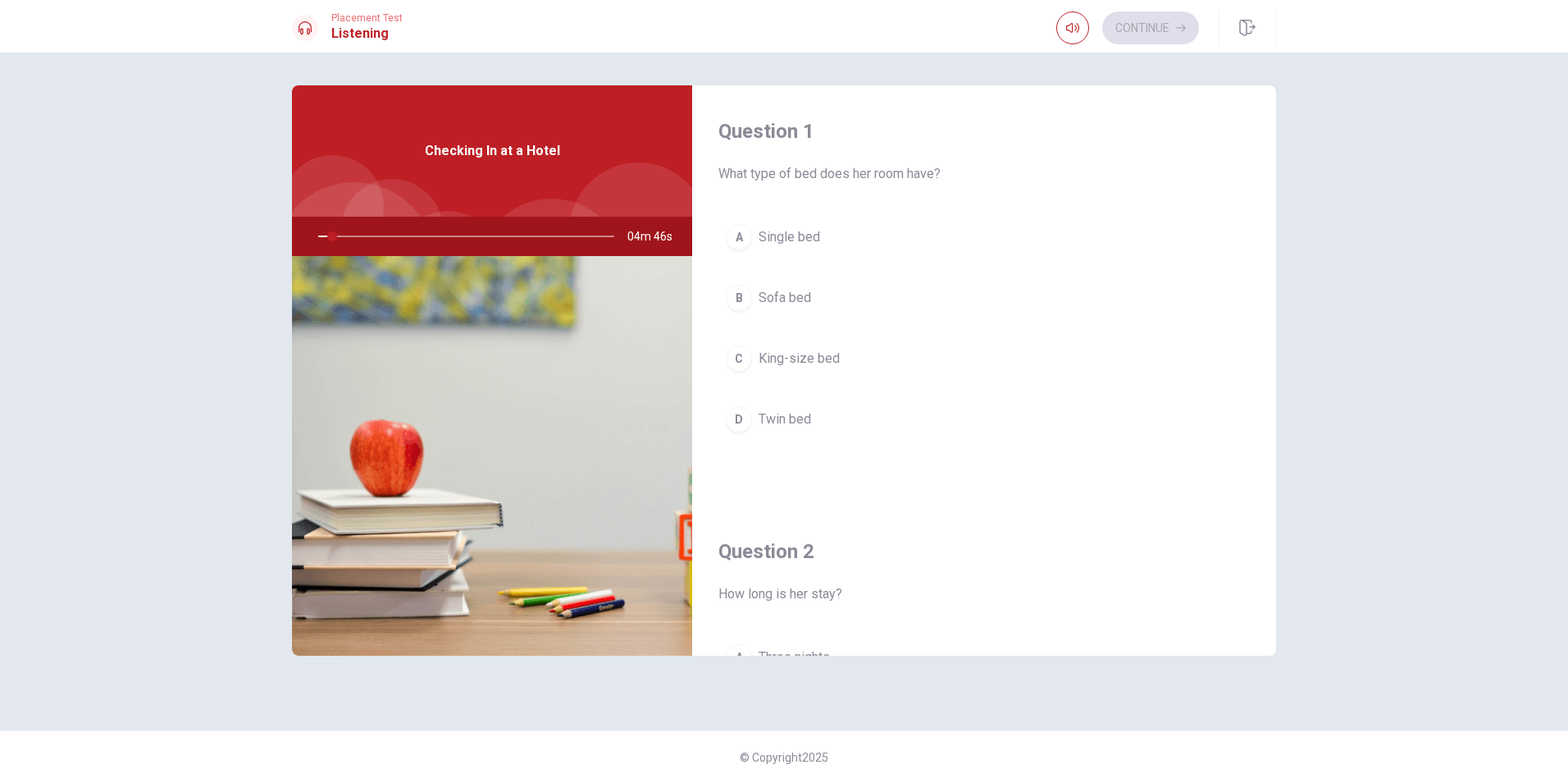
click at [330, 235] on div at bounding box center [463, 236] width 329 height 39
drag, startPoint x: 330, startPoint y: 235, endPoint x: 345, endPoint y: 238, distance: 15.3
click at [345, 238] on div at bounding box center [463, 236] width 329 height 39
click at [1379, 236] on div "Question 1 What type of bed does her room have? A Single bed B Sofa bed C King-…" at bounding box center [784, 417] width 1568 height 730
click at [810, 355] on span "King-size bed" at bounding box center [799, 358] width 81 height 20
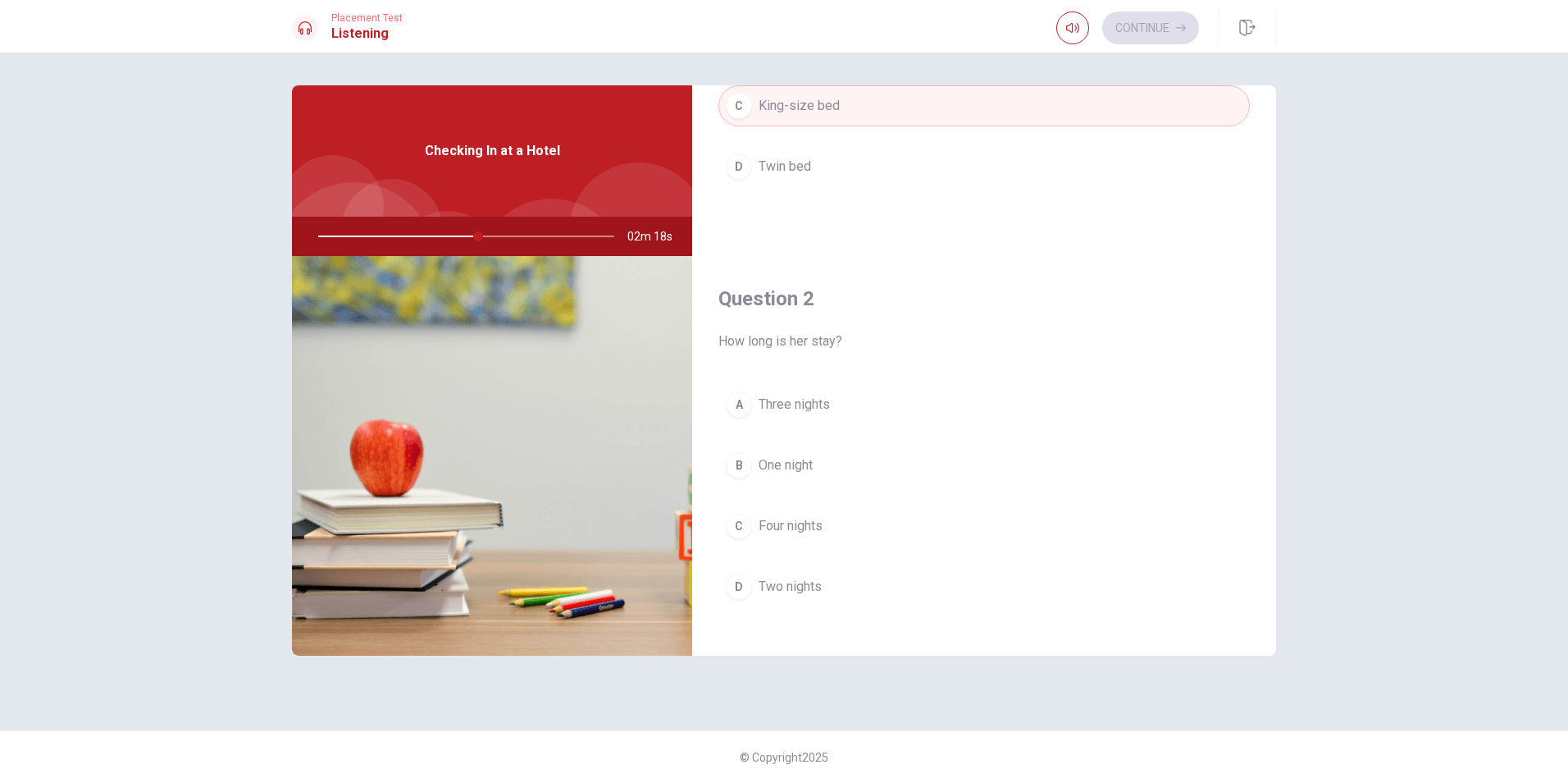
scroll to position [410, 0]
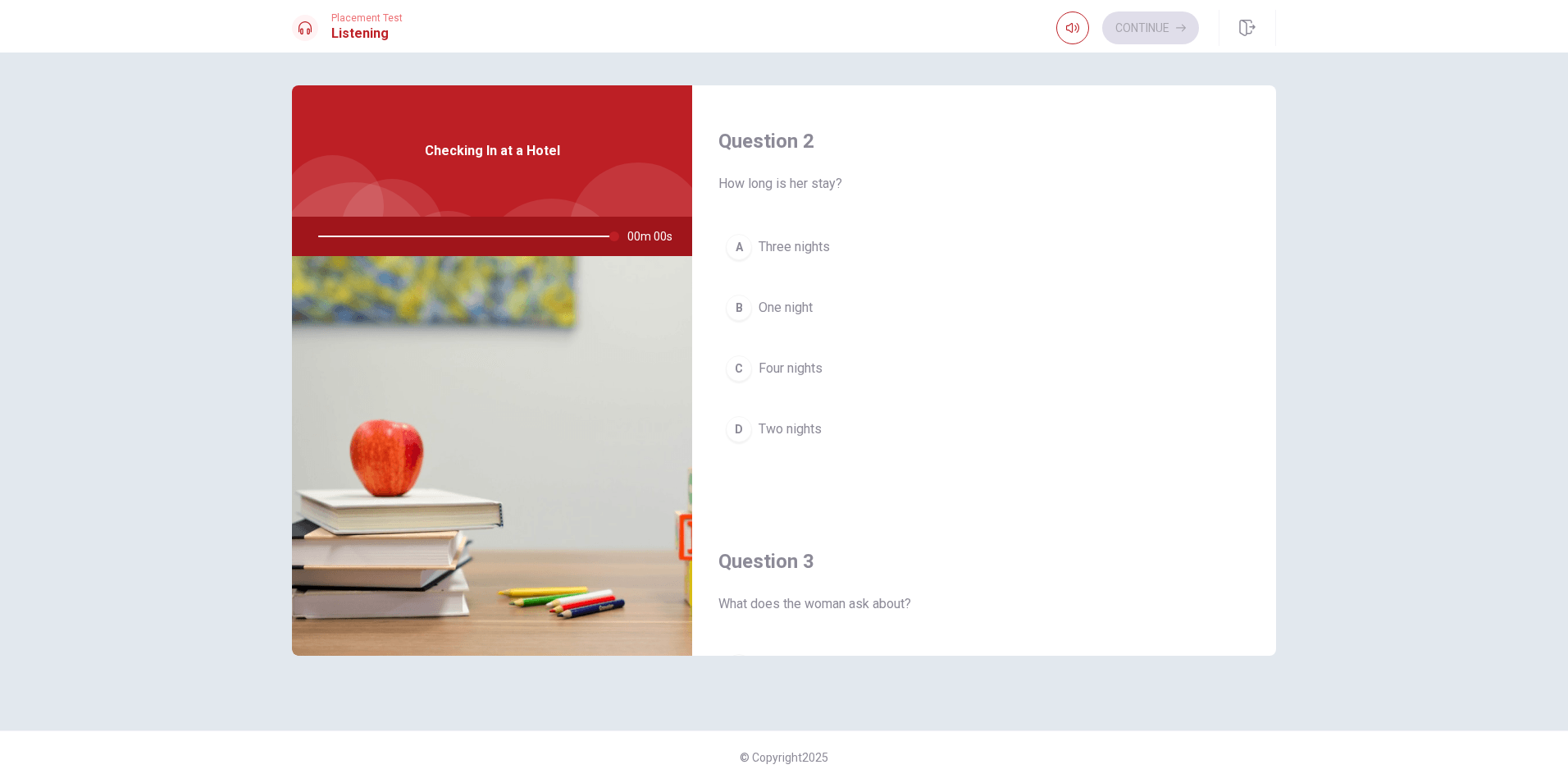
type input "0"
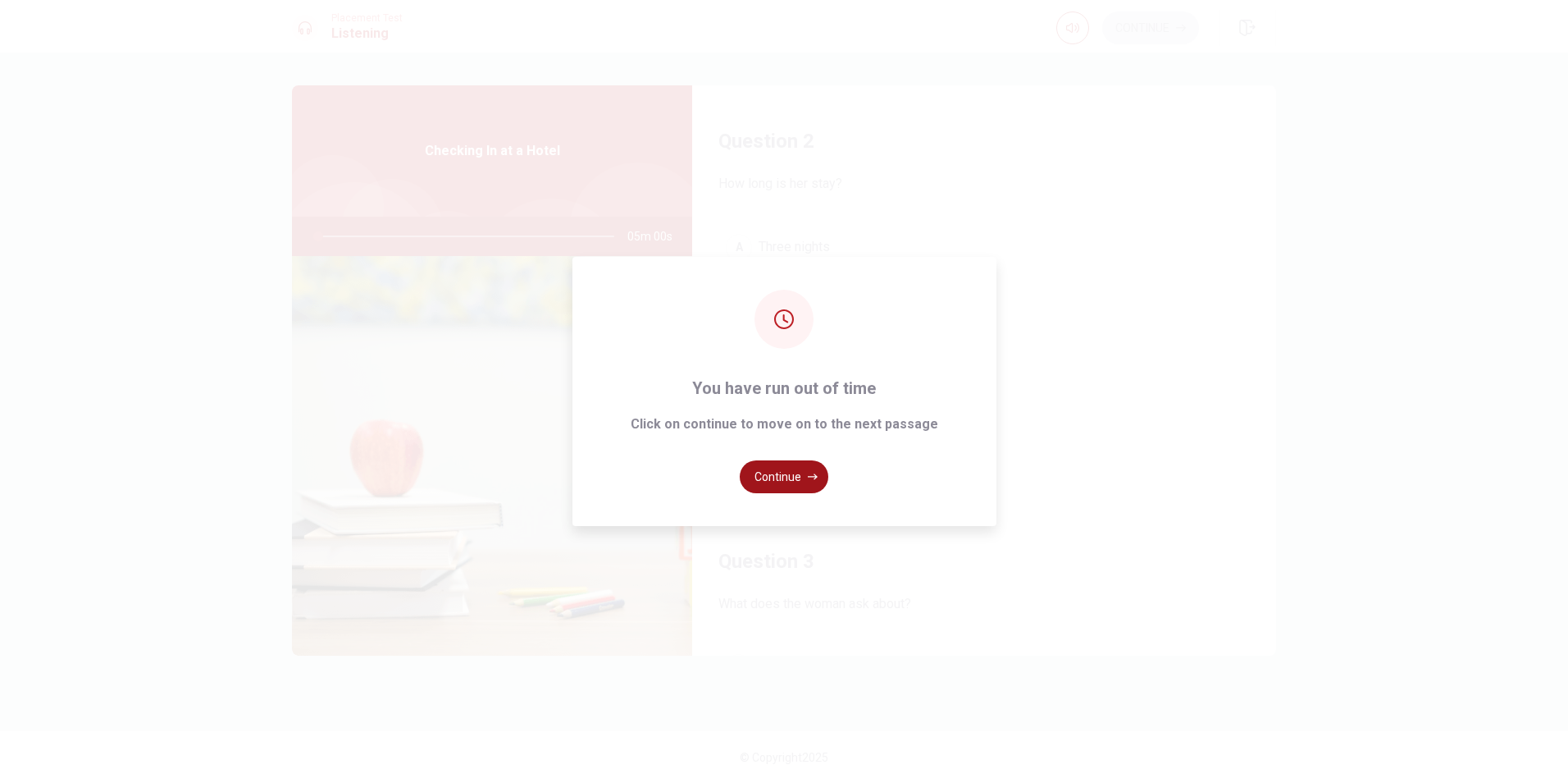
click at [810, 467] on button "Continue" at bounding box center [784, 477] width 88 height 33
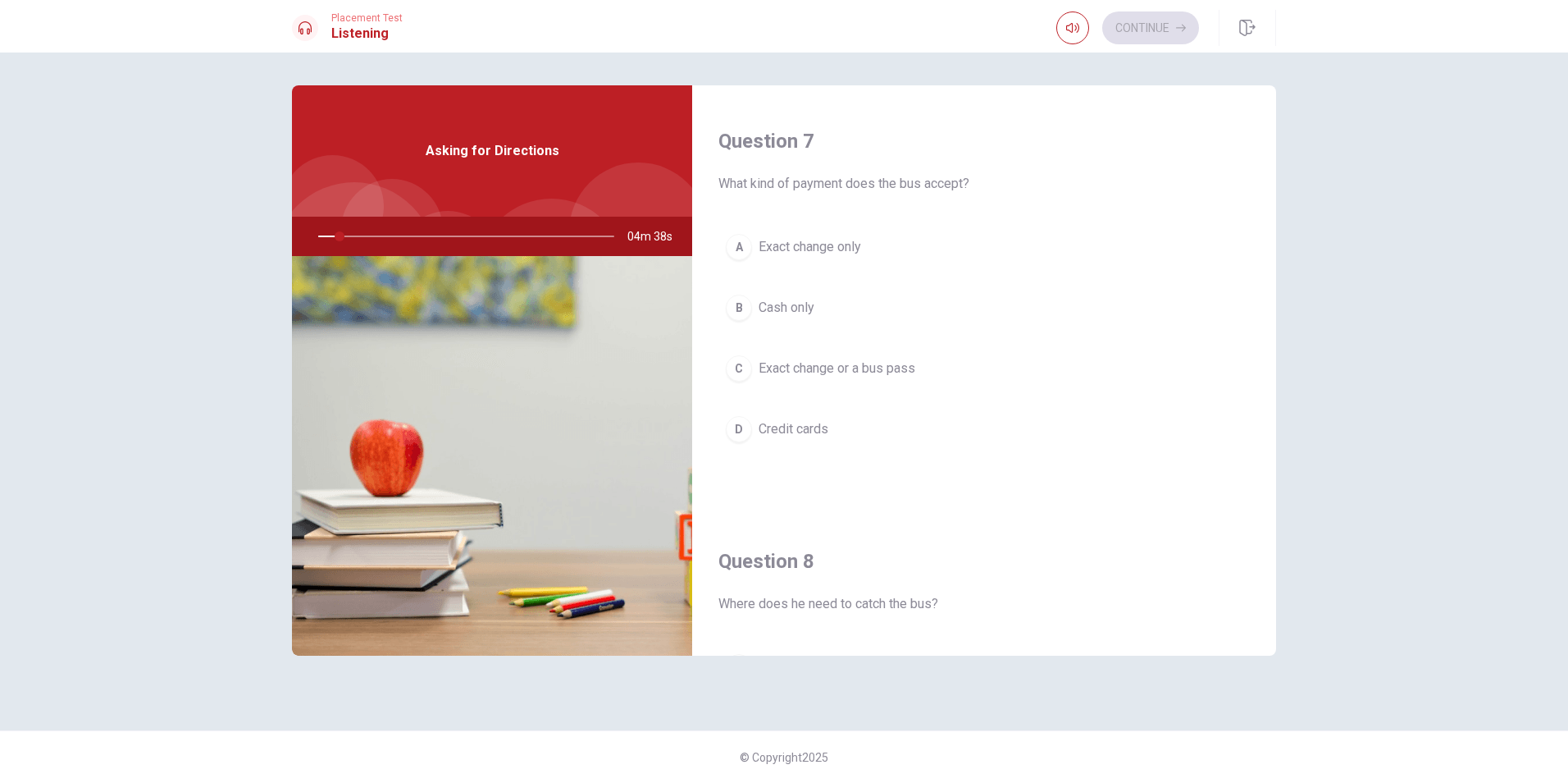
drag, startPoint x: 480, startPoint y: 180, endPoint x: 499, endPoint y: 214, distance: 38.9
click at [482, 183] on div "Asking for Directions" at bounding box center [492, 151] width 400 height 131
click at [984, 193] on span "What kind of payment does the bus accept?" at bounding box center [984, 184] width 532 height 20
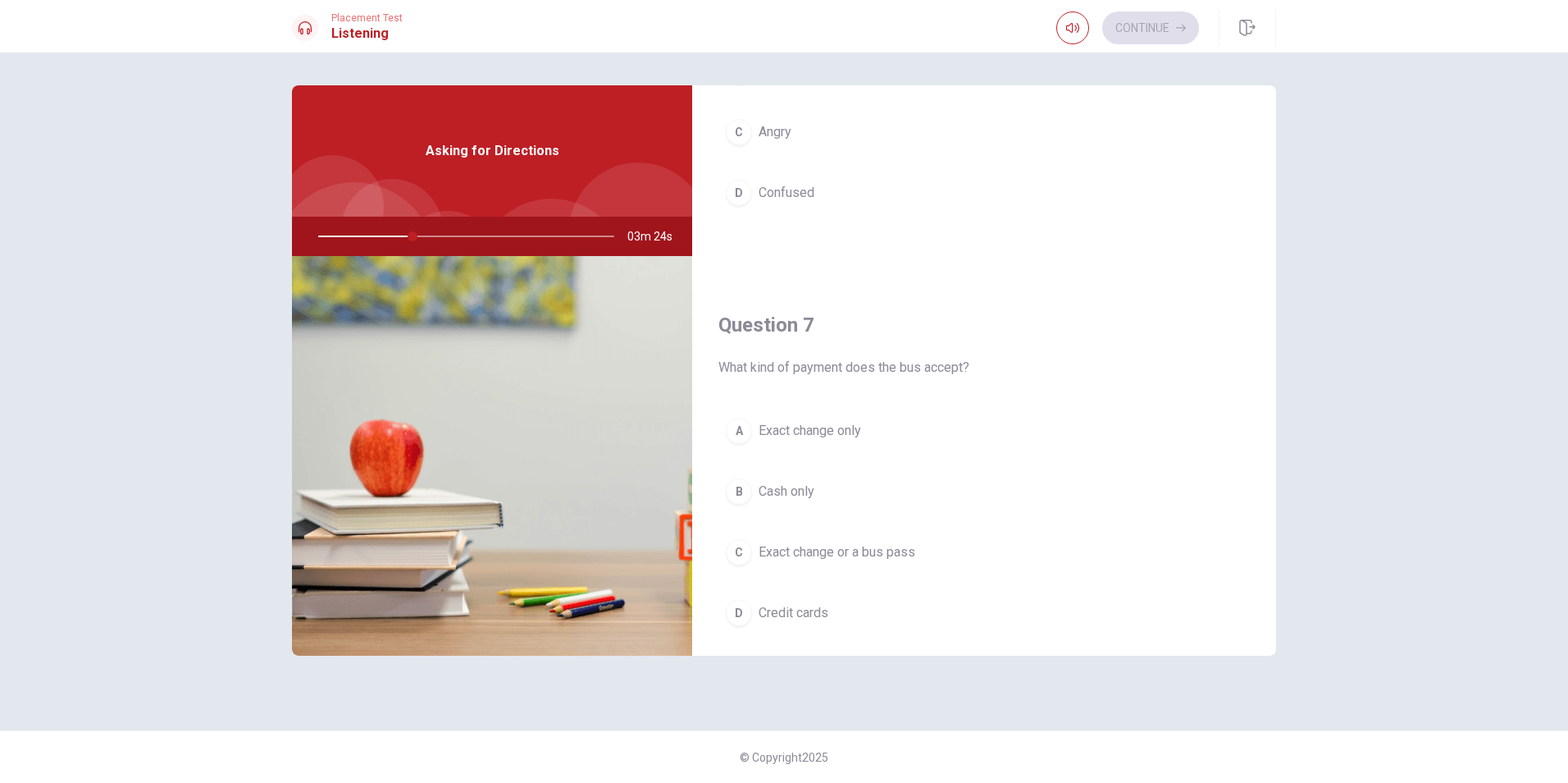
scroll to position [246, 0]
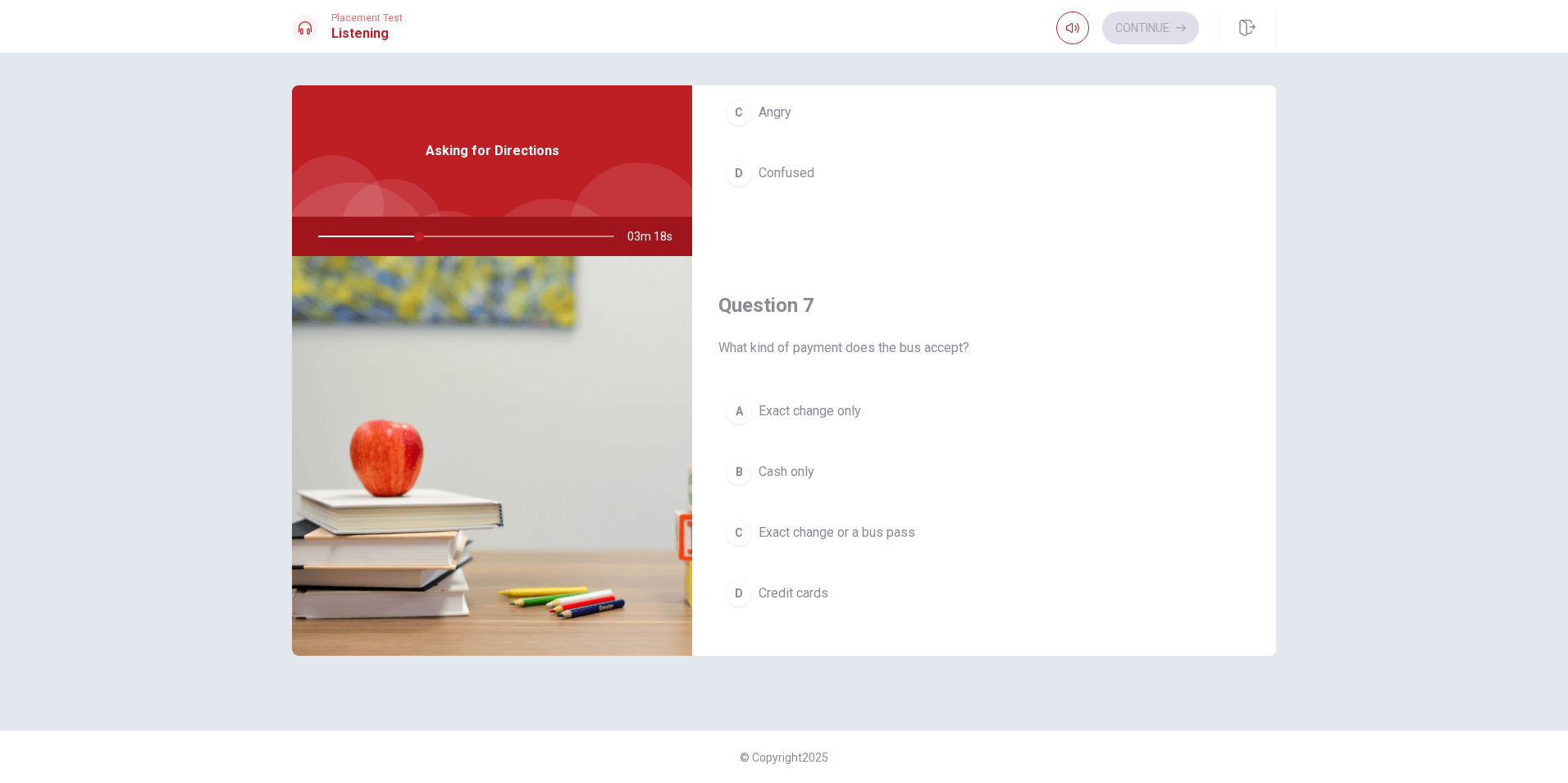
click at [837, 541] on button "C Exact change or a bus pass" at bounding box center [984, 532] width 532 height 41
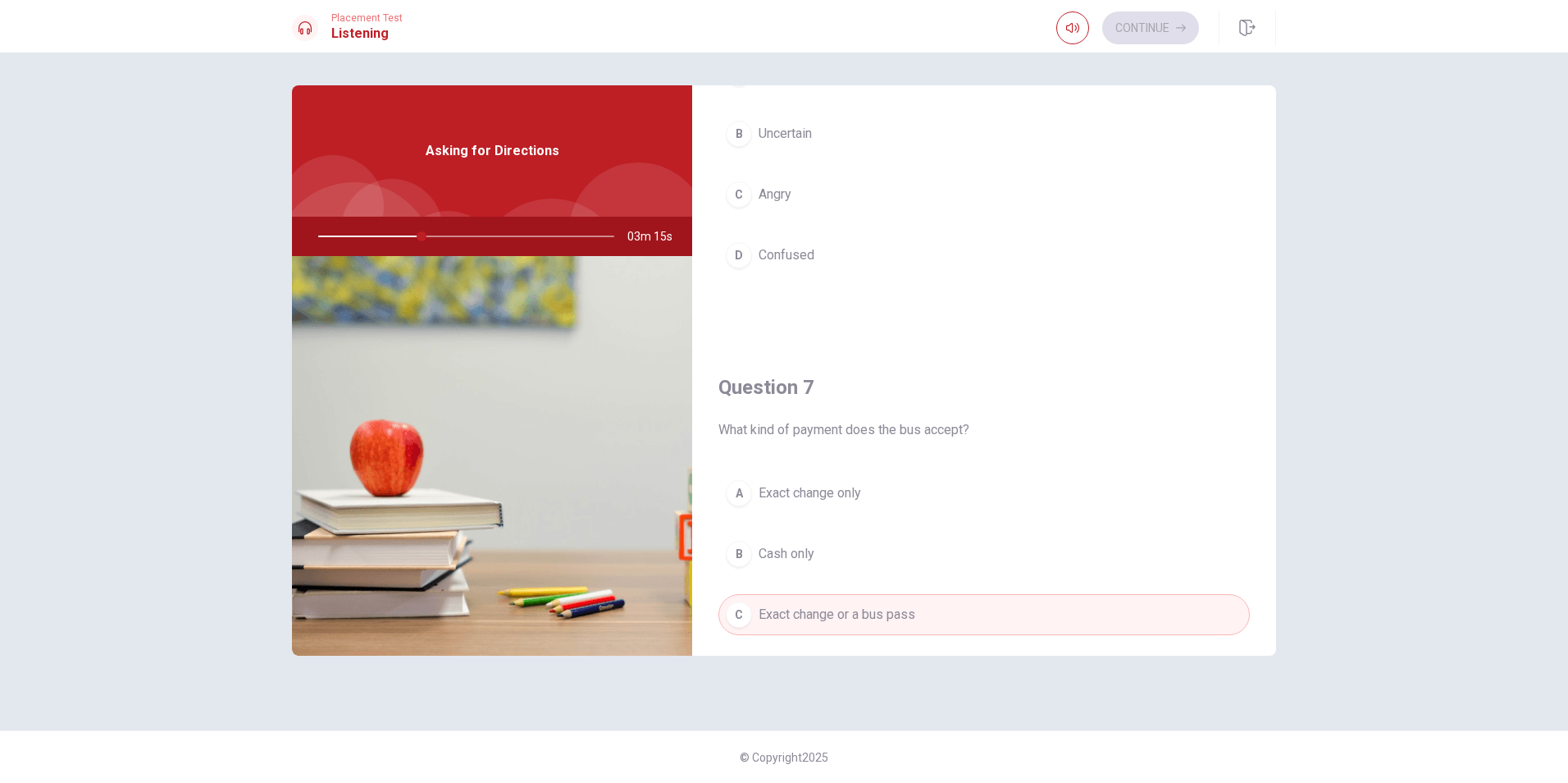
scroll to position [0, 0]
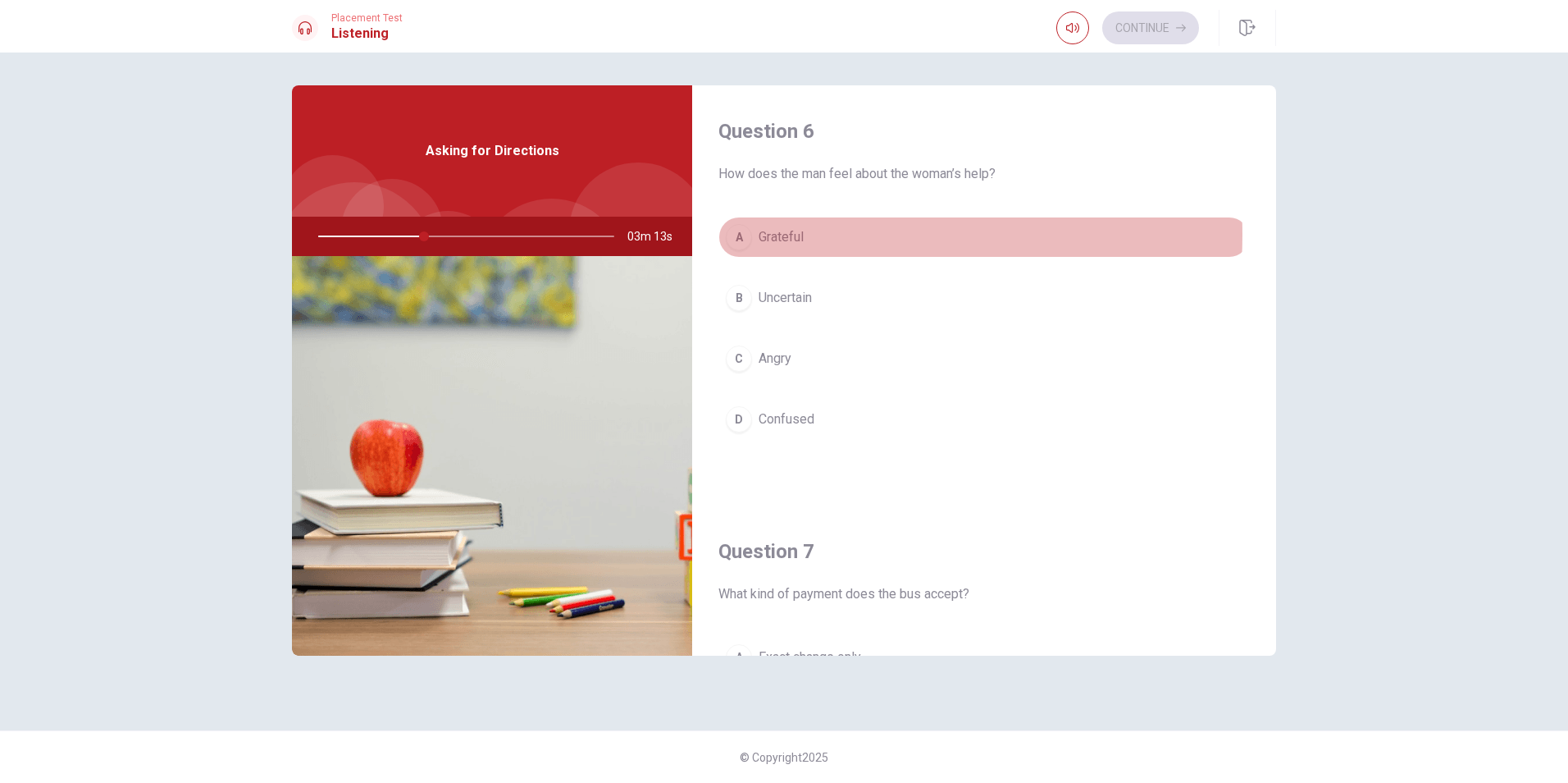
click at [790, 235] on span "Grateful" at bounding box center [782, 237] width 45 height 20
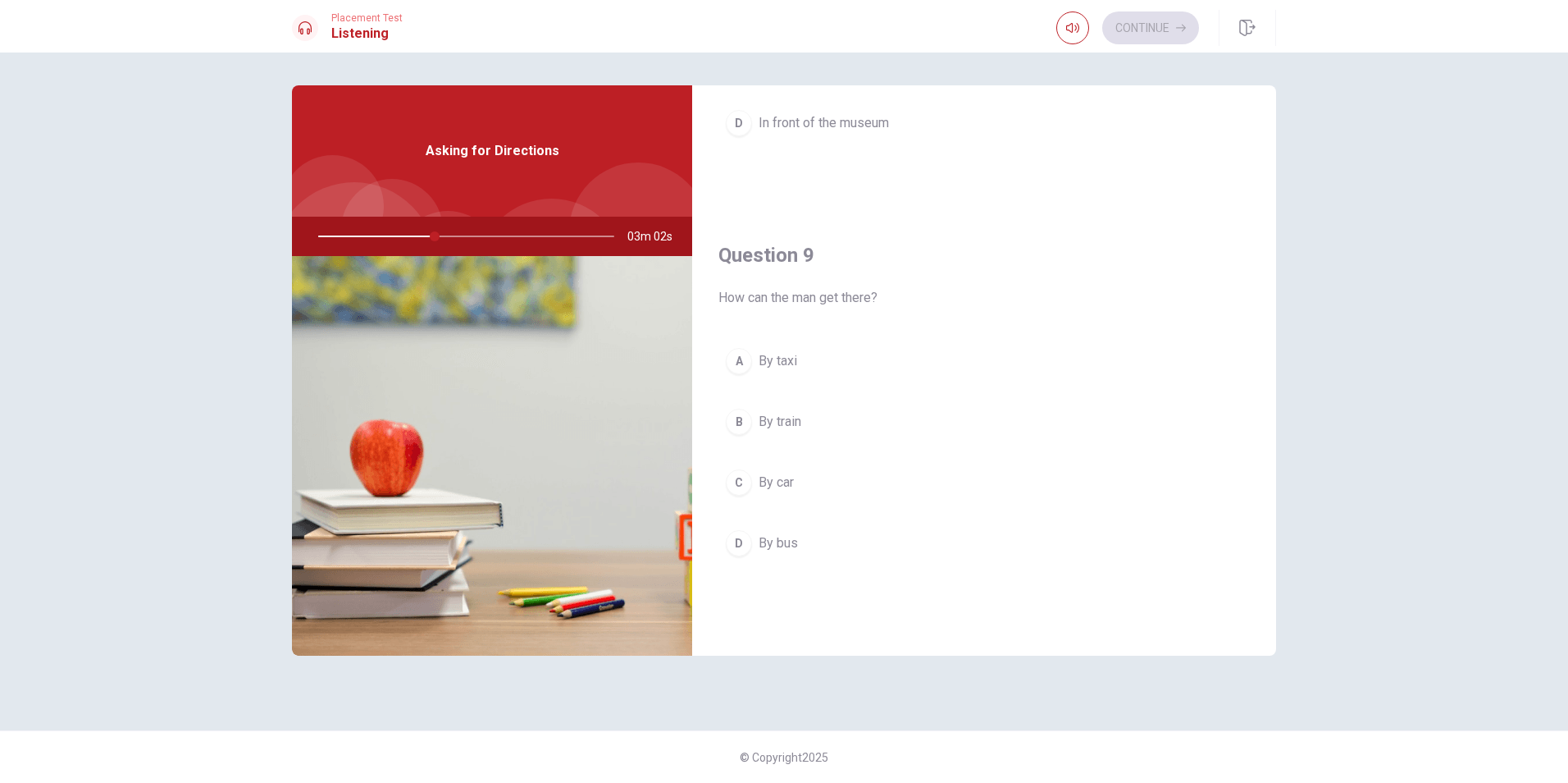
scroll to position [1149, 0]
click at [791, 517] on button "D By bus" at bounding box center [984, 530] width 532 height 41
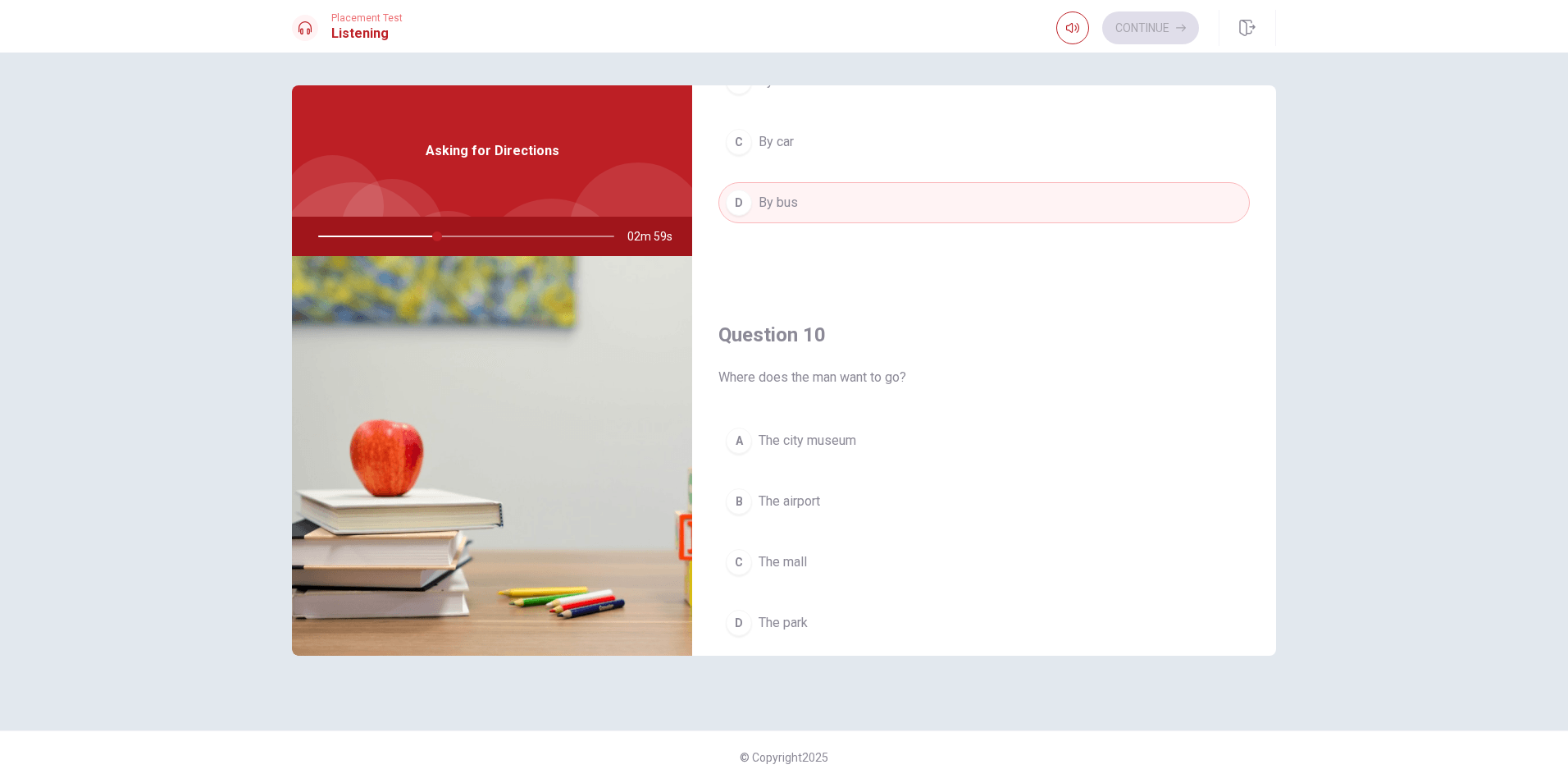
scroll to position [1531, 0]
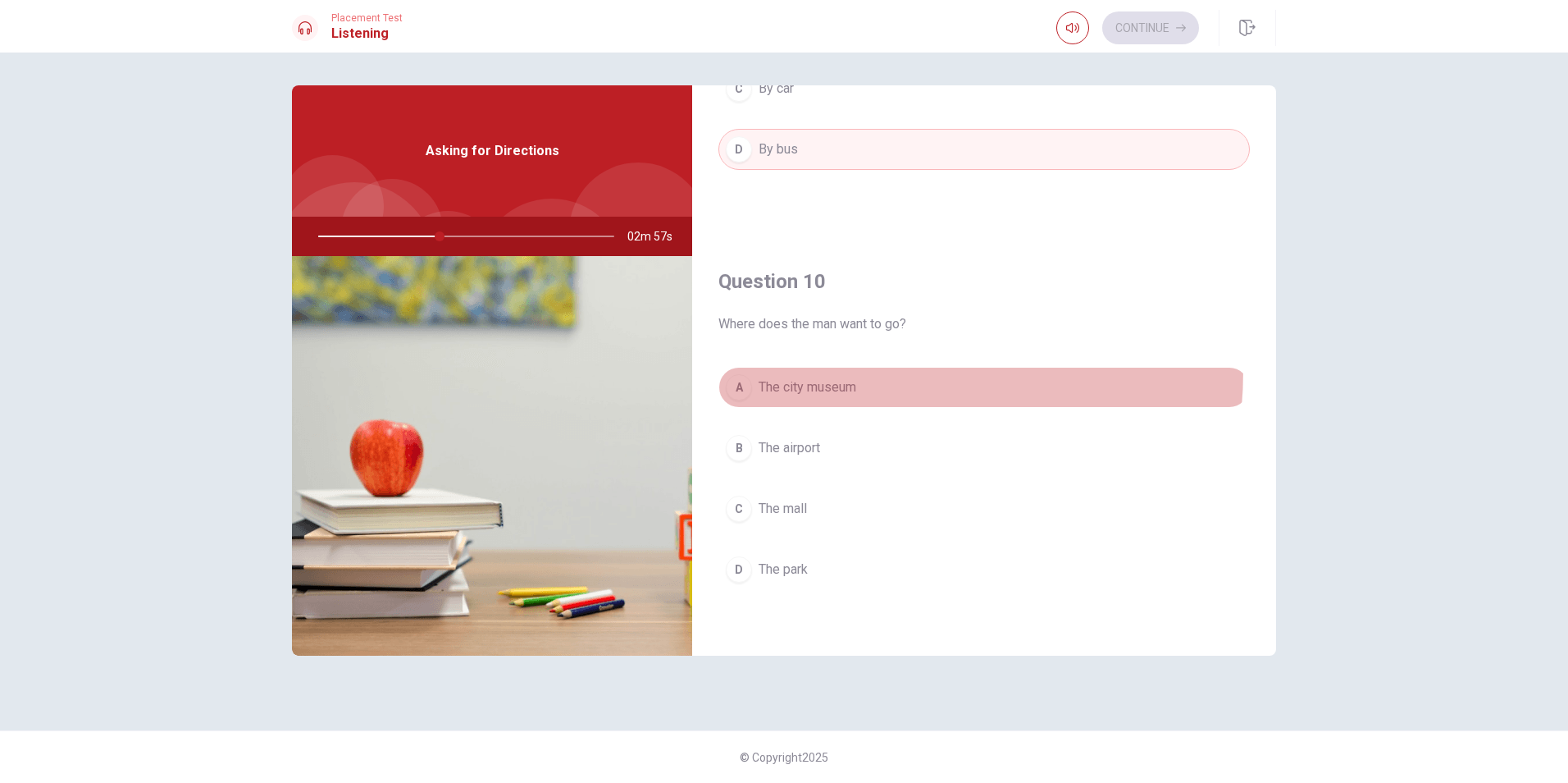
click at [819, 370] on button "A The city museum" at bounding box center [984, 386] width 532 height 41
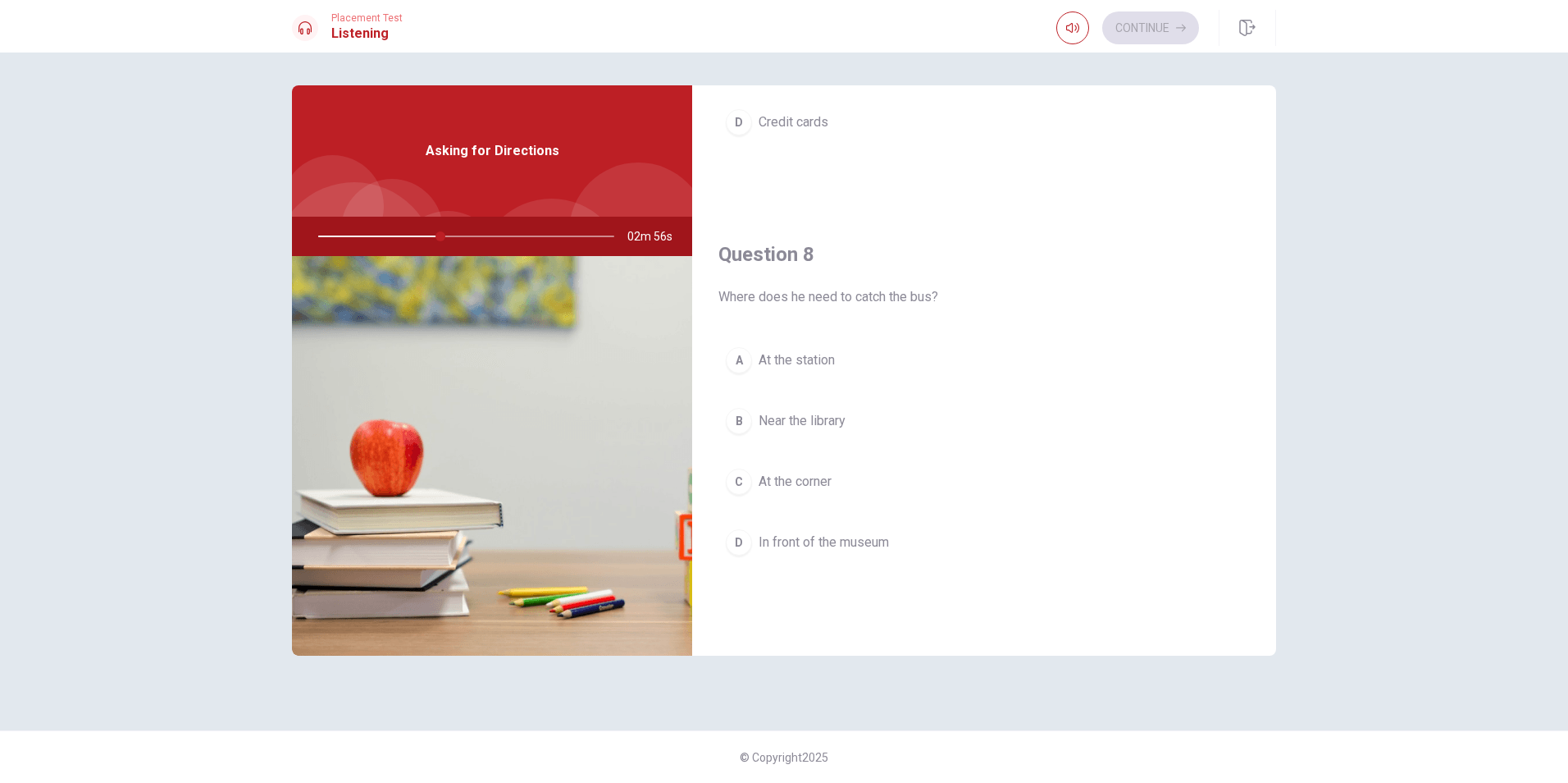
scroll to position [792, 0]
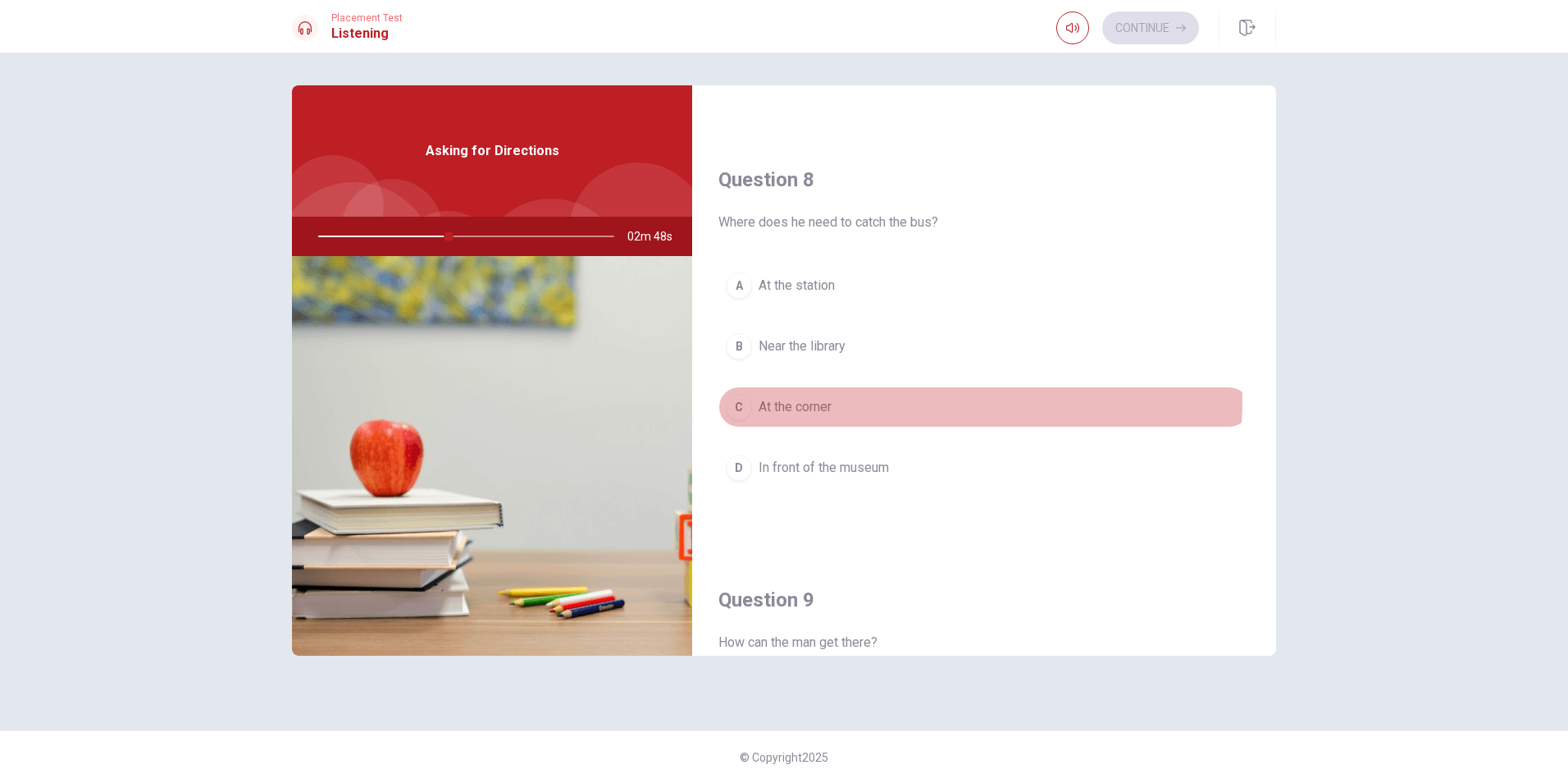
click at [808, 398] on span "At the corner" at bounding box center [795, 407] width 73 height 20
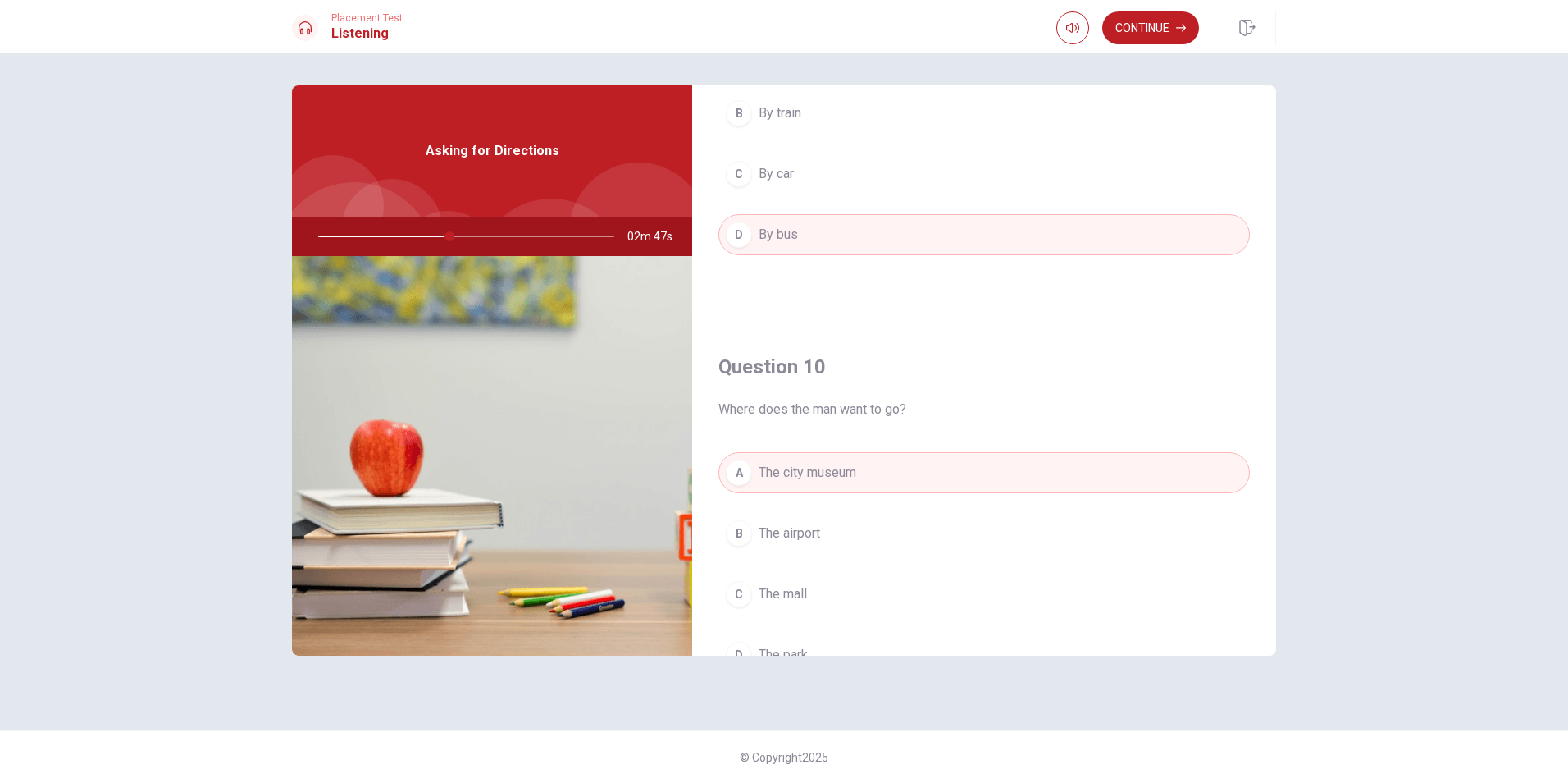
scroll to position [1531, 0]
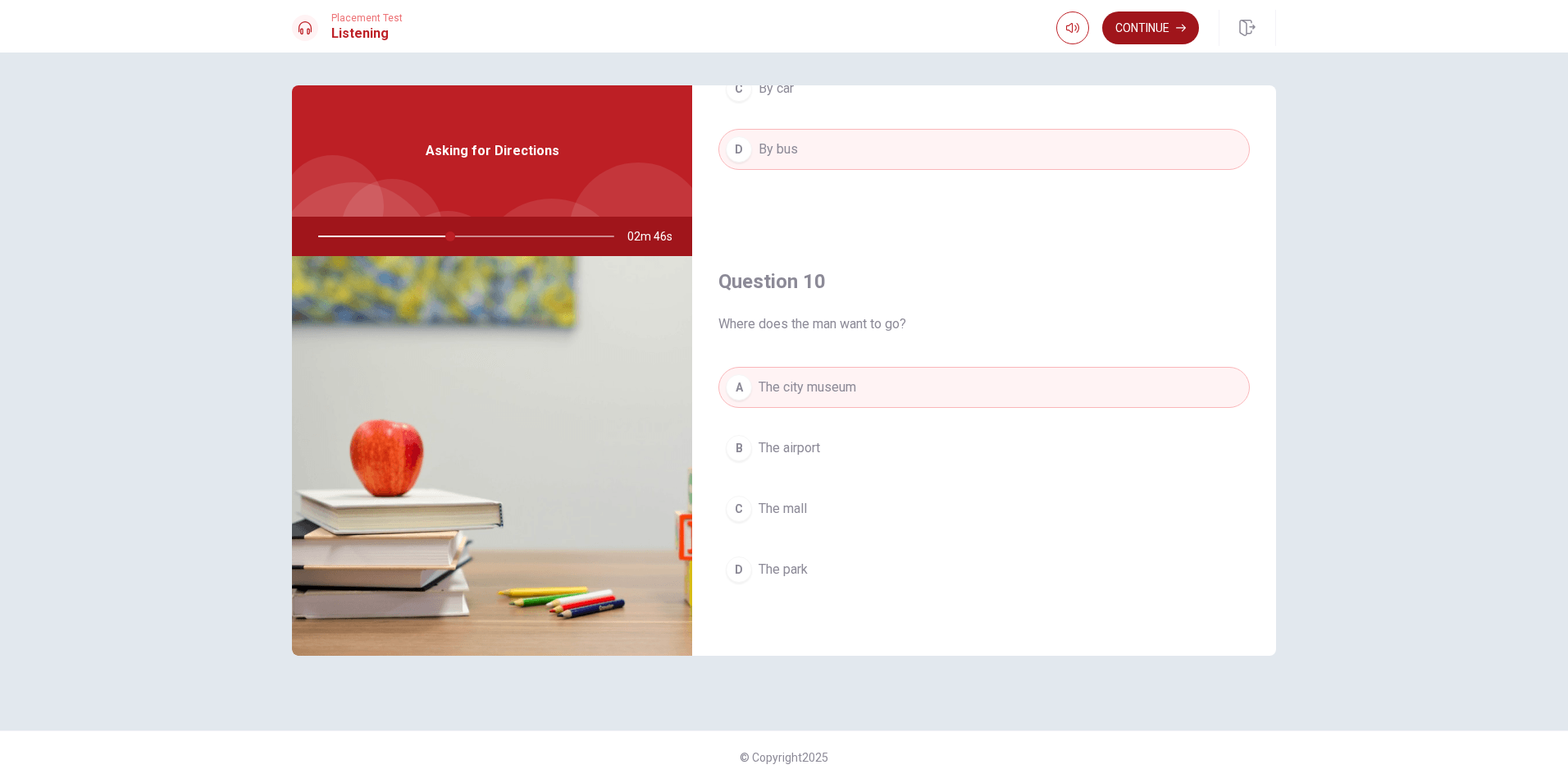
click at [1151, 20] on button "Continue" at bounding box center [1151, 28] width 96 height 33
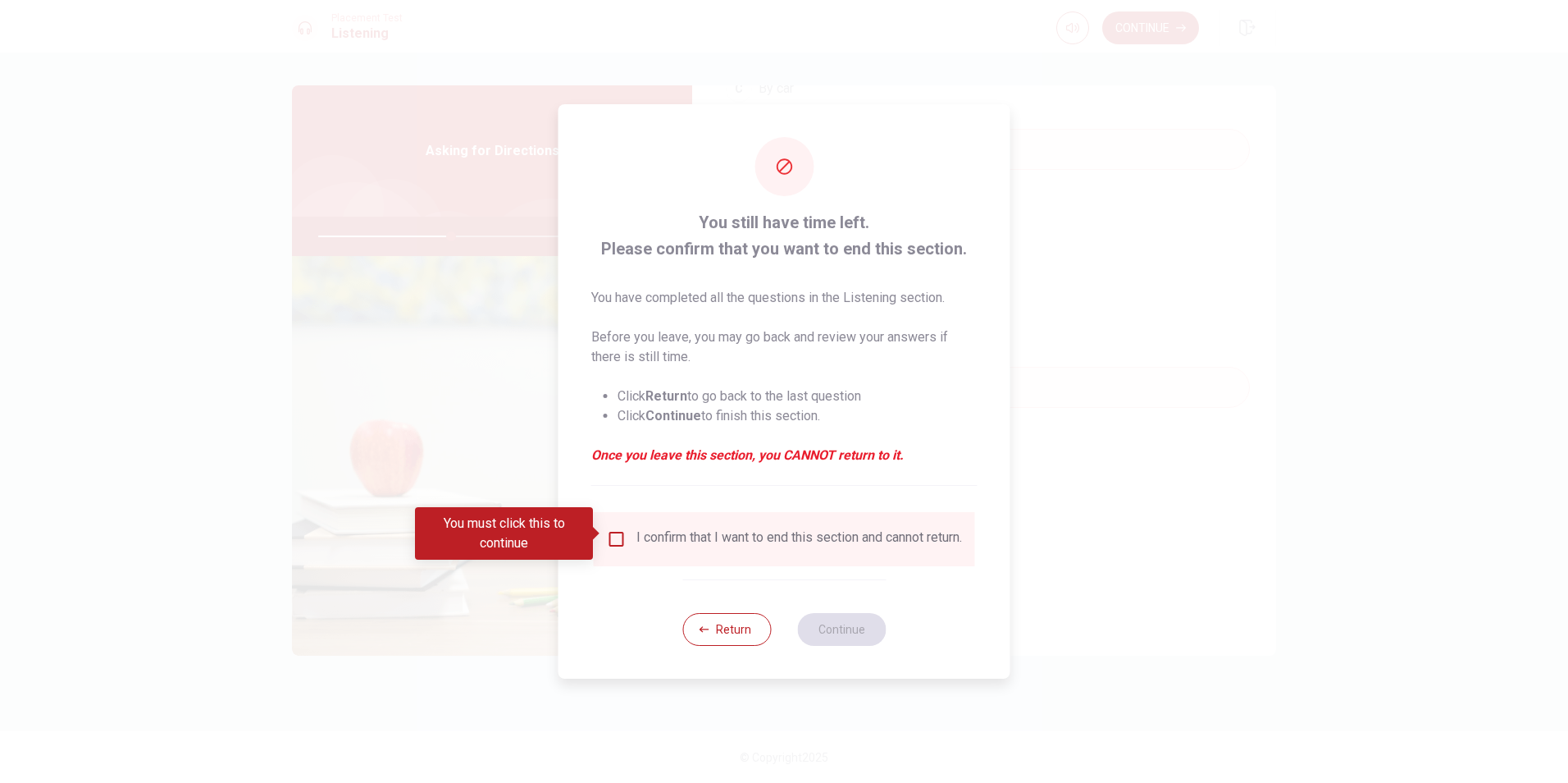
drag, startPoint x: 603, startPoint y: 526, endPoint x: 632, endPoint y: 537, distance: 31.0
click at [603, 527] on div "You must click this to continue" at bounding box center [510, 534] width 189 height 53
click at [623, 533] on input "You must click this to continue" at bounding box center [617, 539] width 20 height 20
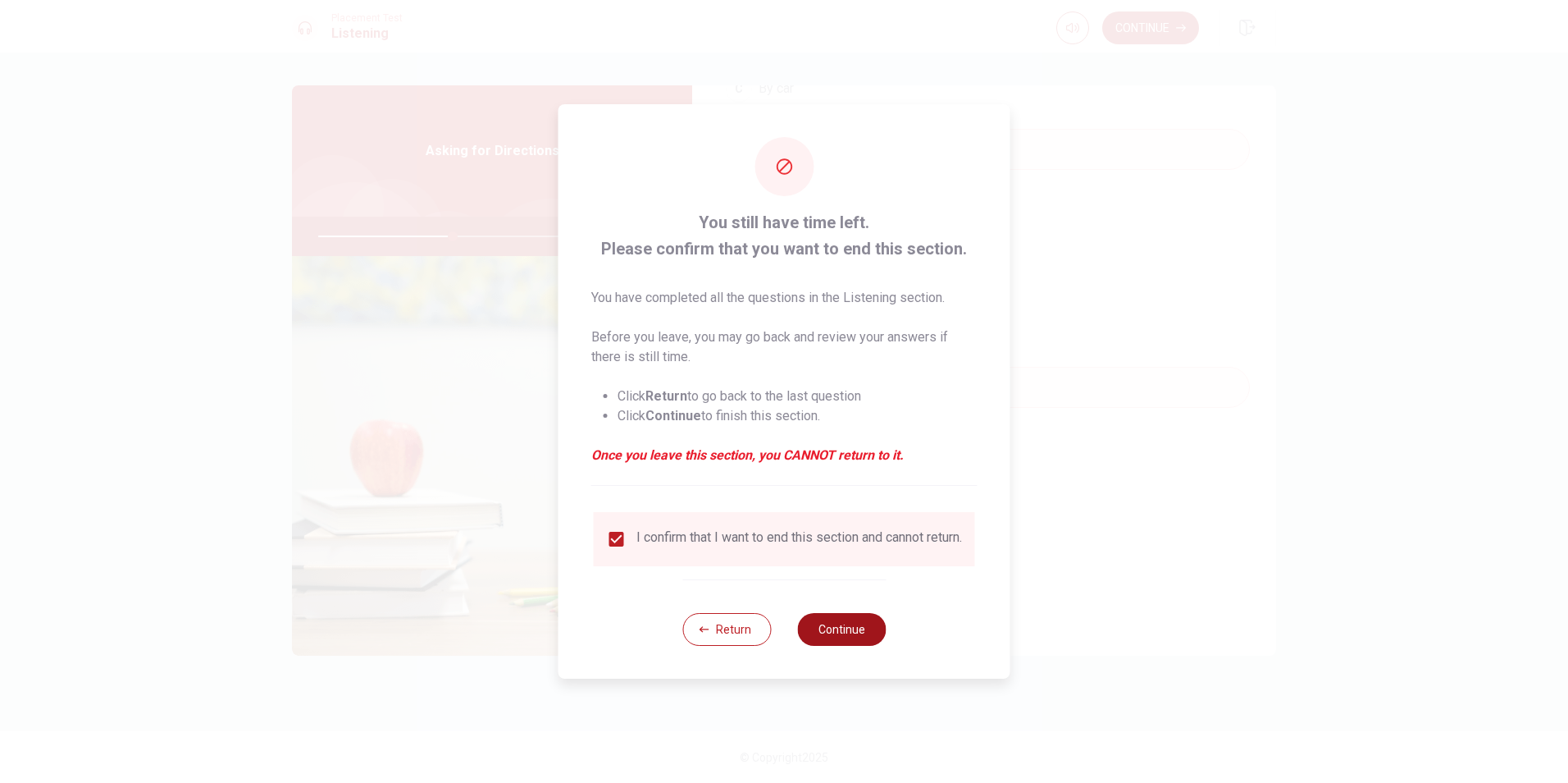
click at [840, 622] on button "Continue" at bounding box center [841, 629] width 88 height 33
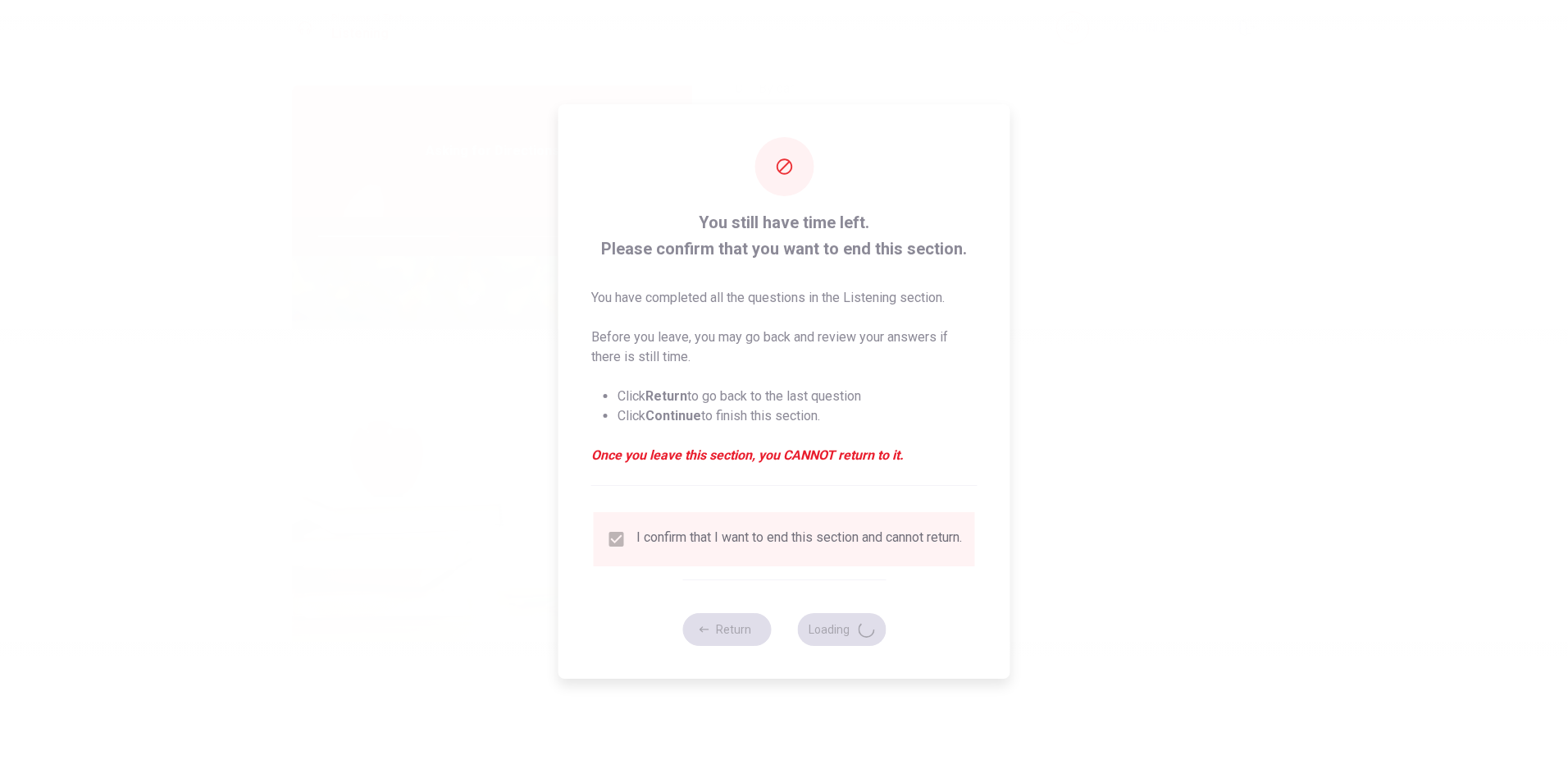
type input "46"
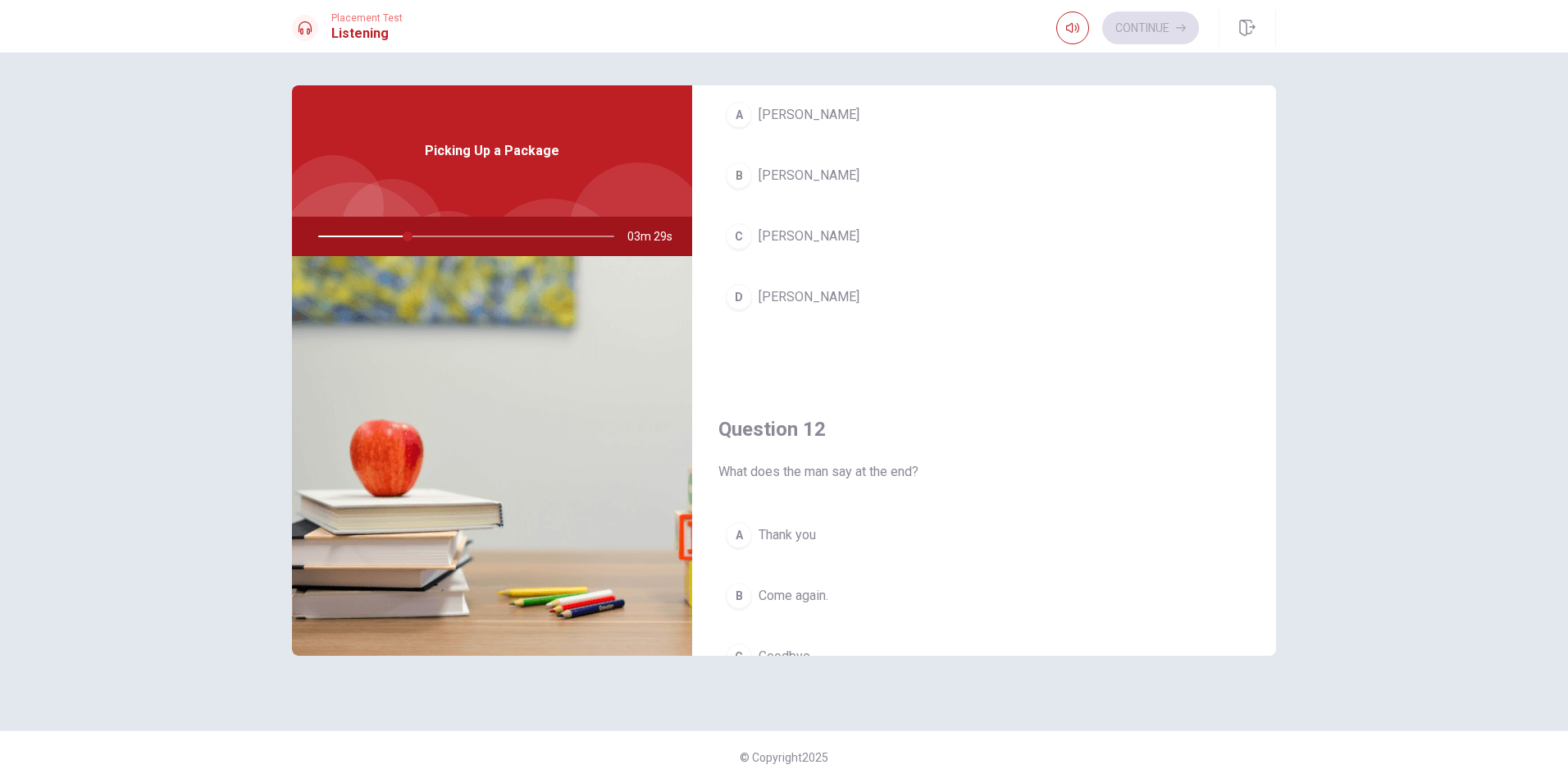
scroll to position [0, 0]
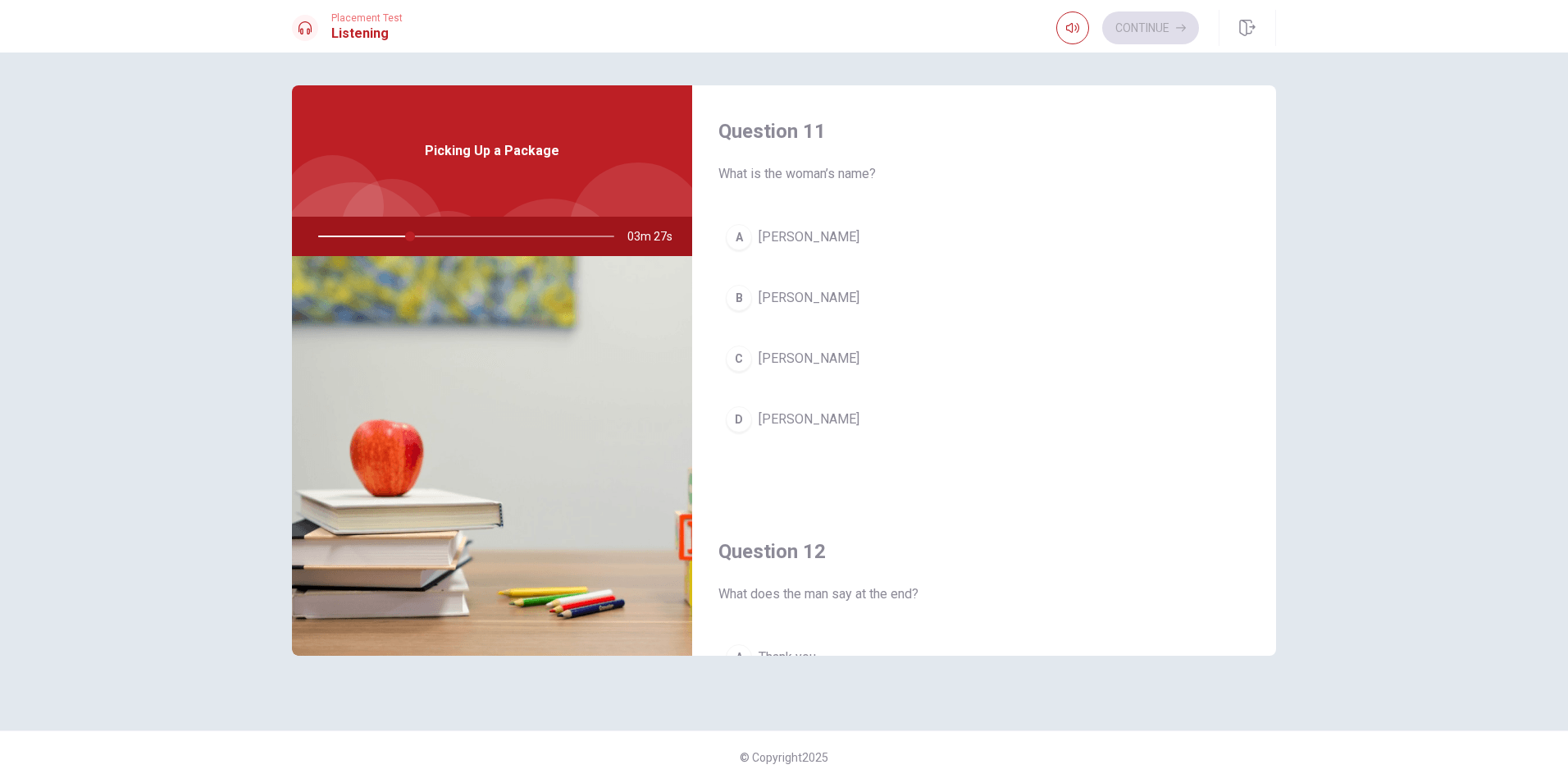
click at [808, 410] on span "[PERSON_NAME]" at bounding box center [809, 419] width 101 height 20
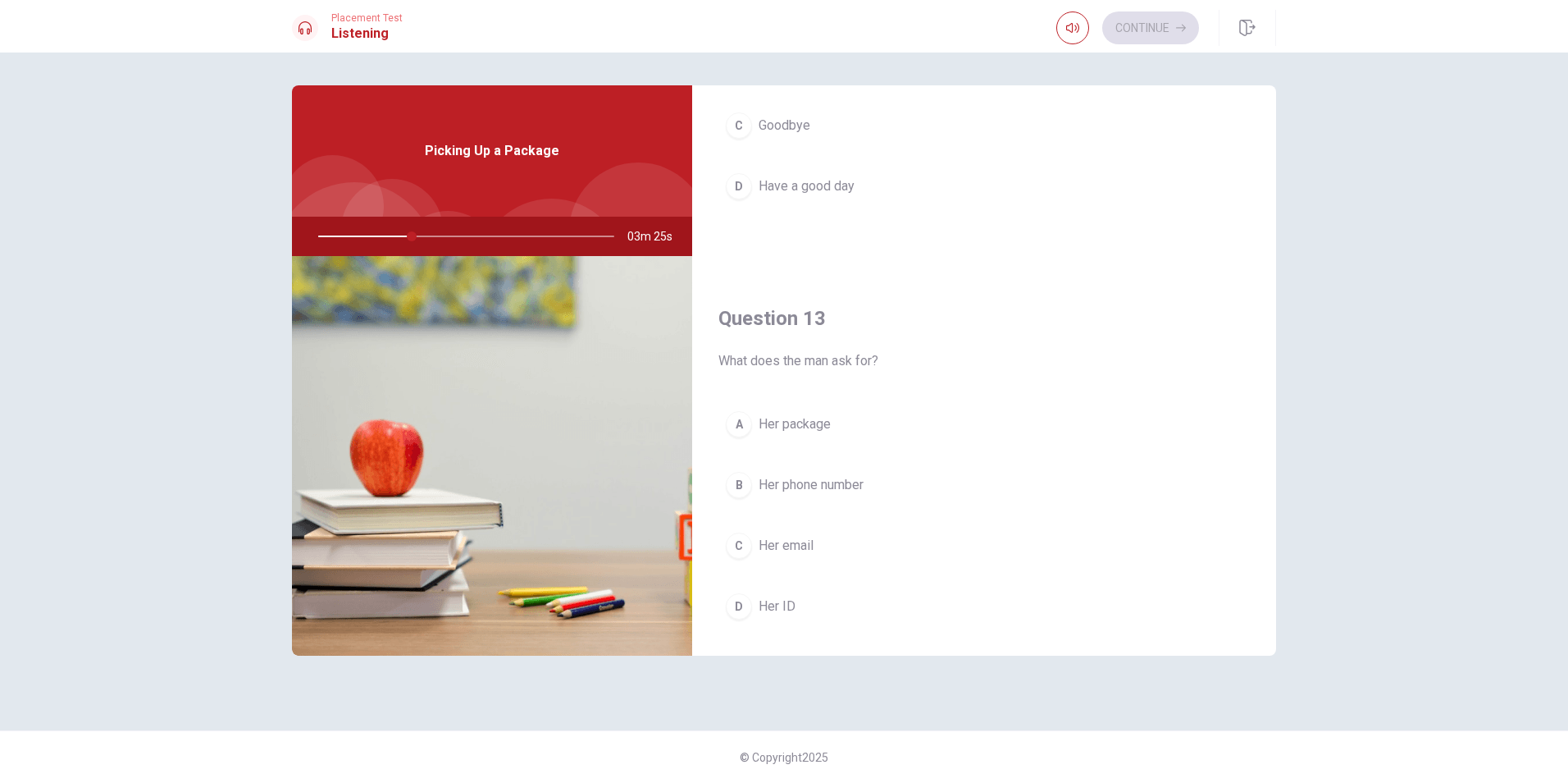
scroll to position [738, 0]
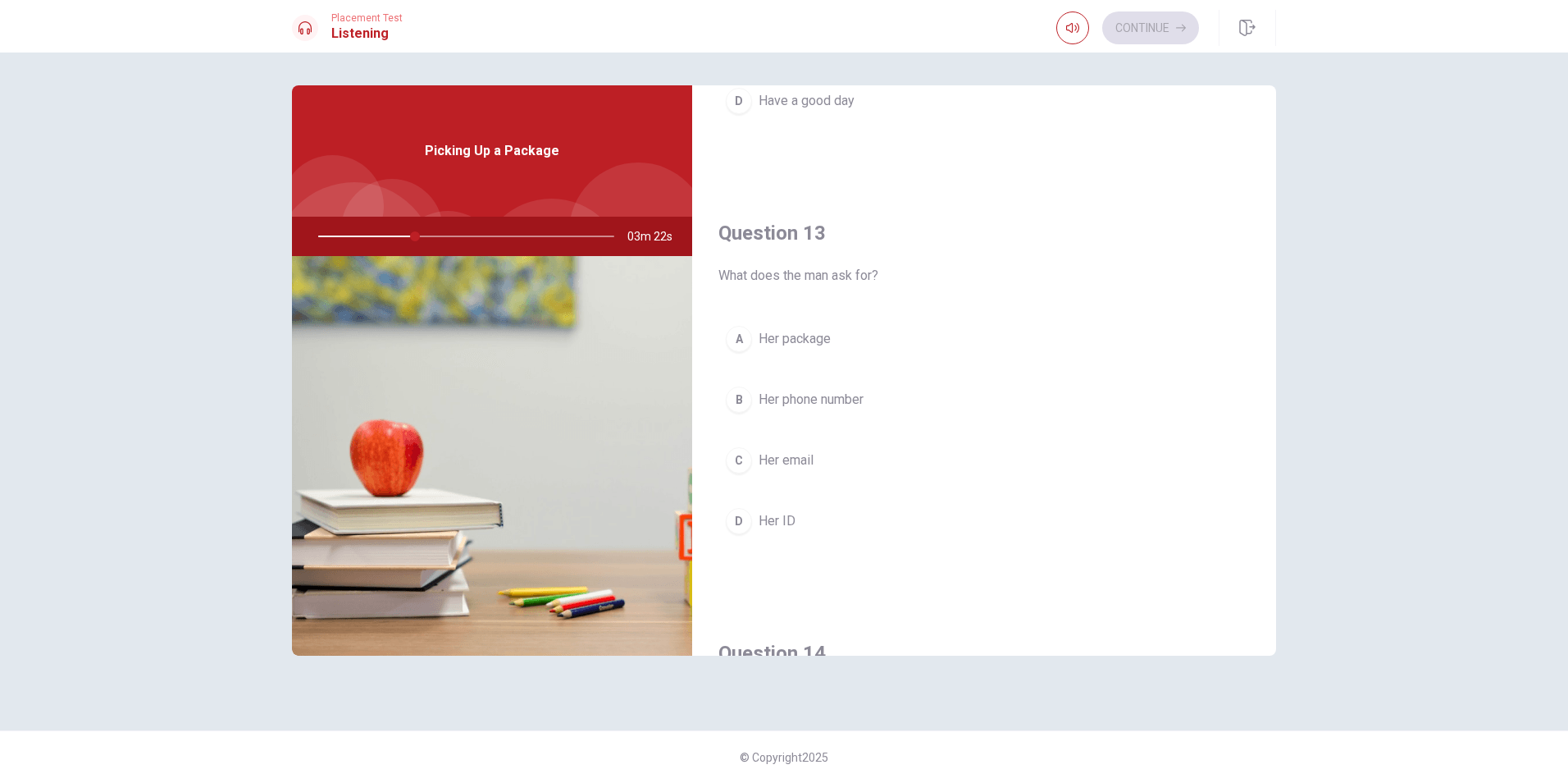
click at [812, 339] on span "Her package" at bounding box center [794, 339] width 72 height 20
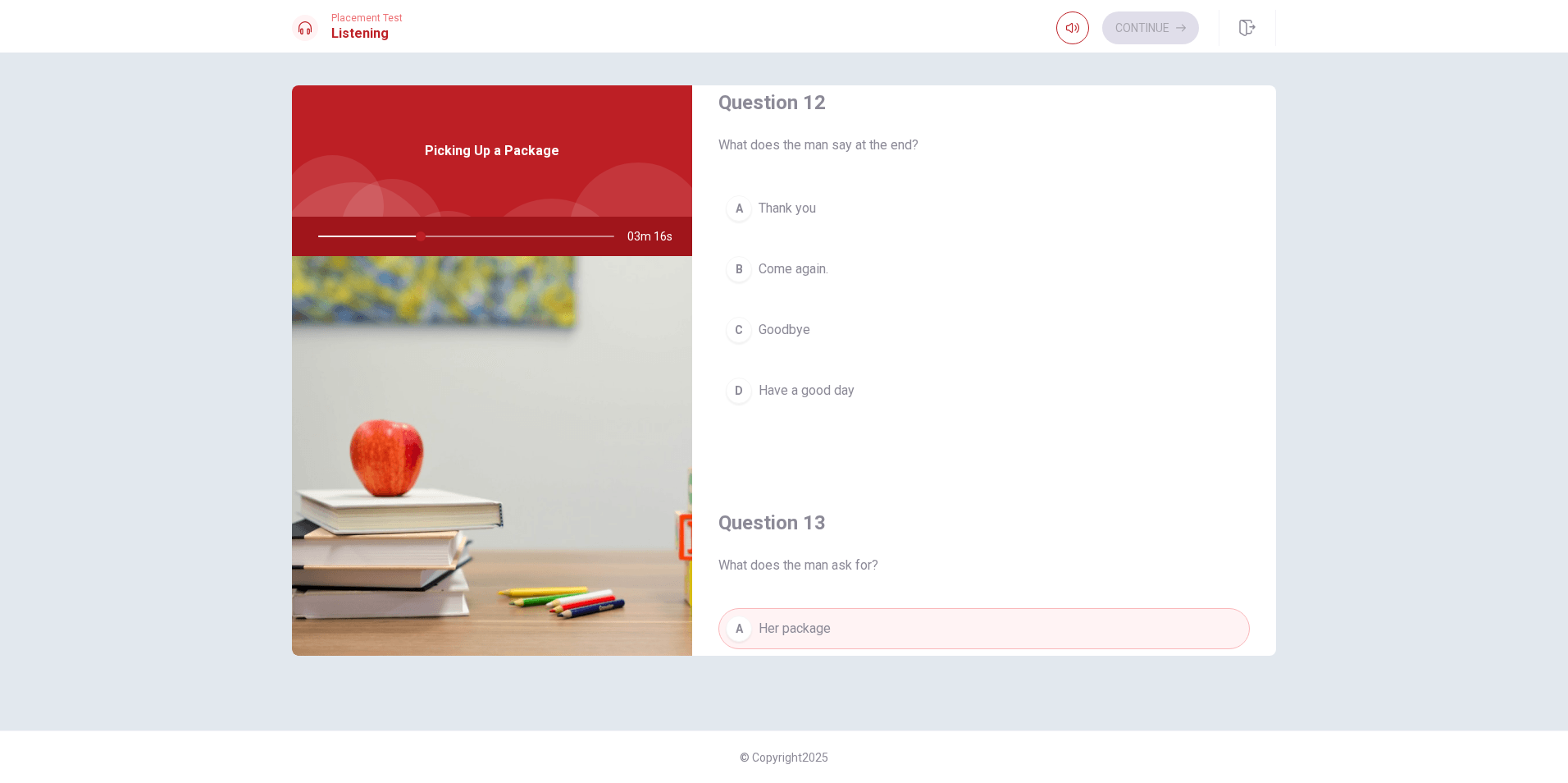
scroll to position [410, 0]
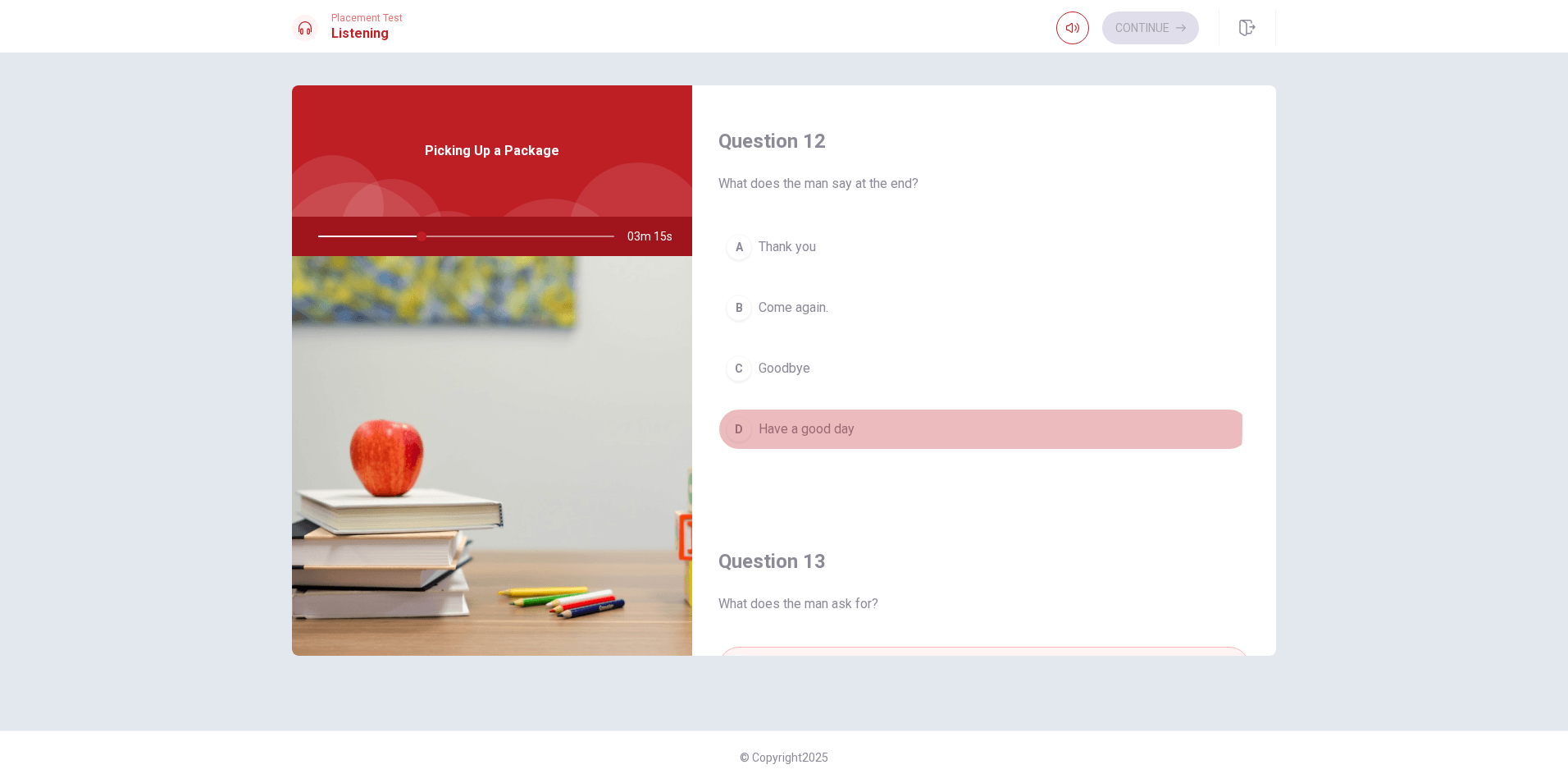
drag, startPoint x: 835, startPoint y: 425, endPoint x: 837, endPoint y: 398, distance: 27.1
click at [838, 425] on span "Have a good day" at bounding box center [807, 429] width 96 height 20
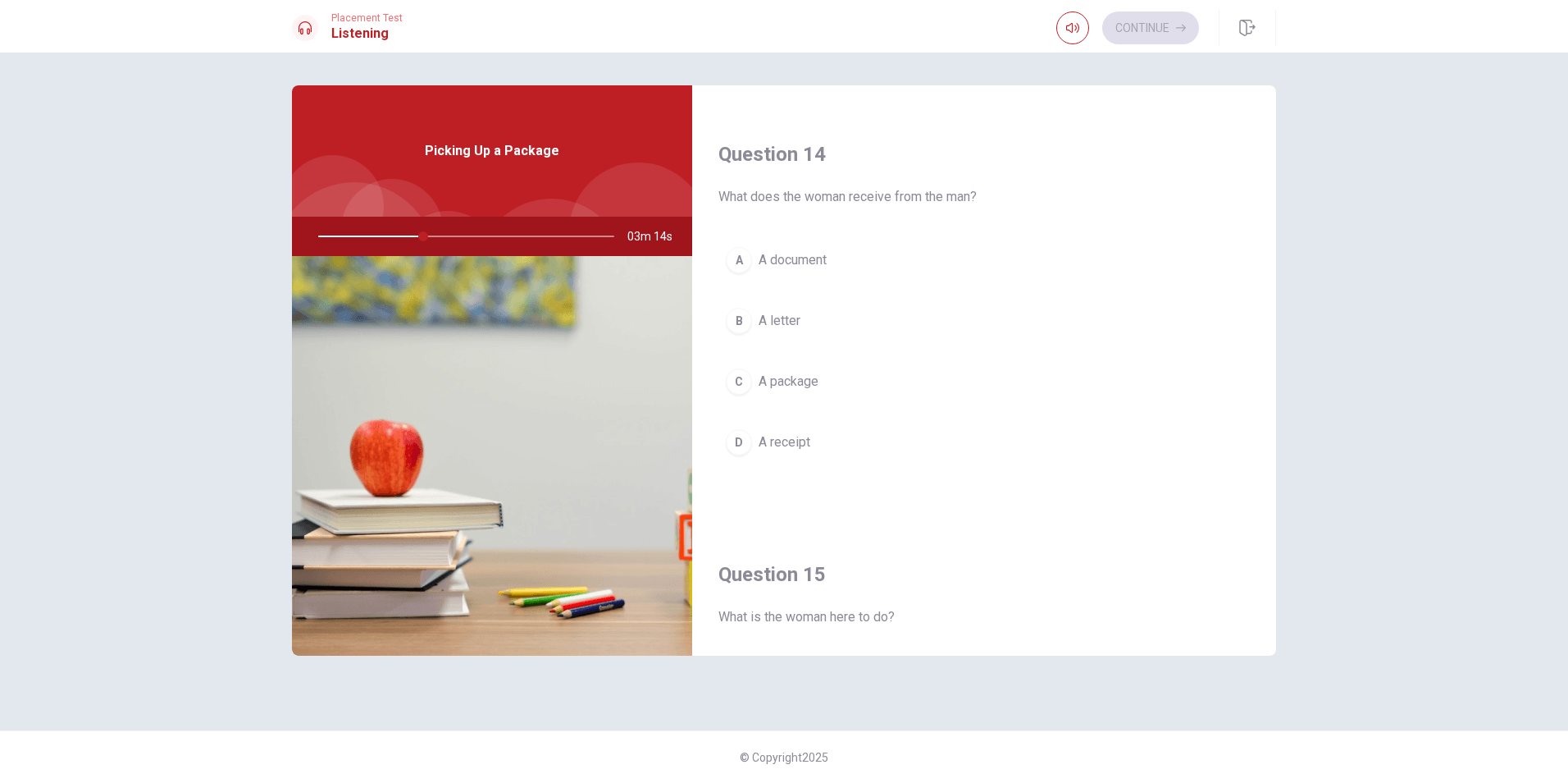
scroll to position [1230, 0]
click at [797, 386] on span "A package" at bounding box center [789, 388] width 60 height 20
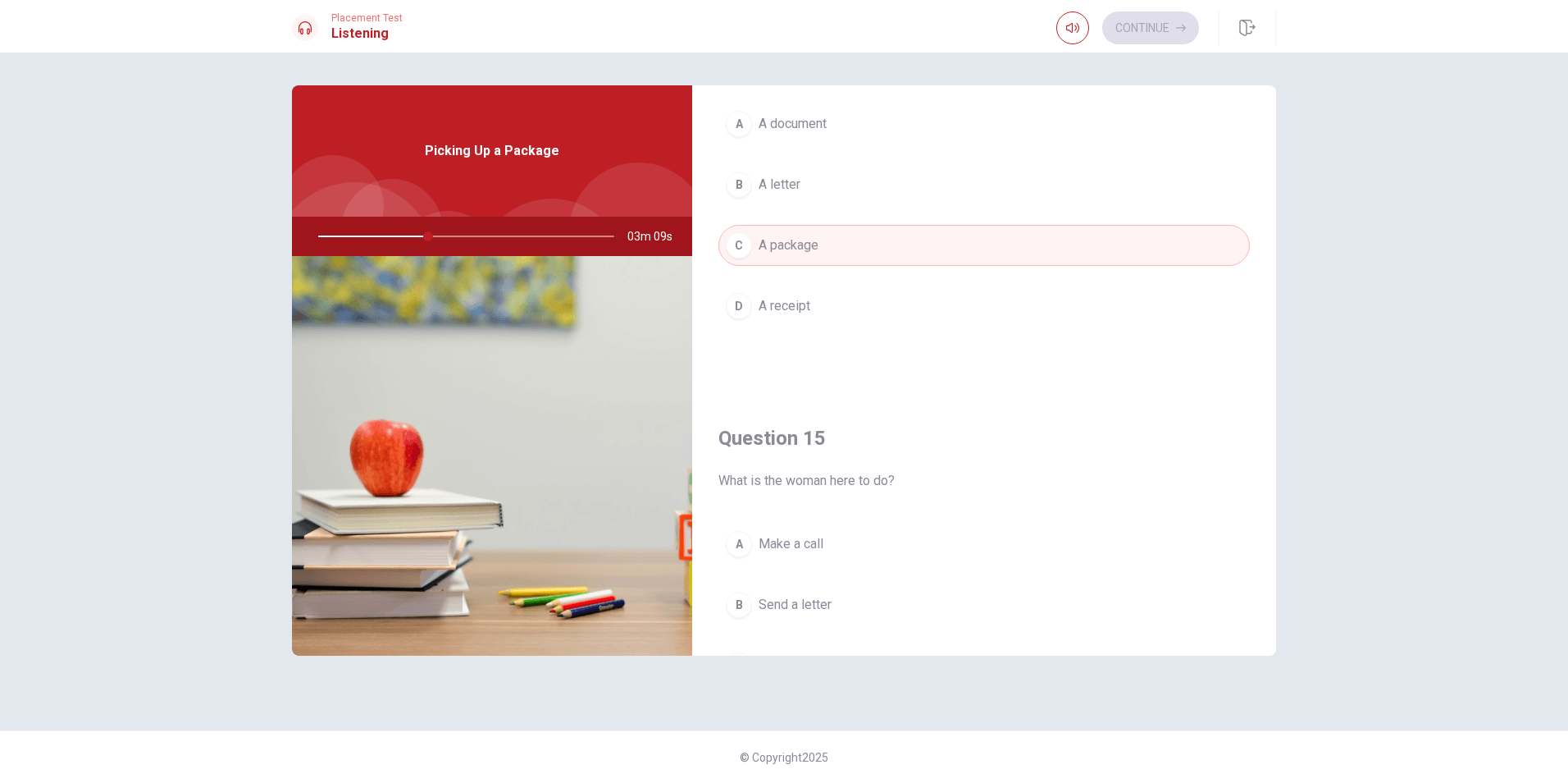
scroll to position [1531, 0]
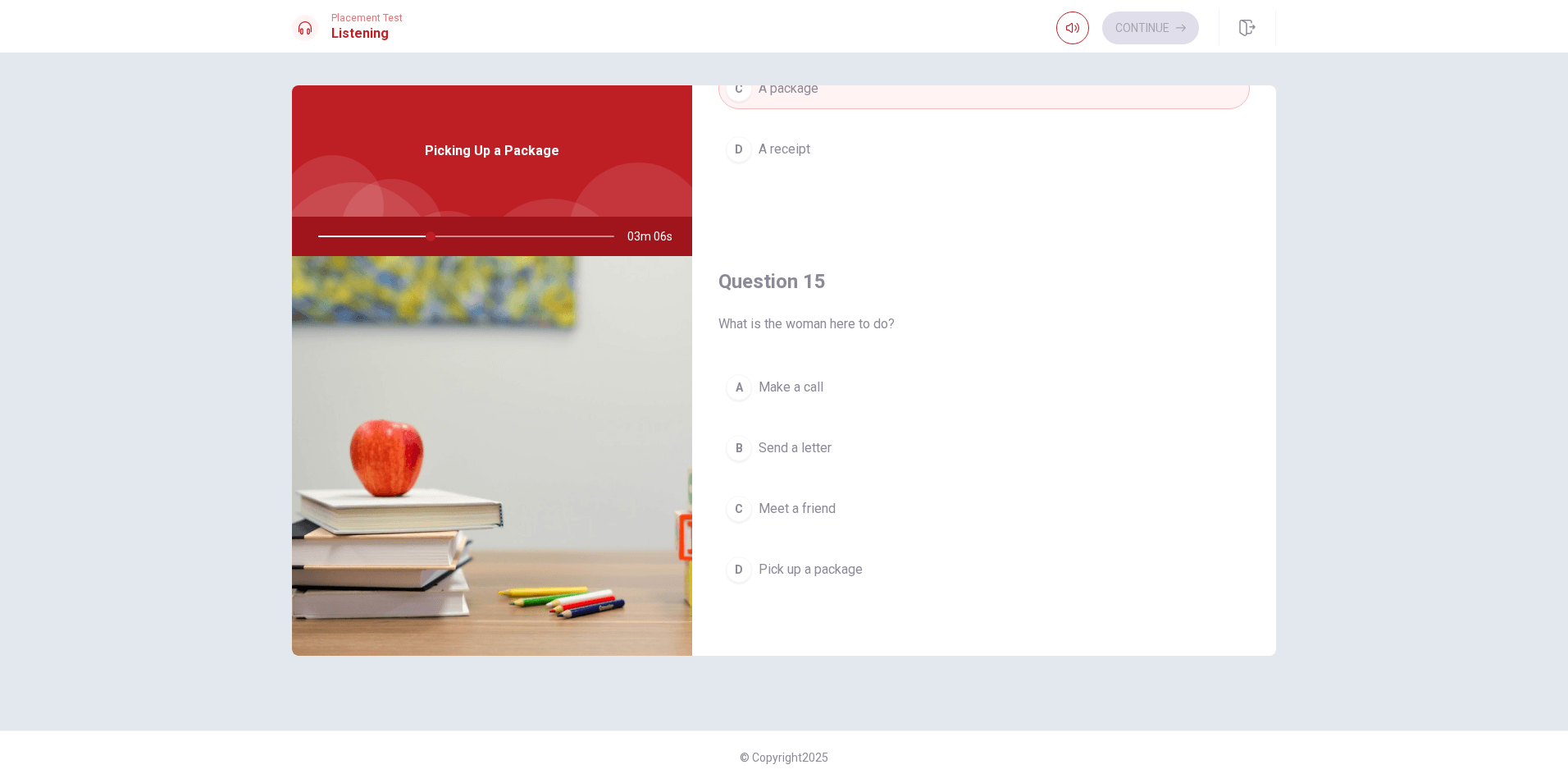
click at [833, 567] on span "Pick up a package" at bounding box center [811, 569] width 105 height 20
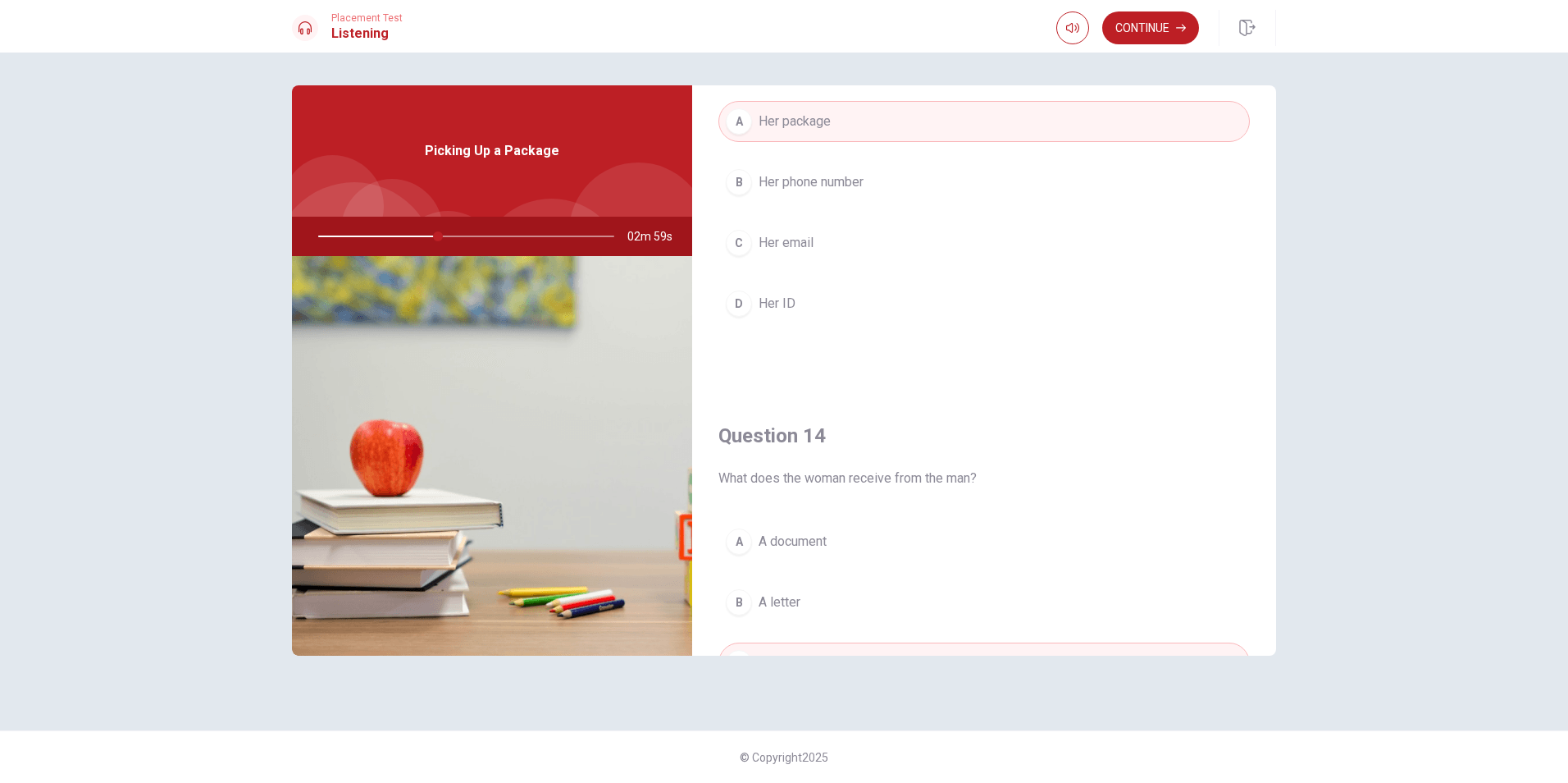
scroll to position [792, 0]
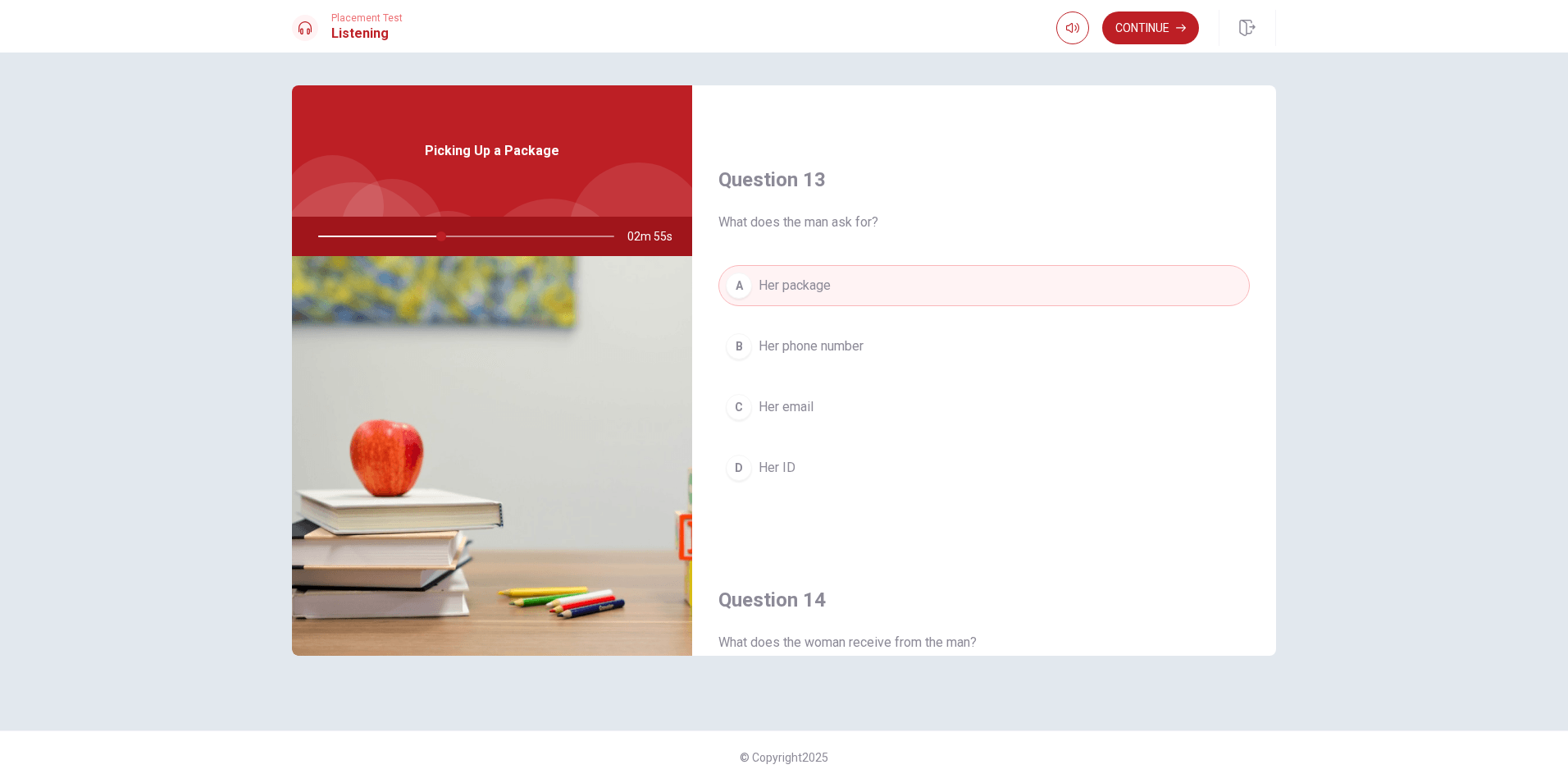
click at [754, 469] on button "D Her ID" at bounding box center [984, 467] width 532 height 41
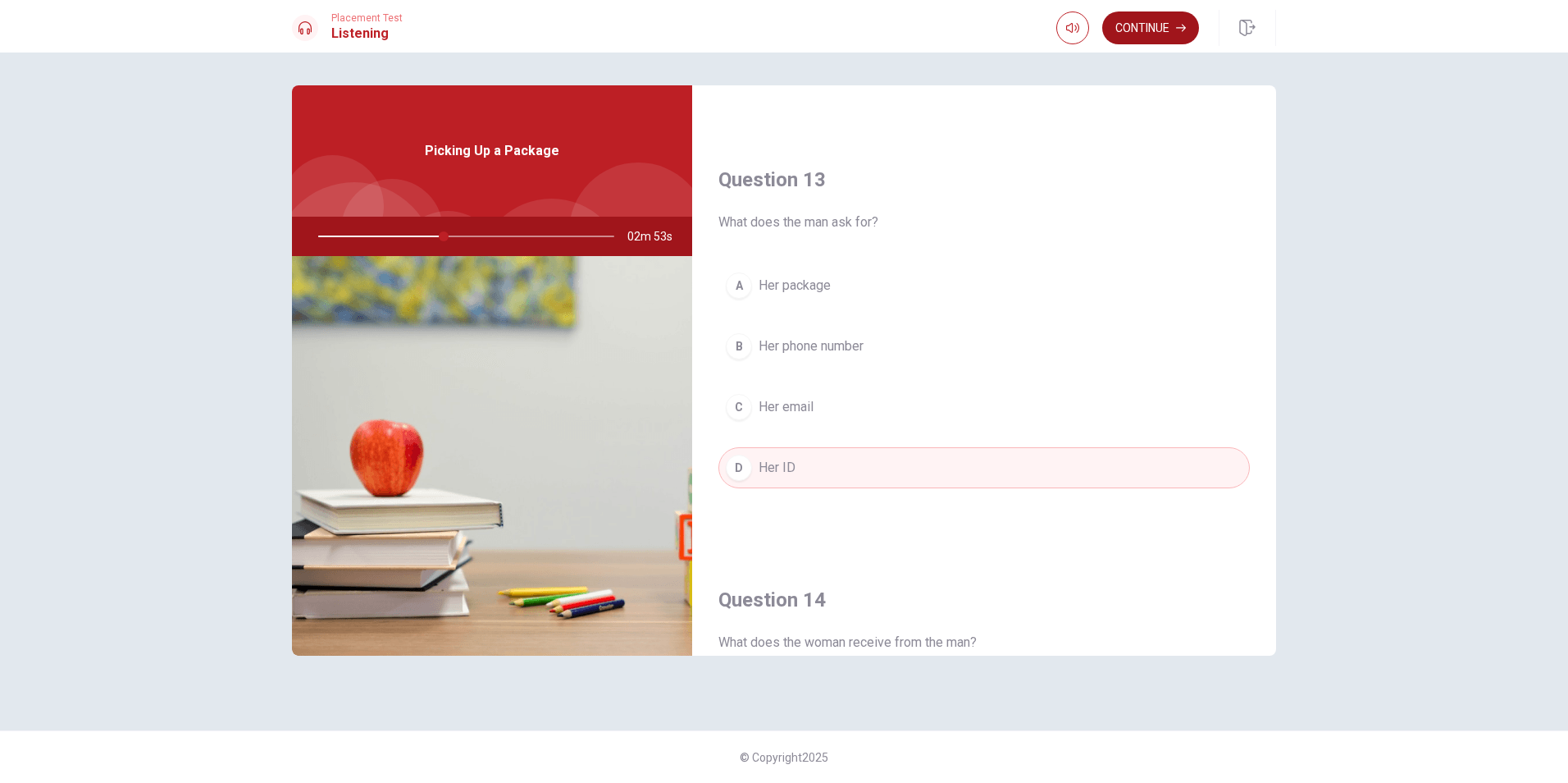
click at [1113, 34] on button "Continue" at bounding box center [1151, 28] width 96 height 33
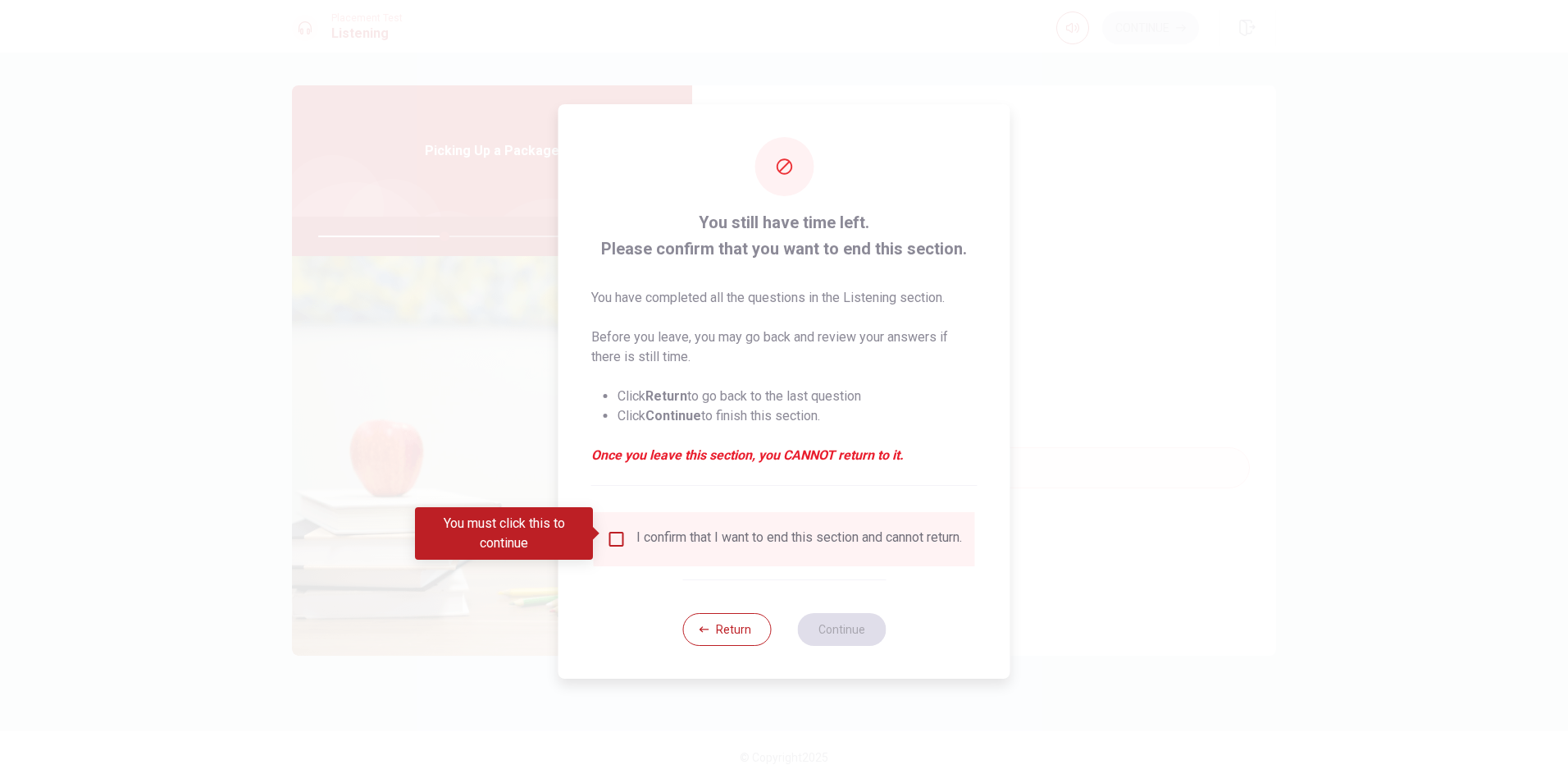
click at [896, 529] on div "I confirm that I want to end this section and cannot return." at bounding box center [799, 539] width 325 height 20
click at [859, 549] on div "I confirm that I want to end this section and cannot return." at bounding box center [799, 539] width 325 height 20
drag, startPoint x: 617, startPoint y: 529, endPoint x: 648, endPoint y: 550, distance: 37.4
click at [621, 532] on input "You must click this to continue" at bounding box center [617, 539] width 20 height 20
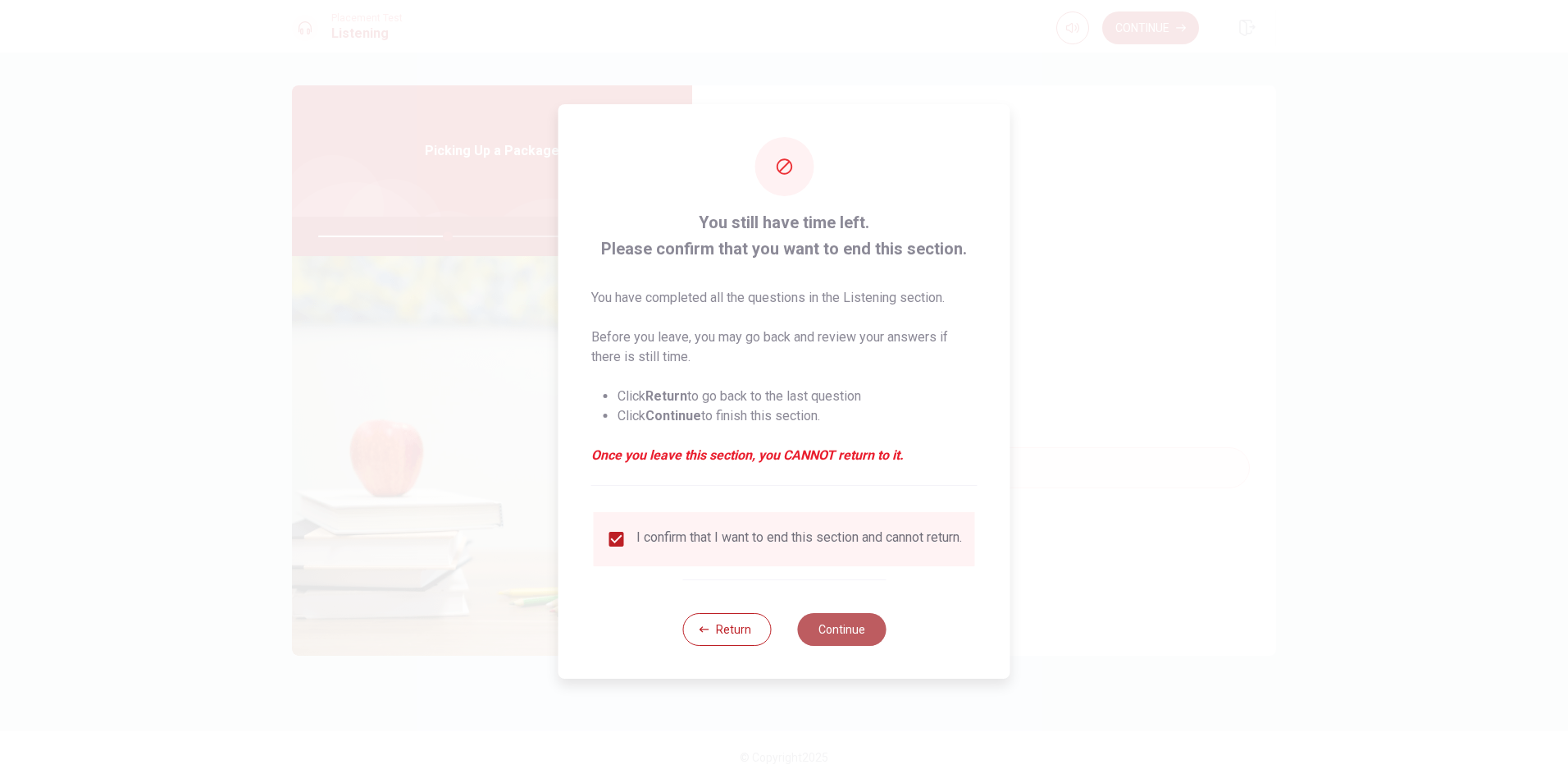
click at [825, 640] on button "Continue" at bounding box center [841, 629] width 88 height 33
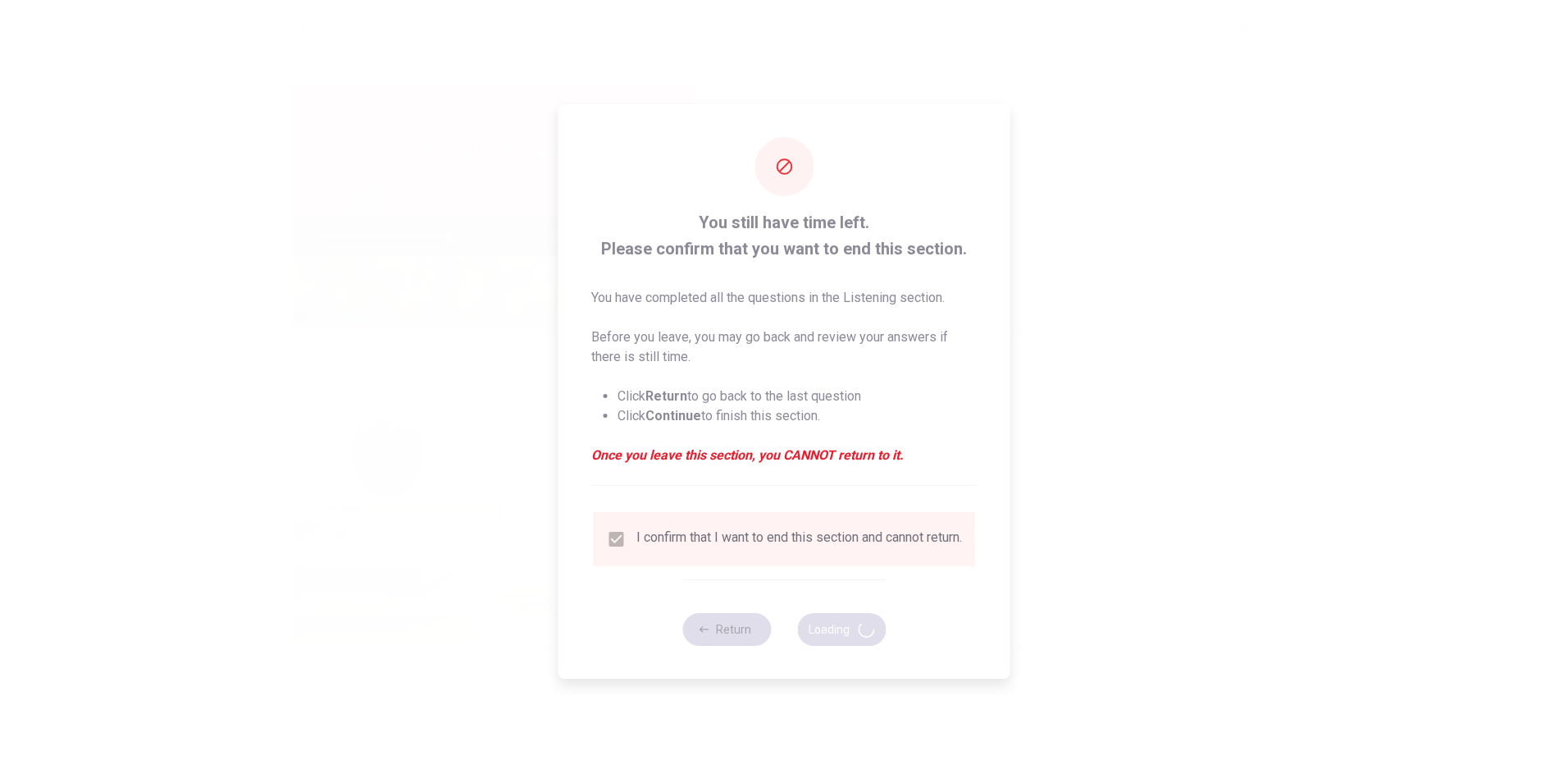
type input "44"
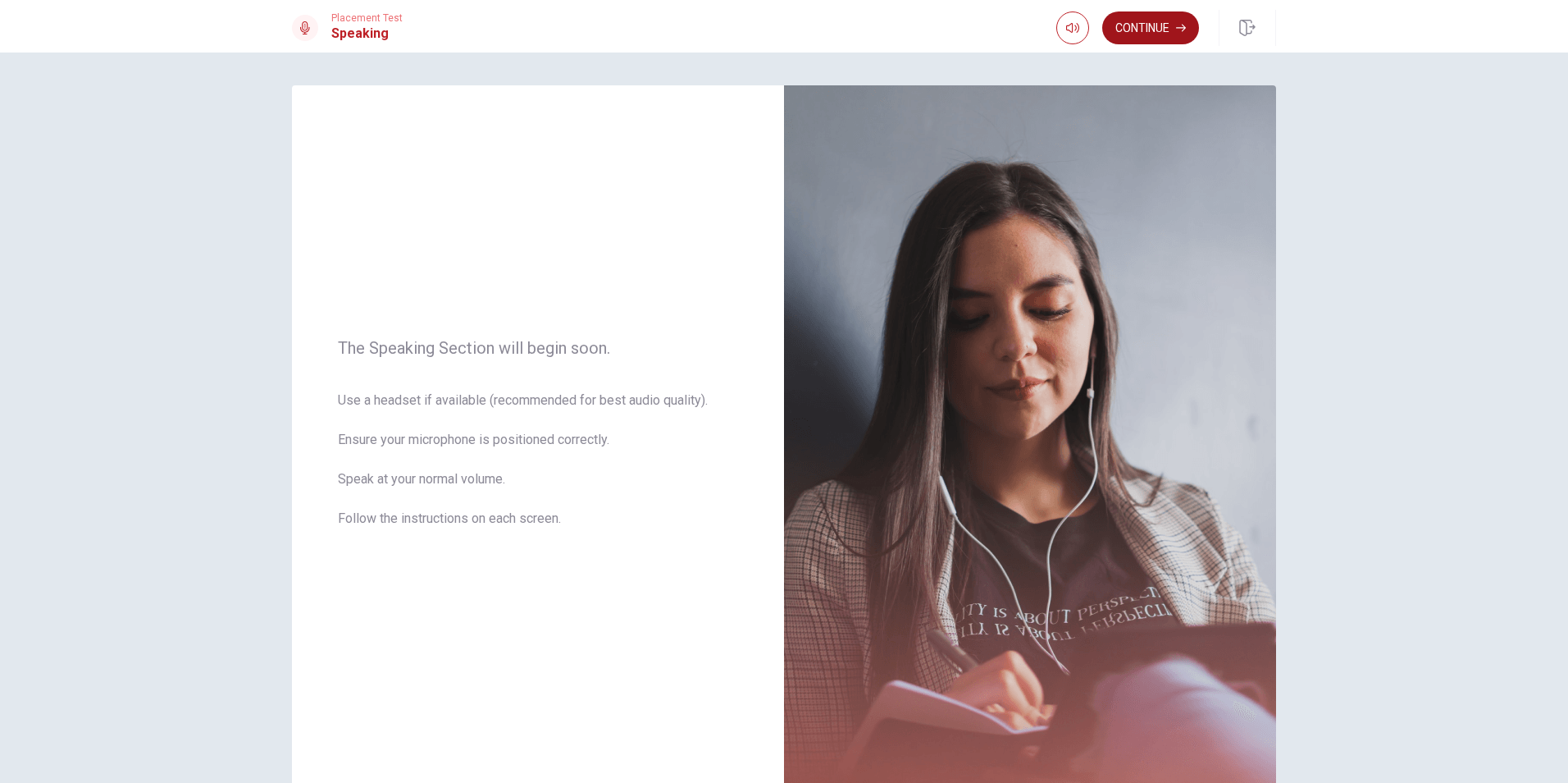
click at [1138, 32] on button "Continue" at bounding box center [1151, 28] width 96 height 33
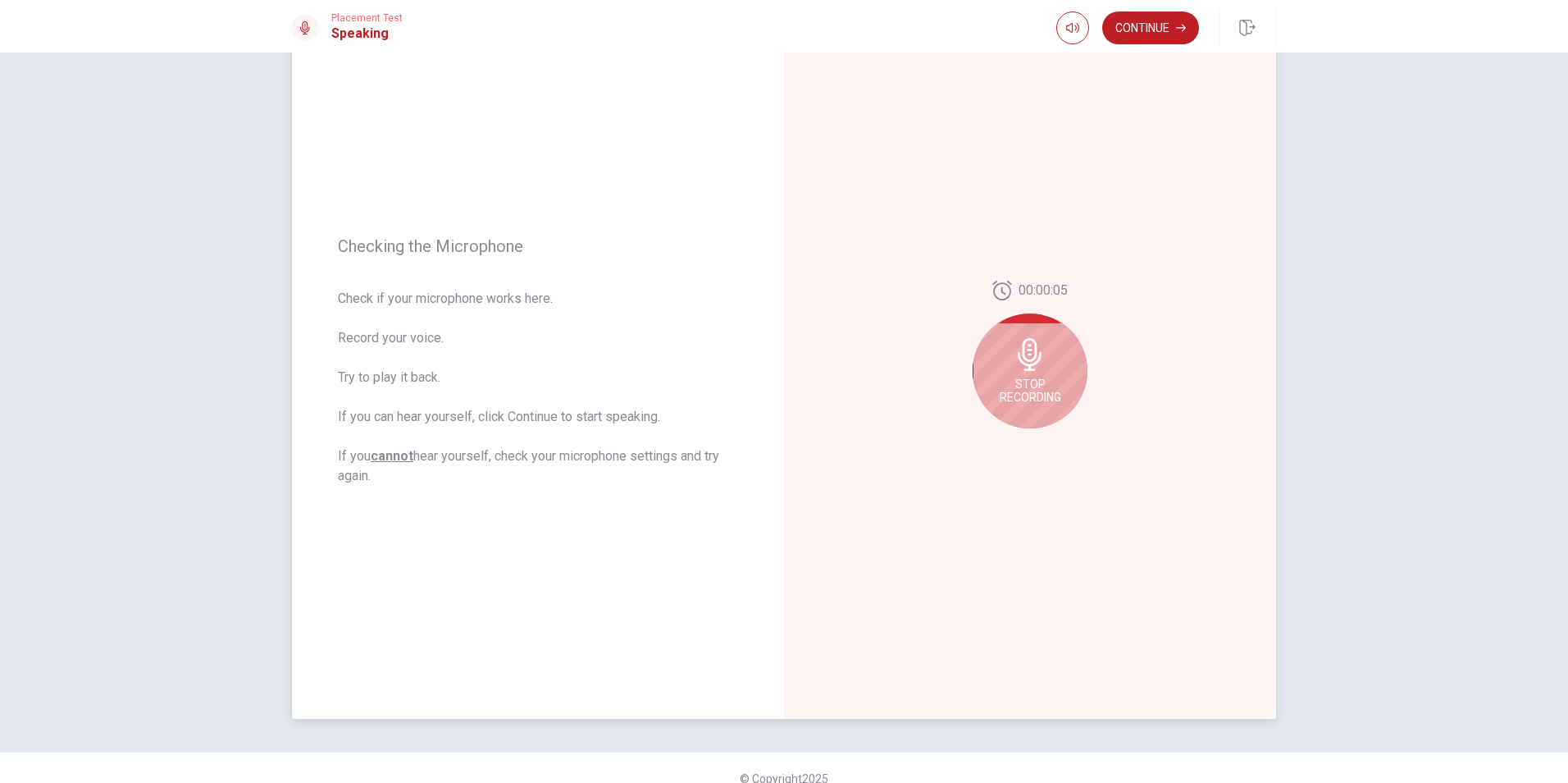
scroll to position [104, 0]
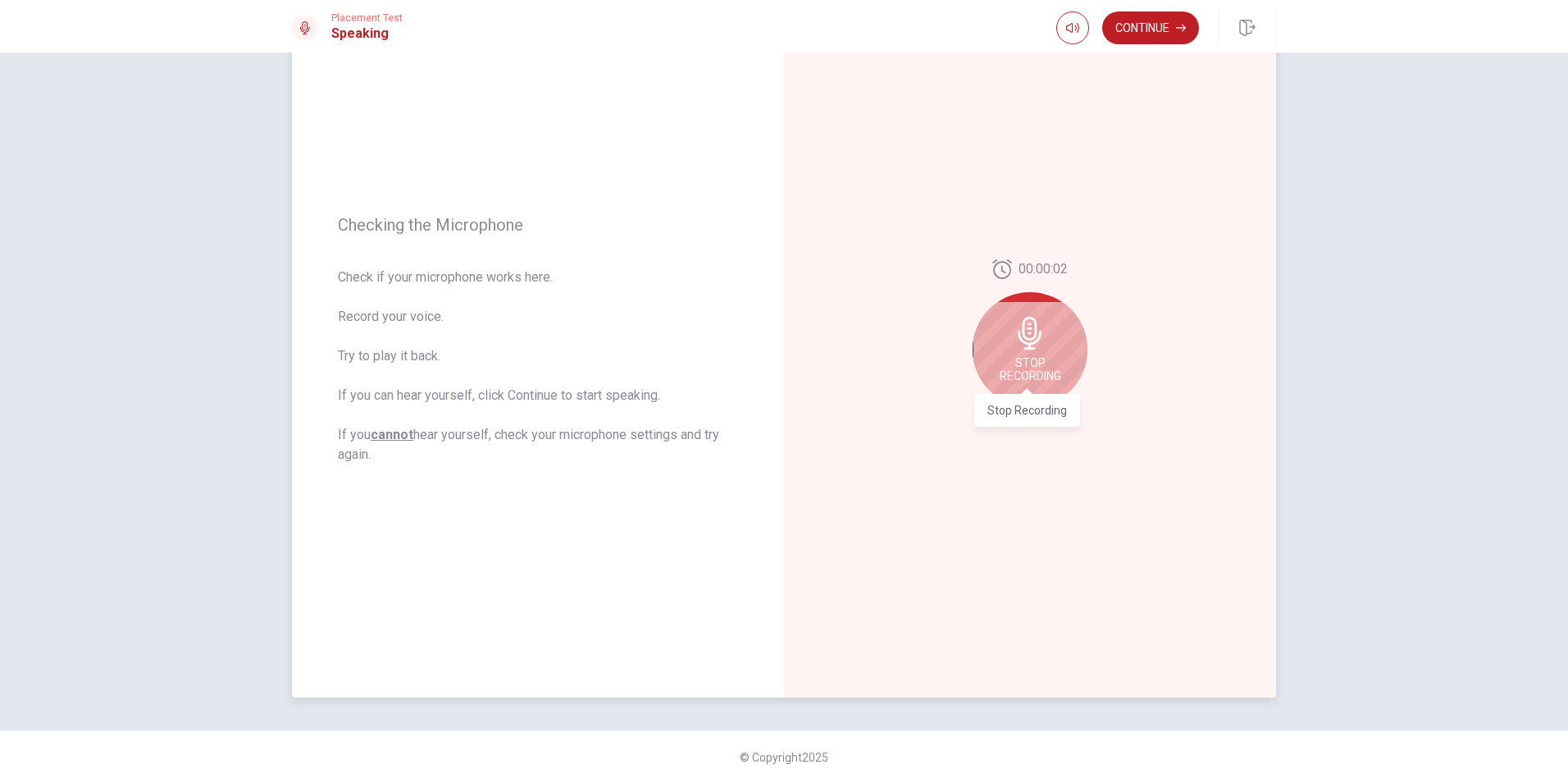
click at [1033, 363] on span "Stop Recording" at bounding box center [1031, 369] width 62 height 26
click at [1038, 416] on button "Play Audio" at bounding box center [1047, 419] width 23 height 23
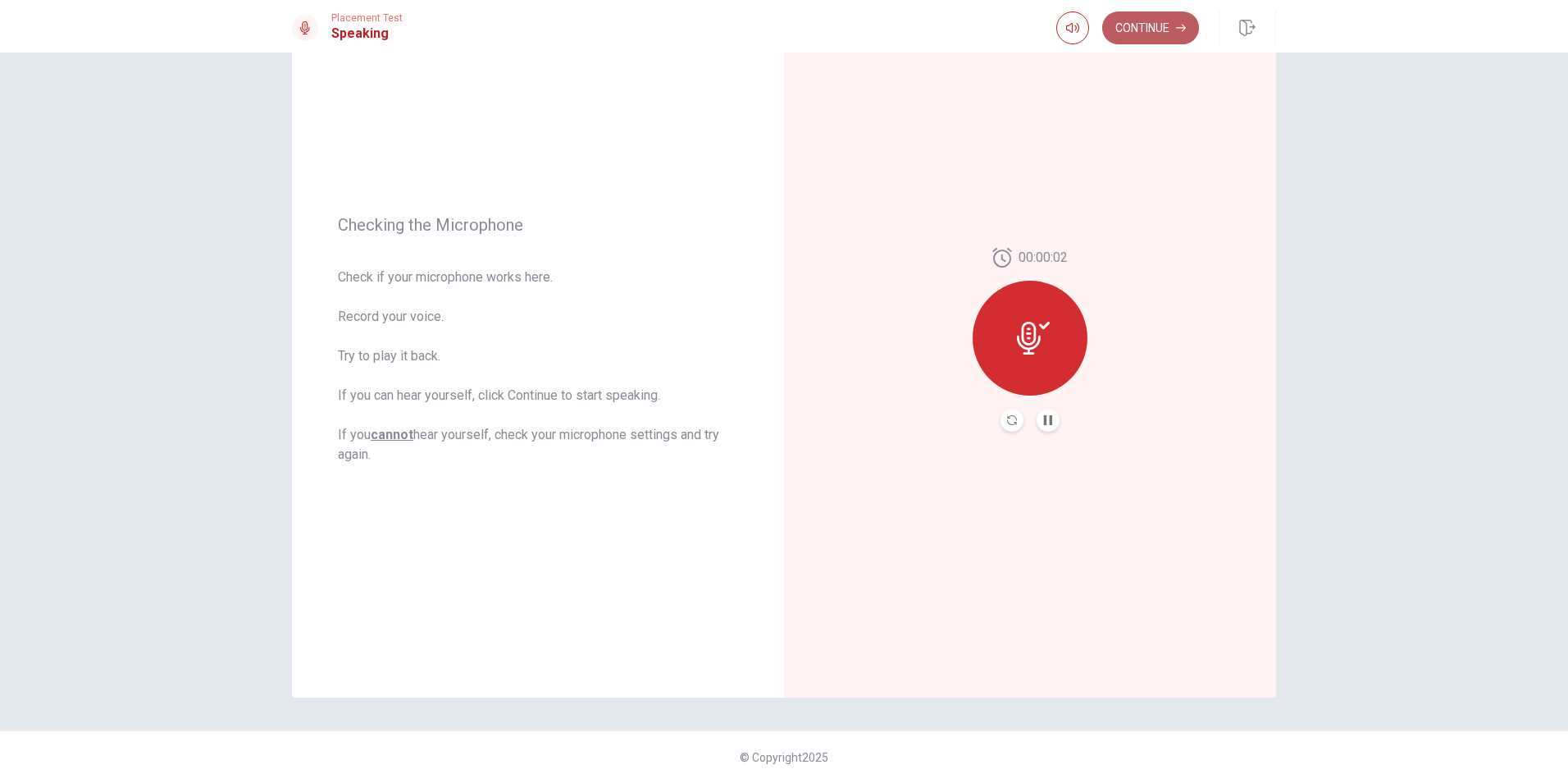
click at [1168, 35] on button "Continue" at bounding box center [1151, 28] width 96 height 33
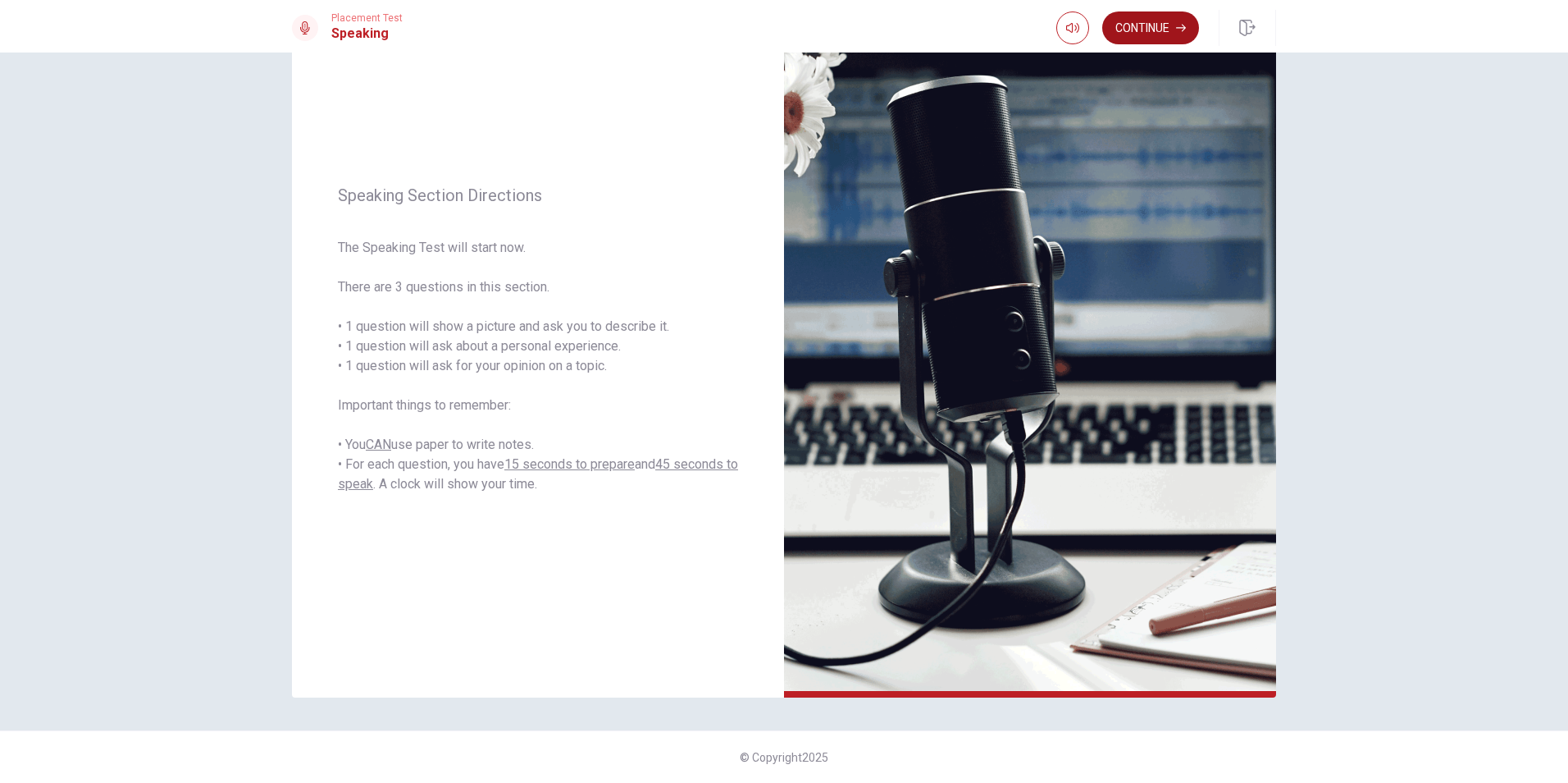
click at [1143, 32] on button "Continue" at bounding box center [1151, 28] width 96 height 33
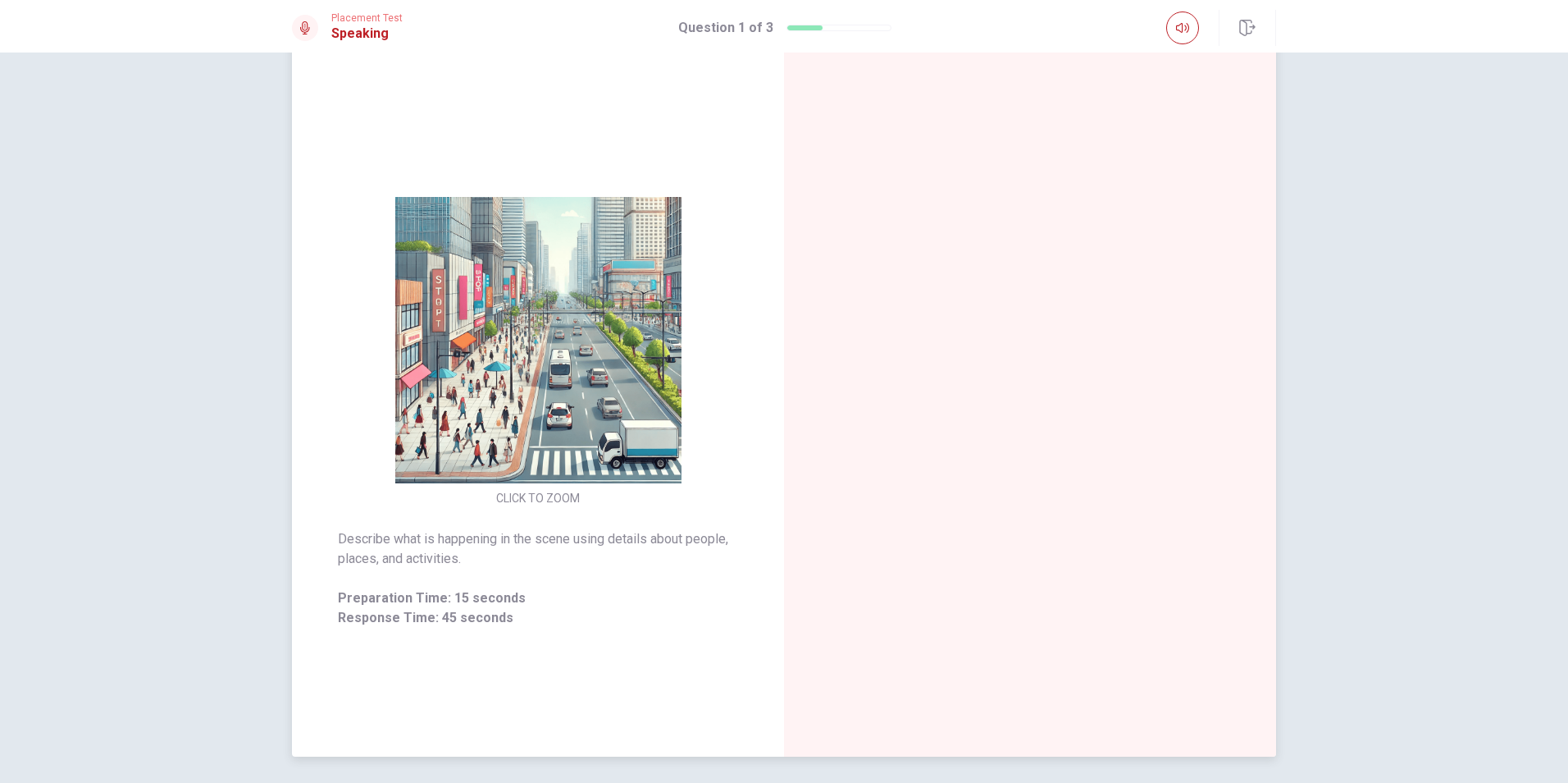
scroll to position [82, 0]
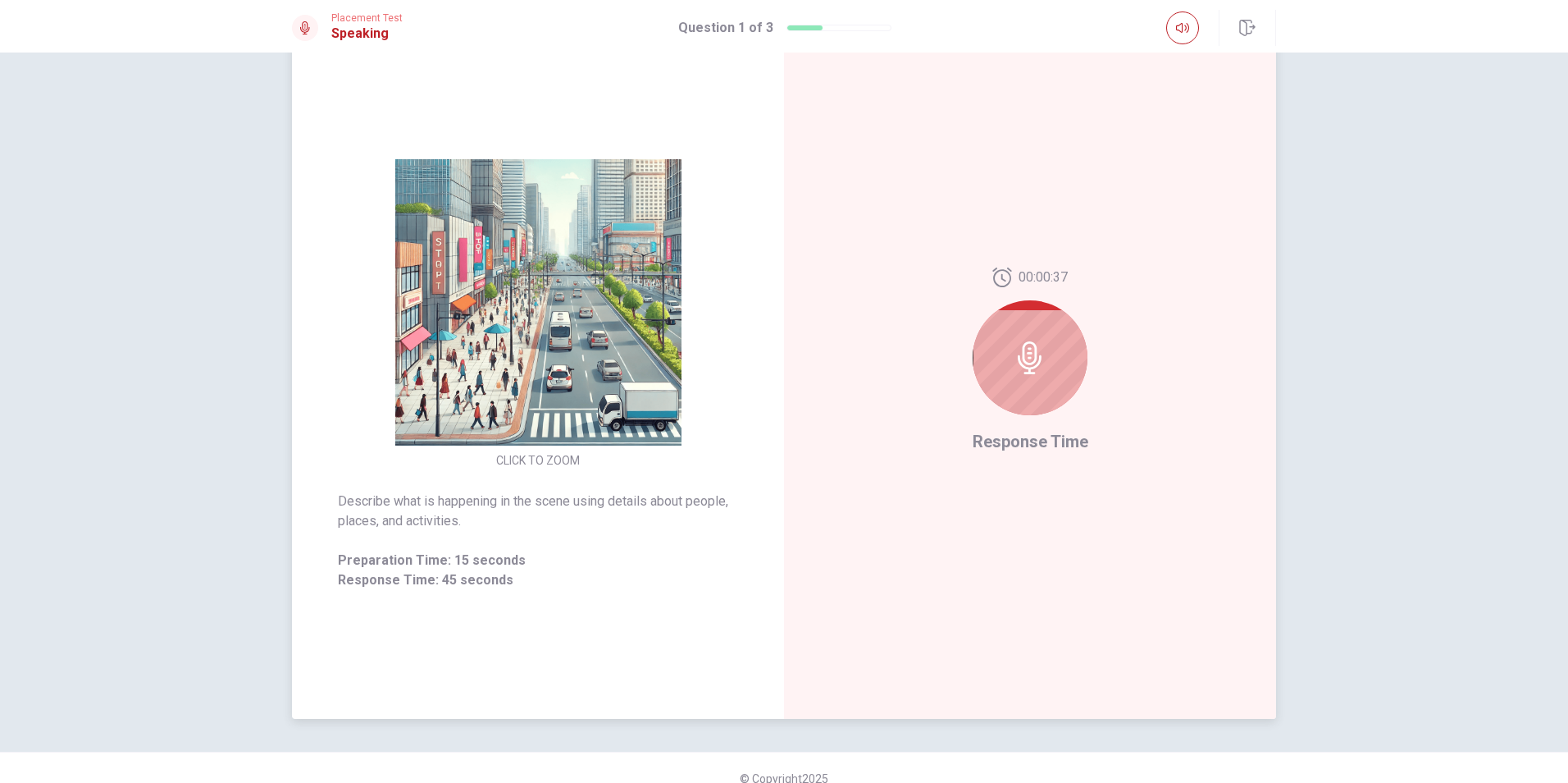
click at [1058, 353] on div at bounding box center [1030, 357] width 115 height 115
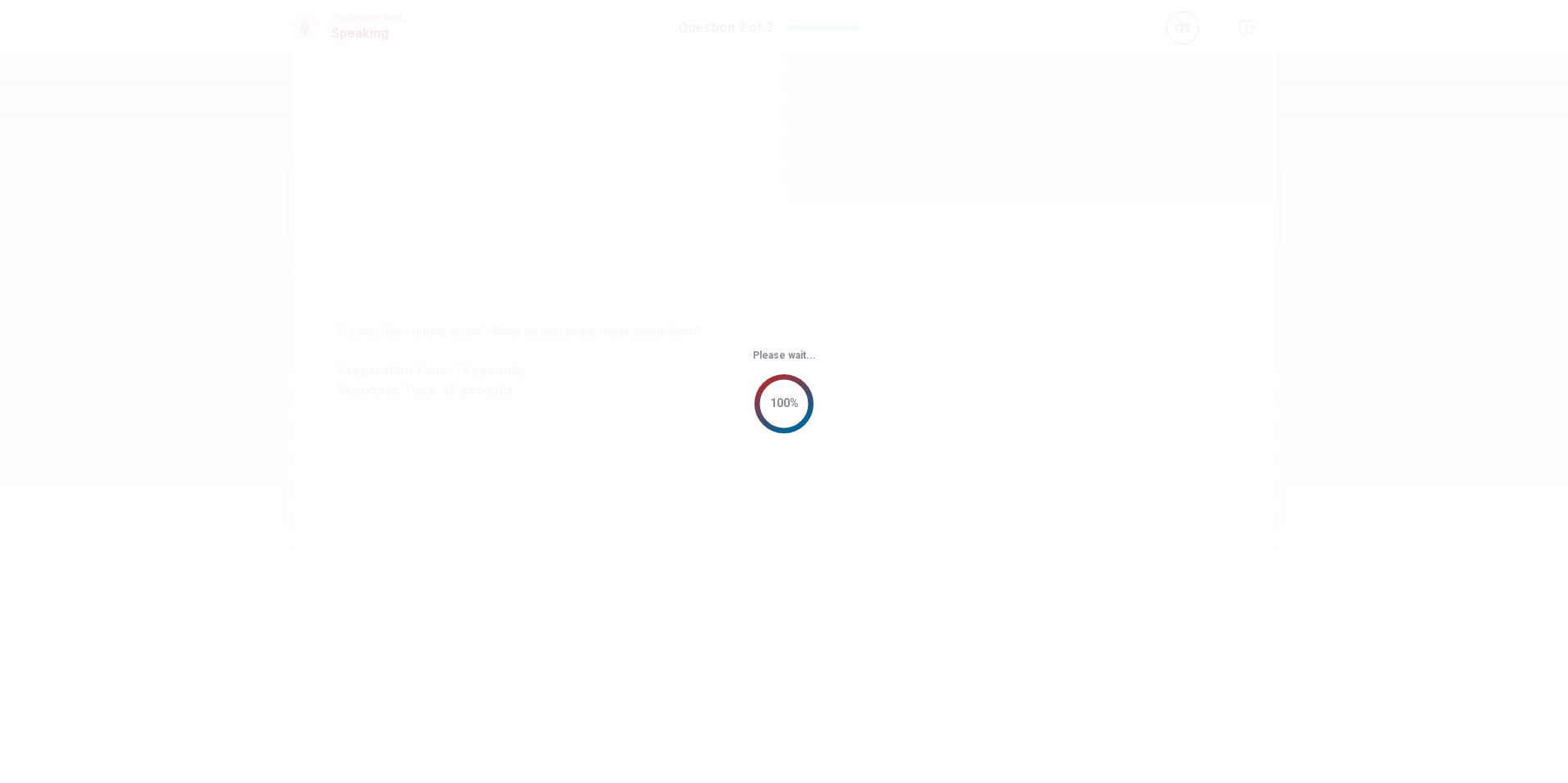
scroll to position [0, 0]
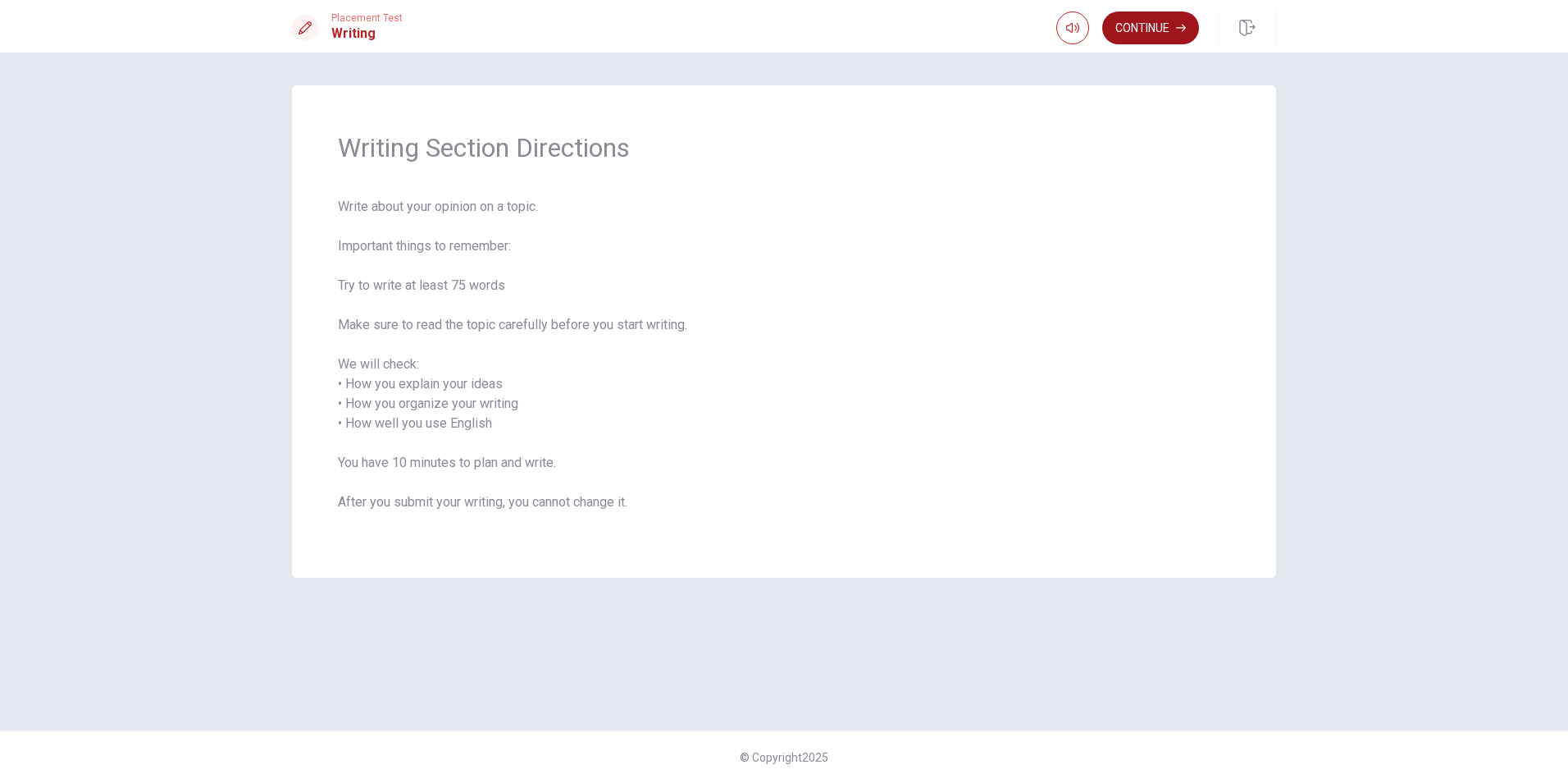
click at [1124, 39] on button "Continue" at bounding box center [1151, 28] width 96 height 33
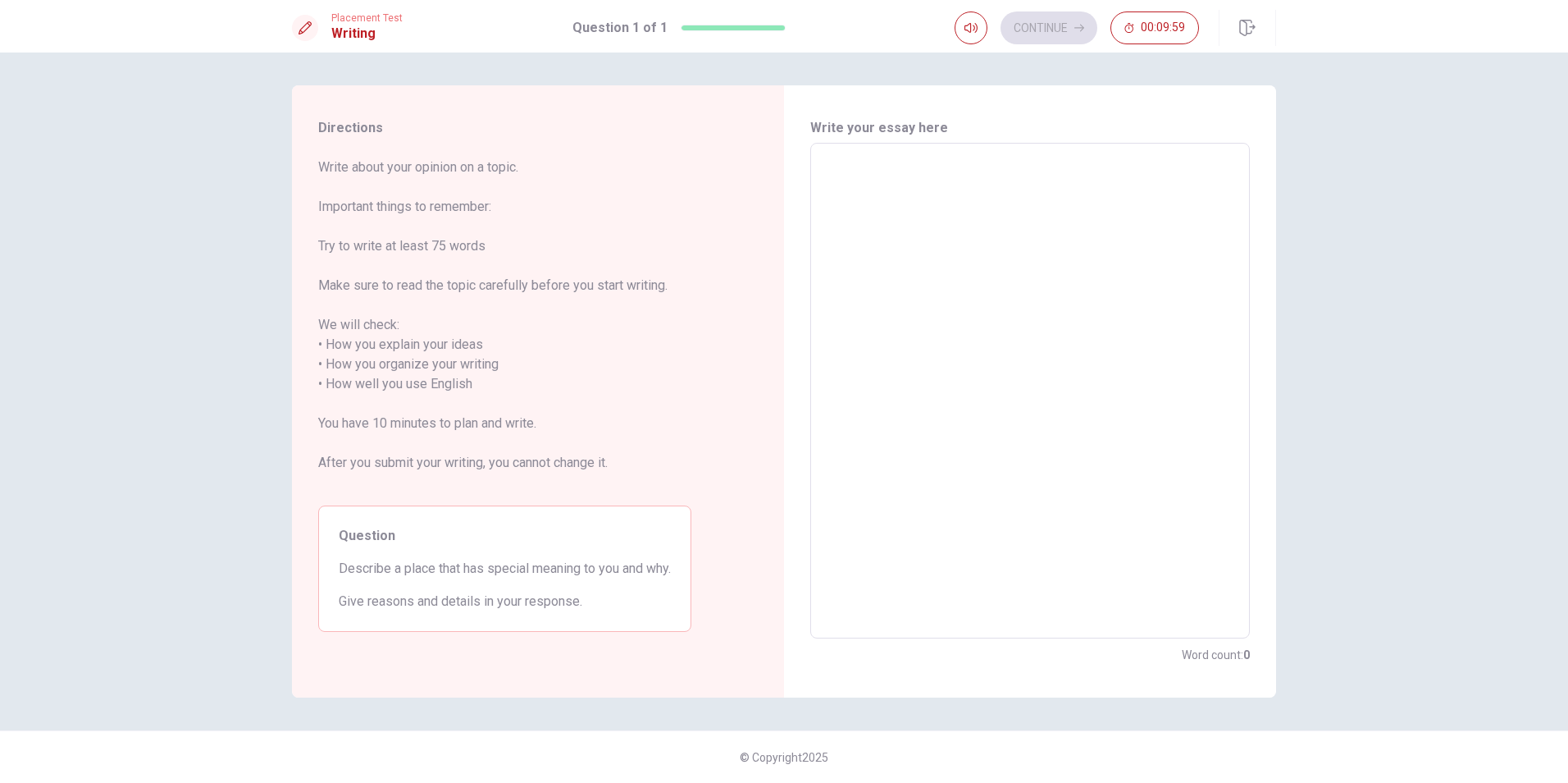
drag, startPoint x: 971, startPoint y: 276, endPoint x: 973, endPoint y: 286, distance: 10.2
click at [973, 286] on textarea at bounding box center [1030, 390] width 416 height 468
type textarea "i"
type textarea "x"
type textarea "in"
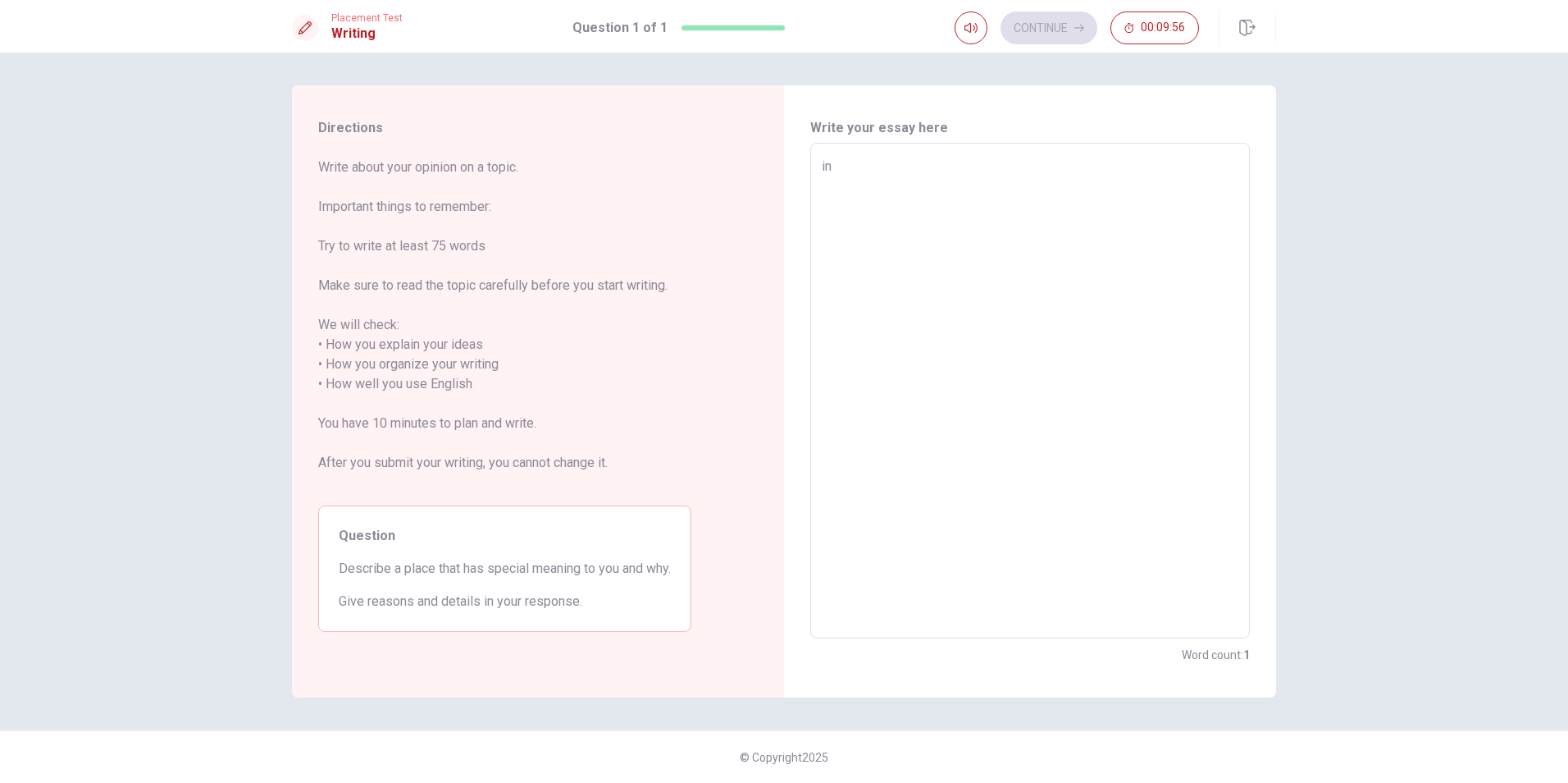
type textarea "x"
type textarea "in"
type textarea "x"
type textarea "in m"
type textarea "x"
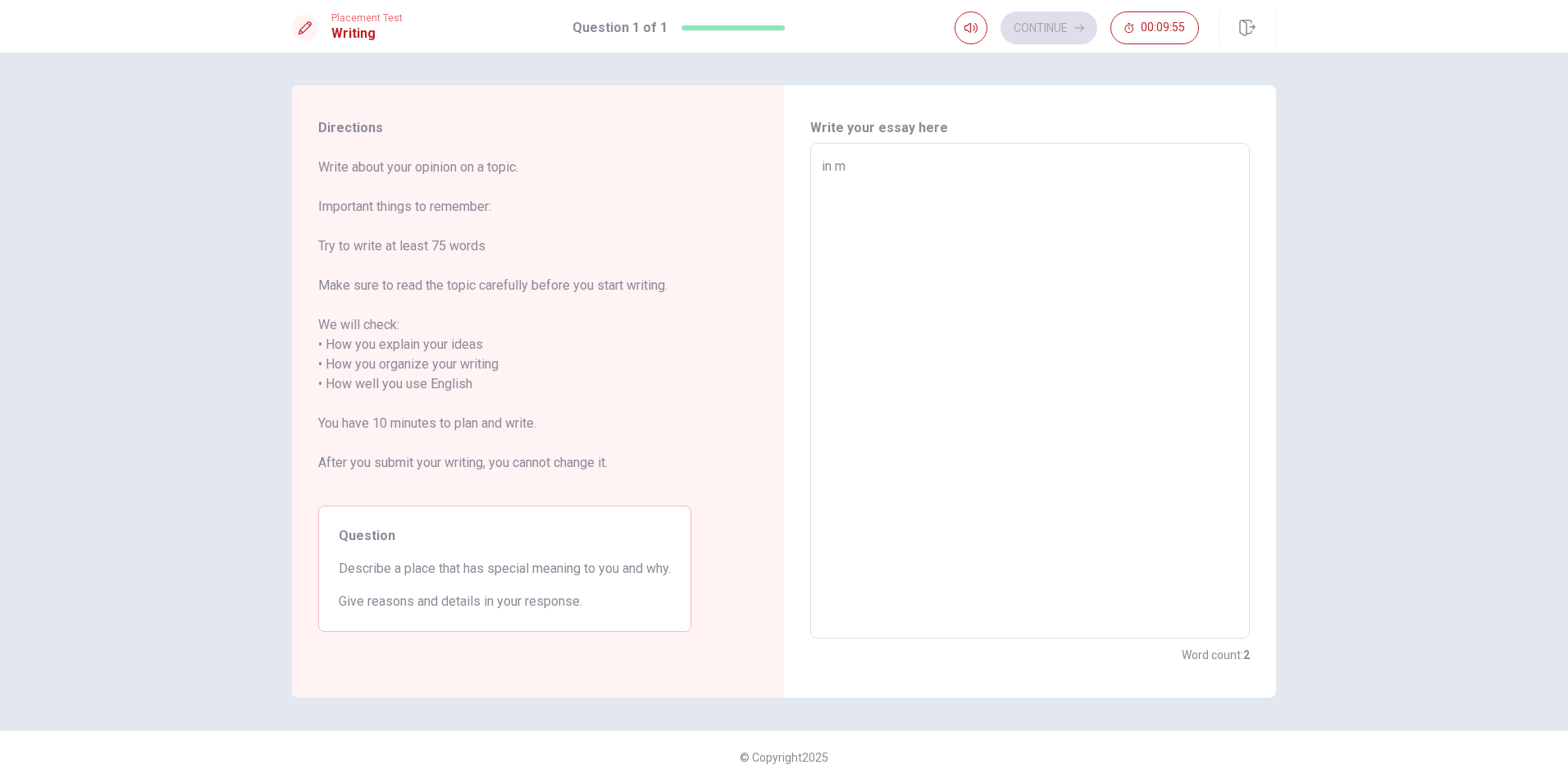
type textarea "in my"
type textarea "x"
type textarea "in my"
type textarea "x"
type textarea "in my o"
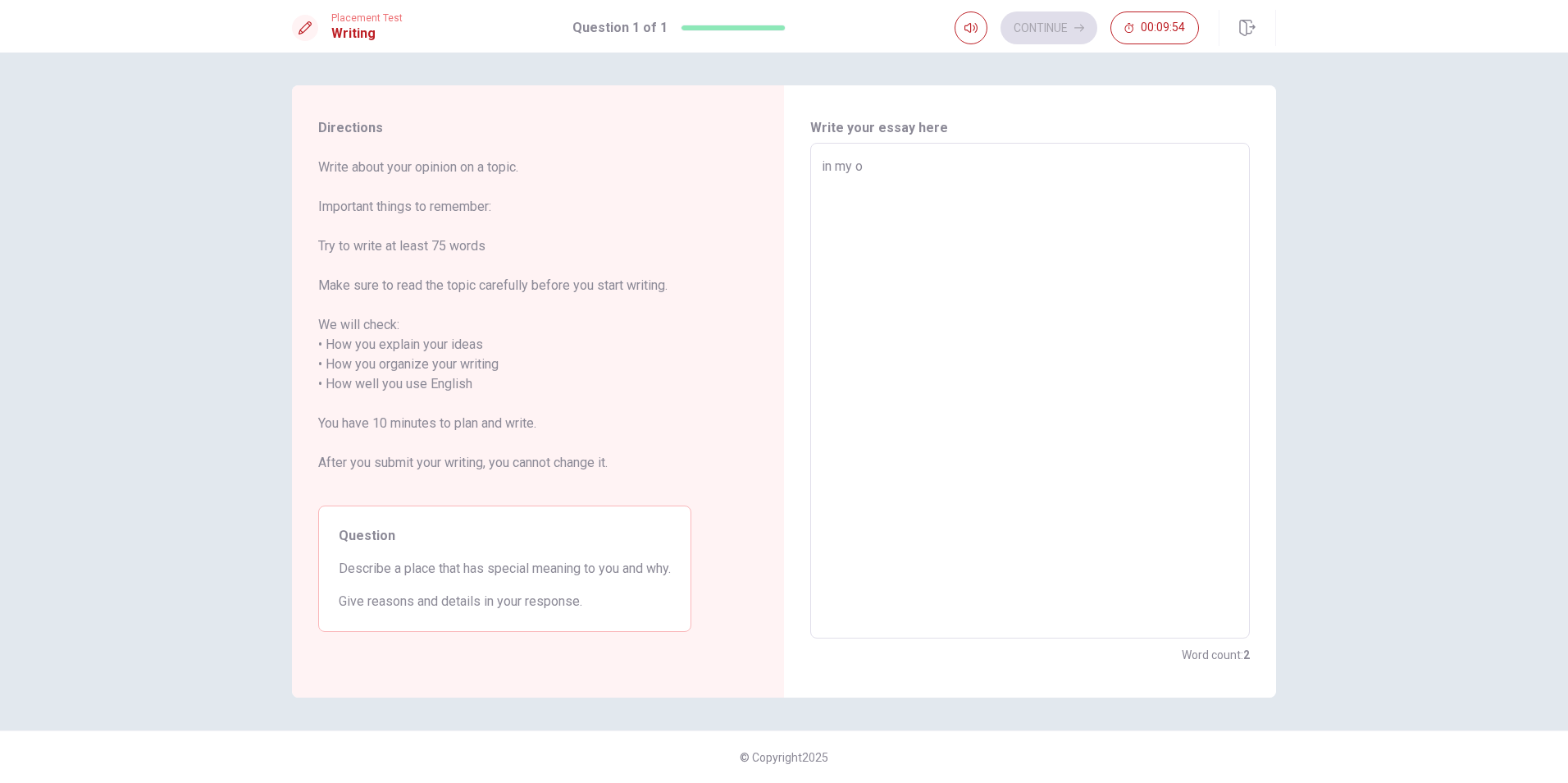
type textarea "x"
type textarea "in my op"
type textarea "x"
type textarea "in my opo"
type textarea "x"
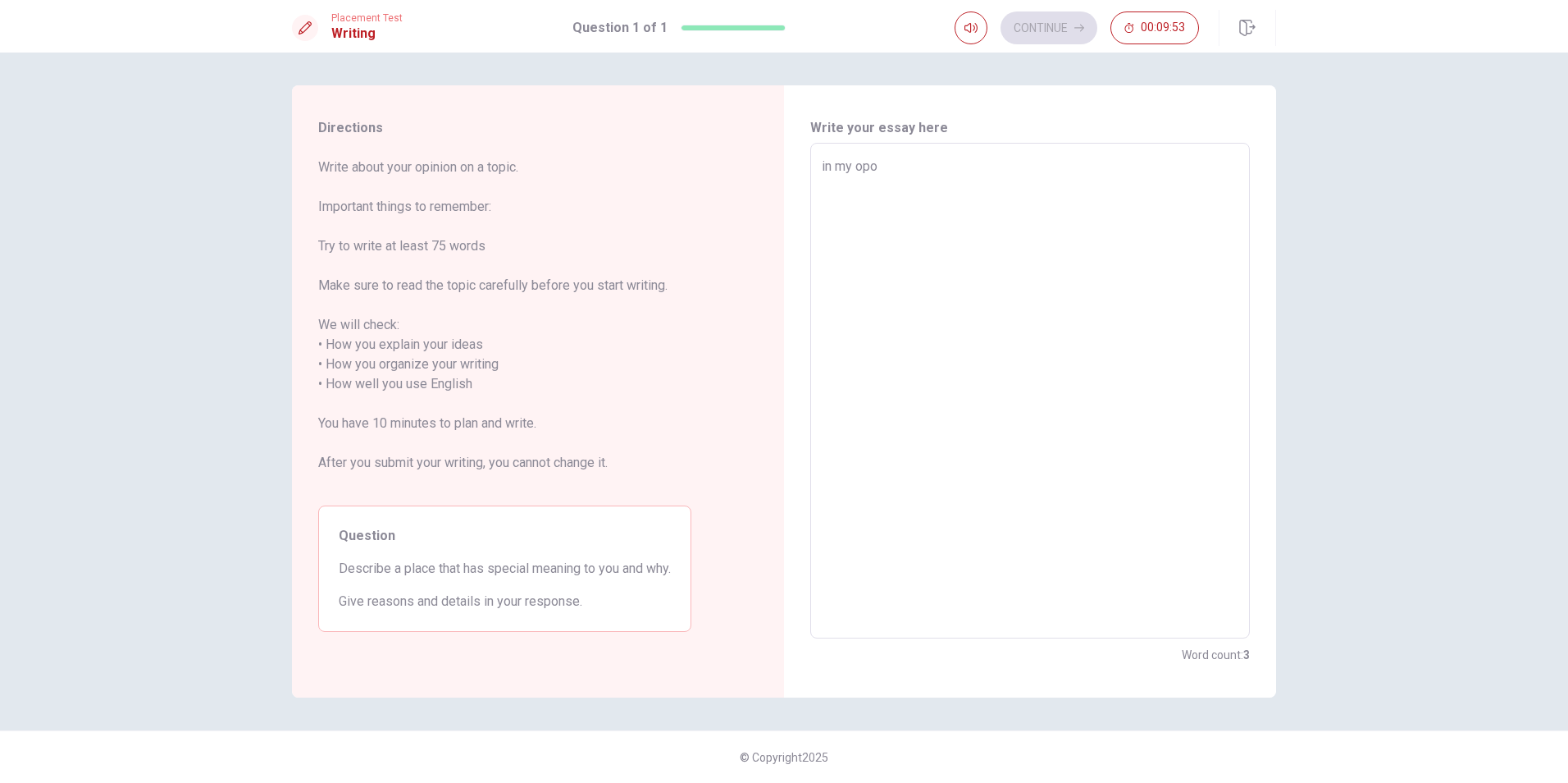
type textarea "in my op"
type textarea "x"
type textarea "in my opi"
type textarea "x"
type textarea "in my opin"
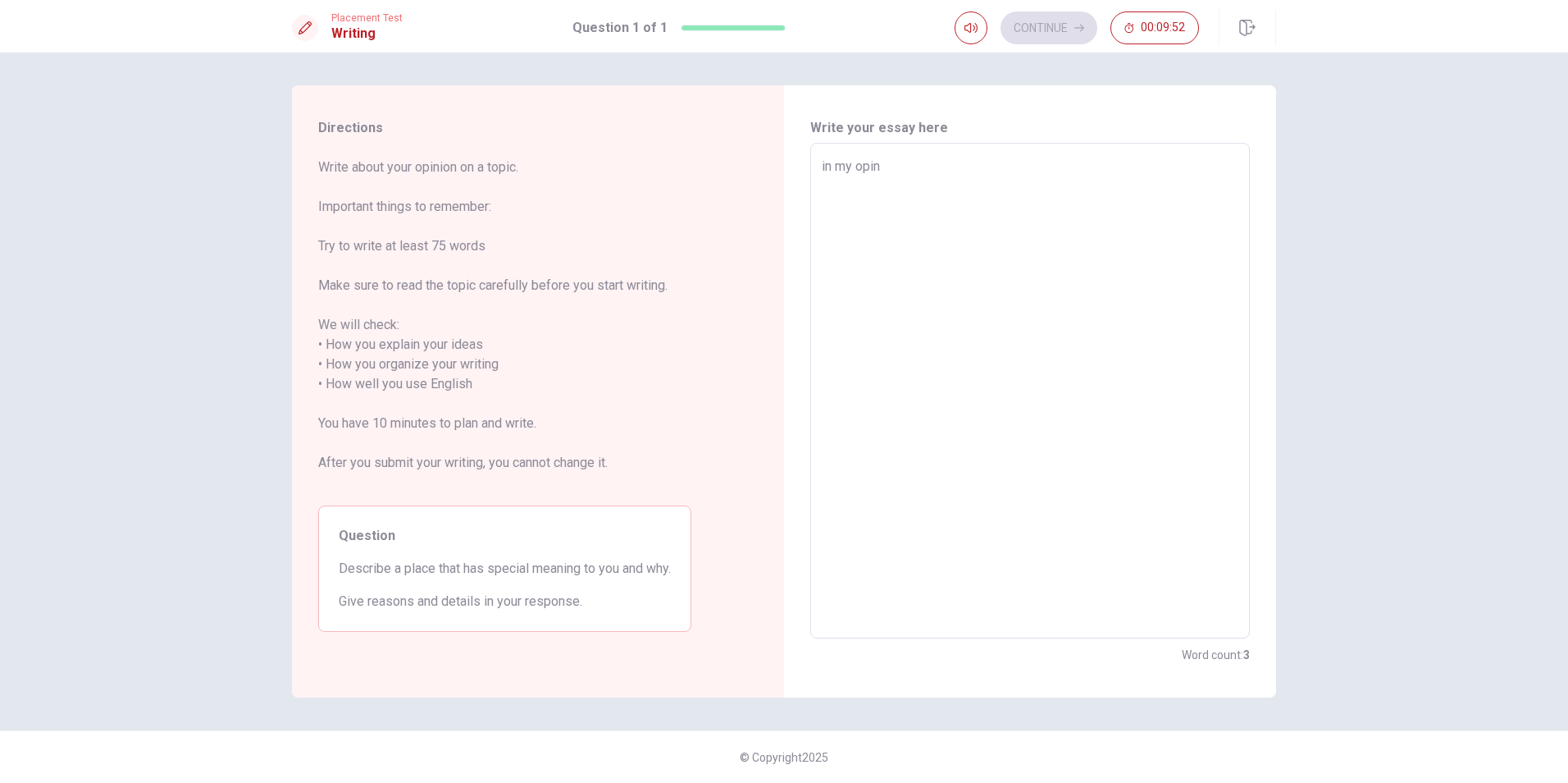
type textarea "x"
type textarea "in my opini"
type textarea "x"
type textarea "in my opinio"
type textarea "x"
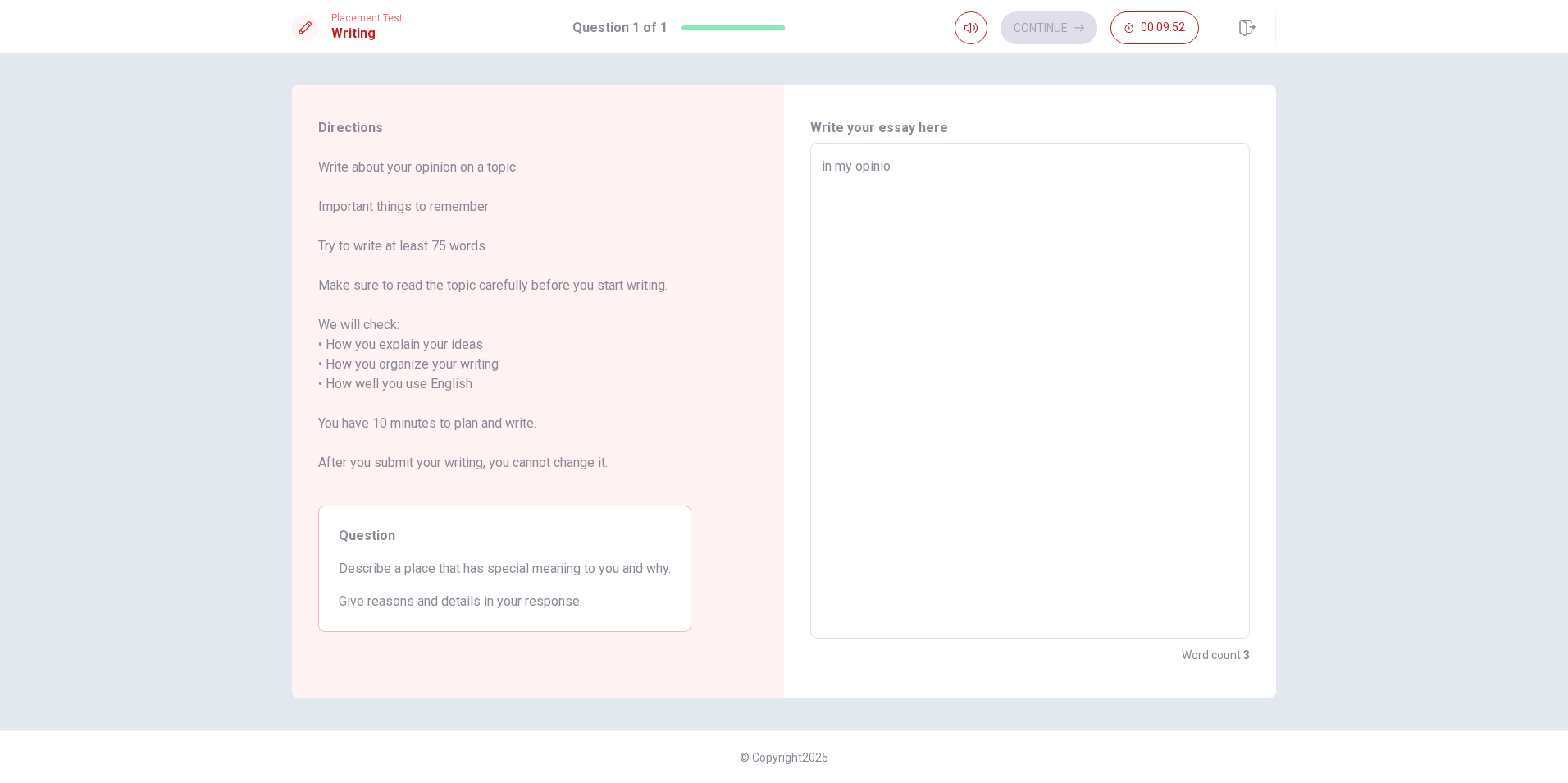
type textarea "in my opiniom"
type textarea "x"
type textarea "in my opiniomn"
type textarea "x"
type textarea "in my opiniomn"
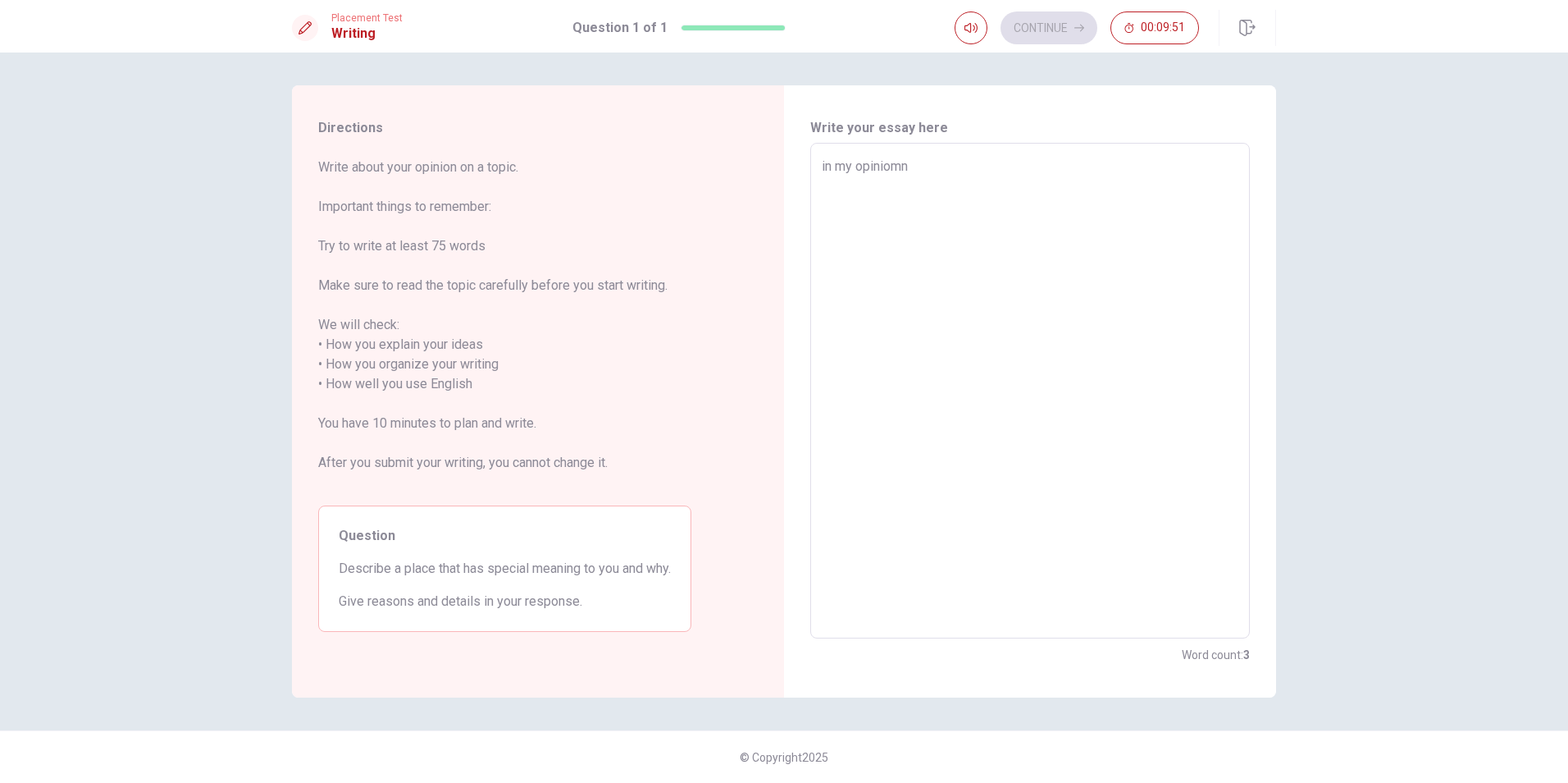
type textarea "x"
type textarea "in my opiniomn"
type textarea "x"
type textarea "in my opiniom"
type textarea "x"
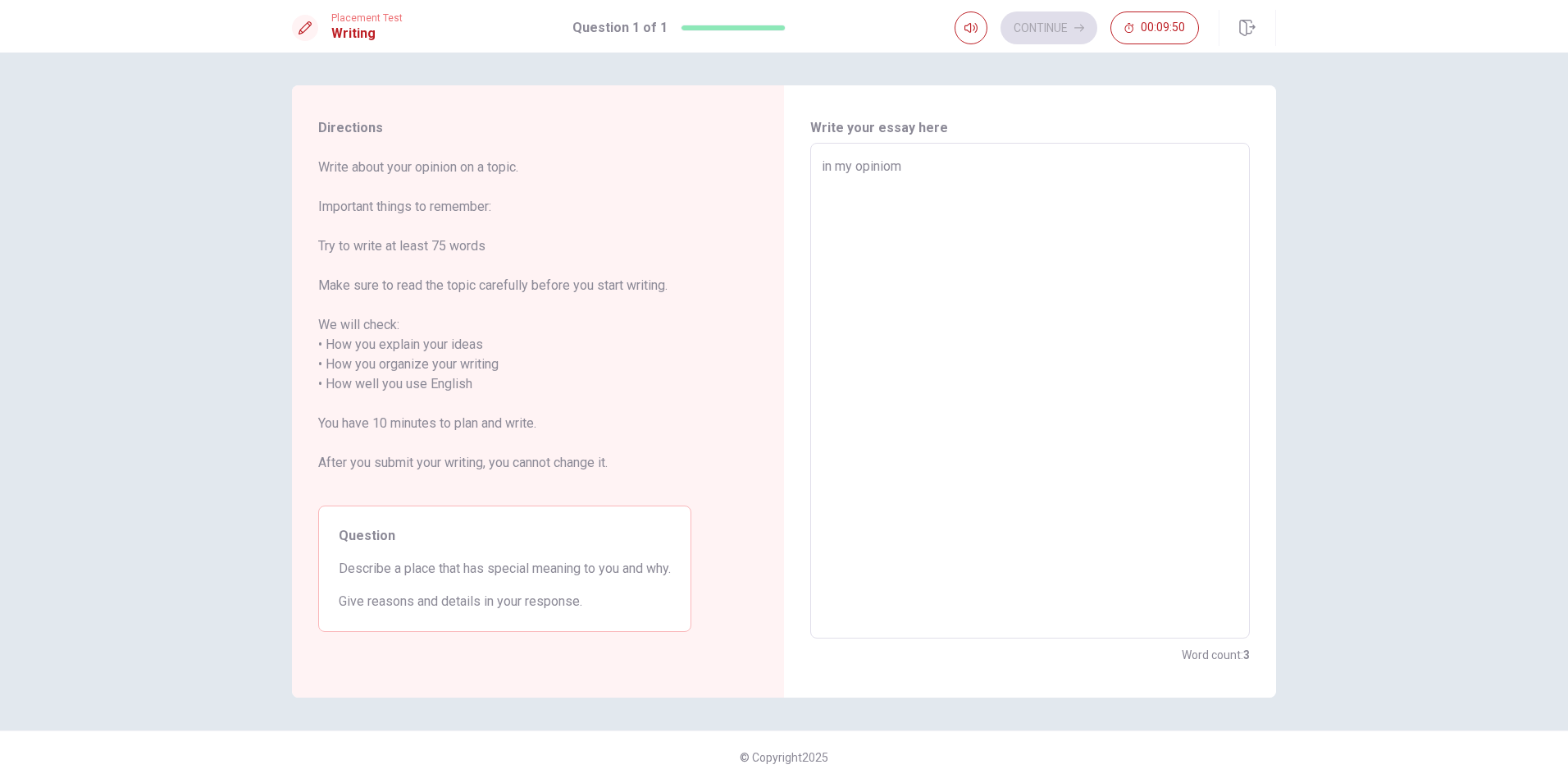
type textarea "in my opinio"
type textarea "x"
type textarea "in my opinion"
type textarea "x"
type textarea "in my opinion"
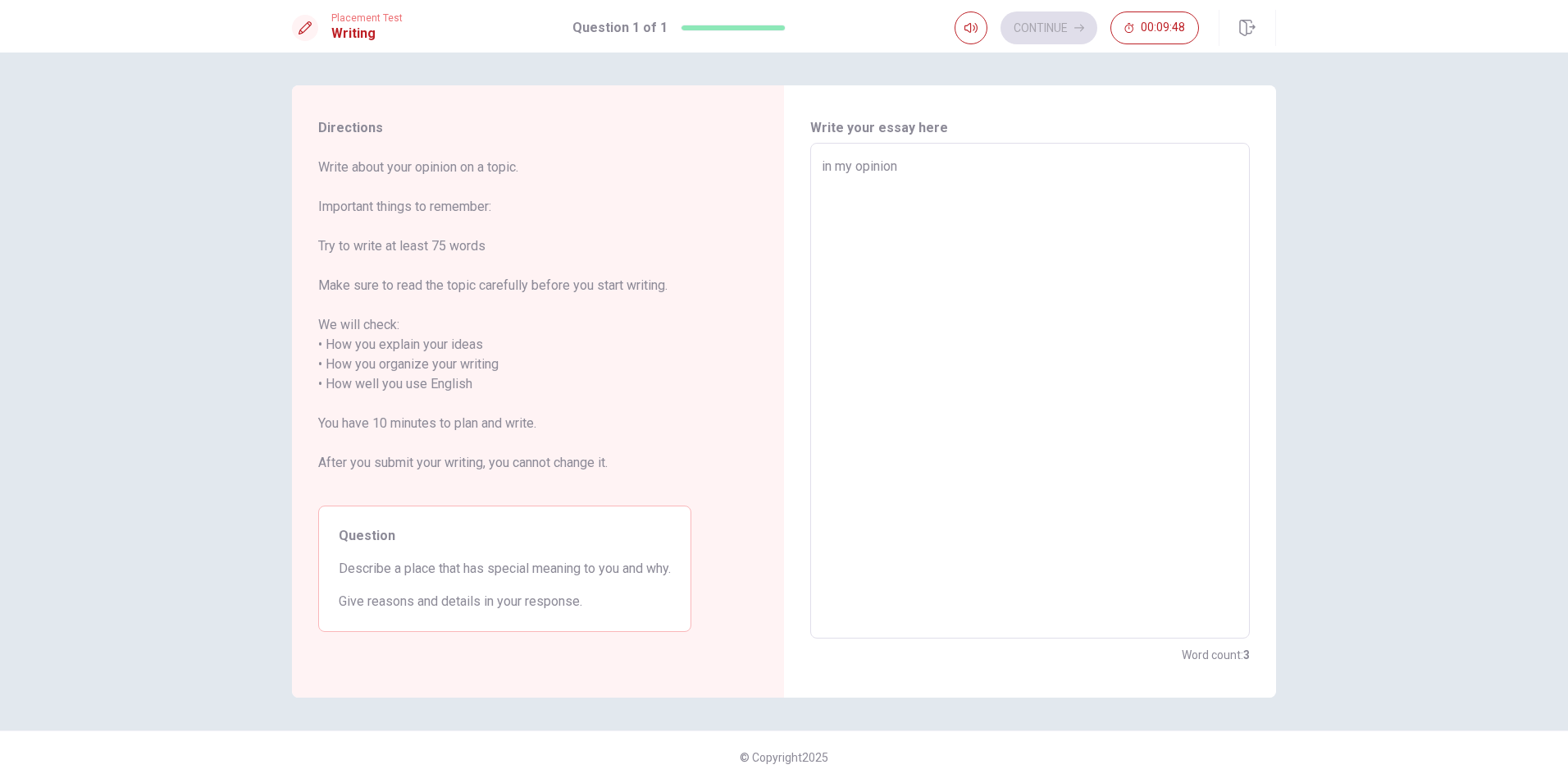
type textarea "x"
type textarea "in my opinion"
type textarea "x"
type textarea "in my opinion,"
type textarea "x"
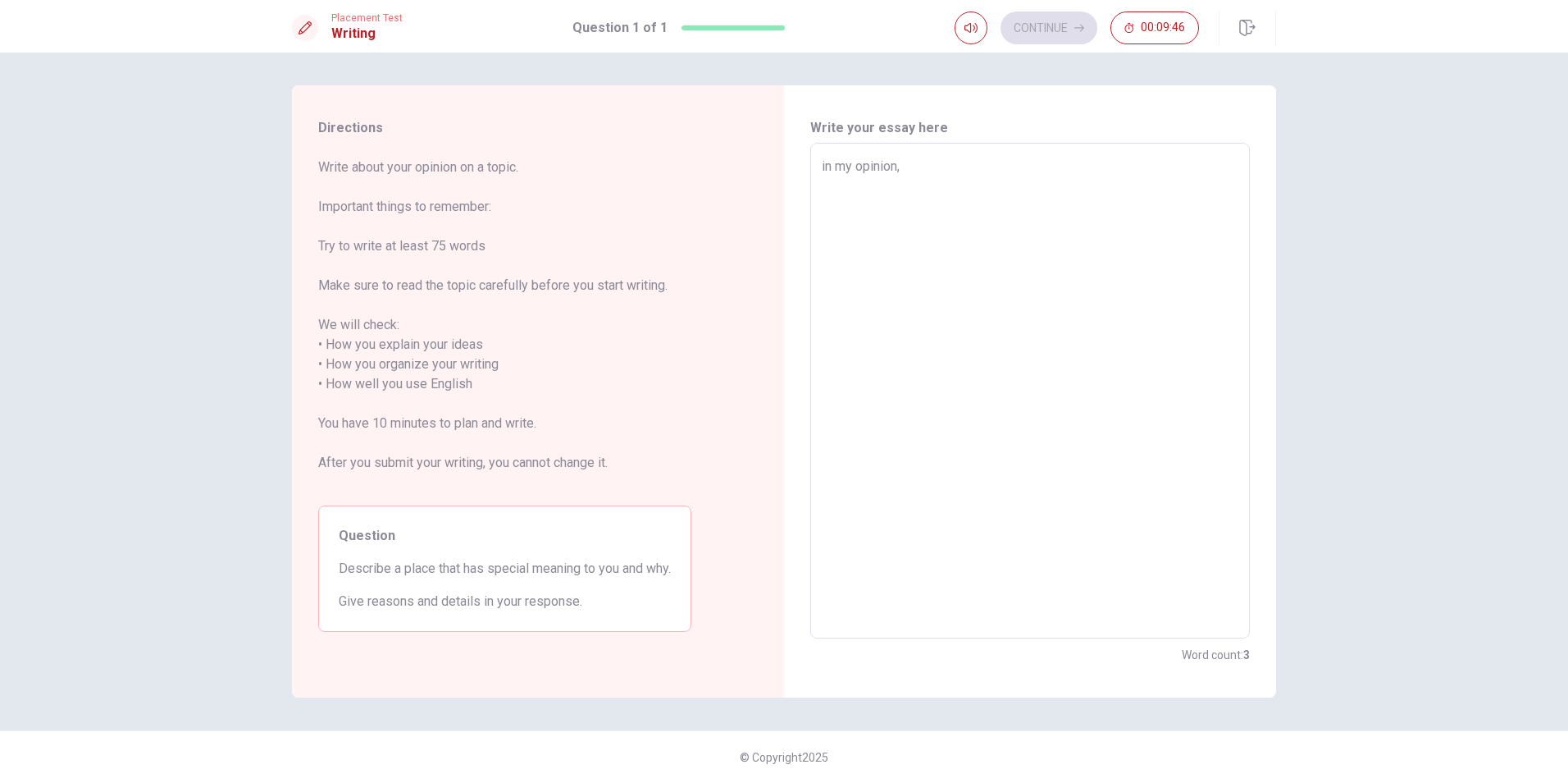
type textarea "in my opinion,"
type textarea "x"
type textarea "in my opinion, m"
type textarea "x"
type textarea "in my opinion, mo"
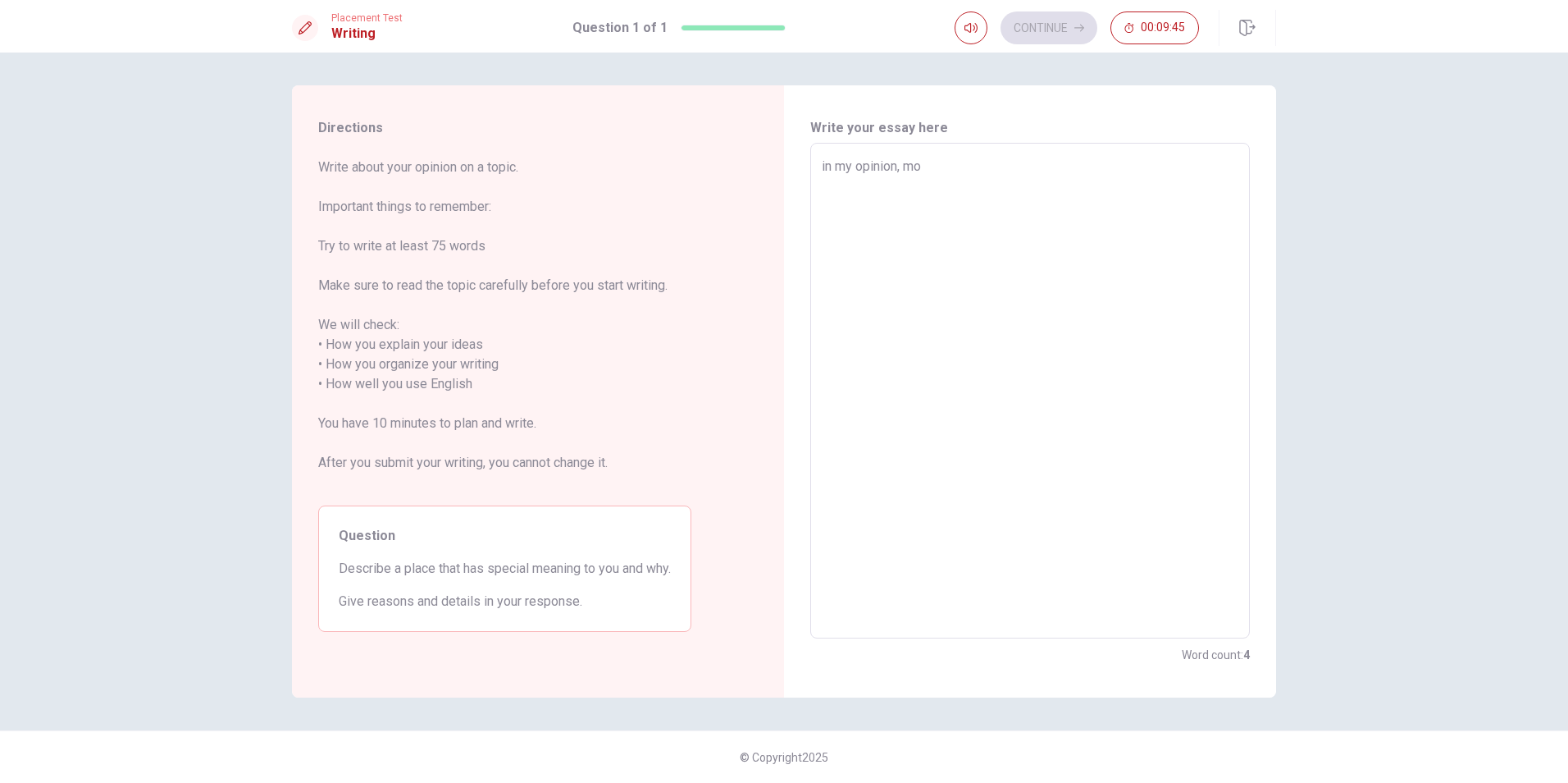
type textarea "x"
type textarea "in my opinion, mos"
type textarea "x"
type textarea "in my opinion, mosd"
type textarea "x"
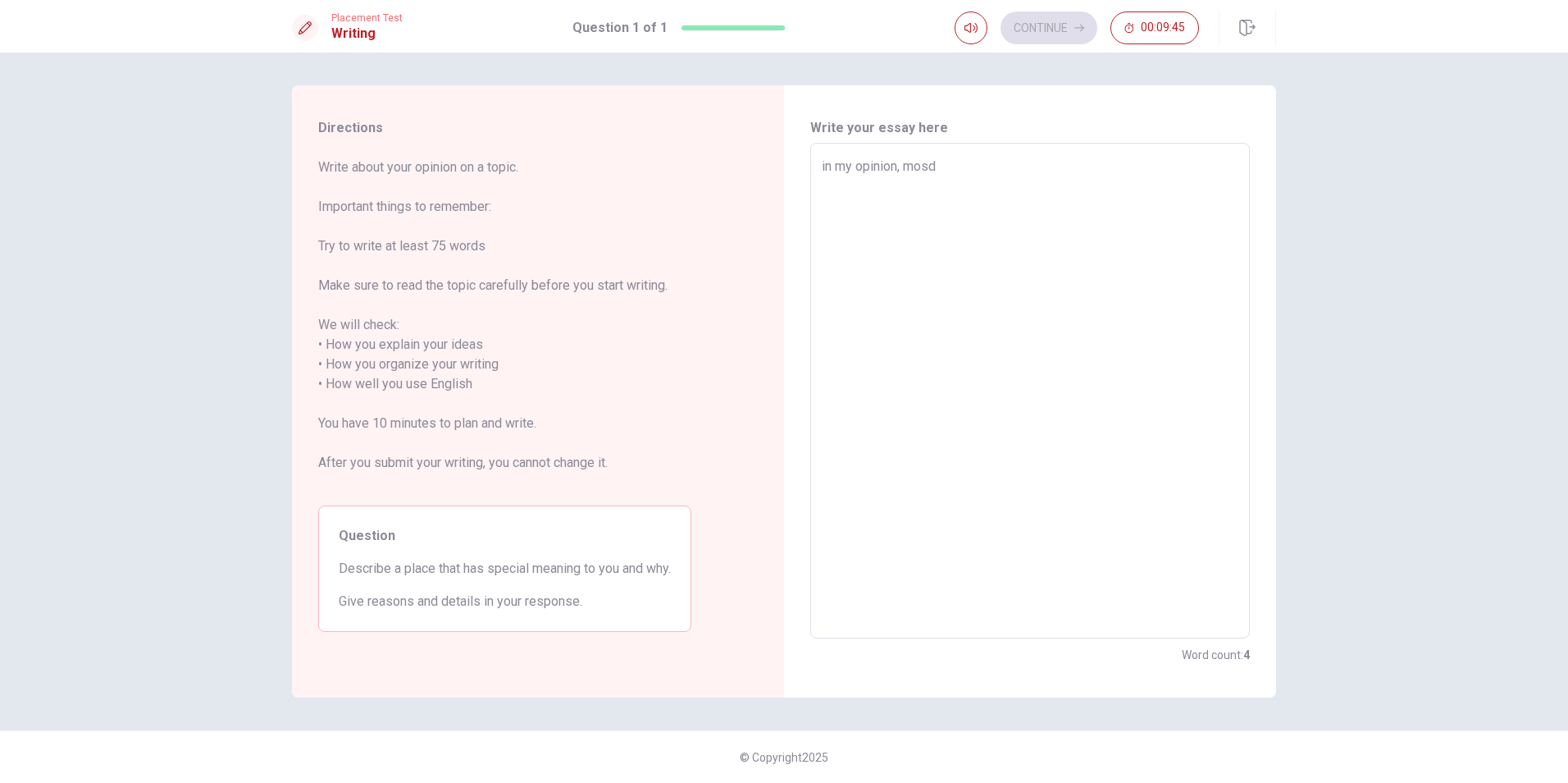
type textarea "in my opinion, mosdt"
type textarea "x"
type textarea "in my opinion, mosdt"
type textarea "x"
type textarea "in my opinion, mosdt"
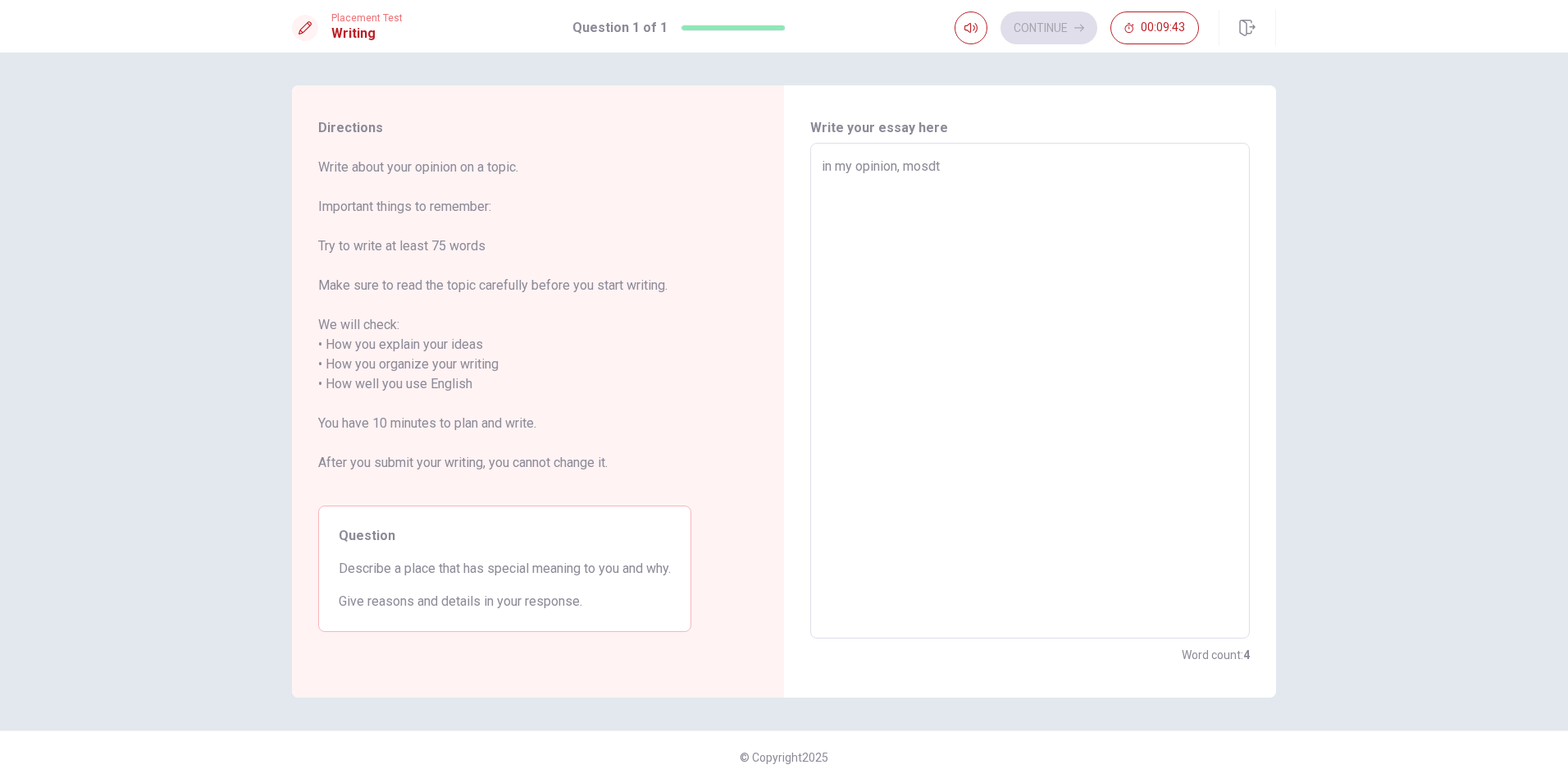
type textarea "x"
type textarea "in my opinion, mosd"
type textarea "x"
type textarea "in my opinion, mos"
type textarea "x"
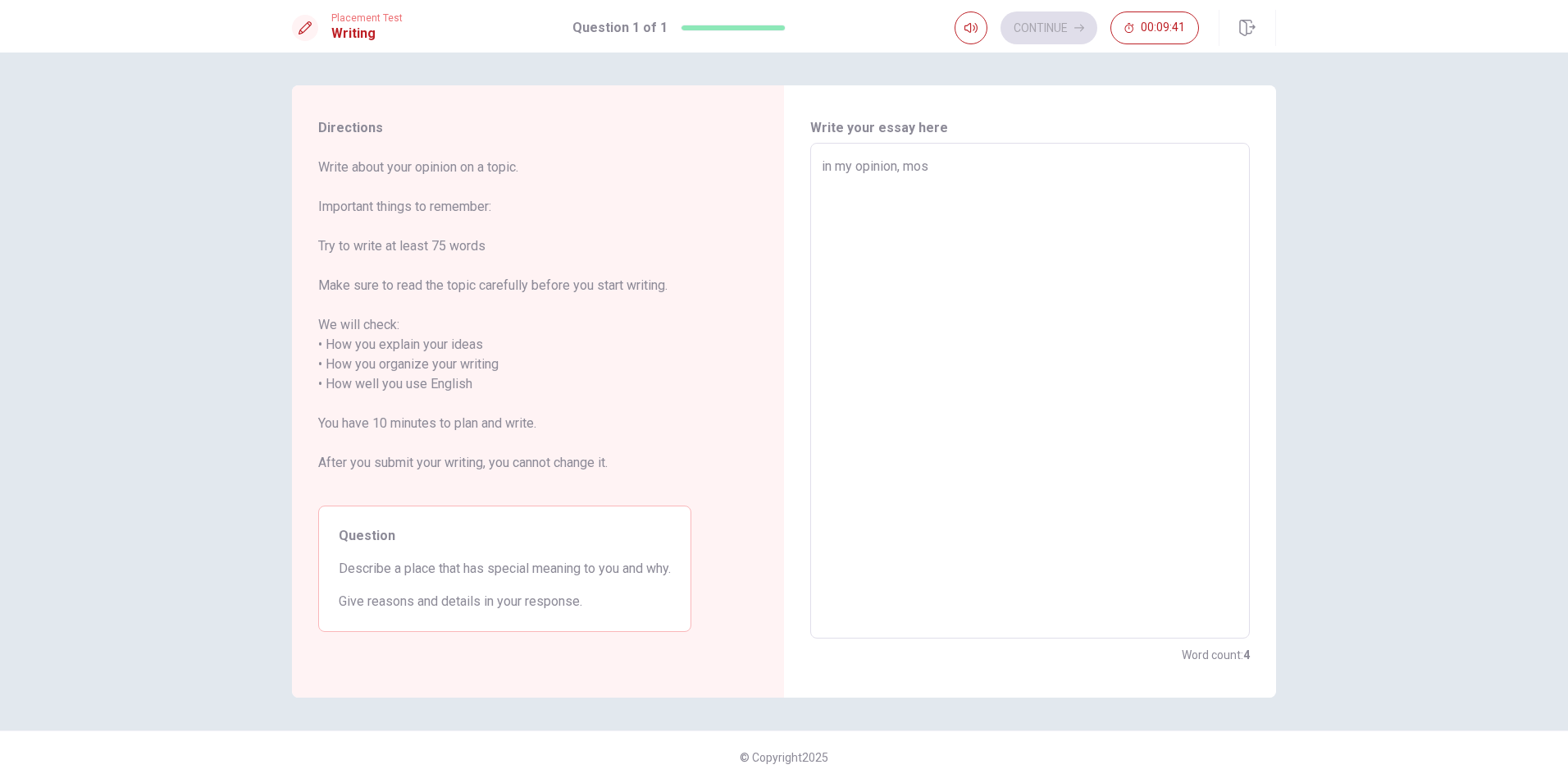
type textarea "in my opinion, most"
type textarea "x"
type textarea "in my opinion, most"
type textarea "x"
type textarea "in my opinion, most p"
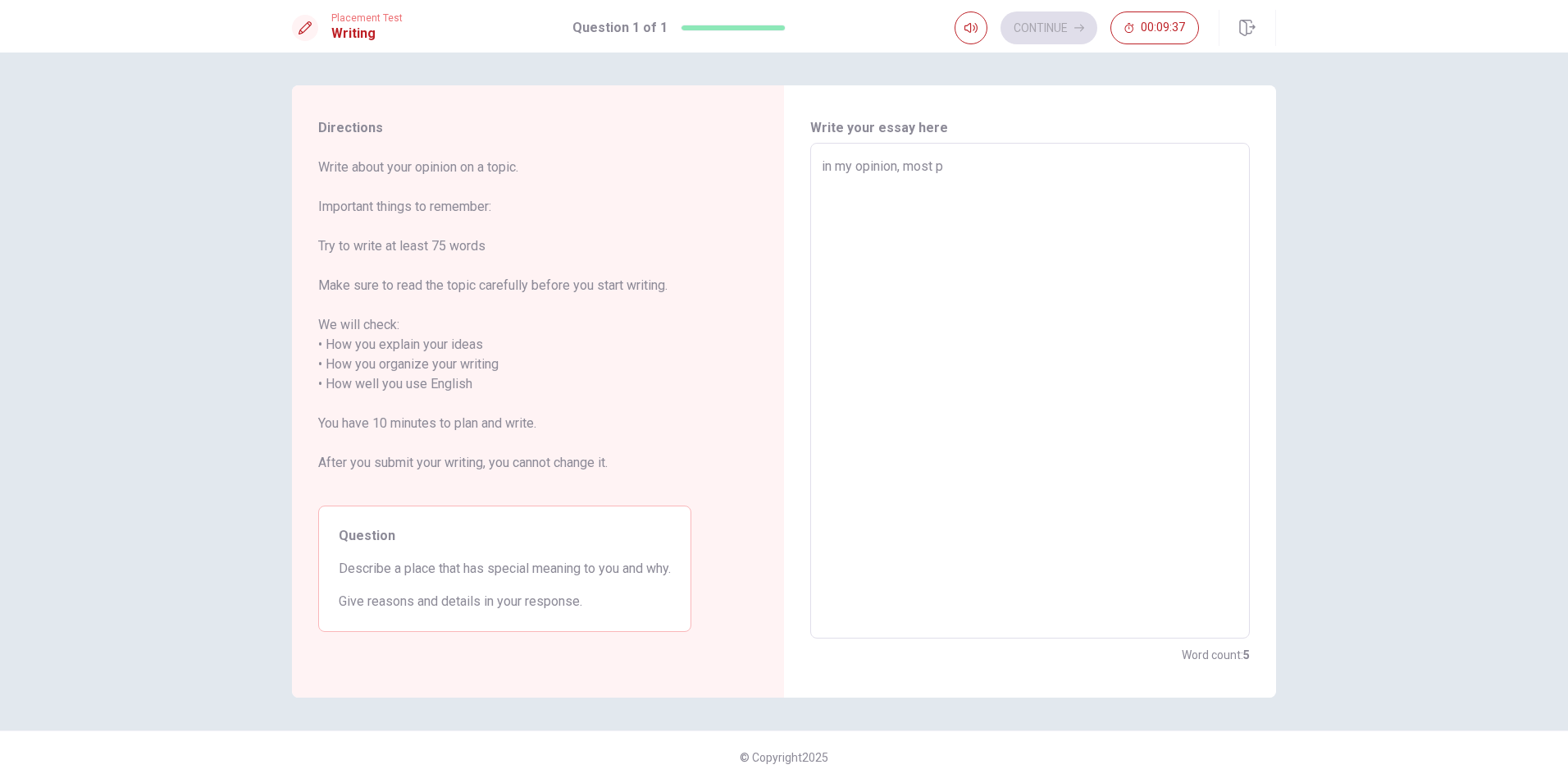
type textarea "x"
type textarea "in my opinion, most pe"
type textarea "x"
type textarea "in my opinion, most peo"
type textarea "x"
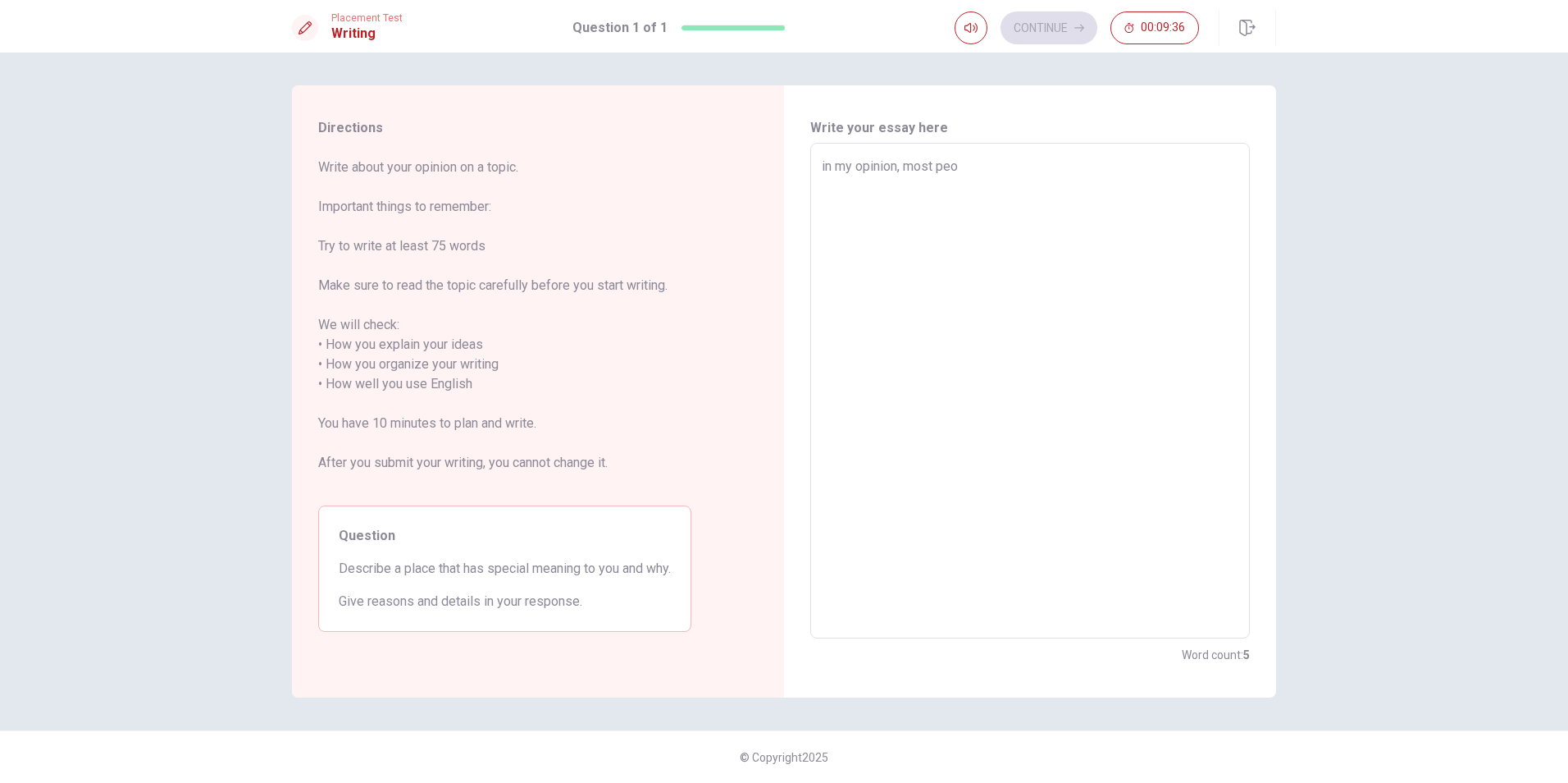
type textarea "in my opinion, most peop"
type textarea "x"
type textarea "in my opinion, most peopl"
type textarea "x"
type textarea "in my opinion, most people"
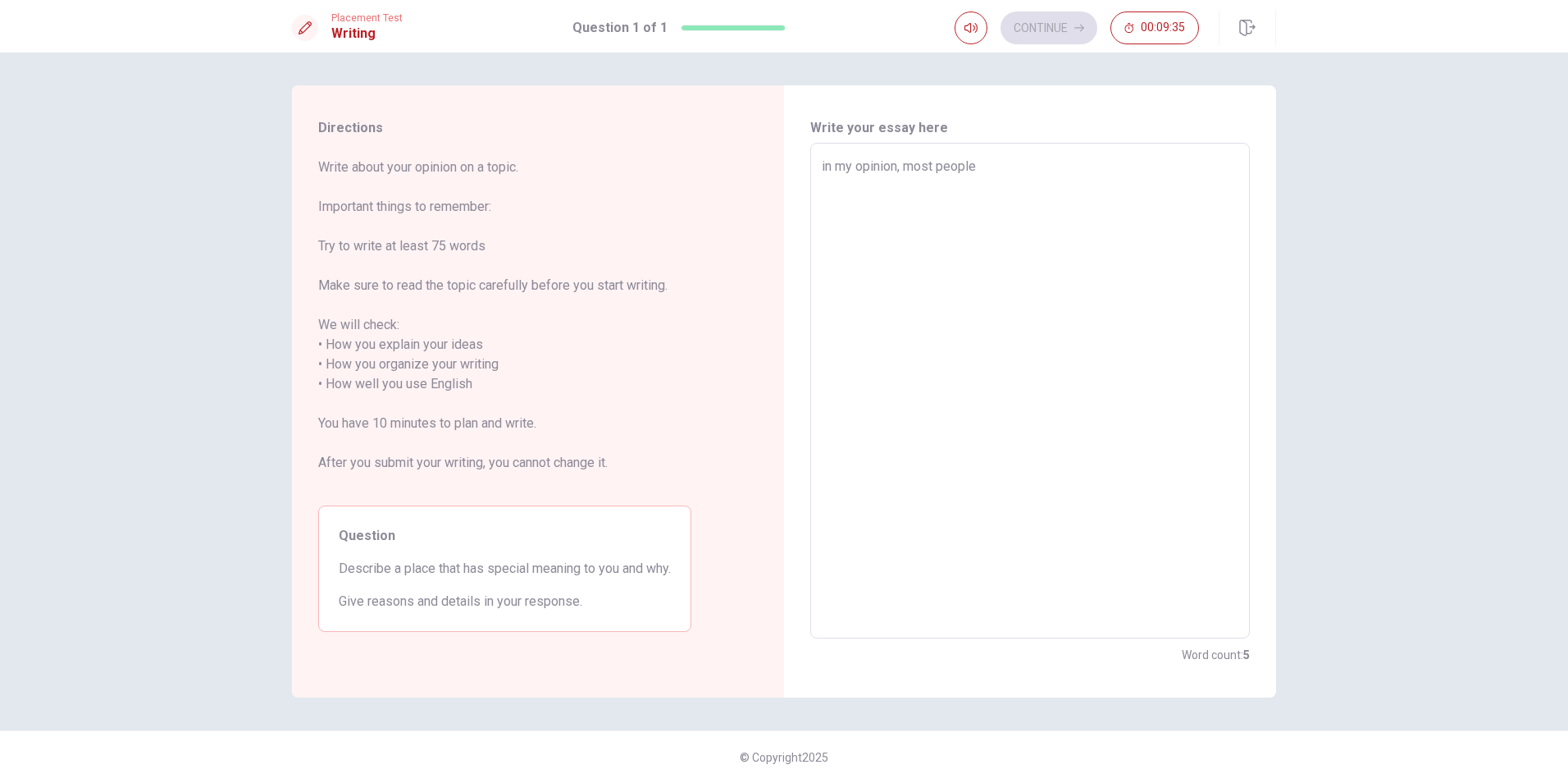
type textarea "x"
type textarea "in my opinion, most people"
type textarea "x"
type textarea "in my opinion, most people p"
type textarea "x"
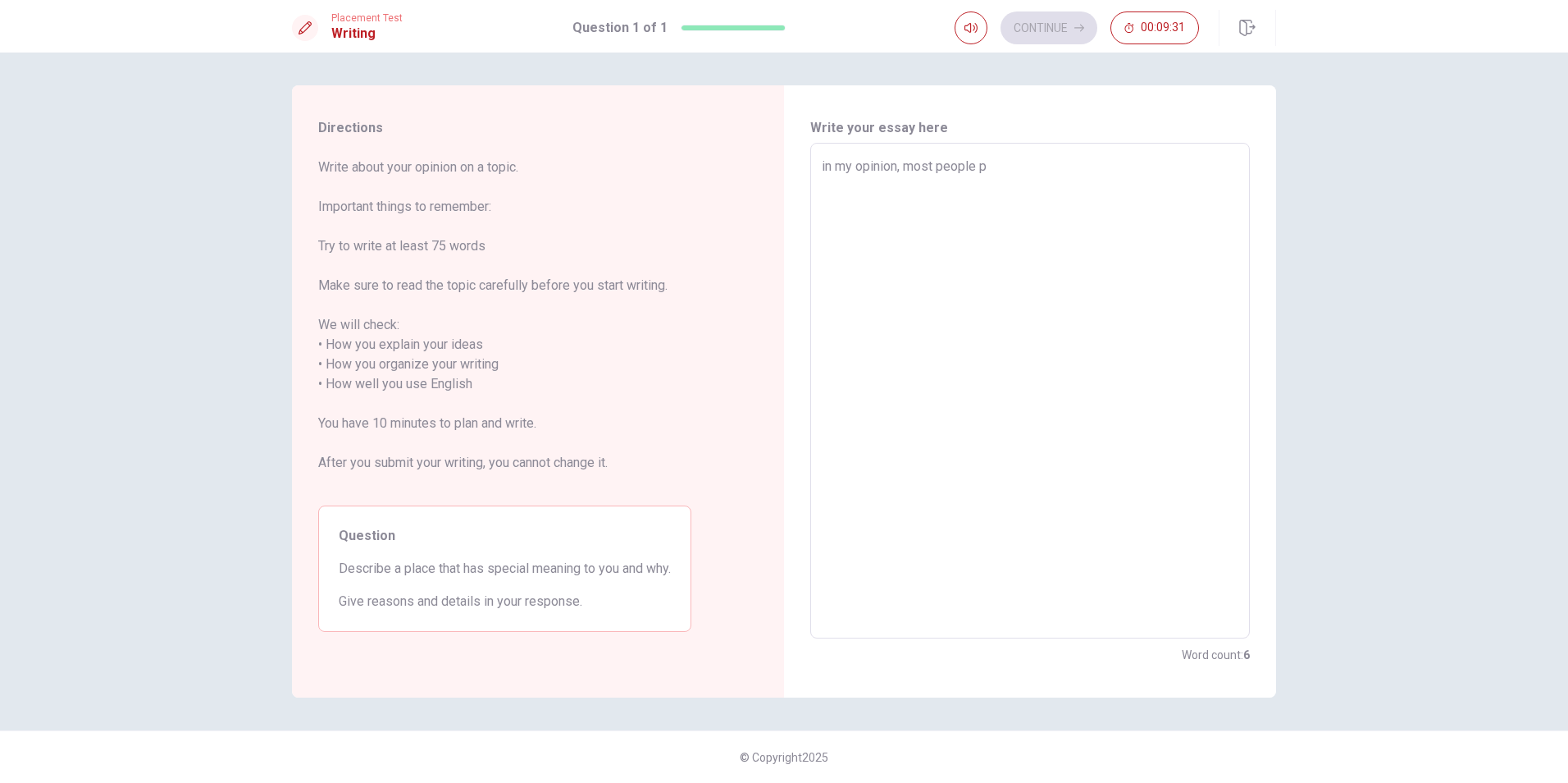
type textarea "in my opinion, most people pr"
type textarea "x"
type textarea "in my opinion, most people pre"
type textarea "x"
type textarea "in my opinion, most people pref"
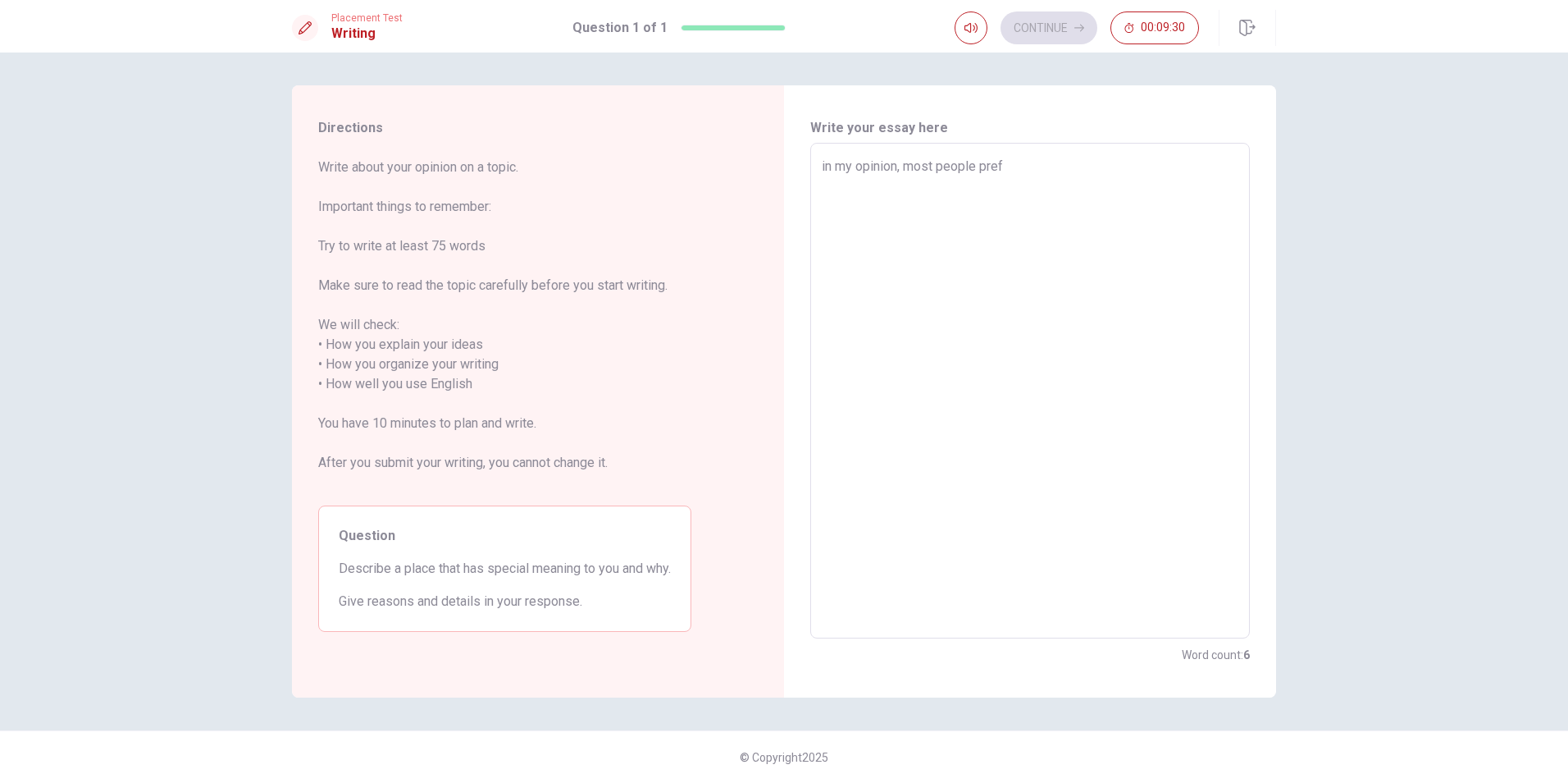
type textarea "x"
type textarea "in my opinion, most people prefe"
type textarea "x"
type textarea "in my opinion, most people prefer"
type textarea "x"
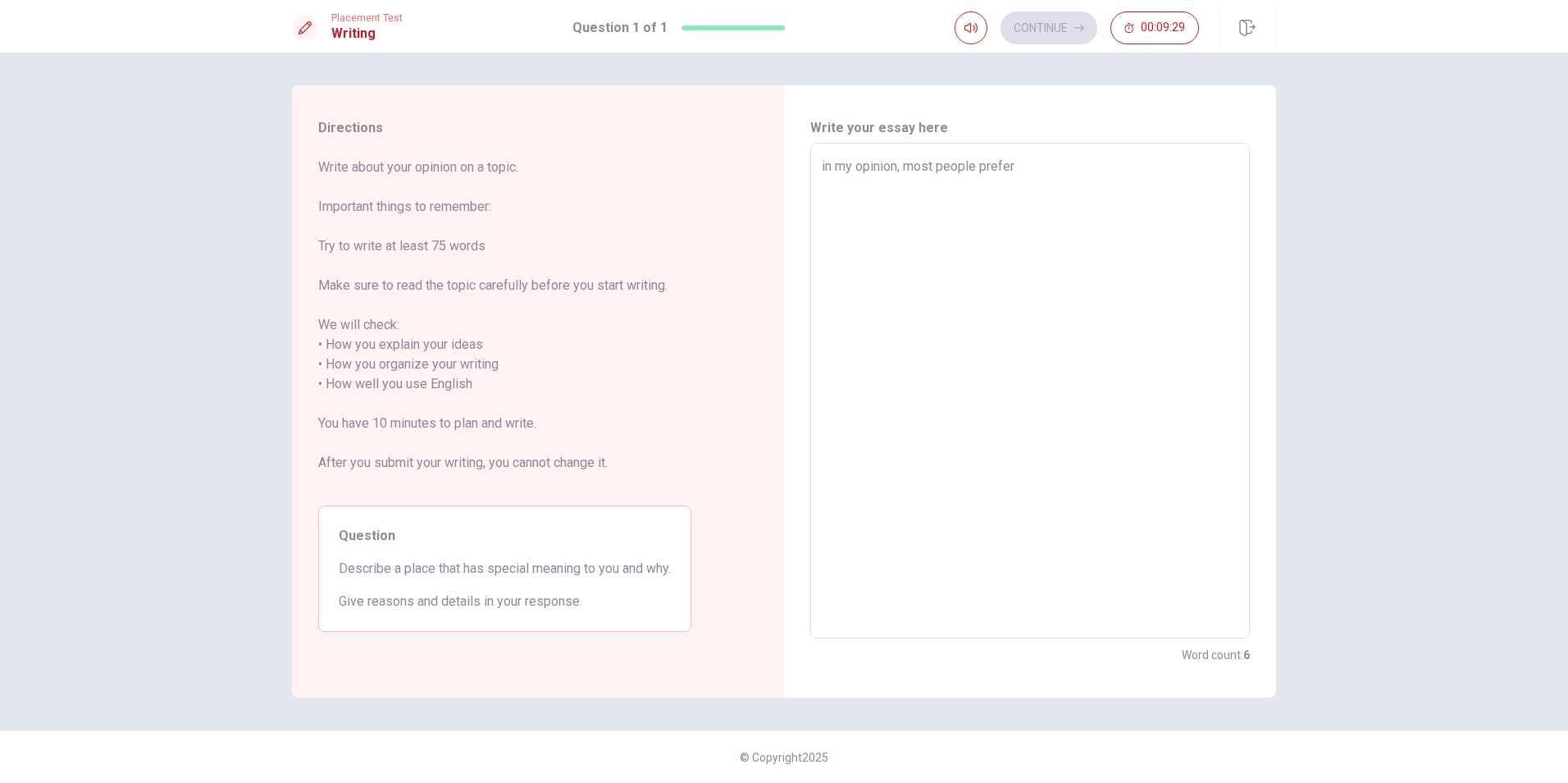
type textarea "in my opinion, most people prefer"
type textarea "x"
type textarea "in my opinion, most people prefer l"
type textarea "x"
type textarea "in my opinion, most people prefer li"
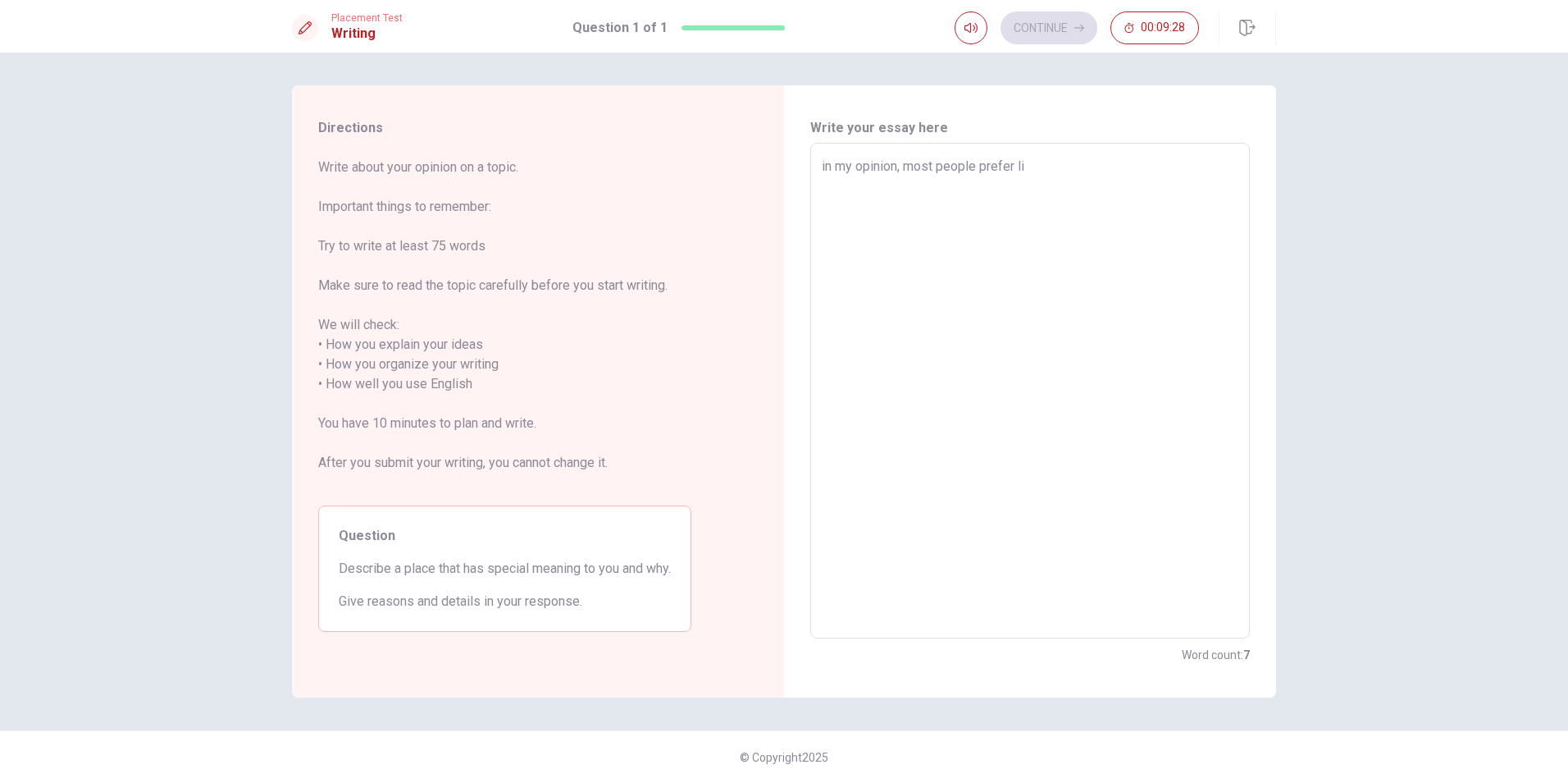
type textarea "x"
type textarea "in my opinion, most people prefer liv"
type textarea "x"
type textarea "in my opinion, most people prefer livi"
type textarea "x"
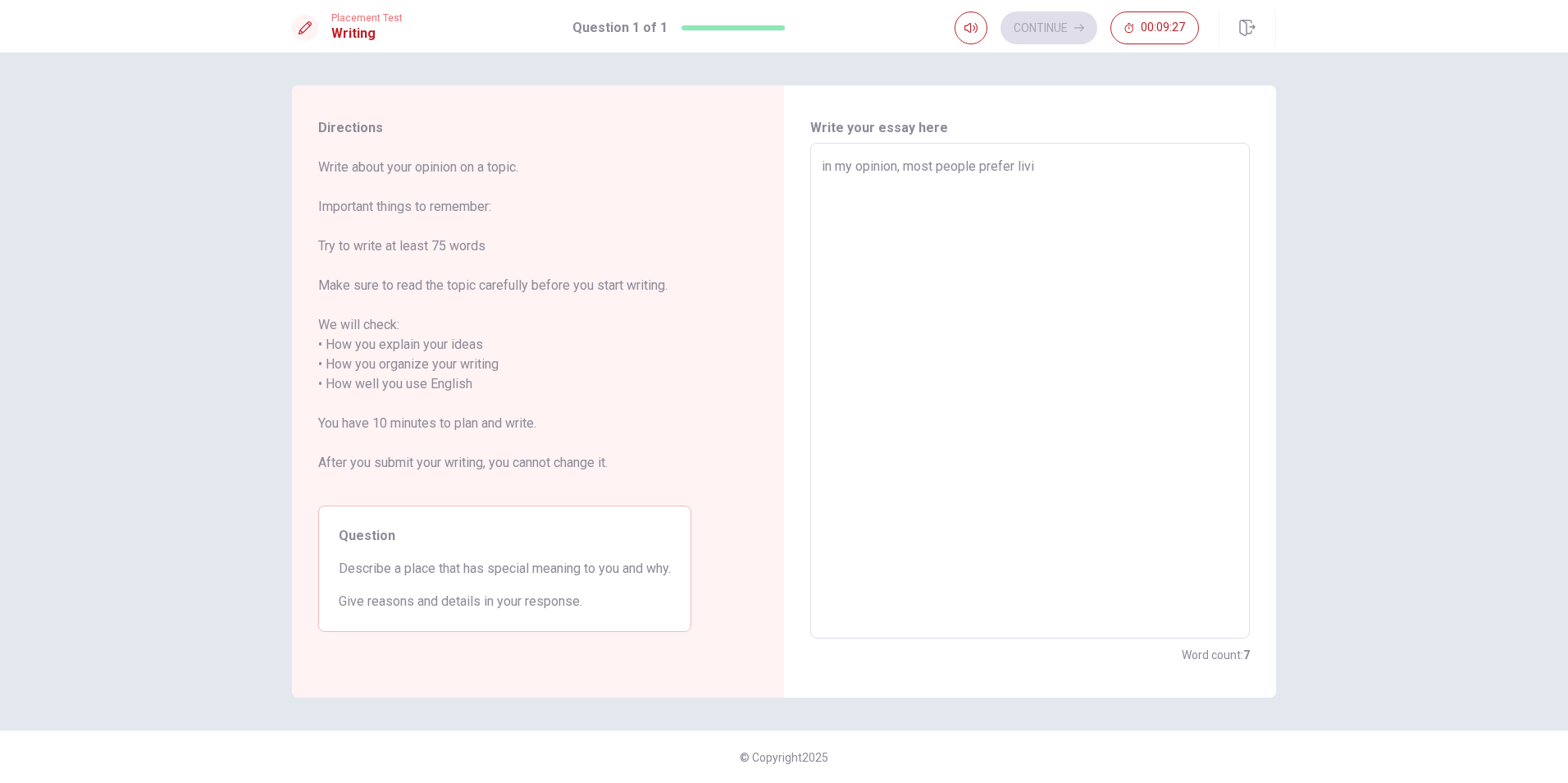
type textarea "in my opinion, most people prefer livin"
type textarea "x"
type textarea "in my opinion, most people prefer living"
type textarea "x"
type textarea "in my opinion, most people prefer living"
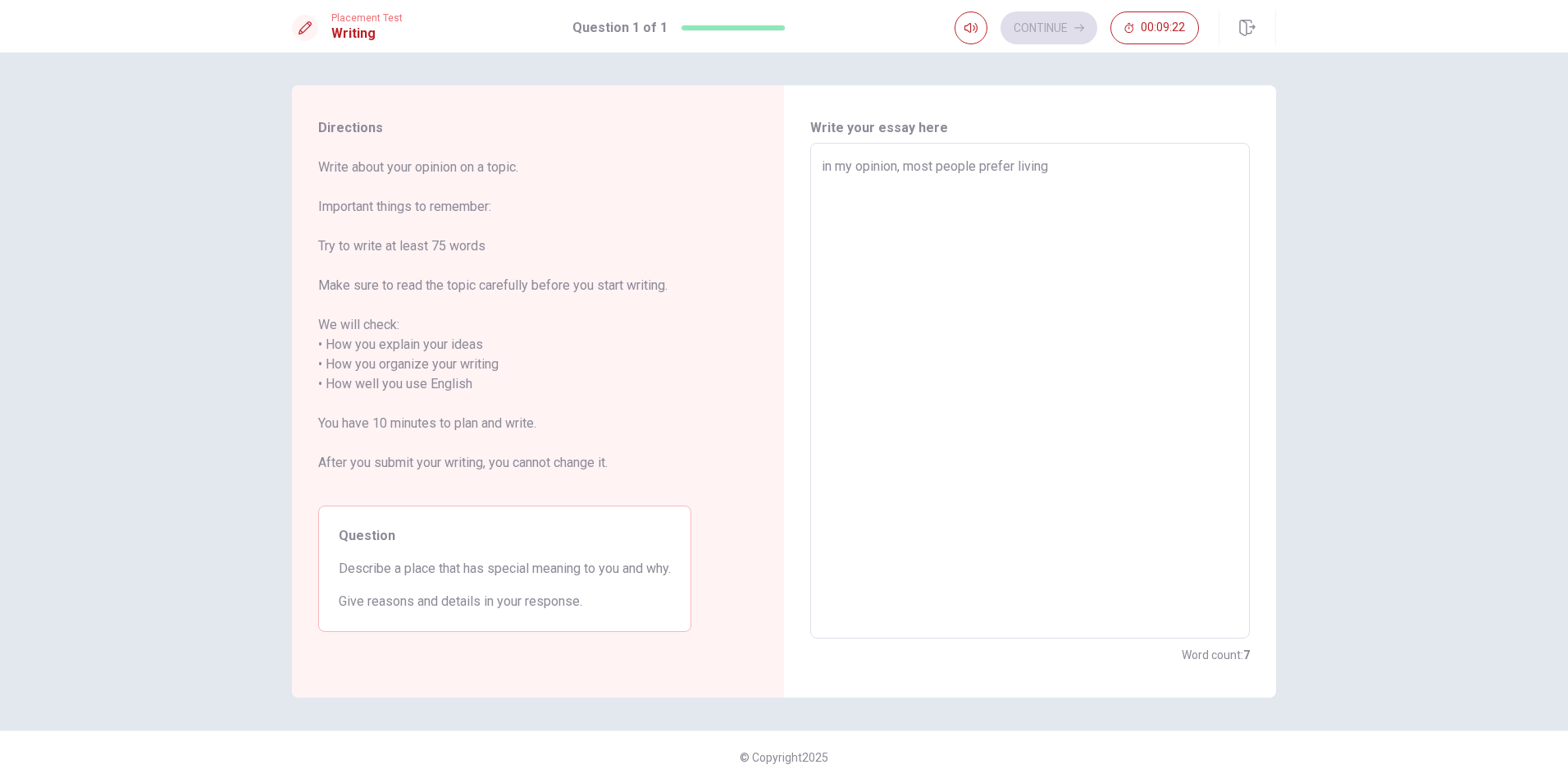
type textarea "x"
type textarea "in my opinion, most people prefer living i"
type textarea "x"
type textarea "in my opinion, most people prefer living in"
type textarea "x"
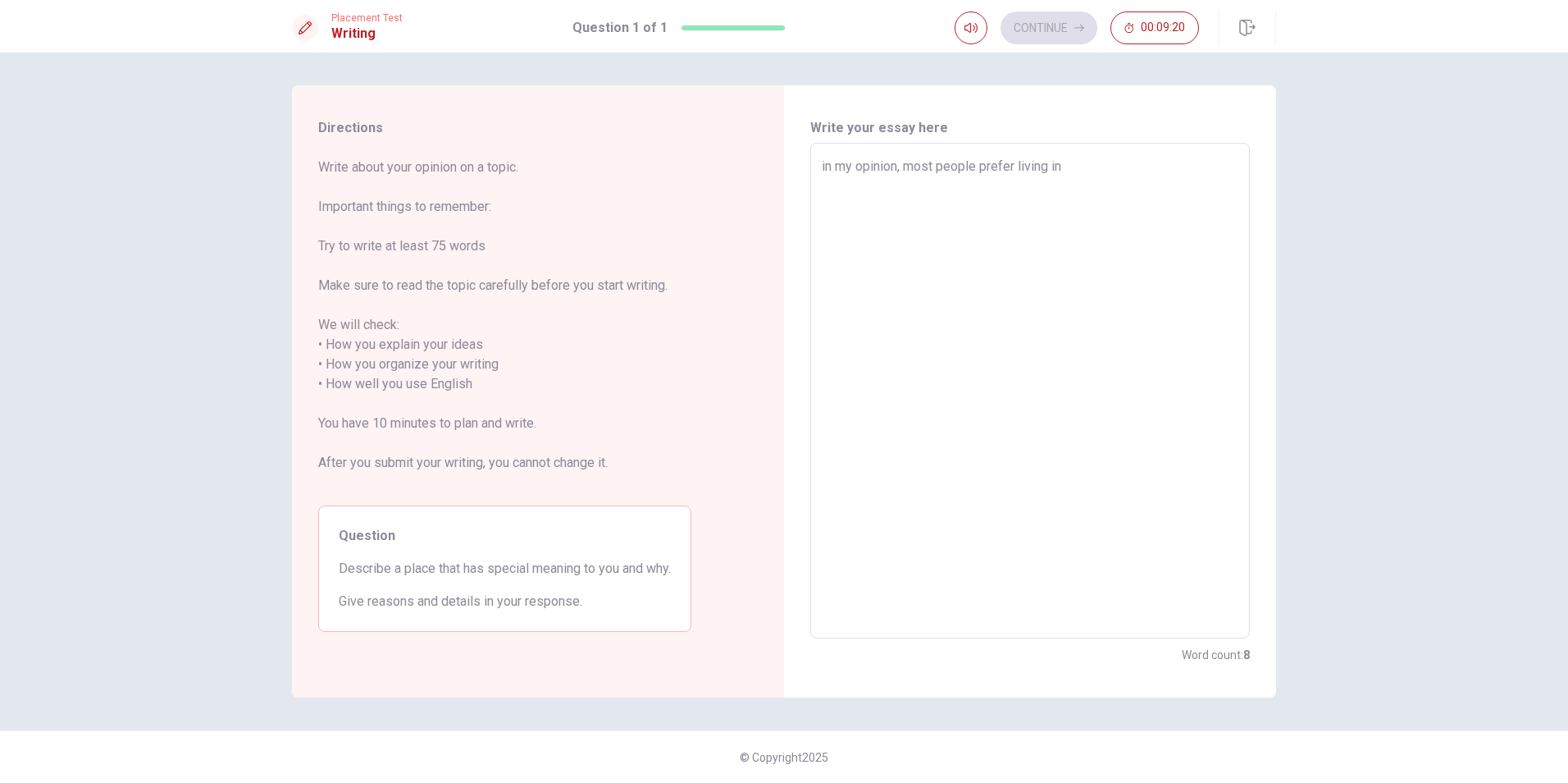
type textarea "in my opinion, most people prefer living in"
type textarea "x"
type textarea "in my opinion, most people prefer living in c"
type textarea "x"
type textarea "in my opinion, most people prefer living in ci"
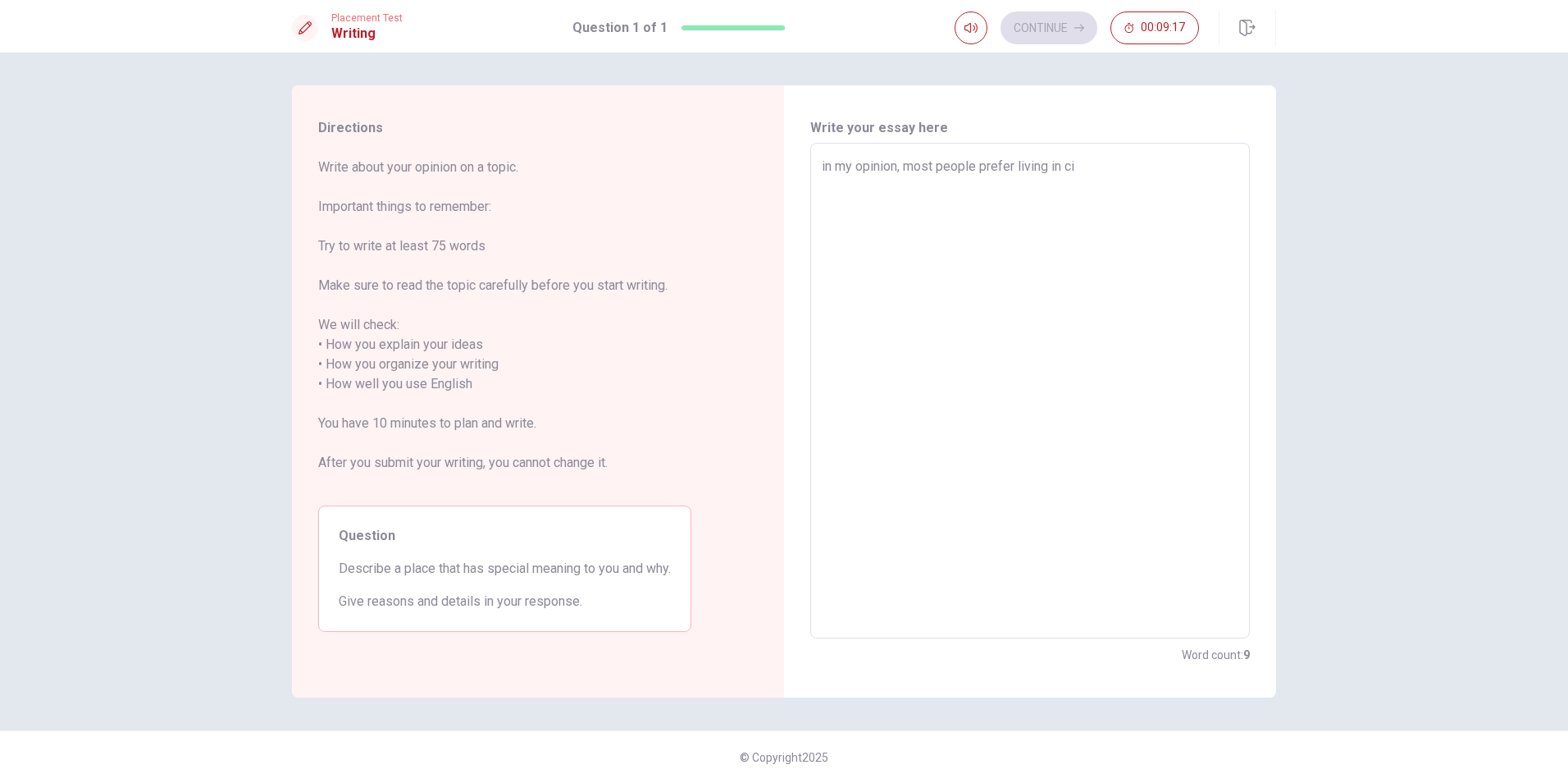
type textarea "x"
type textarea "in my opinion, most people prefer living in cit"
type textarea "x"
type textarea "in my opinion, most people prefer living in [GEOGRAPHIC_DATA]"
type textarea "x"
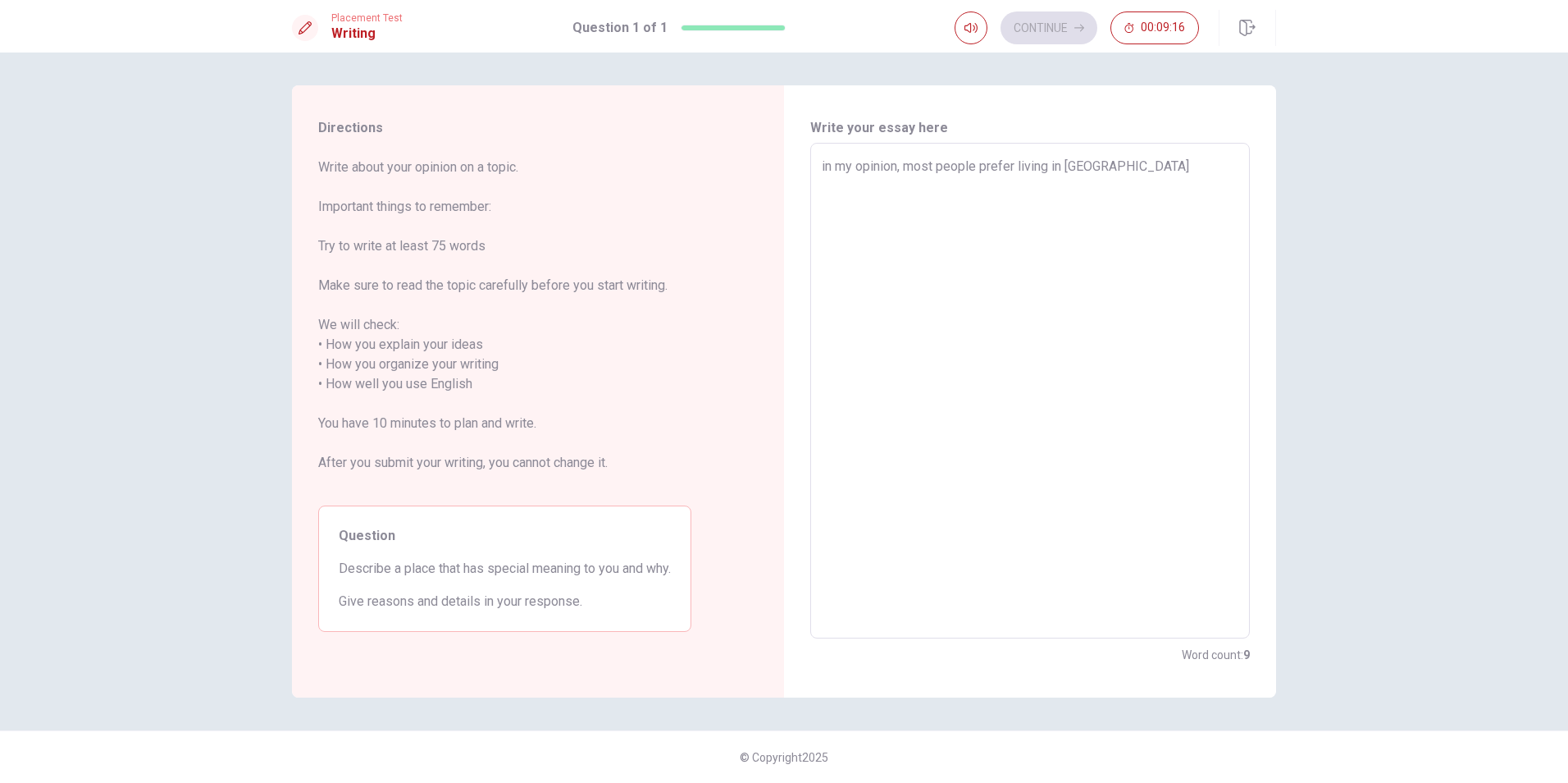
type textarea "in my opinion, most people prefer living in [GEOGRAPHIC_DATA]"
type textarea "x"
type textarea "in my opinion, most people prefer living in cities"
type textarea "x"
type textarea "in my opinion, most people prefer living in cities"
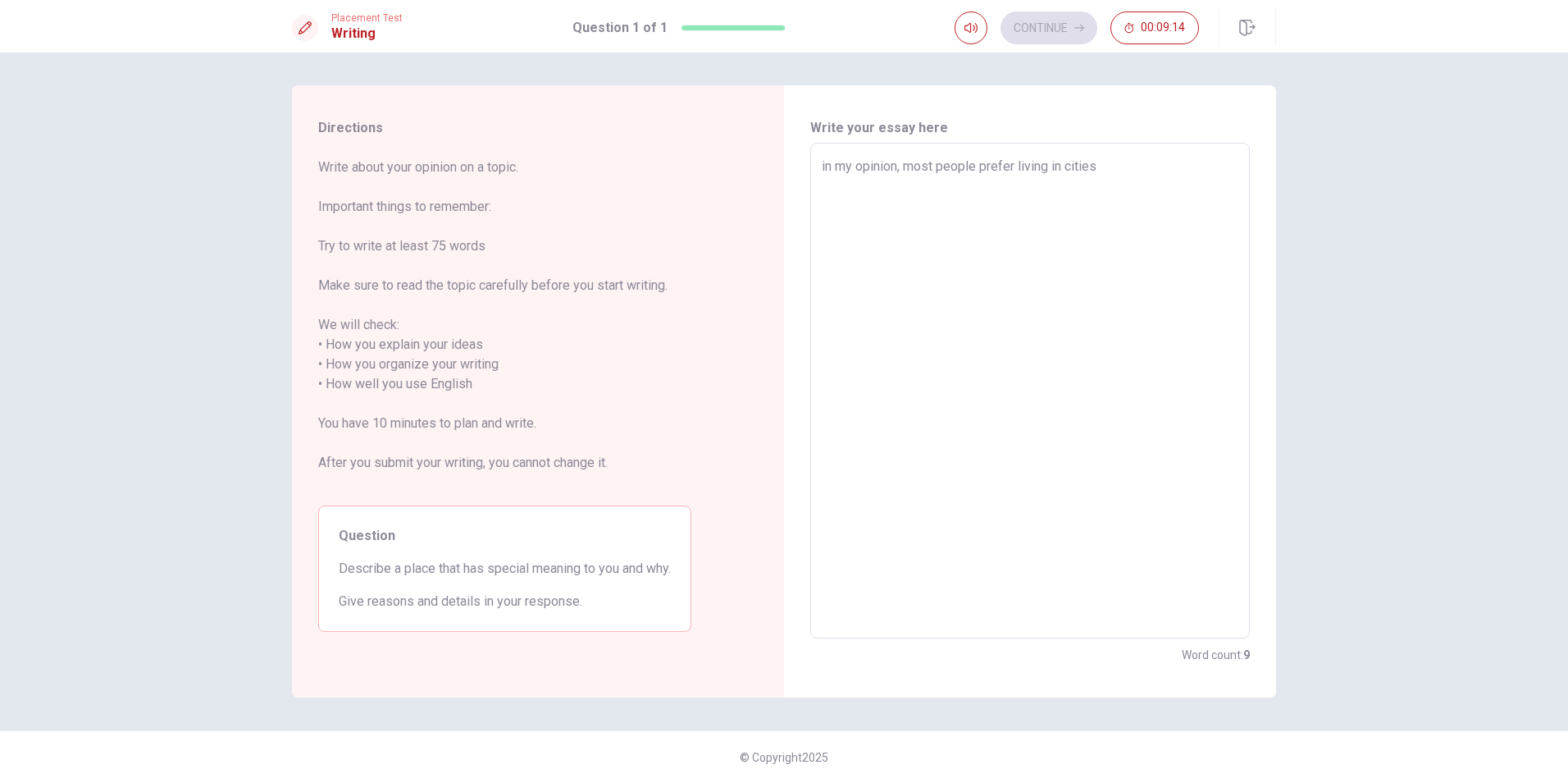
type textarea "x"
type textarea "in my opinion, most people prefer living in cities b"
type textarea "x"
type textarea "in my opinion, most people prefer living in cities be"
type textarea "x"
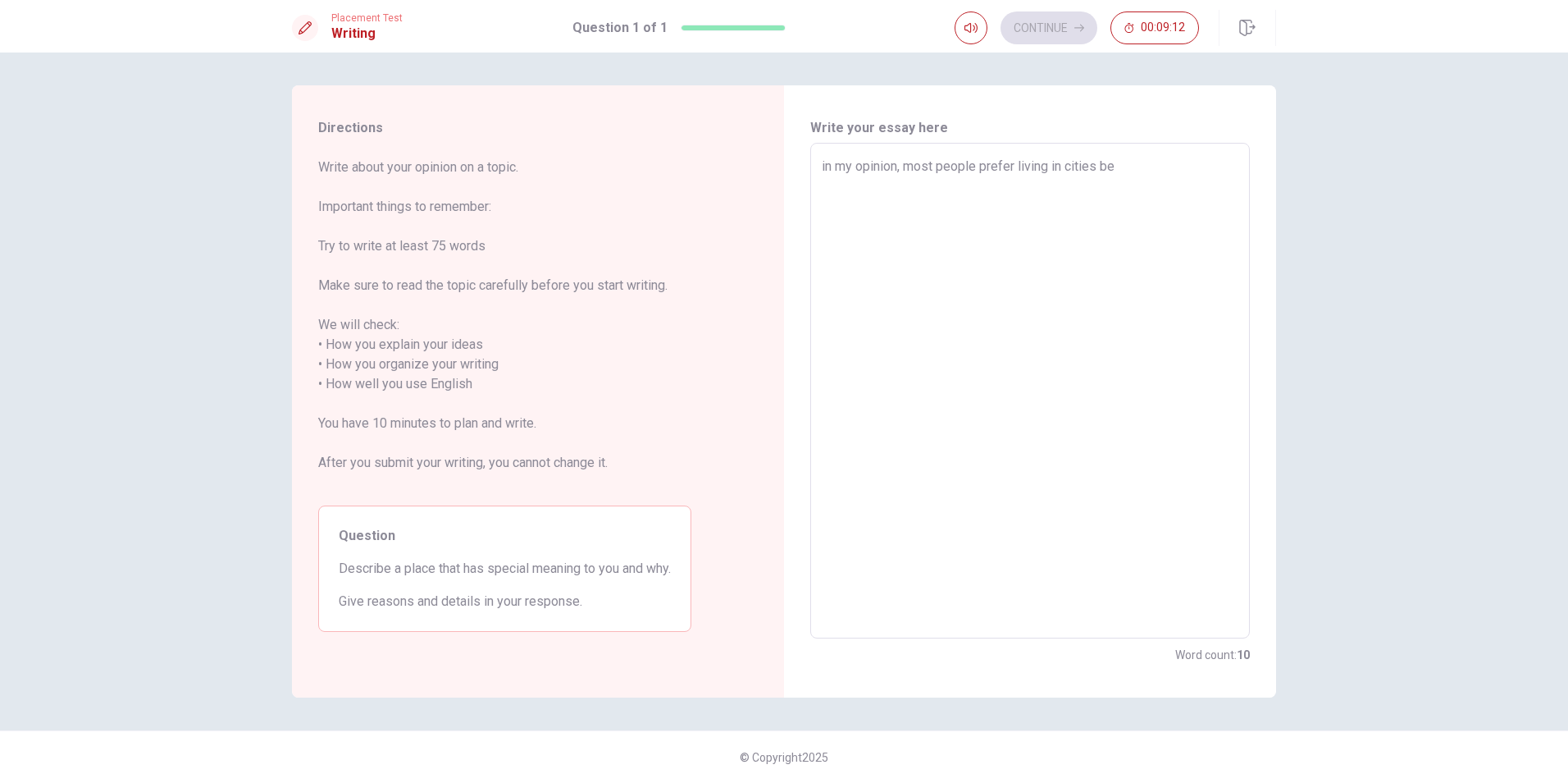
type textarea "in my opinion, most people prefer living in cities bec"
type textarea "x"
type textarea "in my opinion, most people prefer living in cities beca"
type textarea "x"
type textarea "in my opinion, most people prefer living in cities becau"
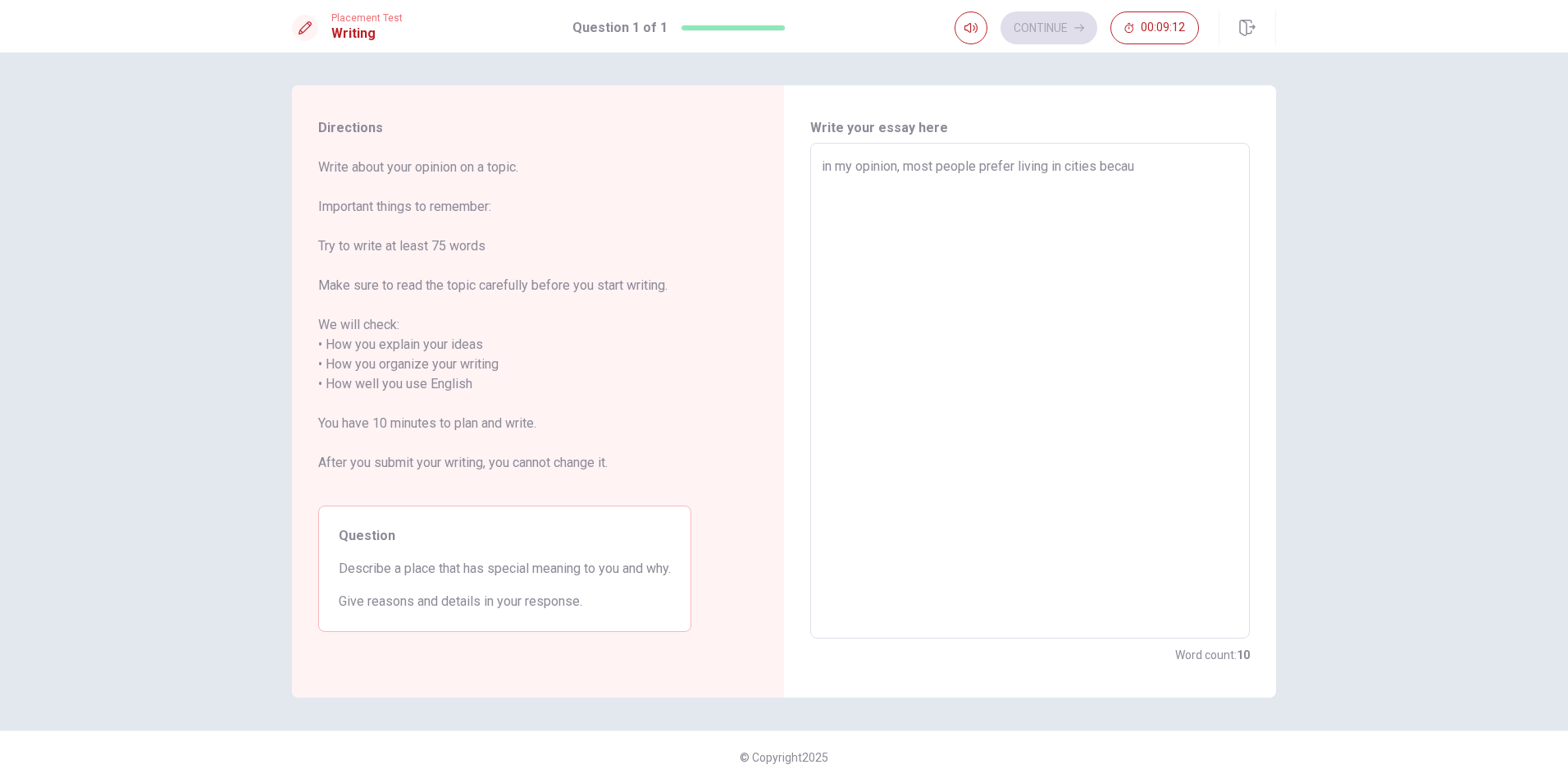
type textarea "x"
type textarea "in my opinion, most people prefer living in cities becaus"
type textarea "x"
type textarea "in my opinion, most people prefer living in cities because"
type textarea "x"
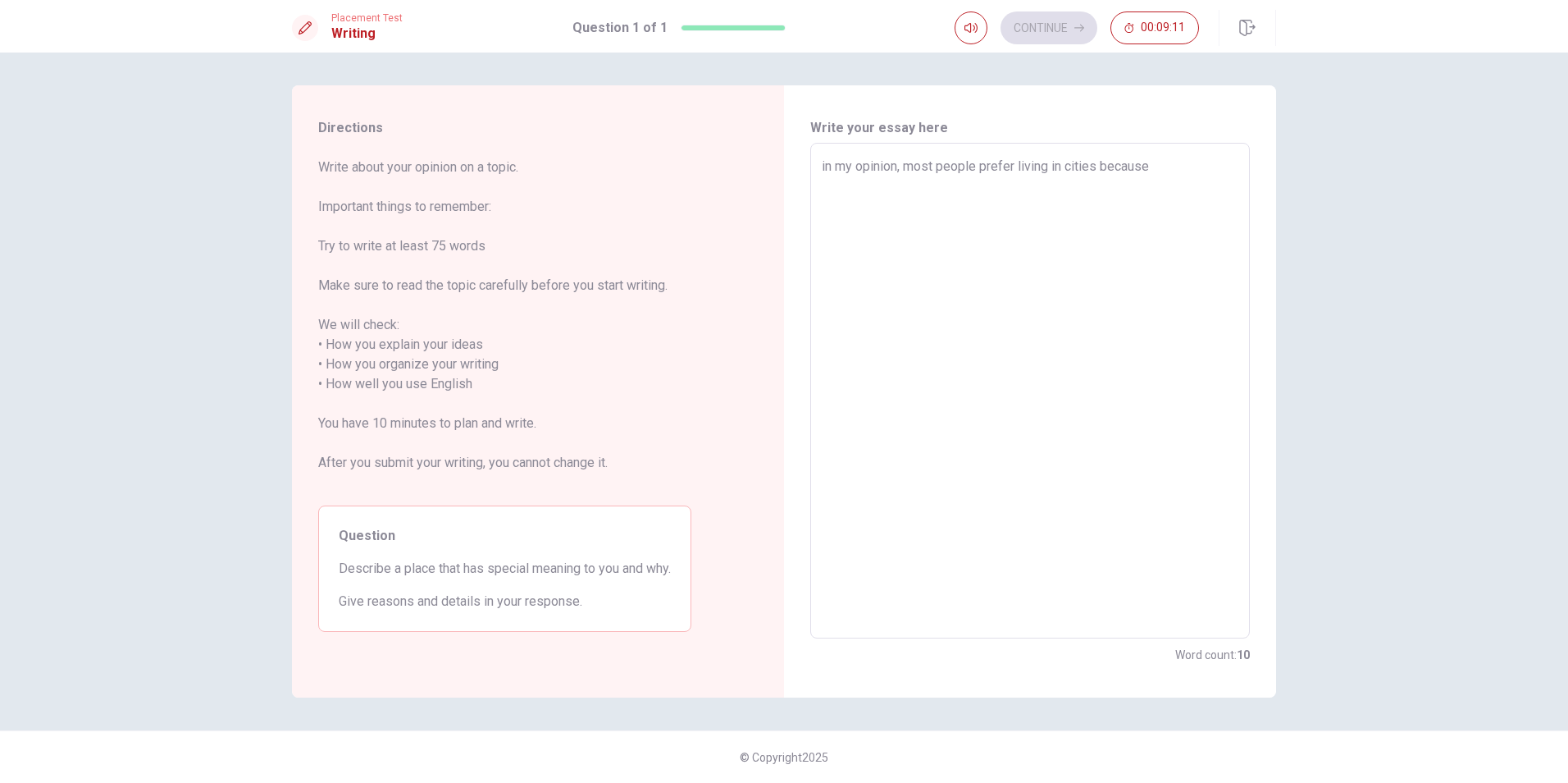
type textarea "in my opinion, most people prefer living in cities because"
type textarea "x"
type textarea "in my opinion, most people prefer living in cities because t"
type textarea "x"
type textarea "in my opinion, most people prefer living in cities because th"
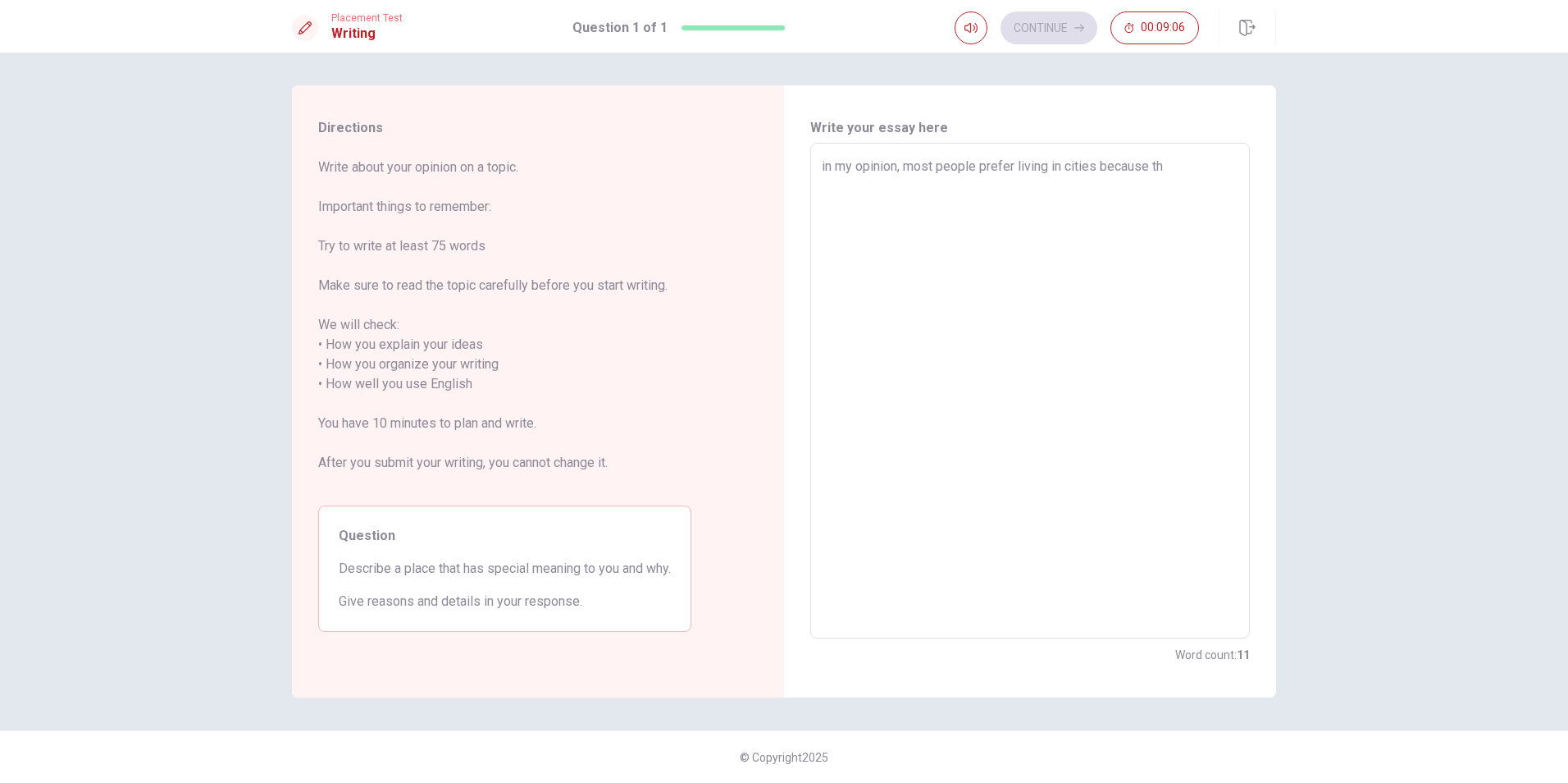
type textarea "x"
type textarea "in my opinion, most people prefer living in cities because thr"
type textarea "x"
type textarea "in my opinion, most people prefer living in cities because thry"
type textarea "x"
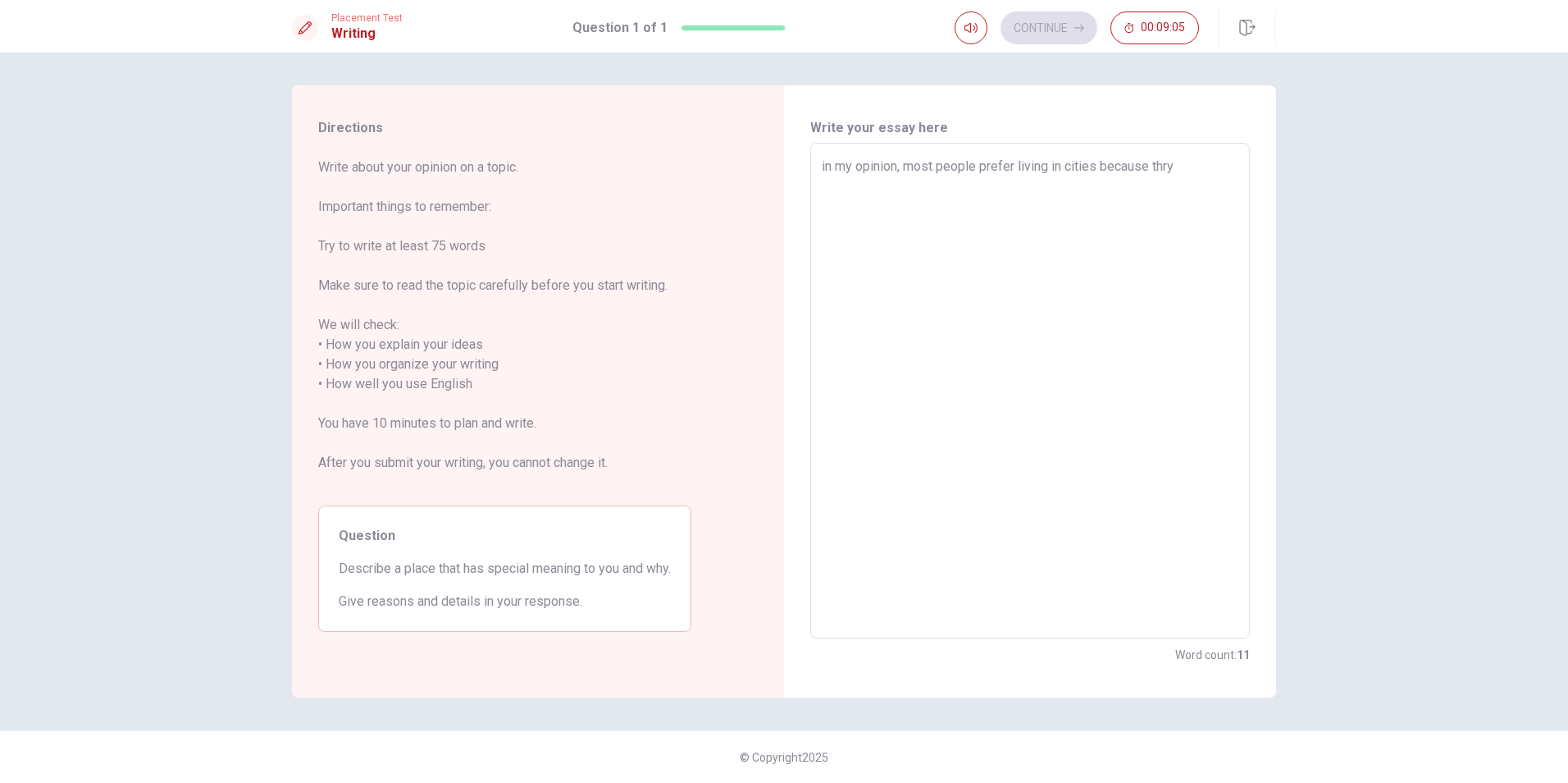
type textarea "in my opinion, most people prefer living in cities because thry"
type textarea "x"
type textarea "in my opinion, most people prefer living in cities because thry p"
type textarea "x"
type textarea "in my opinion, most people prefer living in cities because thry pr"
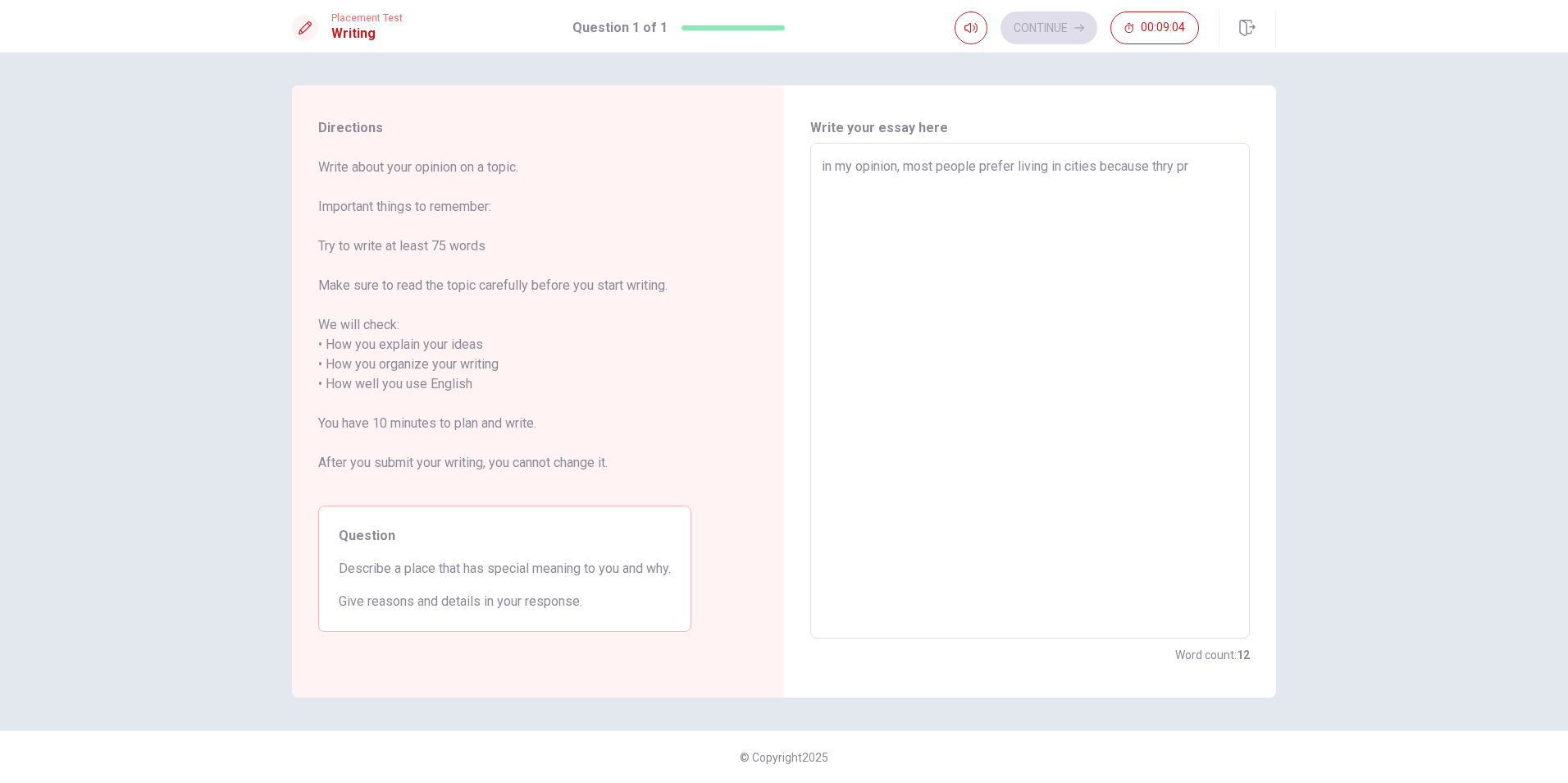
type textarea "x"
type textarea "in my opinion, most people prefer living in cities because thry pro"
type textarea "x"
type textarea "in my opinion, most people prefer living in cities because thry prov"
type textarea "x"
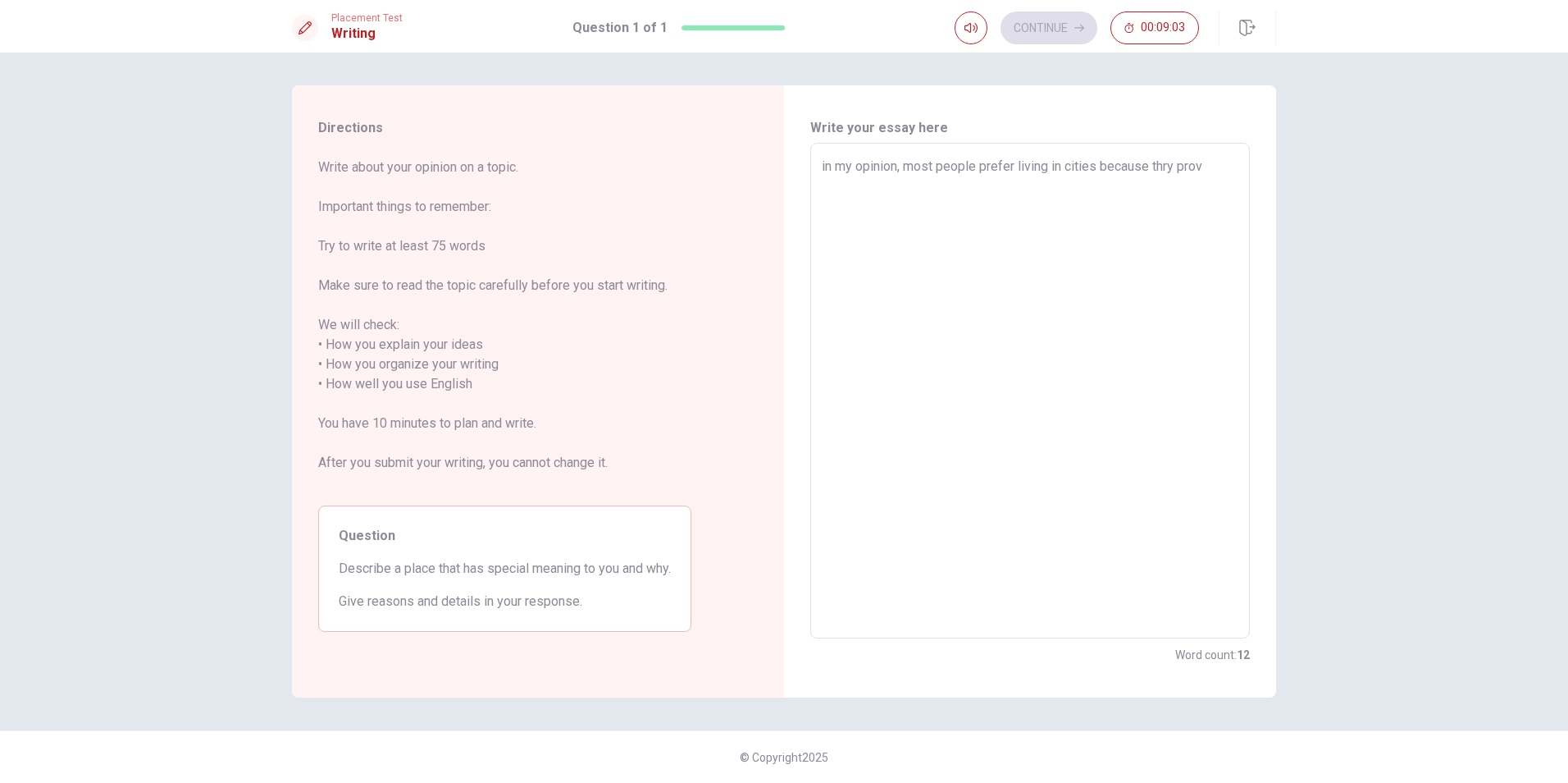
type textarea "in my opinion, most people prefer living in cities because thry provi"
type textarea "x"
type textarea "in my opinion, most people prefer living in cities because thry provid"
type textarea "x"
type textarea "in my opinion, most people prefer living in cities because thry provide"
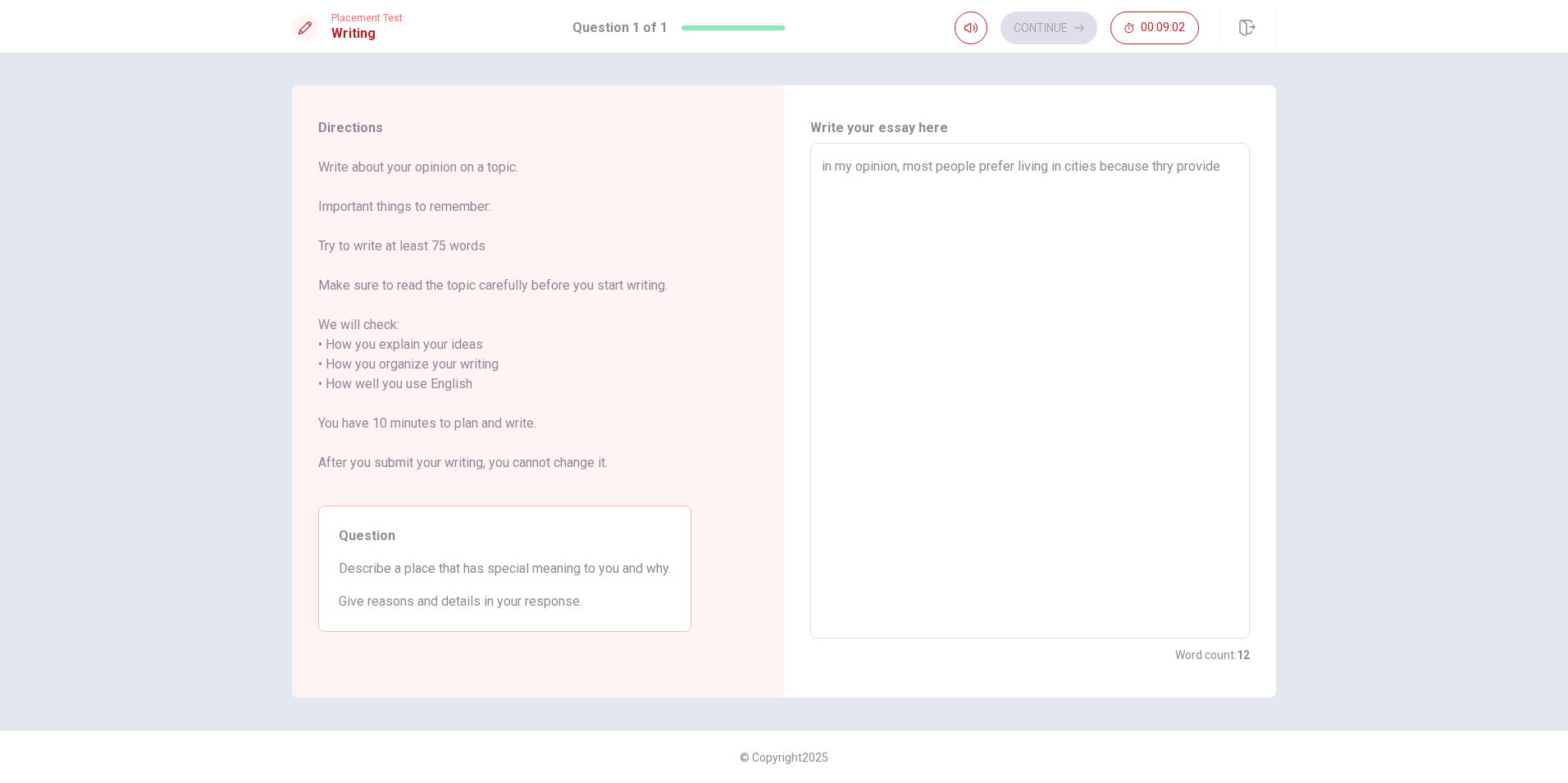
type textarea "x"
type textarea "in my opinion, most people prefer living in cities because thry provide"
type textarea "x"
type textarea "in my opinion, most people prefer living in cities because thry provide m"
type textarea "x"
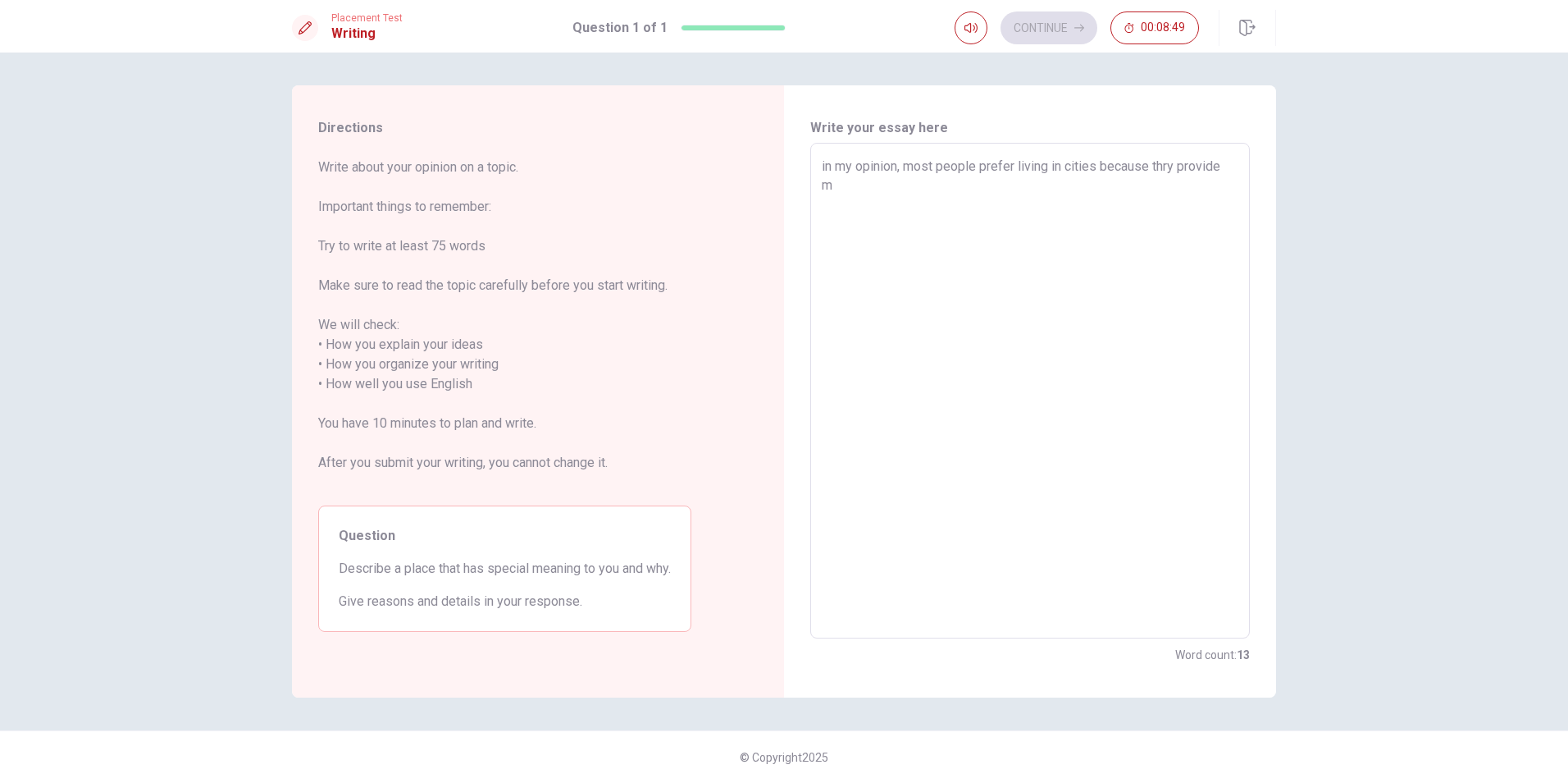
type textarea "in my opinion, most people prefer living in cities because thry provide mo"
type textarea "x"
type textarea "in my opinion, most people prefer living in cities because thry provide mor"
type textarea "x"
type textarea "in my opinion, most people prefer living in cities because thry provide more"
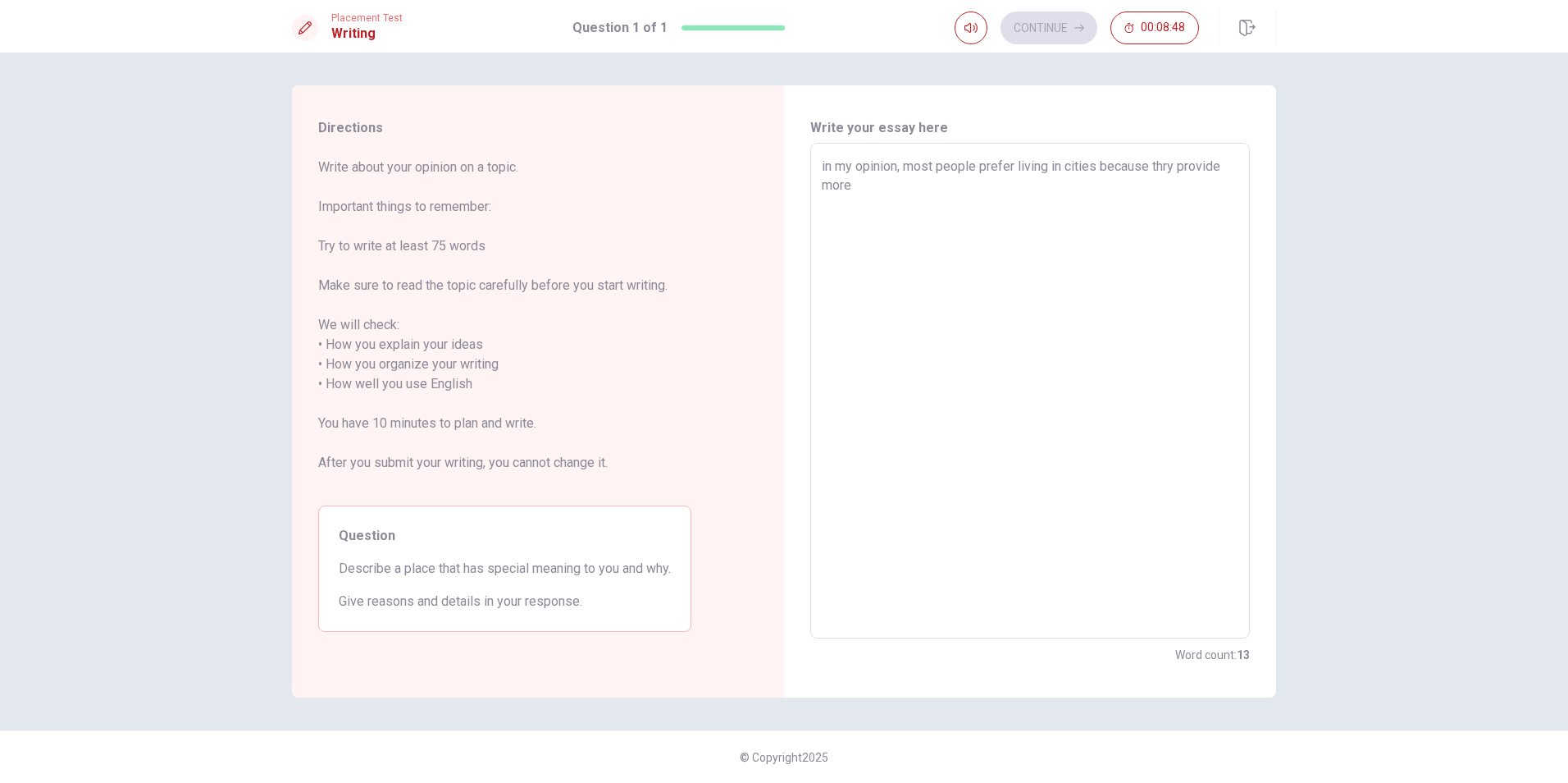
type textarea "x"
type textarea "in my opinion, most people prefer living in cities because thry provide more"
type textarea "x"
type textarea "in my opinion, most people prefer living in cities because thry provide more o"
type textarea "x"
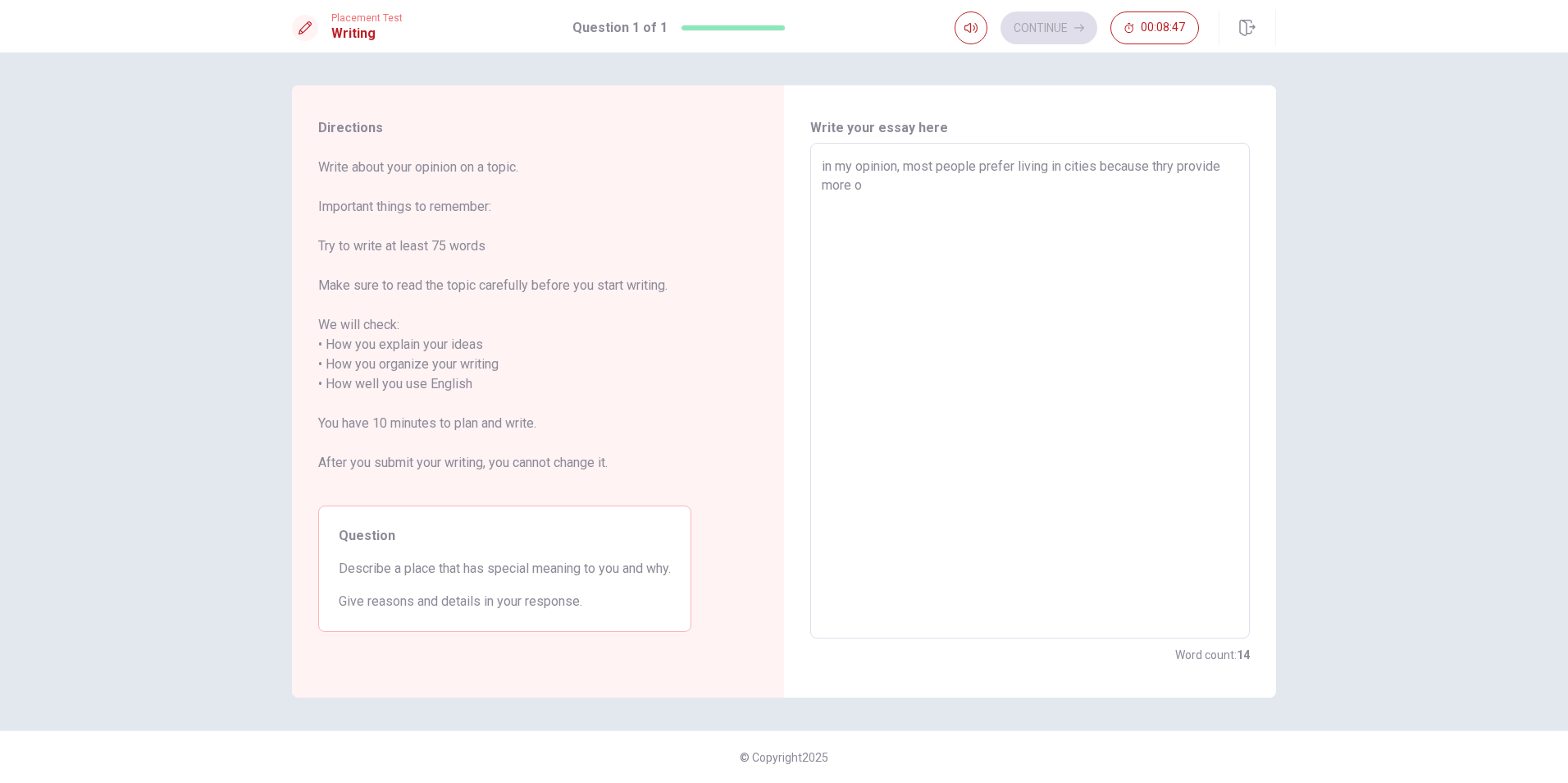
type textarea "in my opinion, most people prefer living in cities because thry provide more op"
type textarea "x"
type textarea "in my opinion, most people prefer living in cities because thry provide more opp"
type textarea "x"
type textarea "in my opinion, most people prefer living in cities because thry provide more op…"
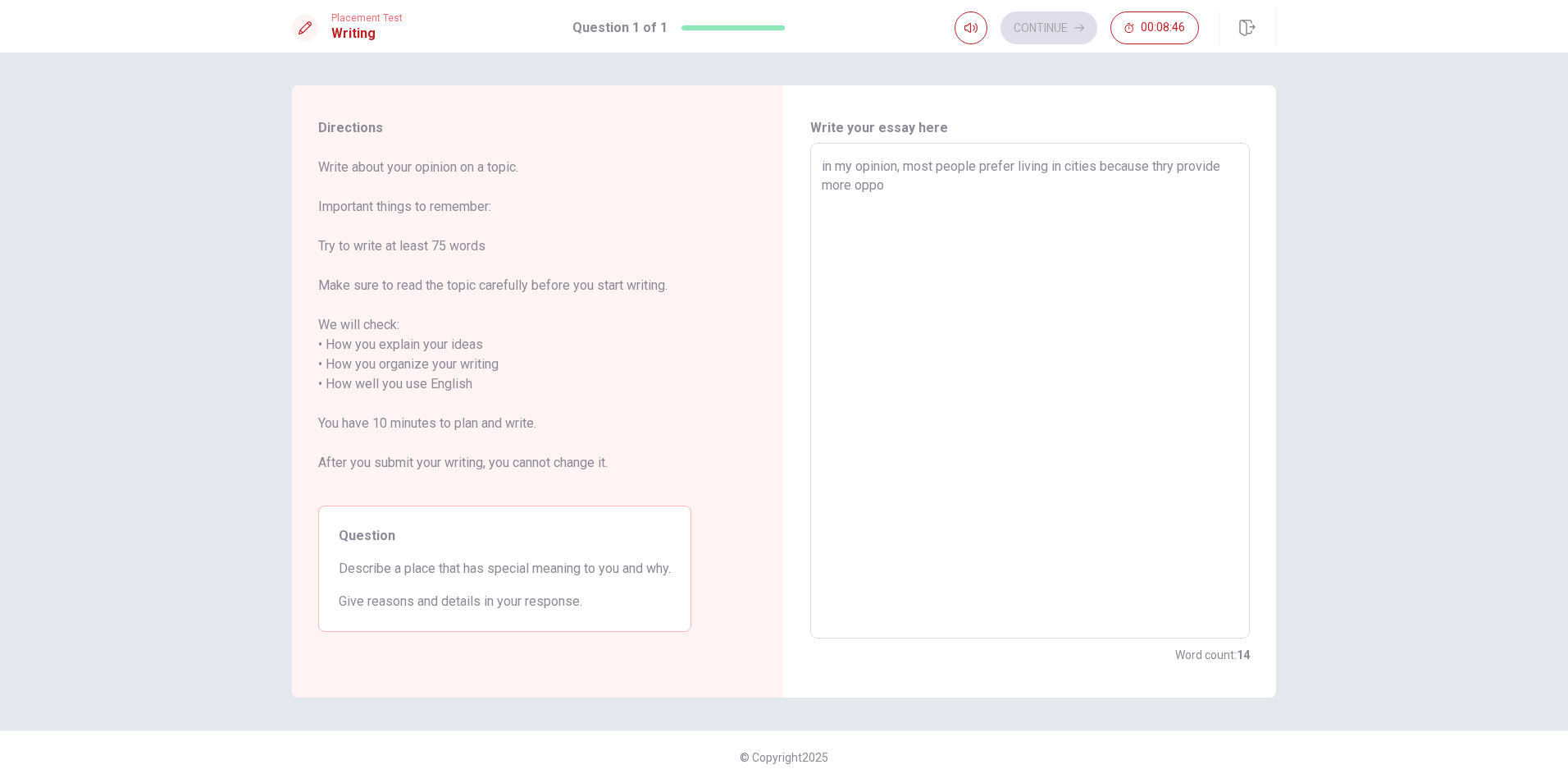
type textarea "x"
type textarea "in my opinion, most people prefer living in cities because thry provide more op…"
type textarea "x"
type textarea "in my opinion, most people prefer living in cities because thry provide more op…"
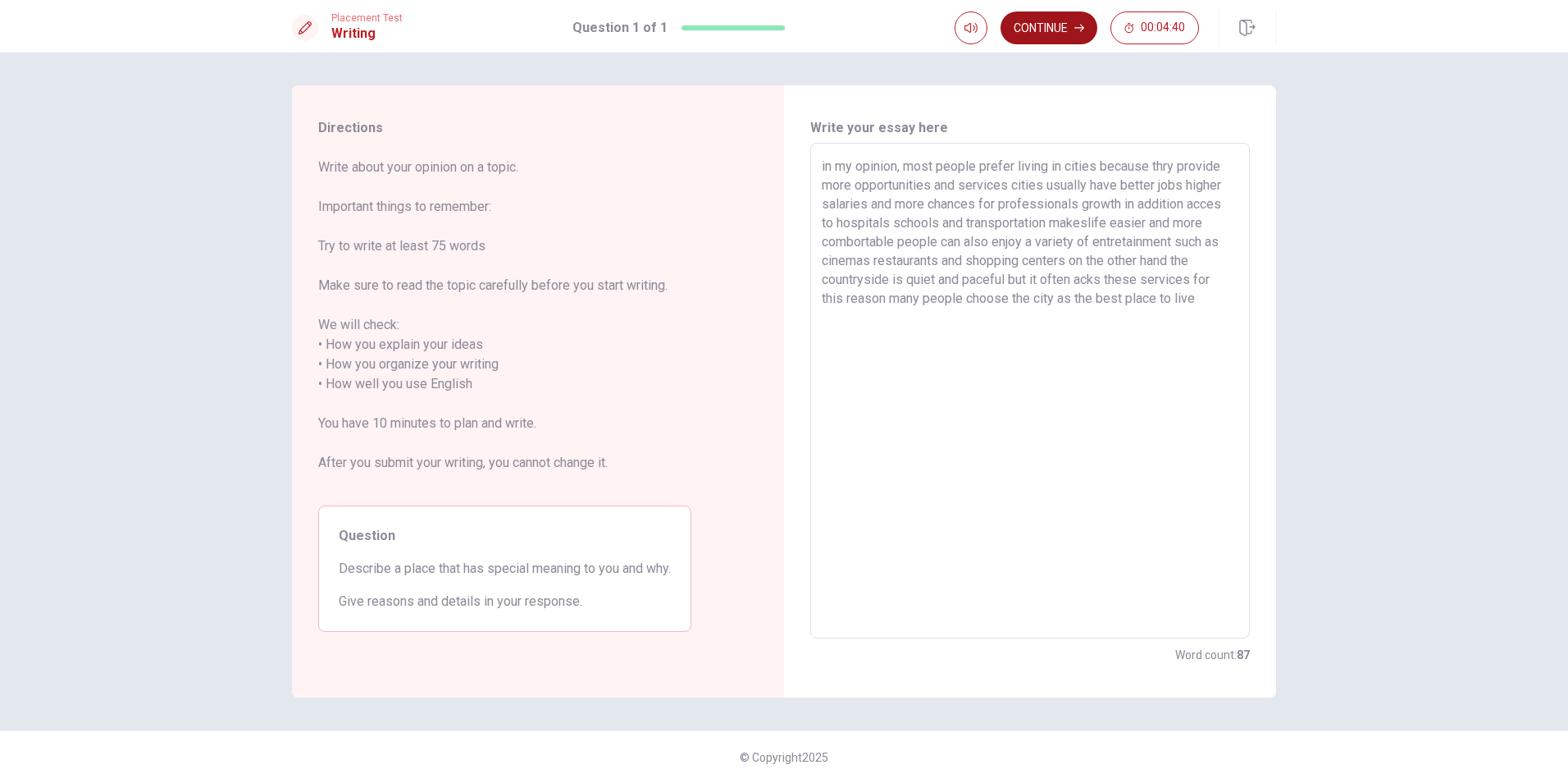
click at [1055, 25] on button "Continue" at bounding box center [1049, 28] width 96 height 33
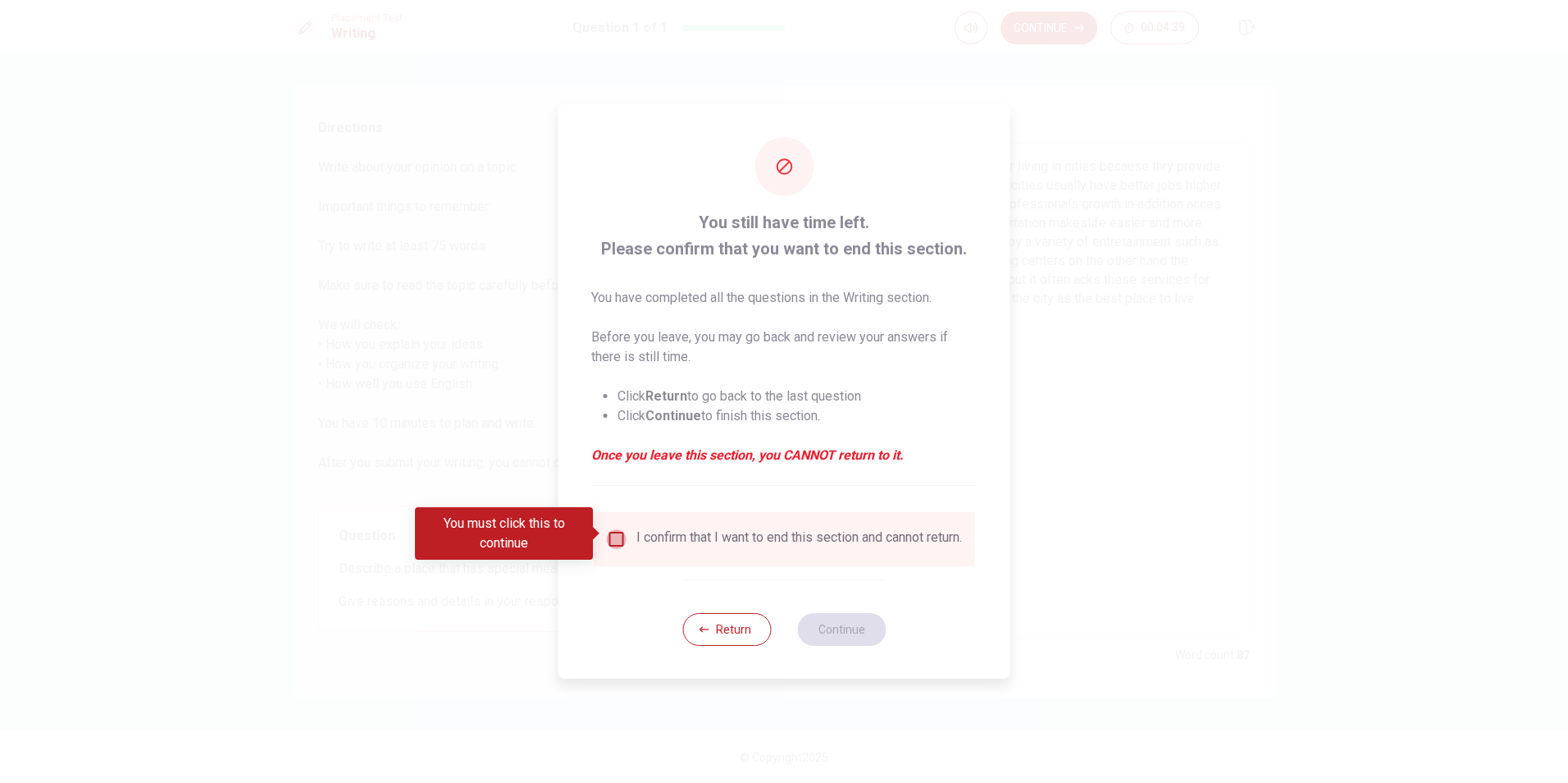
click at [609, 533] on input "You must click this to continue" at bounding box center [617, 539] width 20 height 20
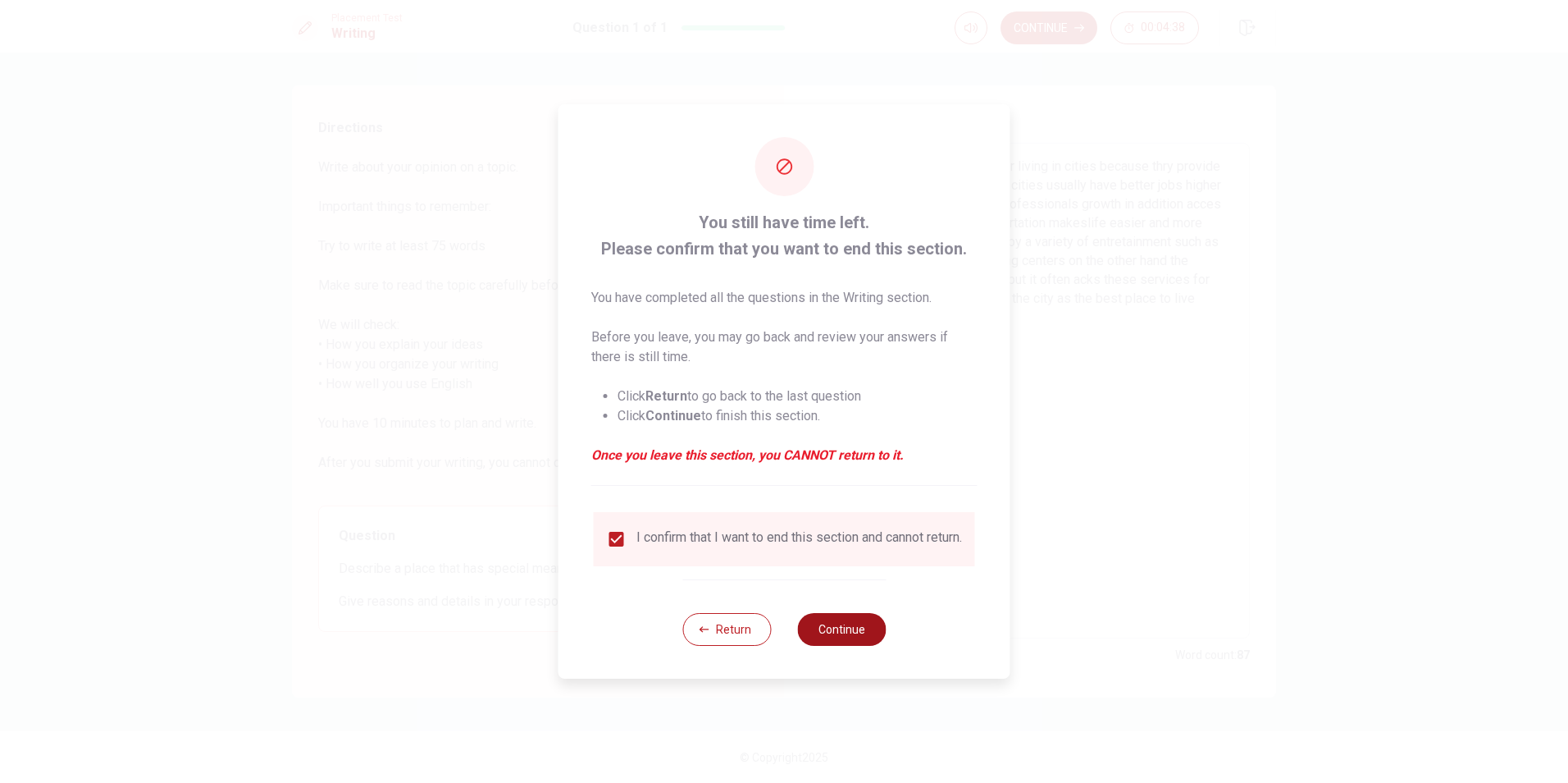
click at [861, 638] on button "Continue" at bounding box center [841, 629] width 88 height 33
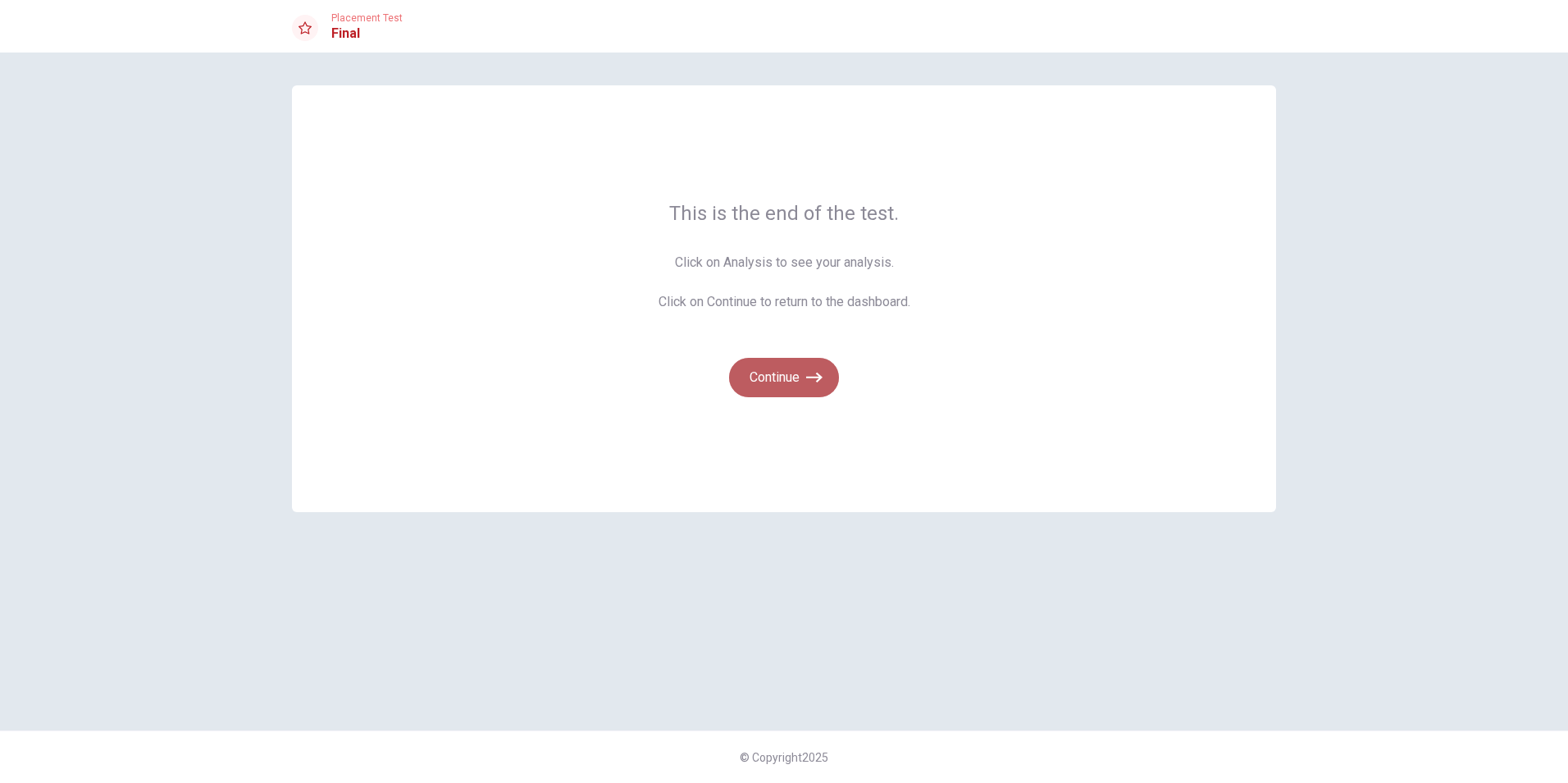
click at [755, 374] on button "Continue" at bounding box center [784, 376] width 110 height 39
